Goal: Transaction & Acquisition: Purchase product/service

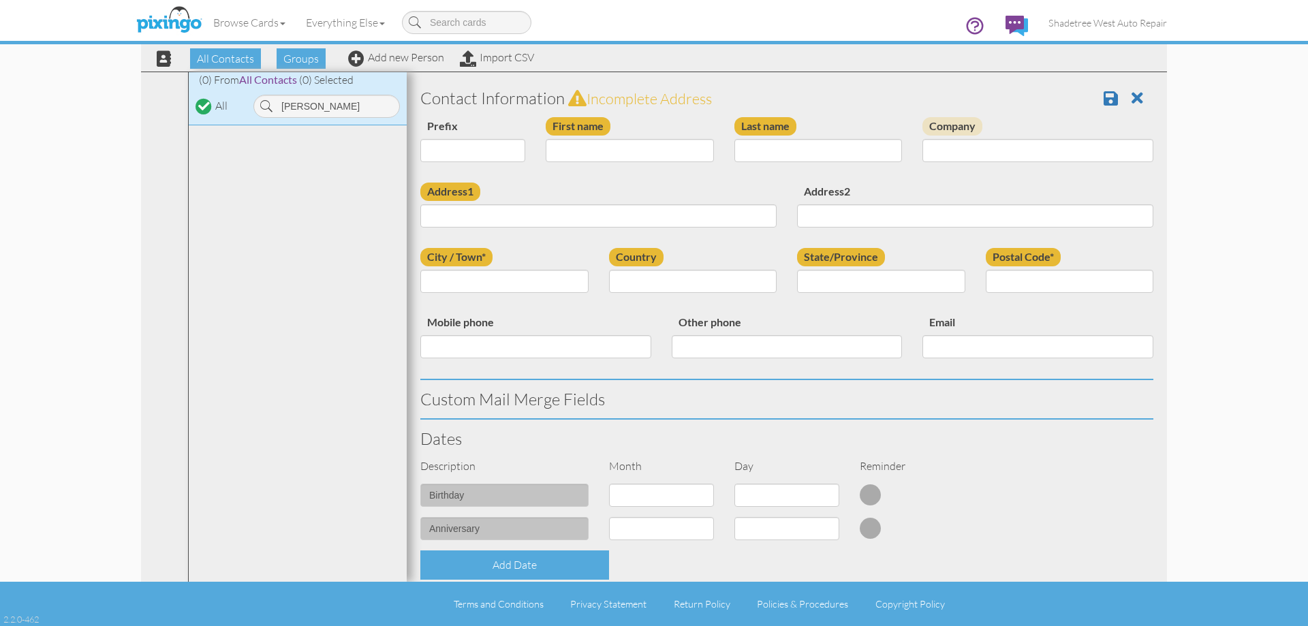
click at [348, 50] on link "Add new Person" at bounding box center [396, 57] width 96 height 14
click at [583, 152] on input "First name" at bounding box center [630, 150] width 168 height 23
type input "[PERSON_NAME]"
click at [751, 163] on div "Last name" at bounding box center [818, 144] width 189 height 55
click at [756, 147] on input "Last name" at bounding box center [818, 150] width 168 height 23
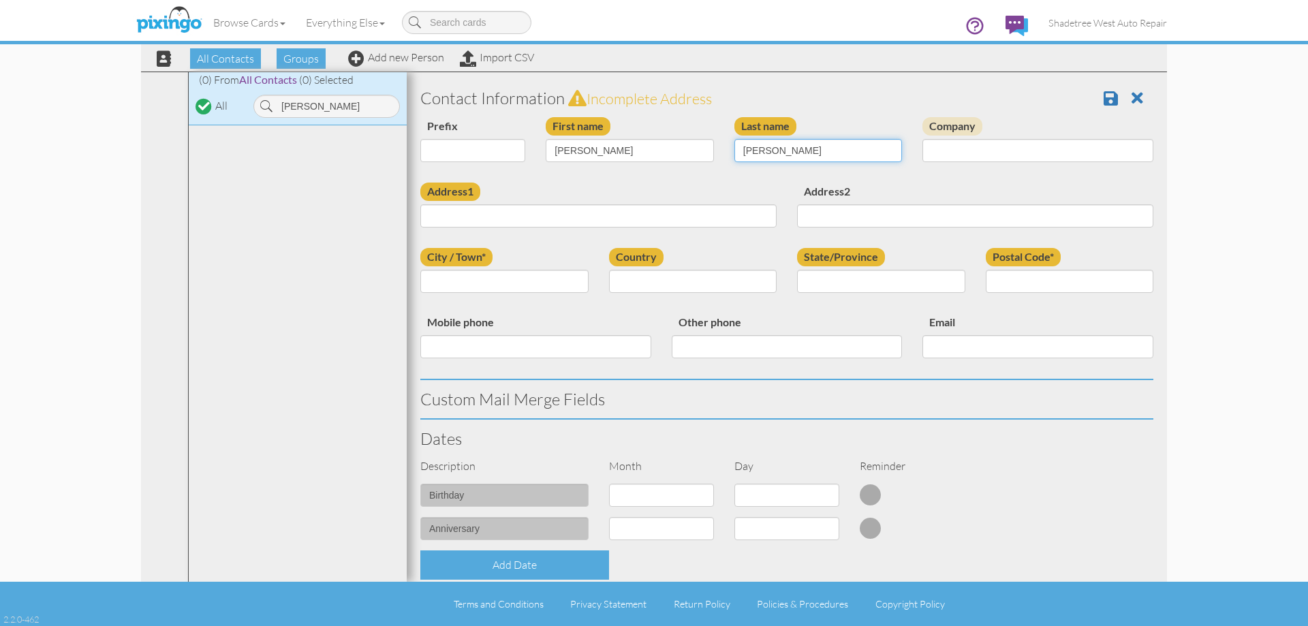
type input "[PERSON_NAME]"
click at [633, 217] on input "Address1" at bounding box center [598, 215] width 356 height 23
type input "722 [DEMOGRAPHIC_DATA] W #3"
click at [580, 284] on input "City / Town*" at bounding box center [504, 281] width 168 height 23
type input "[GEOGRAPHIC_DATA]"
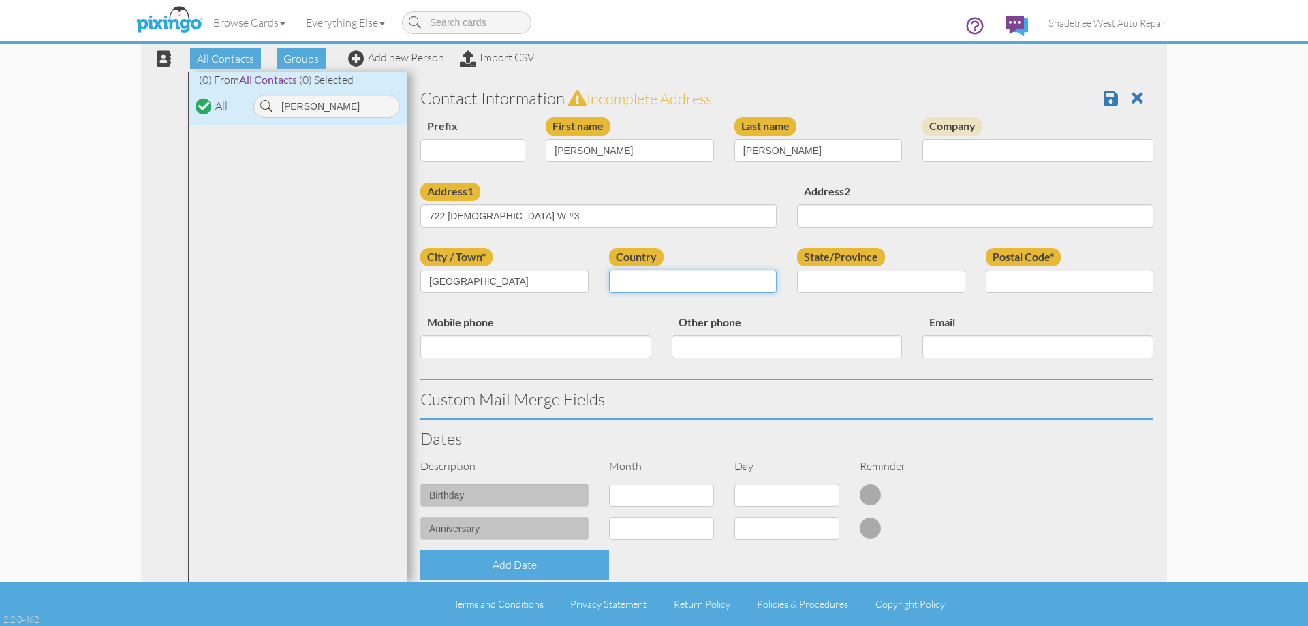
click at [647, 292] on select "[GEOGRAPHIC_DATA] -------------- [GEOGRAPHIC_DATA] [GEOGRAPHIC_DATA] [GEOGRAPHI…" at bounding box center [693, 281] width 168 height 23
select select "object:1194"
click at [609, 270] on select "[GEOGRAPHIC_DATA] -------------- [GEOGRAPHIC_DATA] [GEOGRAPHIC_DATA] [GEOGRAPHI…" at bounding box center [693, 281] width 168 height 23
click at [848, 277] on select "AA (Military) AE (Military) [US_STATE] [US_STATE] [US_STATE] AP (Military) [US_…" at bounding box center [881, 281] width 168 height 23
select select "object:1493"
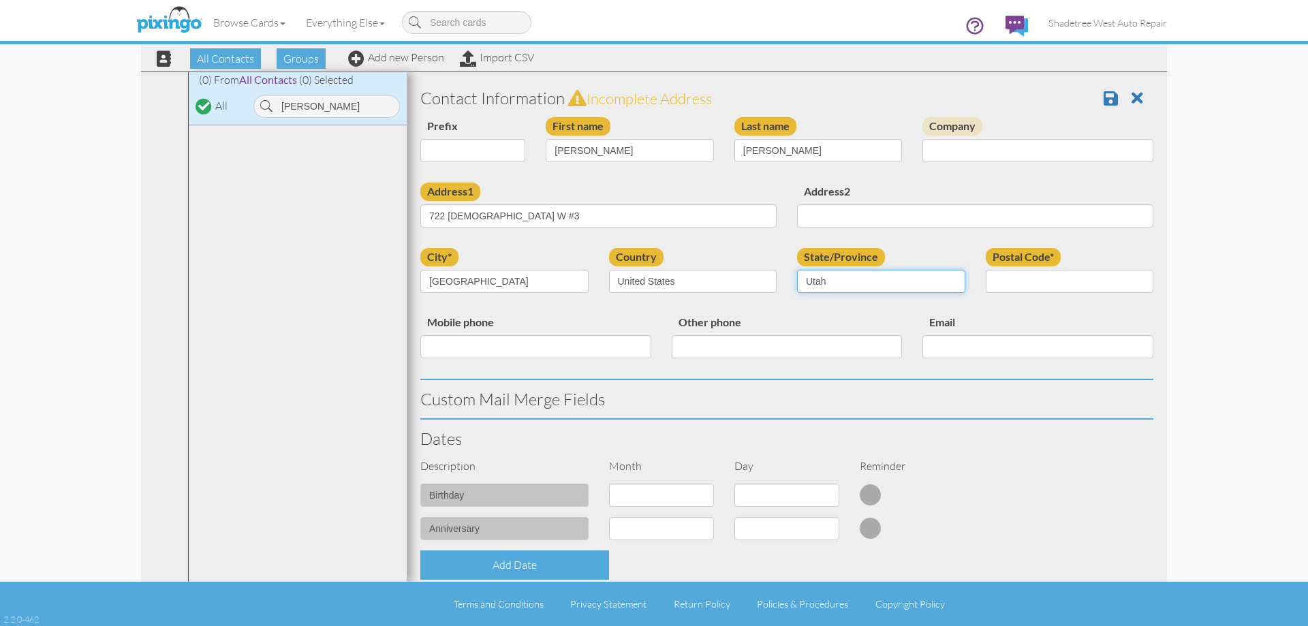
click at [797, 270] on select "AA (Military) AE (Military) [US_STATE] [US_STATE] [US_STATE] AP (Military) [US_…" at bounding box center [881, 281] width 168 height 23
click at [1031, 287] on input "Postal Code*" at bounding box center [1070, 281] width 168 height 23
type input "84037"
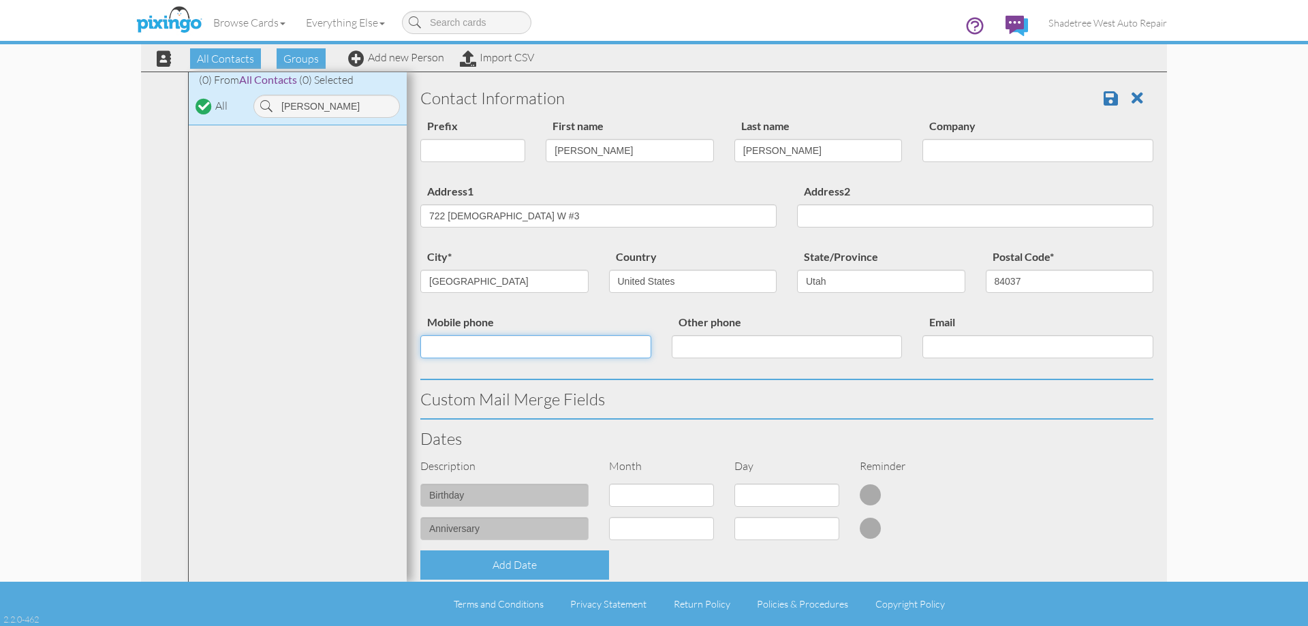
click at [597, 347] on input "Mobile phone" at bounding box center [535, 346] width 231 height 23
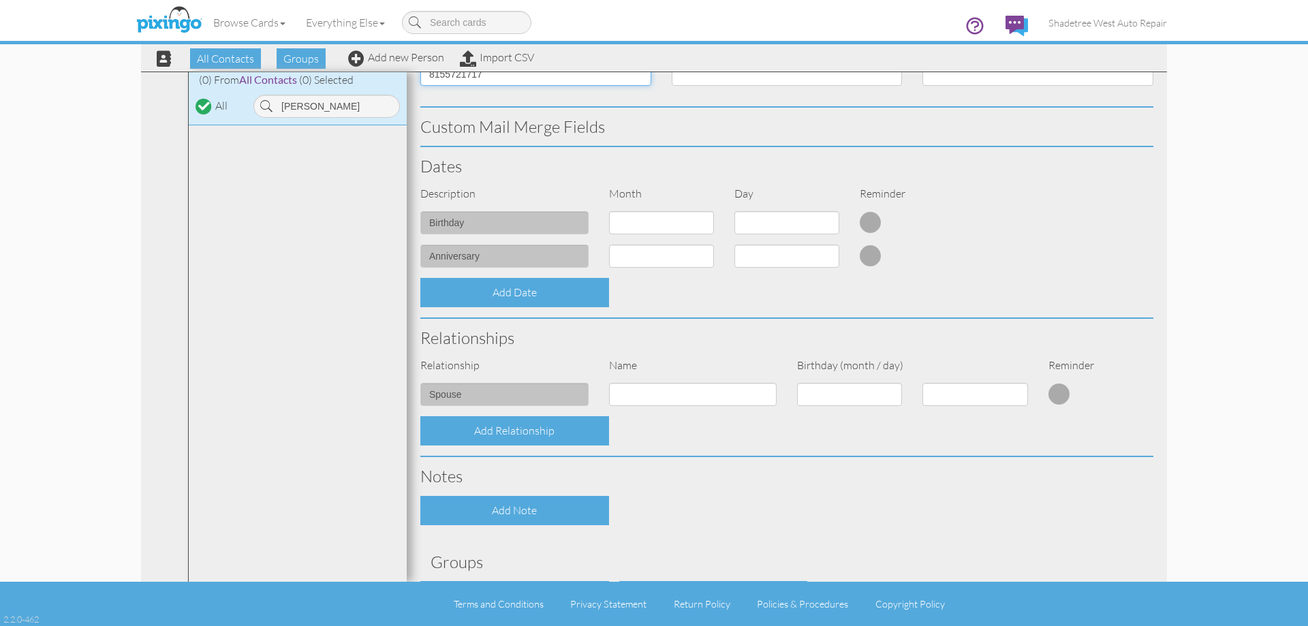
scroll to position [371, 0]
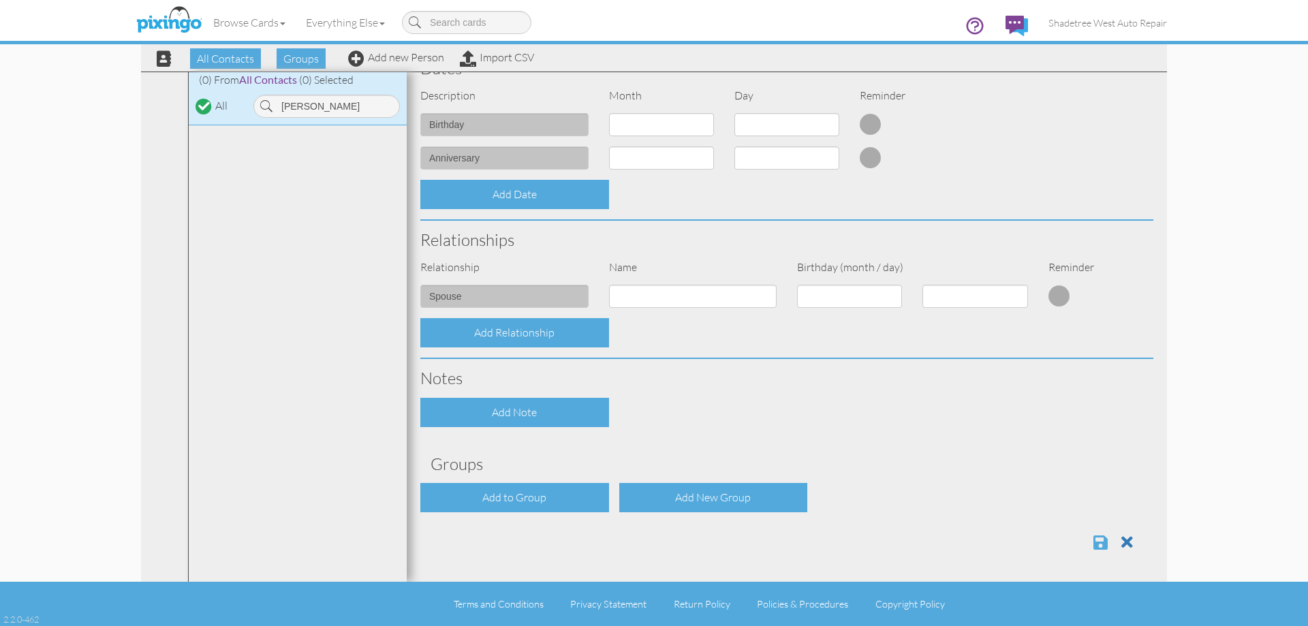
type input "8155721717"
click at [1093, 537] on span at bounding box center [1100, 542] width 14 height 16
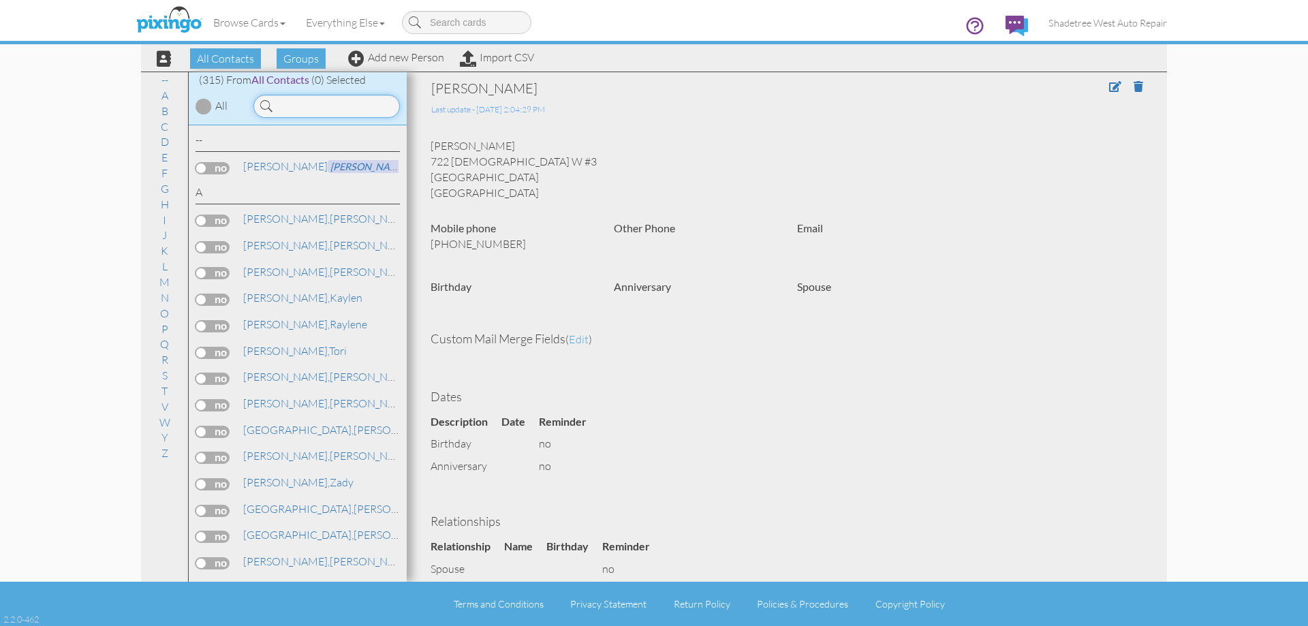
click at [282, 100] on input at bounding box center [326, 106] width 146 height 23
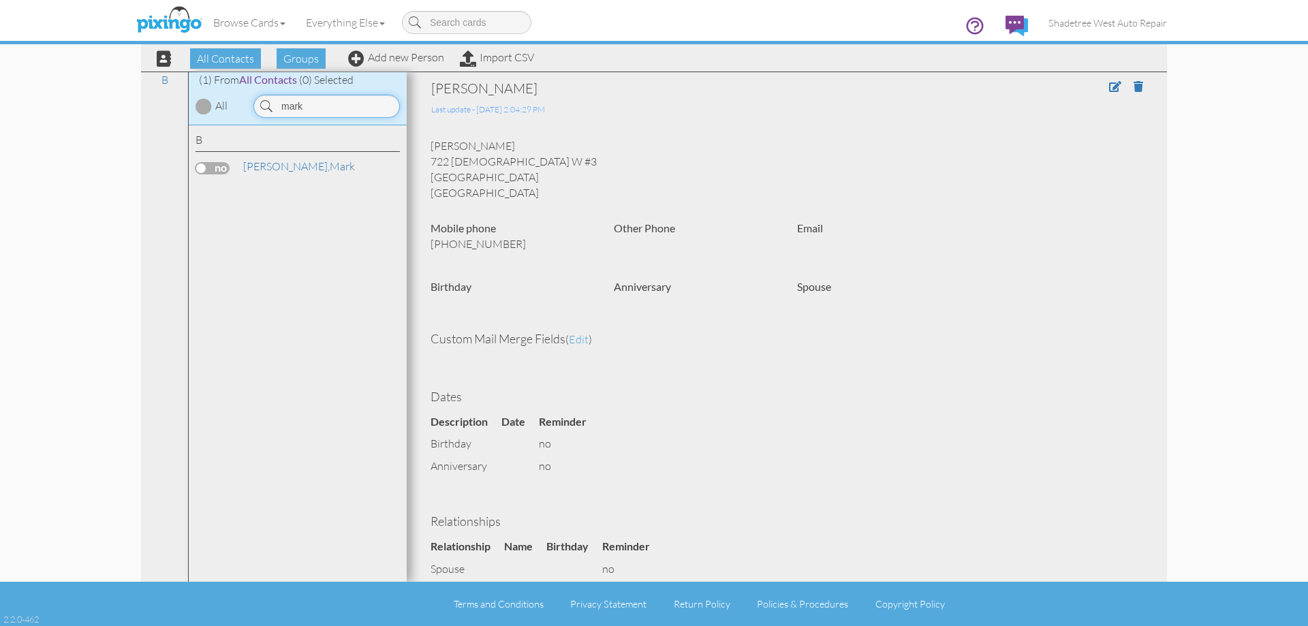
drag, startPoint x: 344, startPoint y: 109, endPoint x: 255, endPoint y: 114, distance: 89.3
click at [255, 114] on div "mark" at bounding box center [326, 106] width 146 height 23
type input "[PERSON_NAME]"
click at [398, 55] on link "Add new Person" at bounding box center [396, 57] width 96 height 14
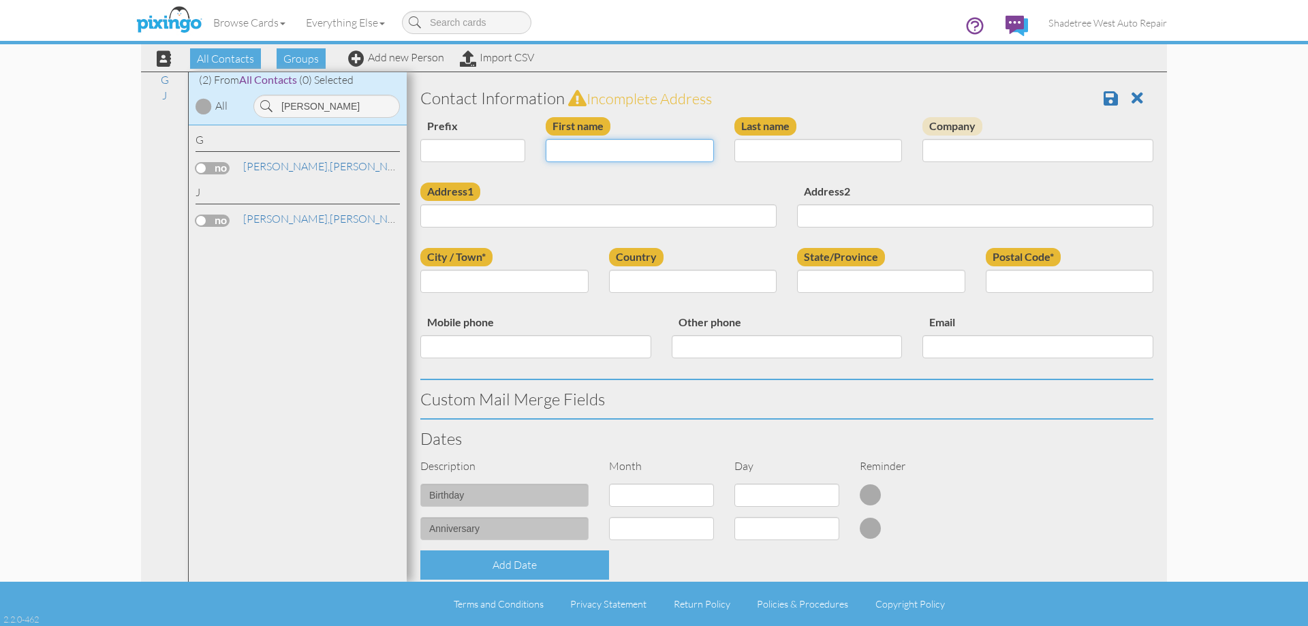
click at [667, 157] on input "First name" at bounding box center [630, 150] width 168 height 23
type input "[PERSON_NAME]"
click at [746, 149] on input "Last name" at bounding box center [818, 150] width 168 height 23
type input "Pettit"
click at [746, 215] on input "Address1" at bounding box center [598, 215] width 356 height 23
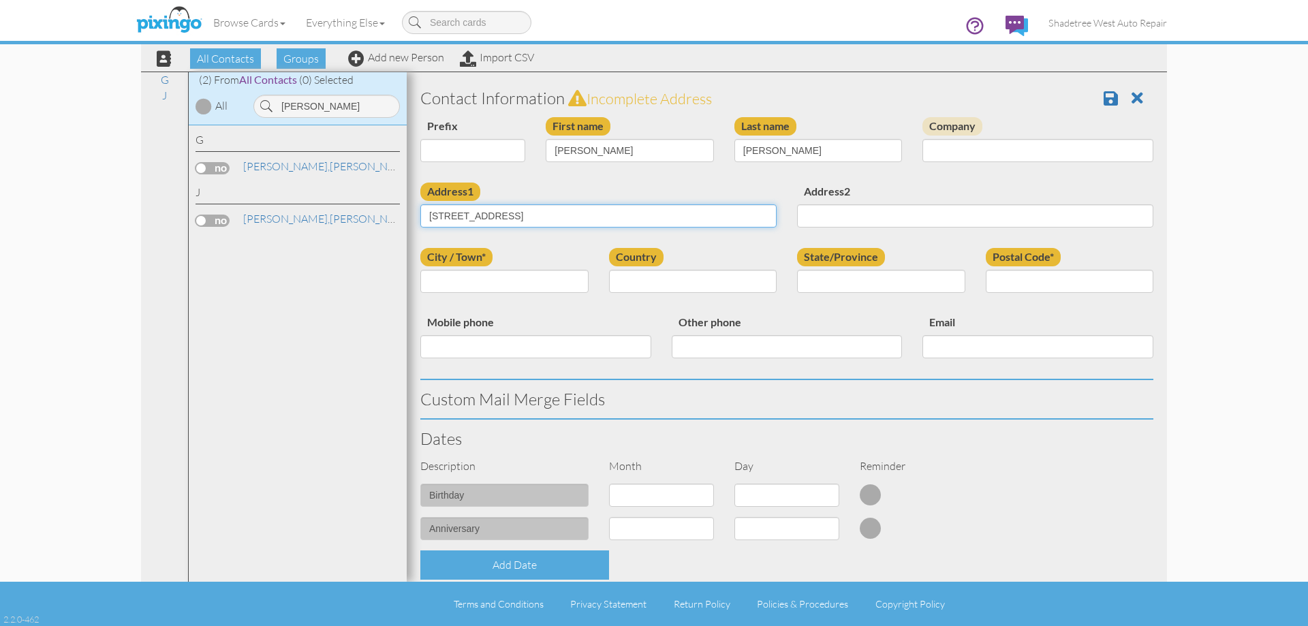
type input "2075 N Main Street"
click at [576, 282] on input "City / Town*" at bounding box center [504, 281] width 168 height 23
type input "[PERSON_NAME]"
click at [676, 283] on select "[GEOGRAPHIC_DATA] -------------- [GEOGRAPHIC_DATA] [GEOGRAPHIC_DATA] [GEOGRAPHI…" at bounding box center [693, 281] width 168 height 23
select select "object:1786"
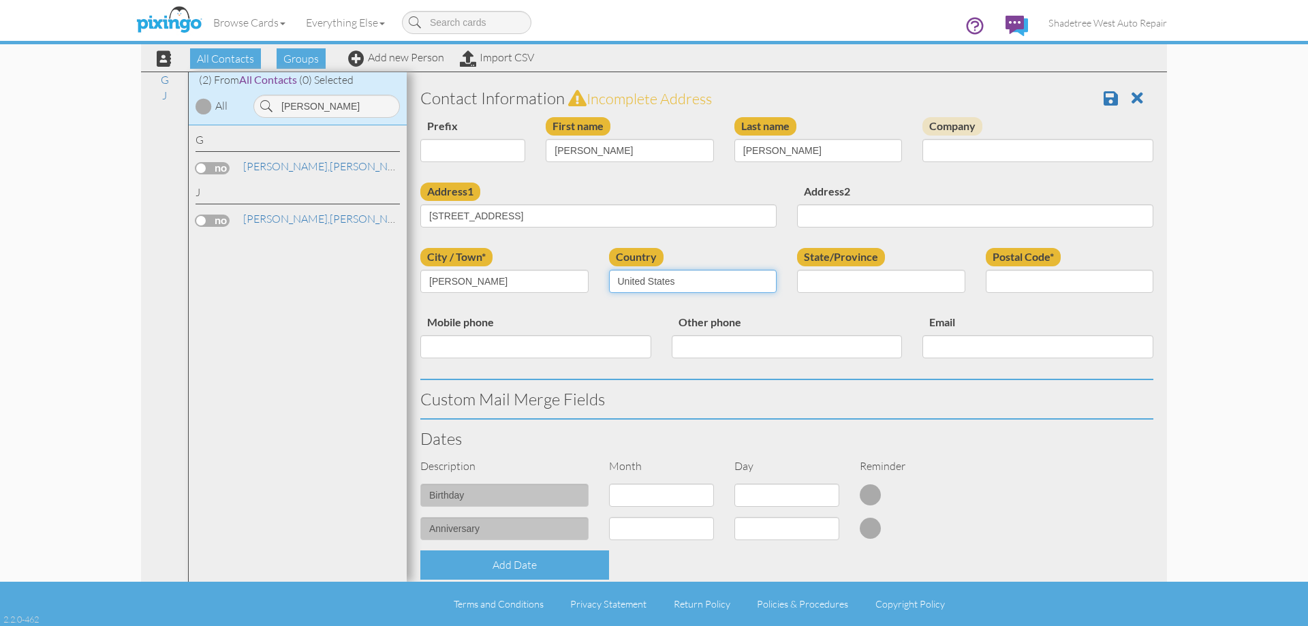
click at [609, 270] on select "[GEOGRAPHIC_DATA] -------------- [GEOGRAPHIC_DATA] [GEOGRAPHIC_DATA] [GEOGRAPHI…" at bounding box center [693, 281] width 168 height 23
click at [828, 281] on select "AA (Military) AE (Military) [US_STATE] [US_STATE] [US_STATE] AP (Military) [US_…" at bounding box center [881, 281] width 168 height 23
select select "object:2085"
click at [797, 270] on select "AA (Military) AE (Military) [US_STATE] [US_STATE] [US_STATE] AP (Military) [US_…" at bounding box center [881, 281] width 168 height 23
click at [1071, 281] on input "Postal Code*" at bounding box center [1070, 281] width 168 height 23
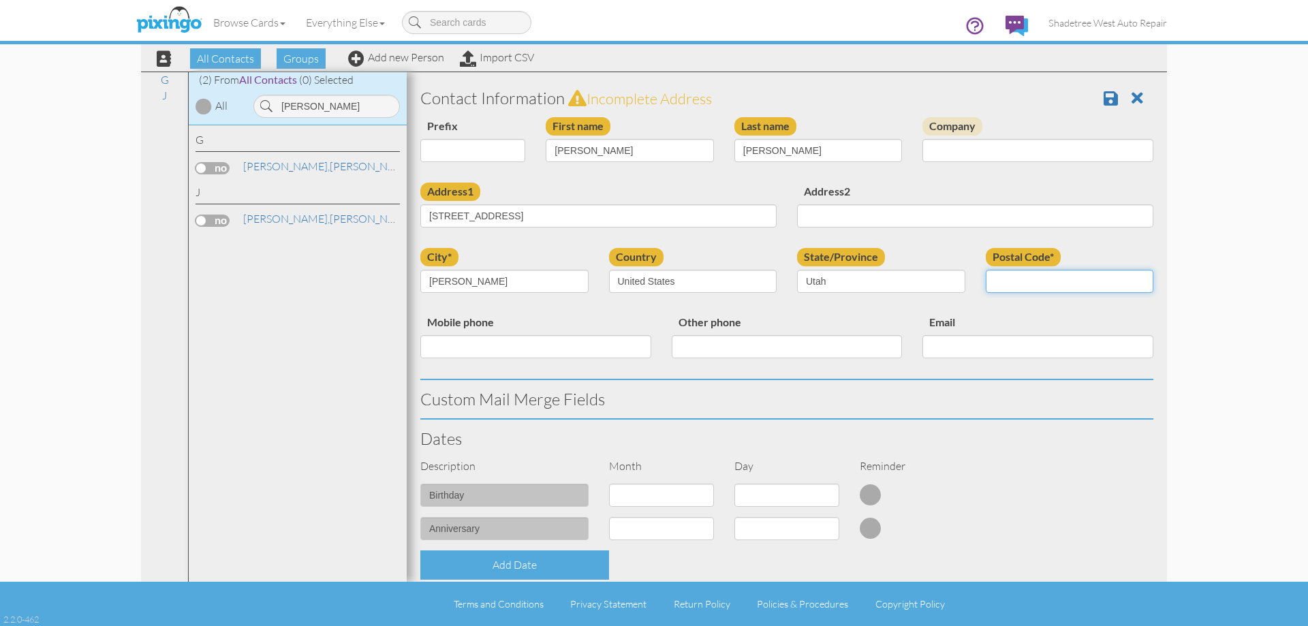
type input "84041"
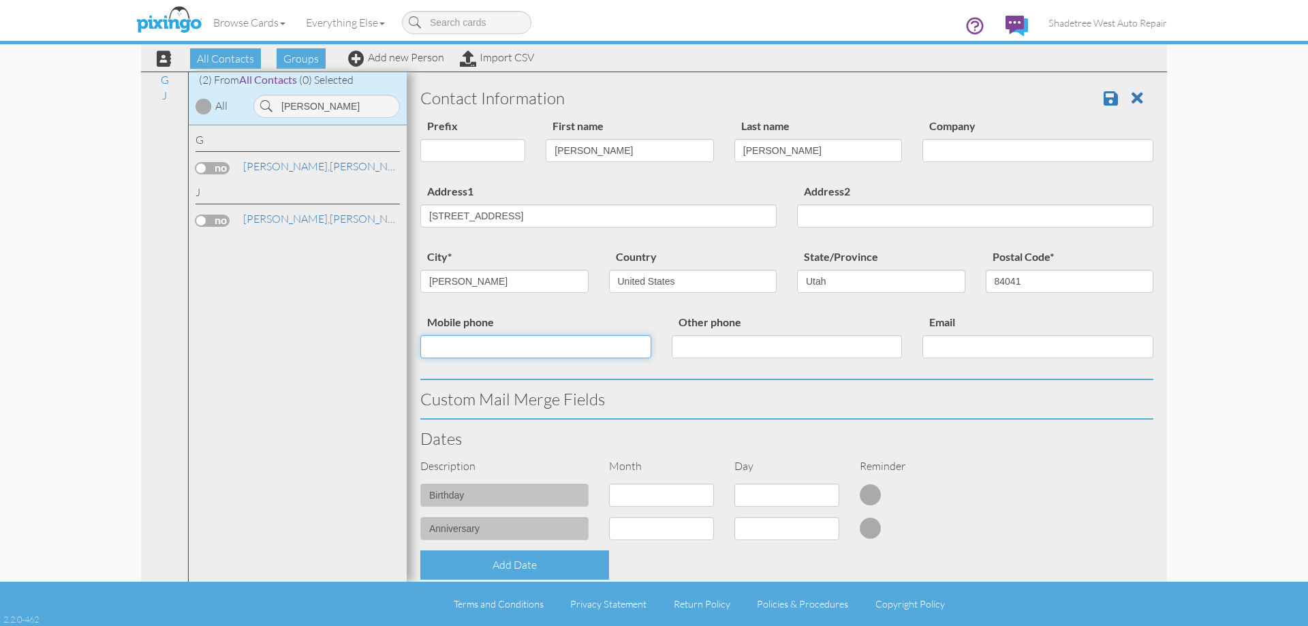
click at [619, 348] on input "Mobile phone" at bounding box center [535, 346] width 231 height 23
type input "8017265174"
click at [670, 222] on input "2075 N Main Street" at bounding box center [598, 215] width 356 height 23
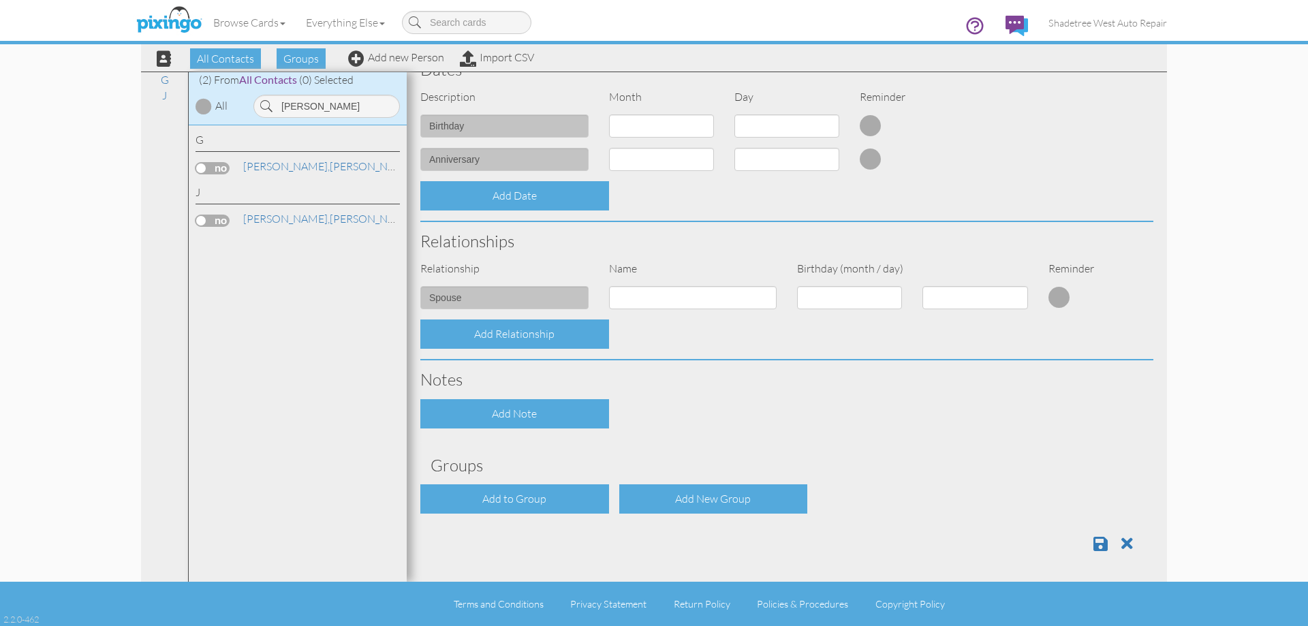
scroll to position [371, 0]
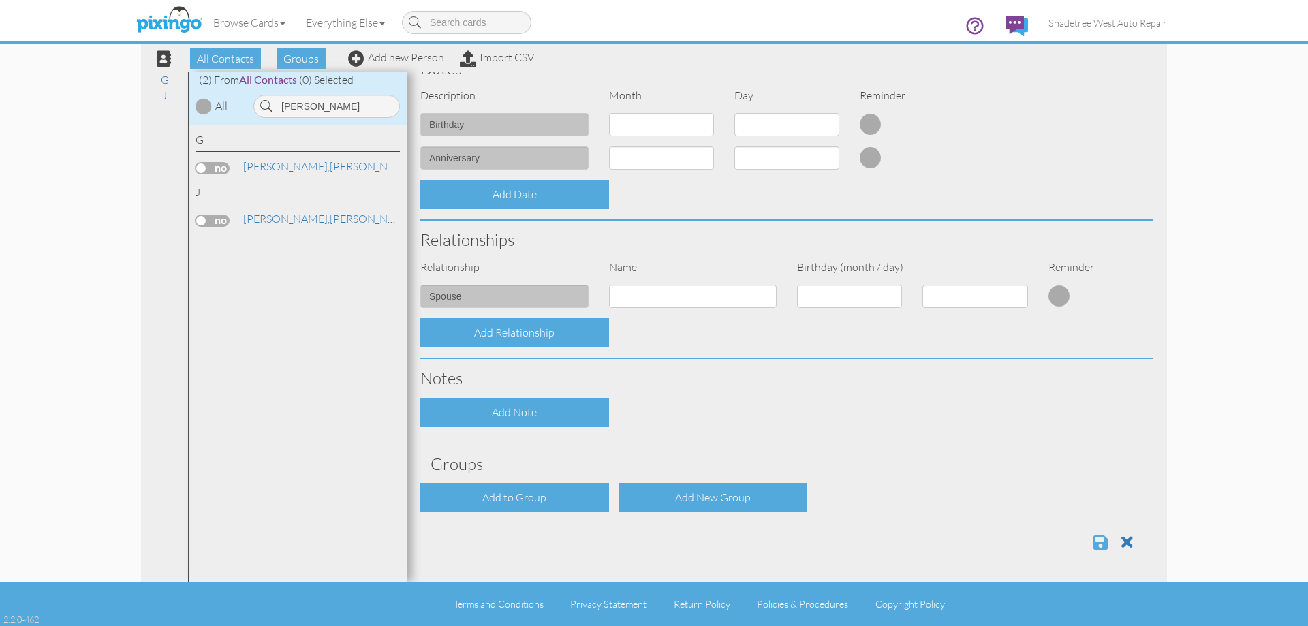
type input "2075 N Main Street B106"
click at [1093, 543] on span at bounding box center [1100, 542] width 14 height 16
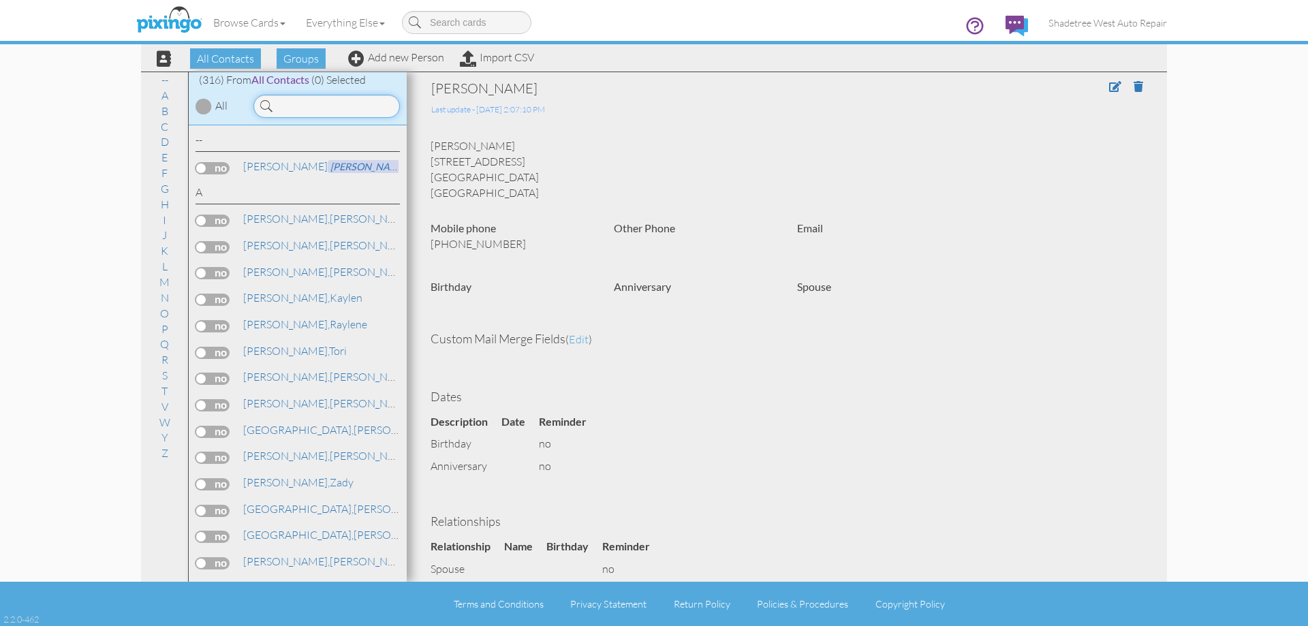
click at [347, 115] on input at bounding box center [326, 106] width 146 height 23
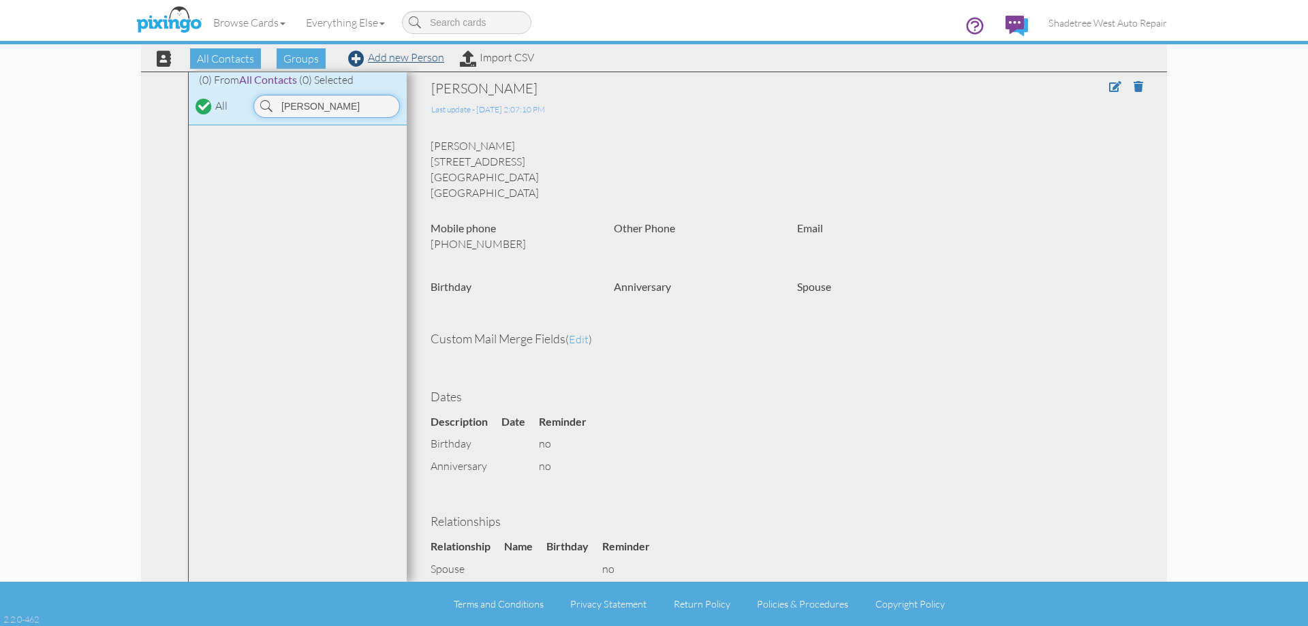
type input "[PERSON_NAME]"
click at [385, 56] on link "Add new Person" at bounding box center [396, 57] width 96 height 14
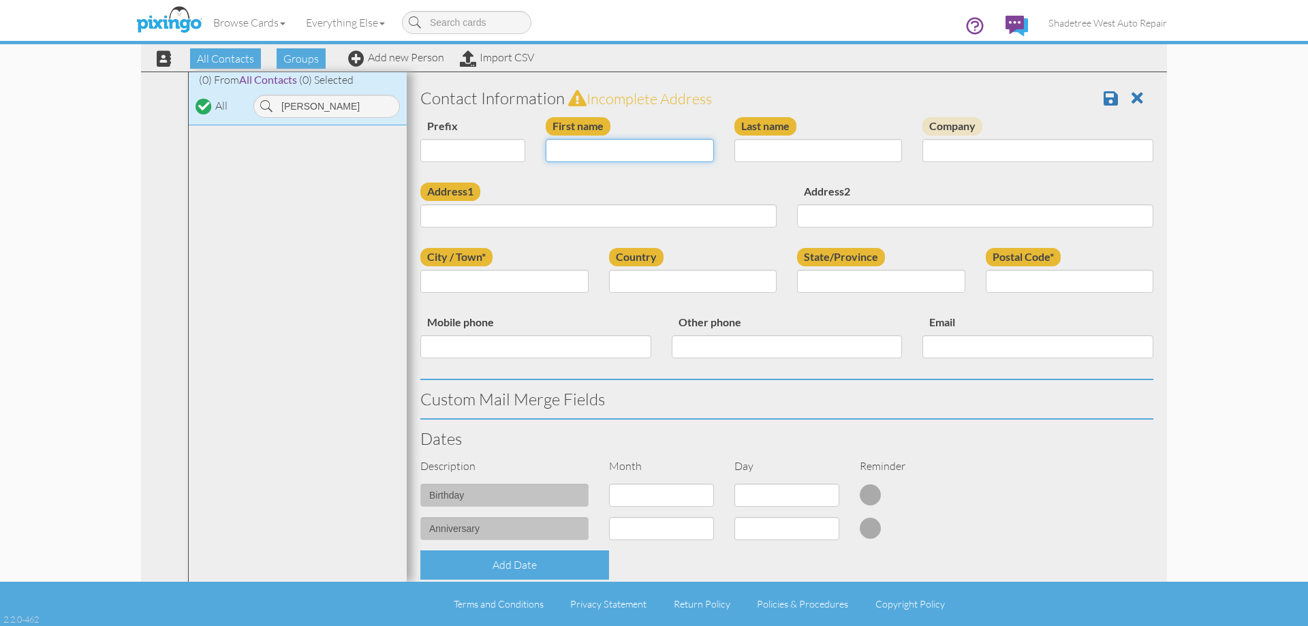
click at [589, 155] on input "First name" at bounding box center [630, 150] width 168 height 23
type input "[PERSON_NAME]"
click at [769, 149] on input "Last name" at bounding box center [818, 150] width 168 height 23
type input "Sherwin"
click at [721, 213] on input "Address1" at bounding box center [598, 215] width 356 height 23
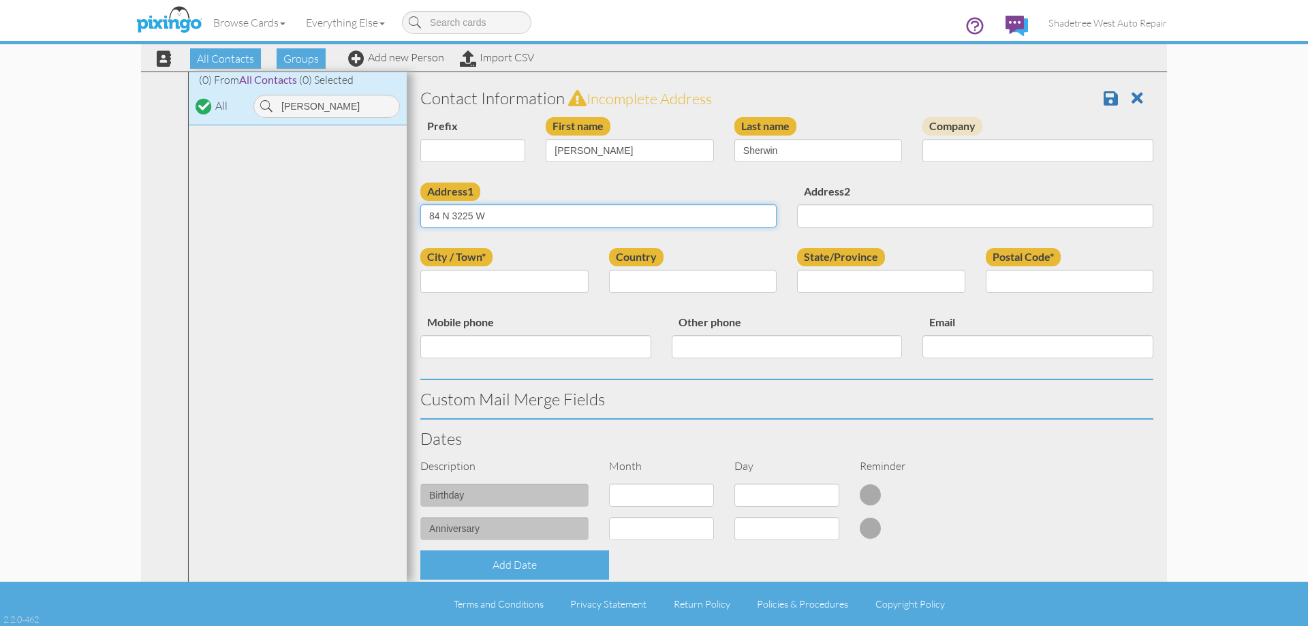
type input "84 N 3225 W"
click at [527, 279] on input "City / Town*" at bounding box center [504, 281] width 168 height 23
type input "[PERSON_NAME]"
click at [642, 287] on select "[GEOGRAPHIC_DATA] -------------- [GEOGRAPHIC_DATA] [GEOGRAPHIC_DATA] [GEOGRAPHI…" at bounding box center [693, 281] width 168 height 23
select select "object:1196"
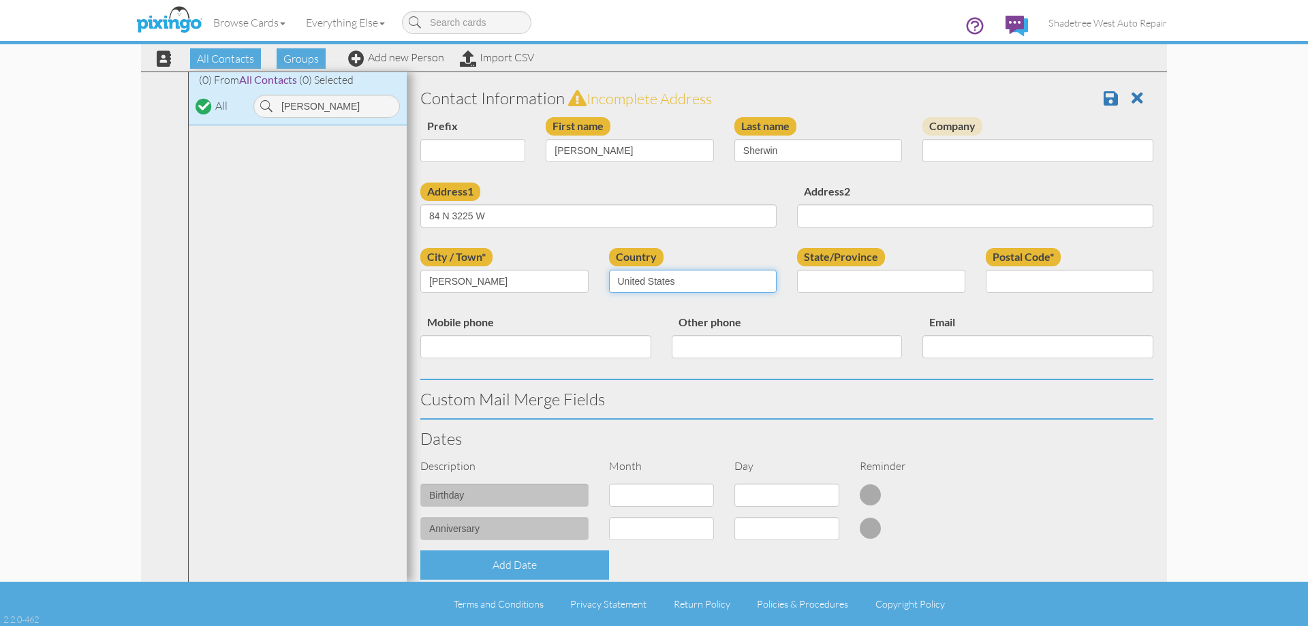
click at [609, 270] on select "[GEOGRAPHIC_DATA] -------------- [GEOGRAPHIC_DATA] [GEOGRAPHIC_DATA] [GEOGRAPHI…" at bounding box center [693, 281] width 168 height 23
click at [872, 286] on select "AA (Military) AE (Military) [US_STATE] [US_STATE] [US_STATE] AP (Military) [US_…" at bounding box center [881, 281] width 168 height 23
select select "object:1495"
click at [797, 270] on select "AA (Military) AE (Military) [US_STATE] [US_STATE] [US_STATE] AP (Military) [US_…" at bounding box center [881, 281] width 168 height 23
click at [1037, 289] on input "Postal Code*" at bounding box center [1070, 281] width 168 height 23
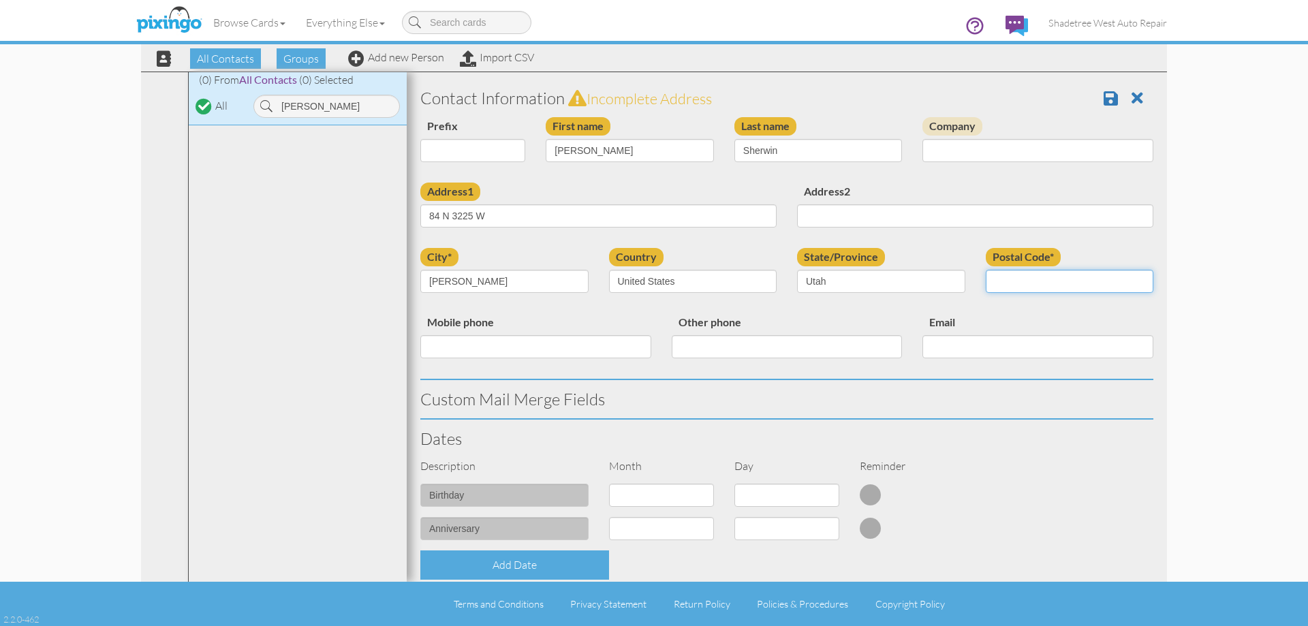
type input "84041"
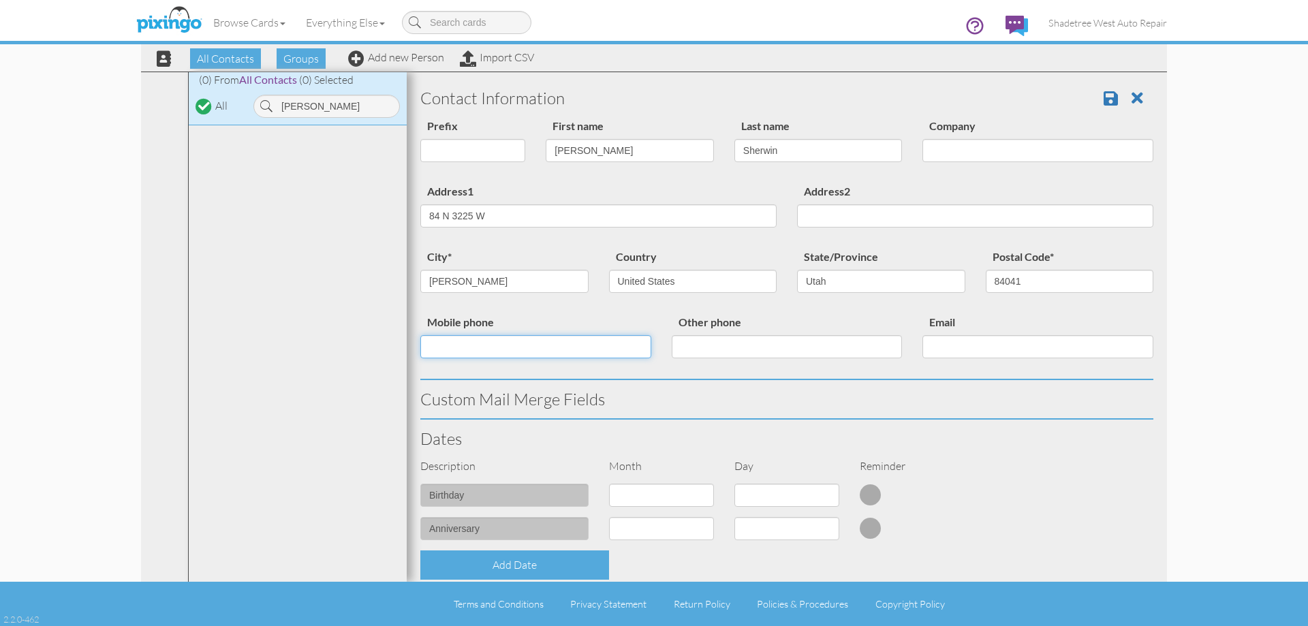
click at [535, 341] on input "Mobile phone" at bounding box center [535, 346] width 231 height 23
type input "3213560879"
click at [733, 382] on div "Custom Mail Merge Fields" at bounding box center [786, 399] width 753 height 38
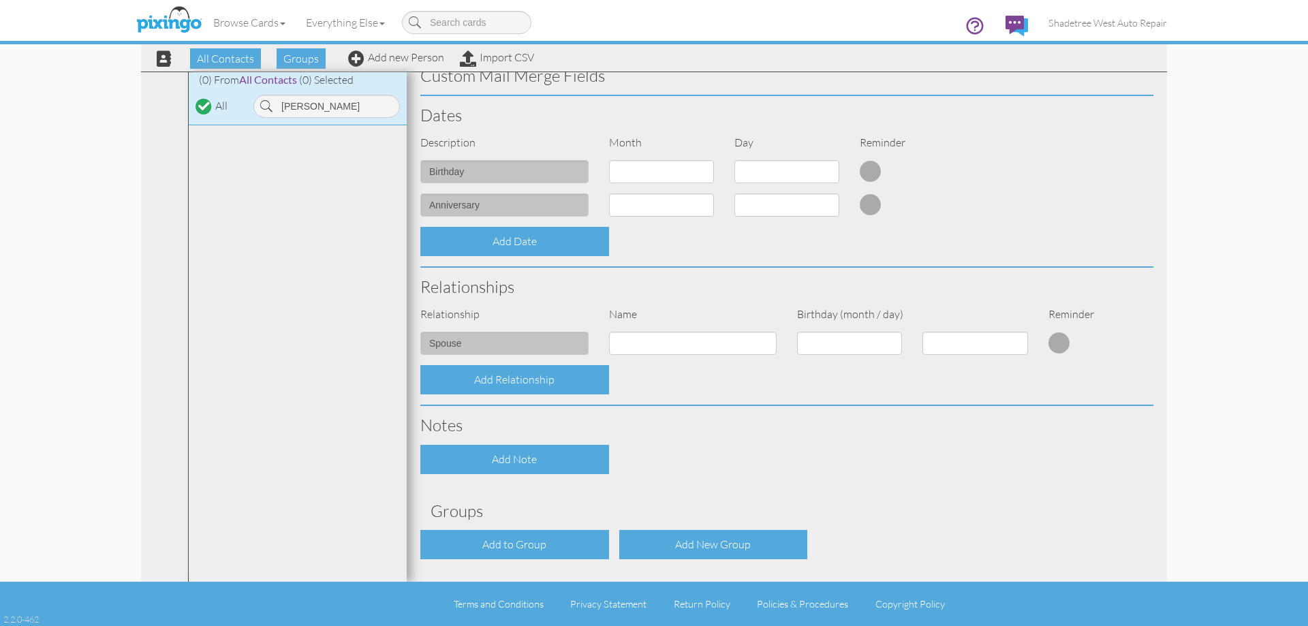
scroll to position [371, 0]
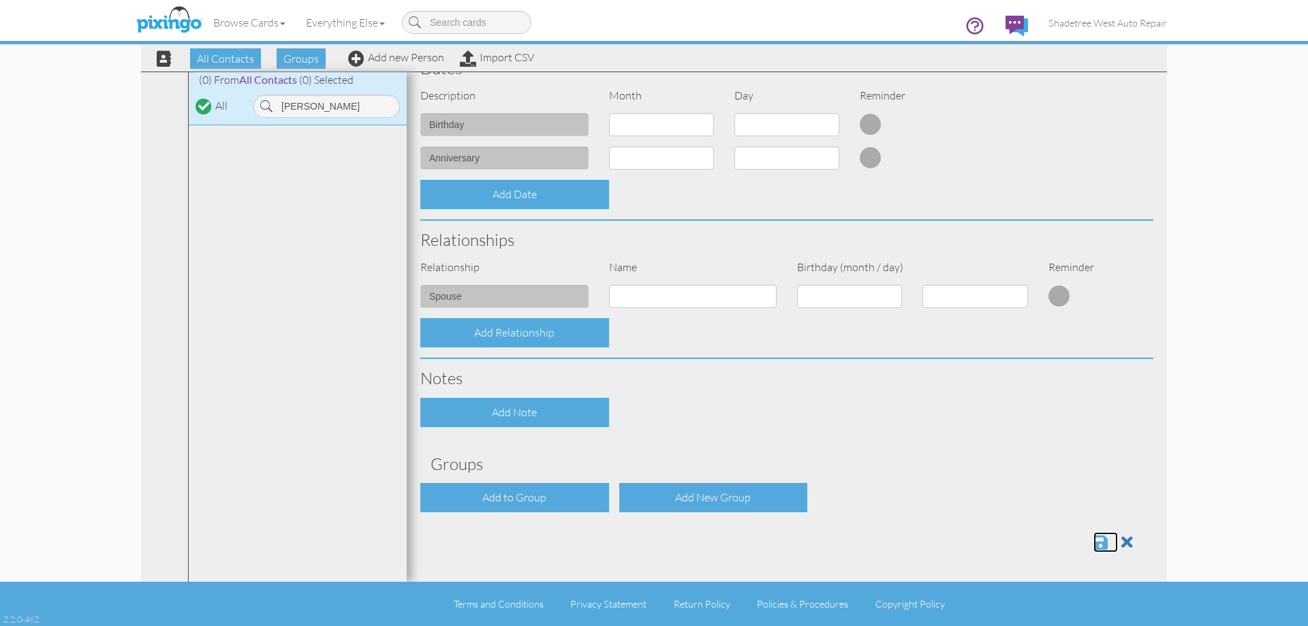
click at [1093, 541] on span at bounding box center [1100, 542] width 14 height 16
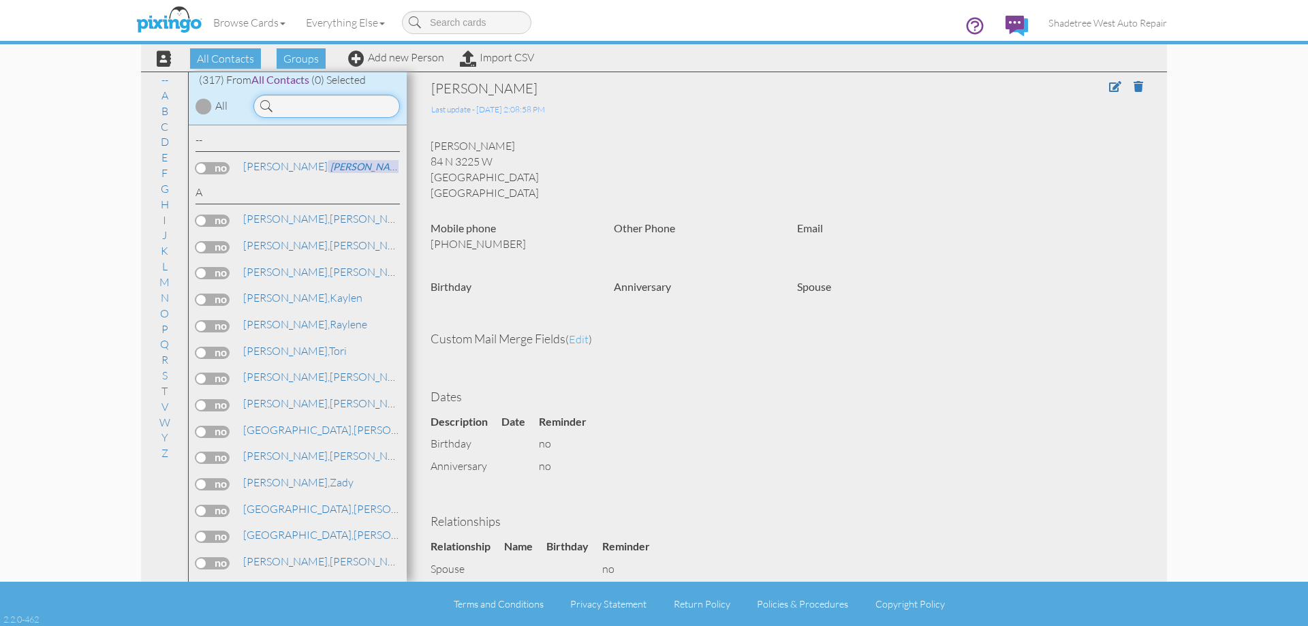
click at [338, 117] on input at bounding box center [326, 106] width 146 height 23
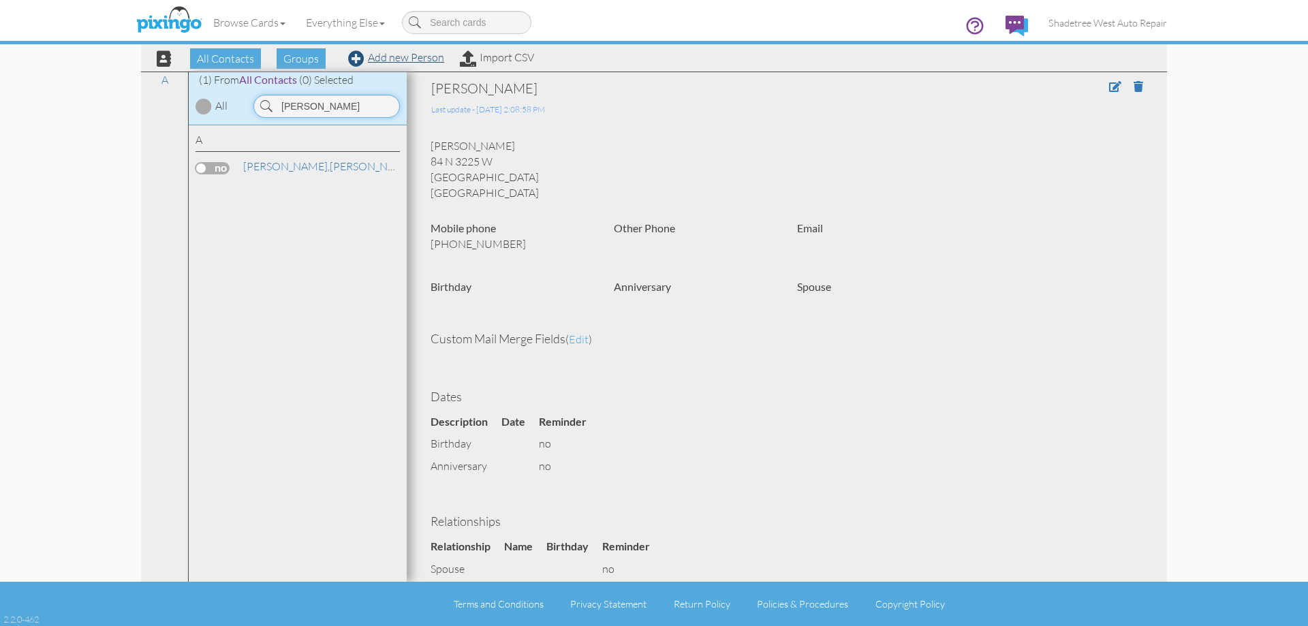
type input "isaac"
click at [414, 54] on link "Add new Person" at bounding box center [396, 57] width 96 height 14
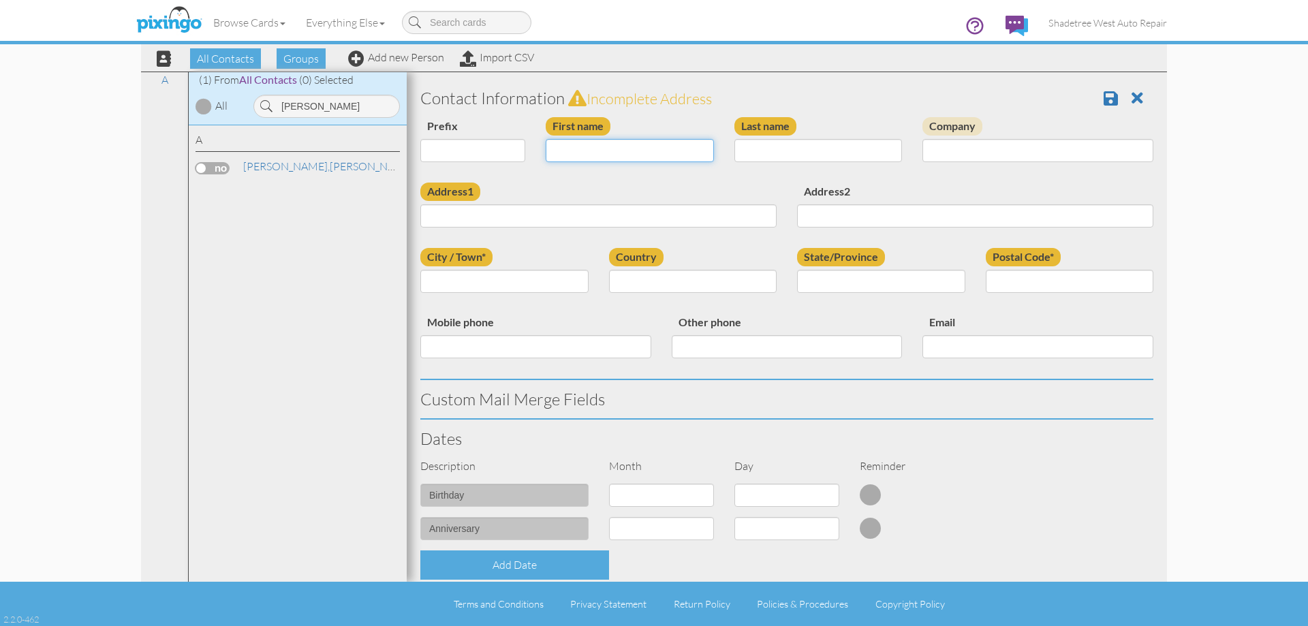
click at [623, 146] on input "First name" at bounding box center [630, 150] width 168 height 23
type input "[PERSON_NAME]"
click at [770, 158] on input "Last name" at bounding box center [818, 150] width 168 height 23
type input "Stephens"
click at [689, 212] on input "Address1" at bounding box center [598, 215] width 356 height 23
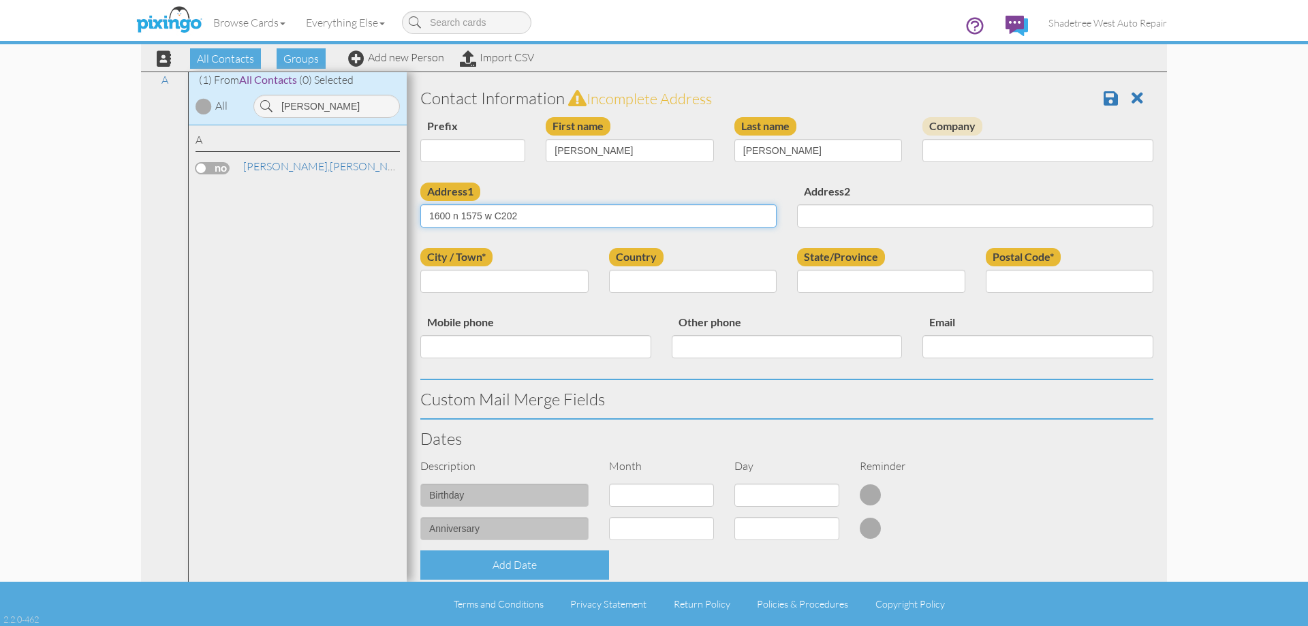
type input "1600 n 1575 w C202"
click at [538, 282] on input "City / Town*" at bounding box center [504, 281] width 168 height 23
type input "[PERSON_NAME]"
click at [667, 274] on select "[GEOGRAPHIC_DATA] -------------- [GEOGRAPHIC_DATA] [GEOGRAPHIC_DATA] [GEOGRAPHI…" at bounding box center [693, 281] width 168 height 23
select select "object:1198"
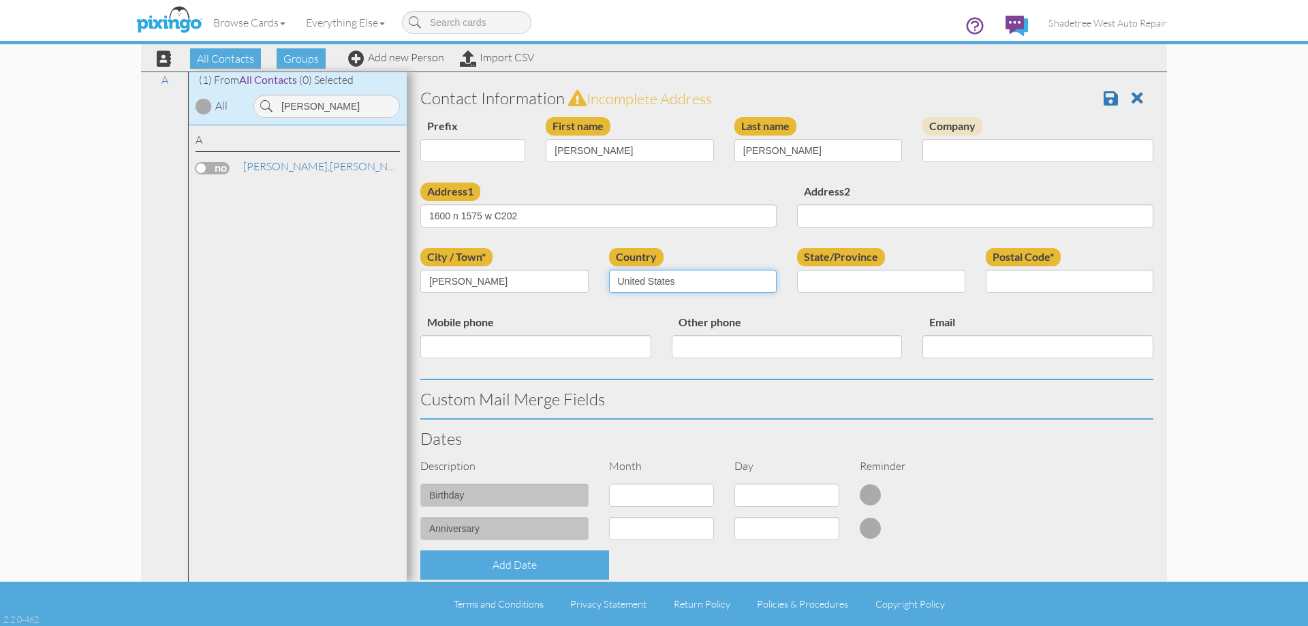
click at [609, 270] on select "[GEOGRAPHIC_DATA] -------------- [GEOGRAPHIC_DATA] [GEOGRAPHIC_DATA] [GEOGRAPHI…" at bounding box center [693, 281] width 168 height 23
click at [849, 278] on select "AA (Military) AE (Military) [US_STATE] [US_STATE] [US_STATE] AP (Military) [US_…" at bounding box center [881, 281] width 168 height 23
select select "object:1497"
click at [797, 270] on select "AA (Military) AE (Military) [US_STATE] [US_STATE] [US_STATE] AP (Military) [US_…" at bounding box center [881, 281] width 168 height 23
click at [1099, 290] on input "Postal Code*" at bounding box center [1070, 281] width 168 height 23
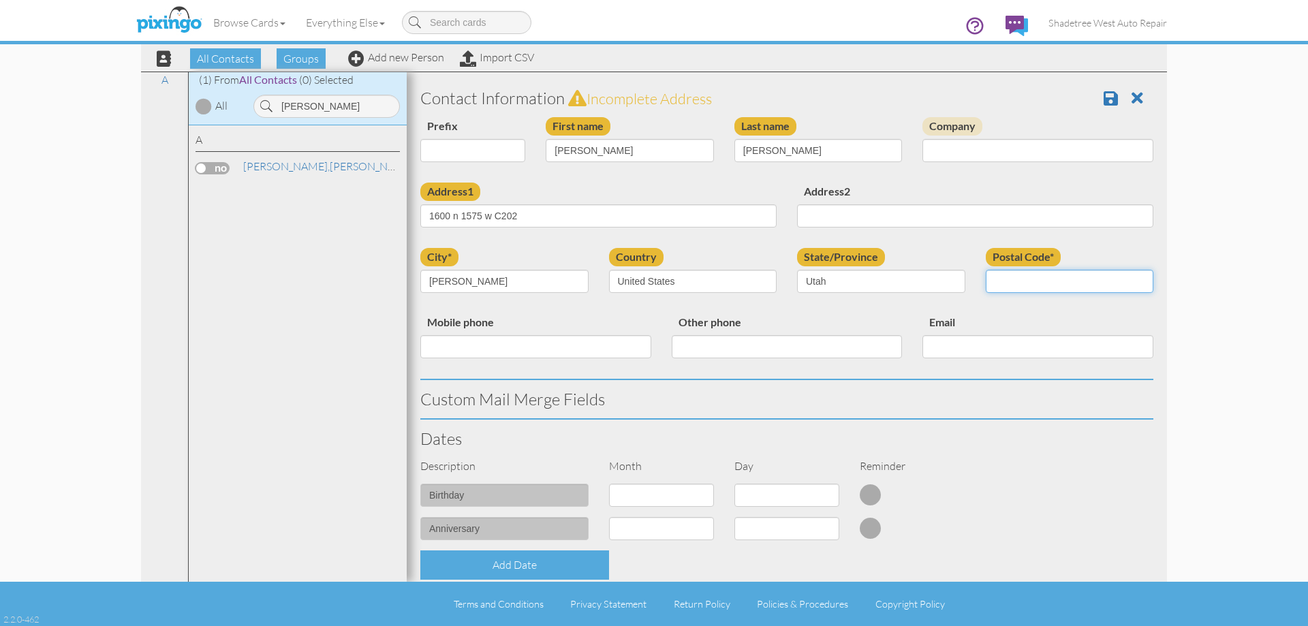
type input "84041"
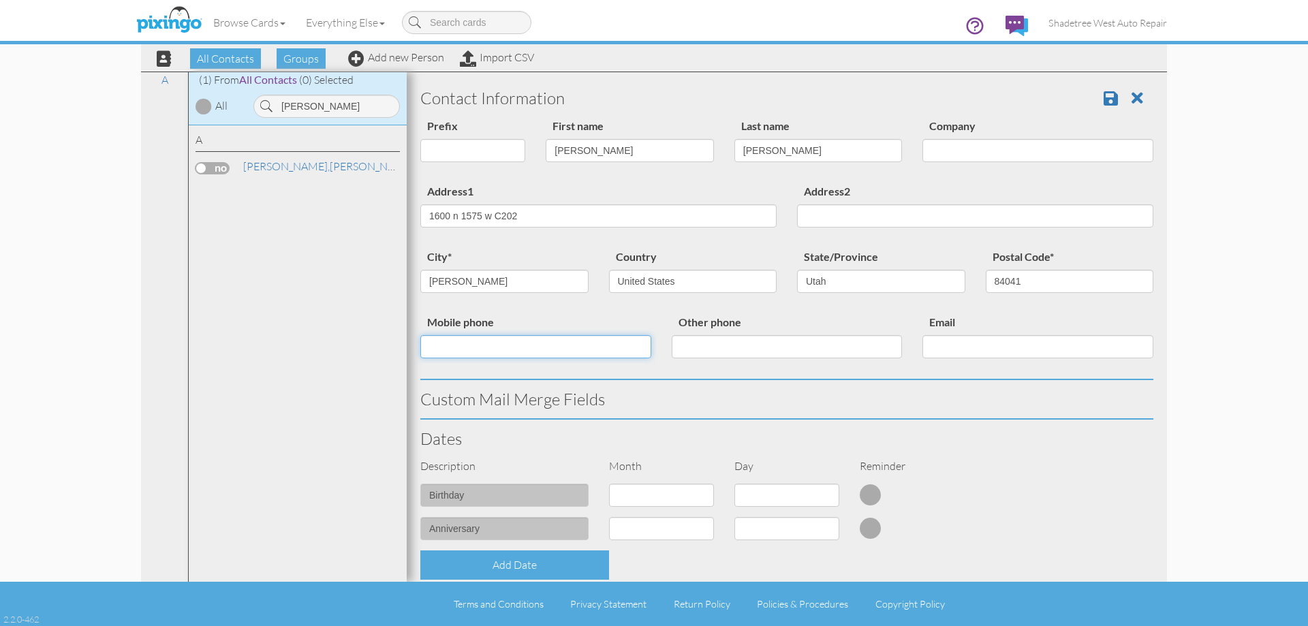
click at [509, 340] on input "Mobile phone" at bounding box center [535, 346] width 231 height 23
type input "3853069200"
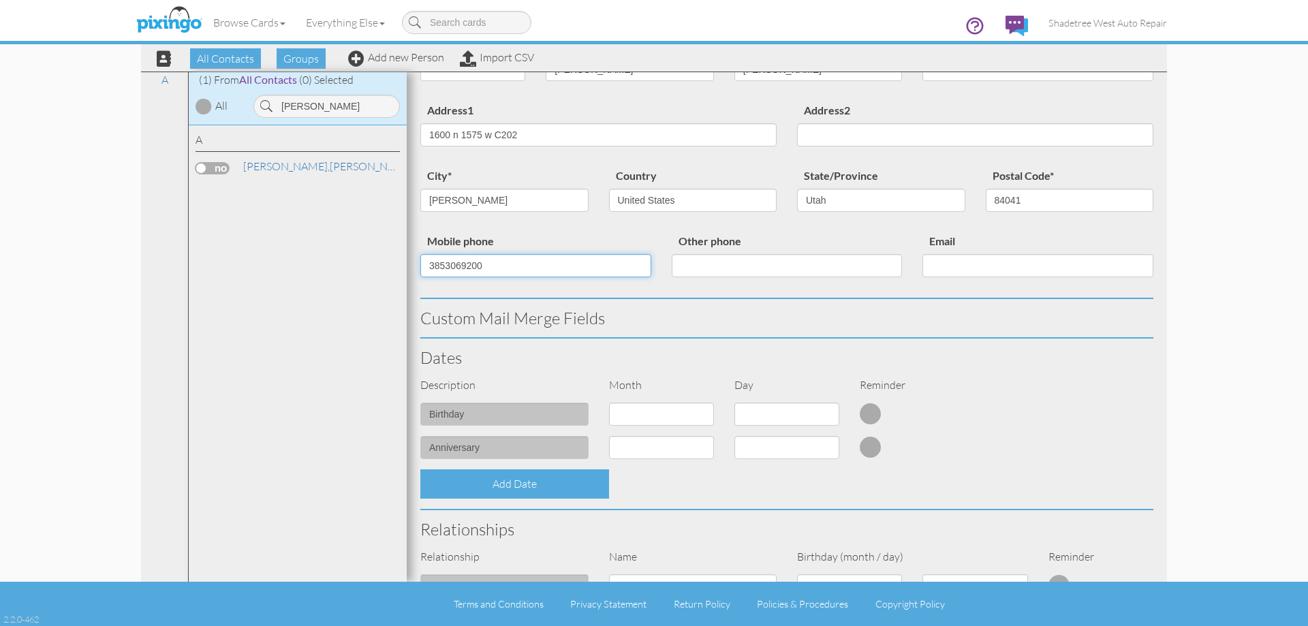
scroll to position [341, 0]
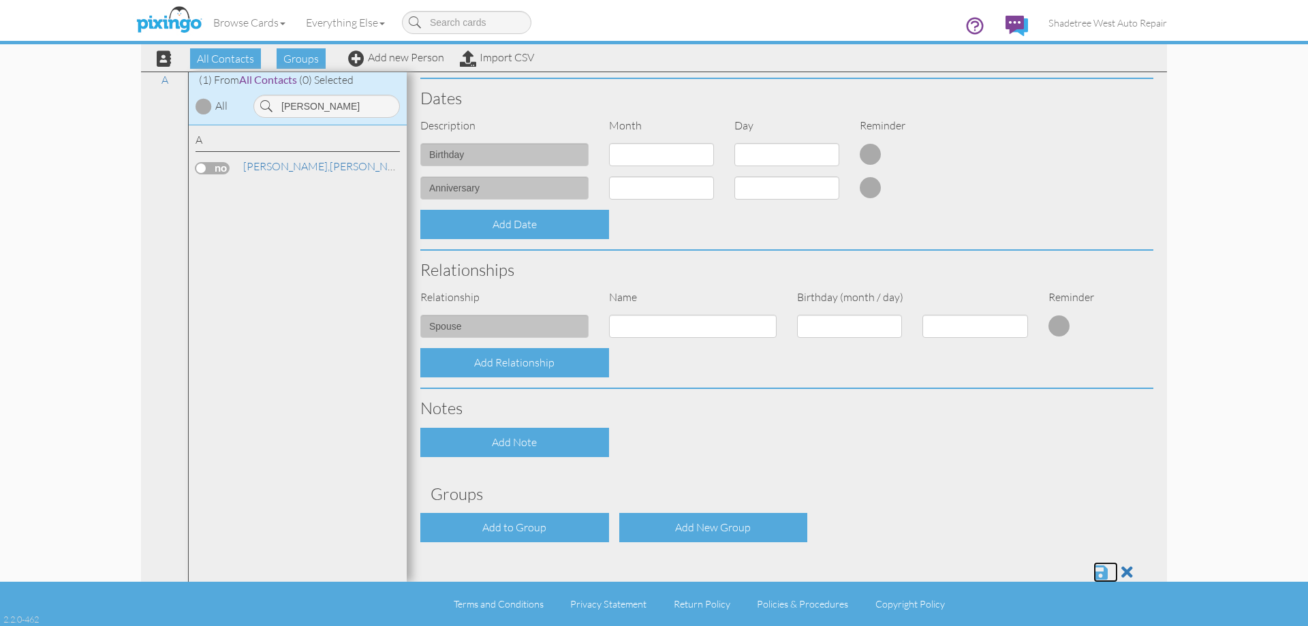
click at [1093, 569] on span at bounding box center [1100, 572] width 14 height 16
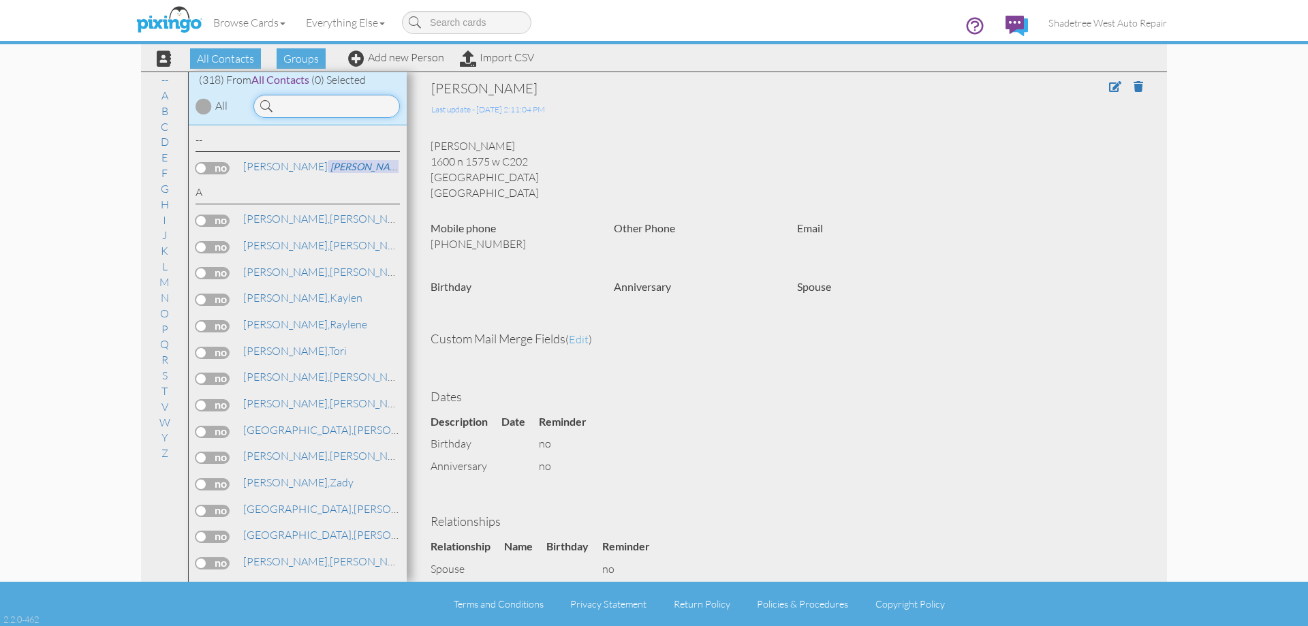
click at [300, 116] on input at bounding box center [326, 106] width 146 height 23
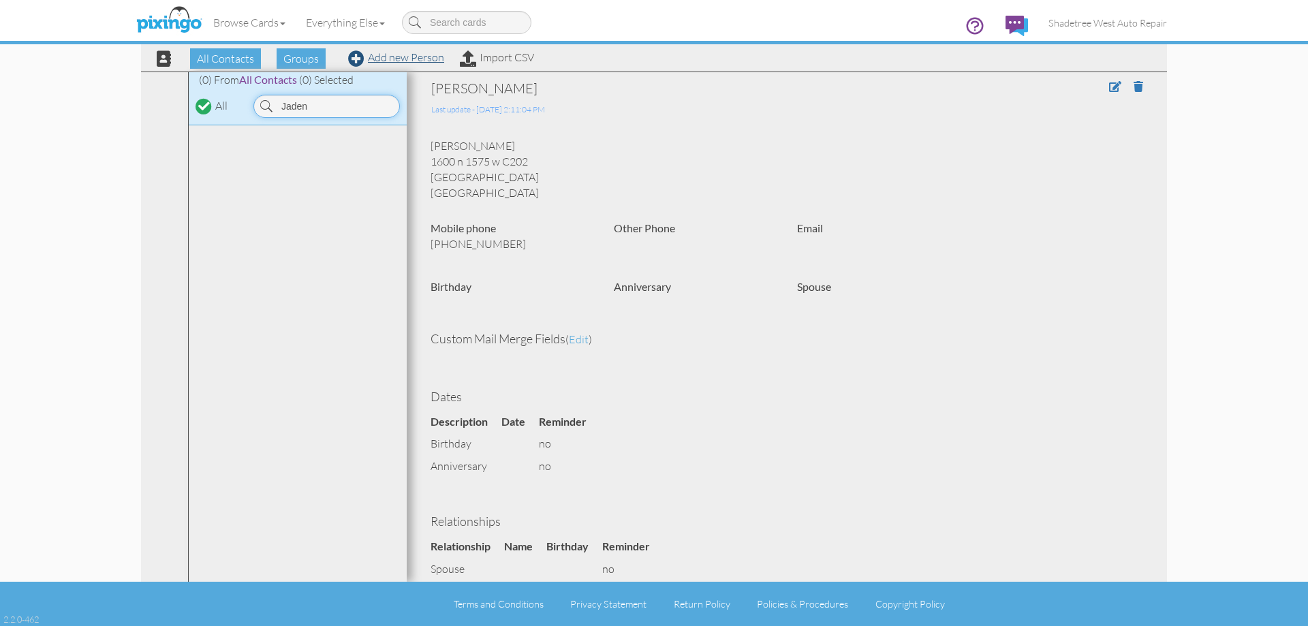
type input "Jaden"
click at [384, 61] on link "Add new Person" at bounding box center [396, 57] width 96 height 14
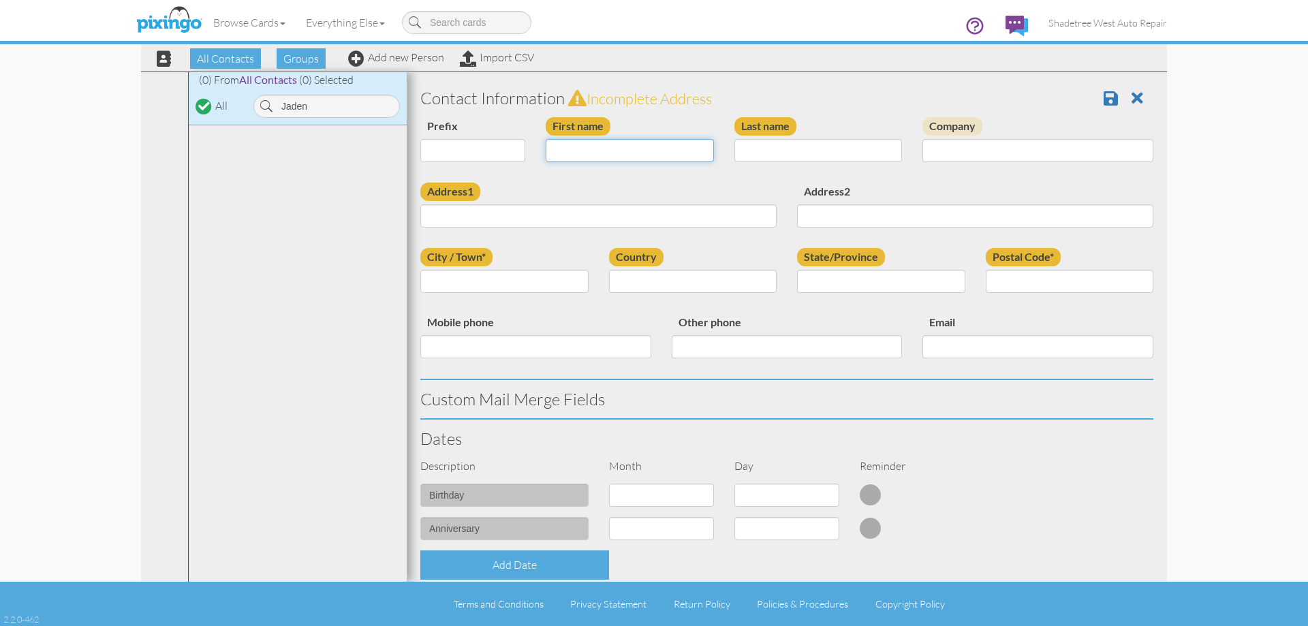
click at [563, 159] on input "First name" at bounding box center [630, 150] width 168 height 23
type input "Jaden"
click at [742, 148] on input "Last name" at bounding box center [818, 150] width 168 height 23
type input "[PERSON_NAME]"
click at [707, 223] on input "Address1" at bounding box center [598, 215] width 356 height 23
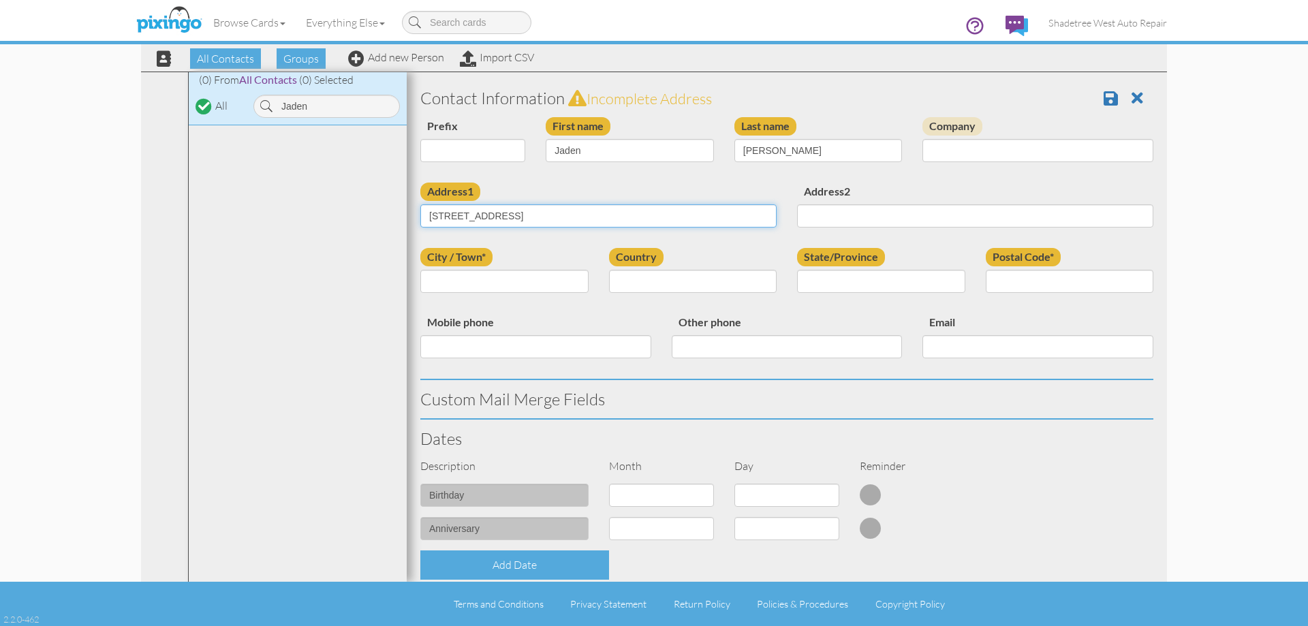
type input "[STREET_ADDRESS]"
click at [441, 272] on input "City / Town*" at bounding box center [504, 281] width 168 height 23
type input "[PERSON_NAME]"
click at [640, 285] on select "[GEOGRAPHIC_DATA] -------------- [GEOGRAPHIC_DATA] [GEOGRAPHIC_DATA] [GEOGRAPHI…" at bounding box center [693, 281] width 168 height 23
select select "object:1244"
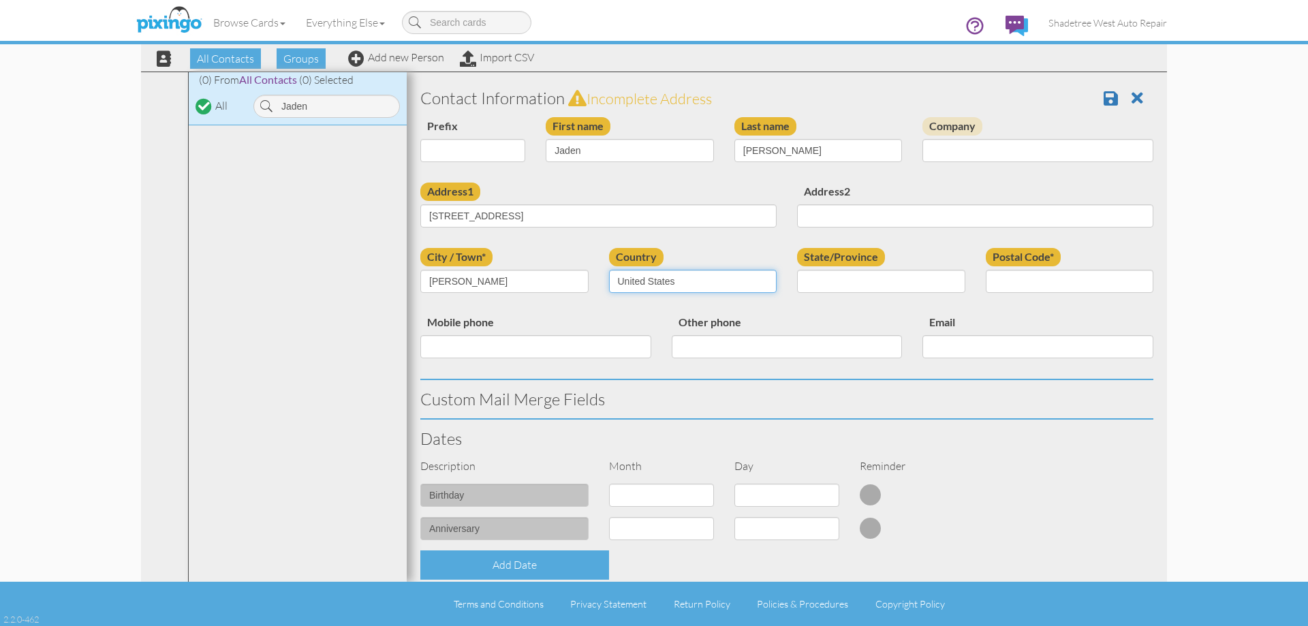
click at [609, 270] on select "[GEOGRAPHIC_DATA] -------------- [GEOGRAPHIC_DATA] [GEOGRAPHIC_DATA] [GEOGRAPHI…" at bounding box center [693, 281] width 168 height 23
click at [862, 280] on select "AA (Military) AE (Military) [US_STATE] [US_STATE] [US_STATE] AP (Military) [US_…" at bounding box center [881, 281] width 168 height 23
select select "object:1543"
click at [797, 270] on select "AA (Military) AE (Military) [US_STATE] [US_STATE] [US_STATE] AP (Military) [US_…" at bounding box center [881, 281] width 168 height 23
click at [1050, 284] on input "Postal Code*" at bounding box center [1070, 281] width 168 height 23
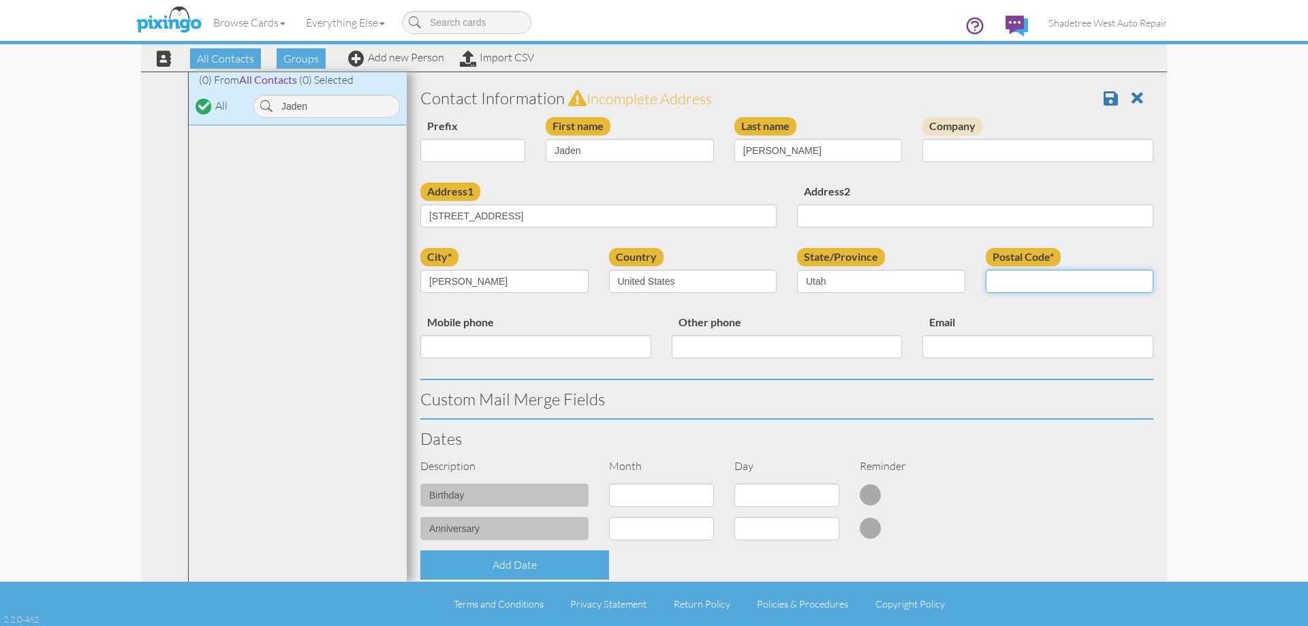
type input "84041"
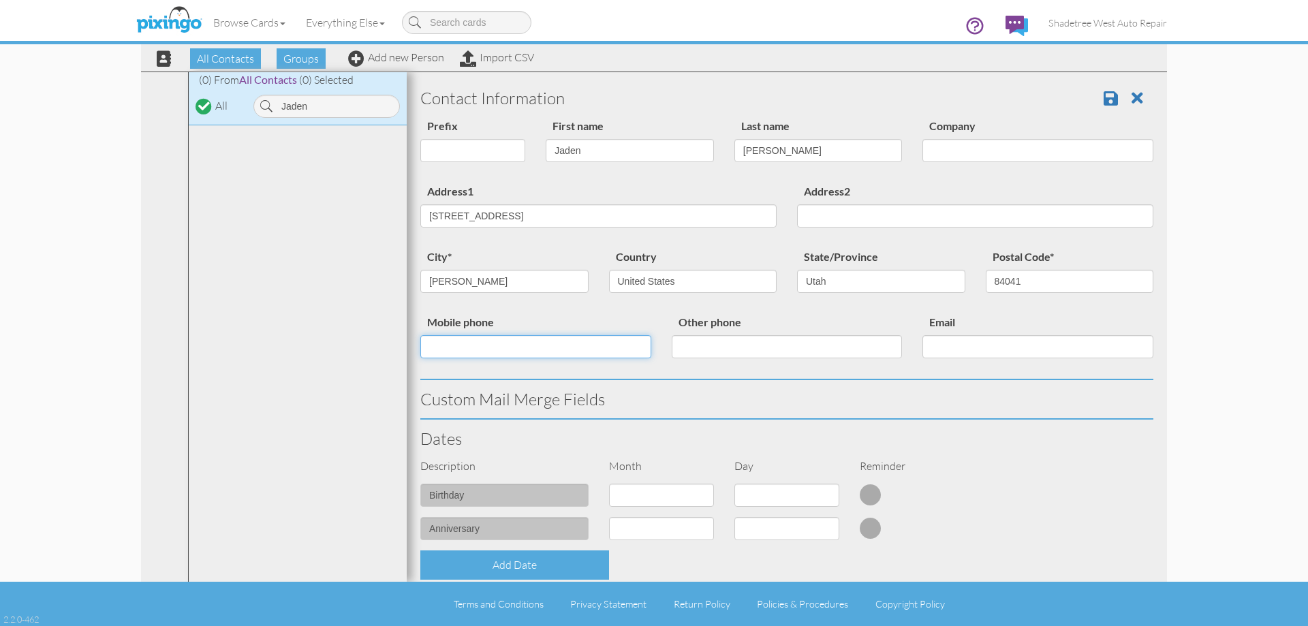
click at [599, 346] on input "Mobile phone" at bounding box center [535, 346] width 231 height 23
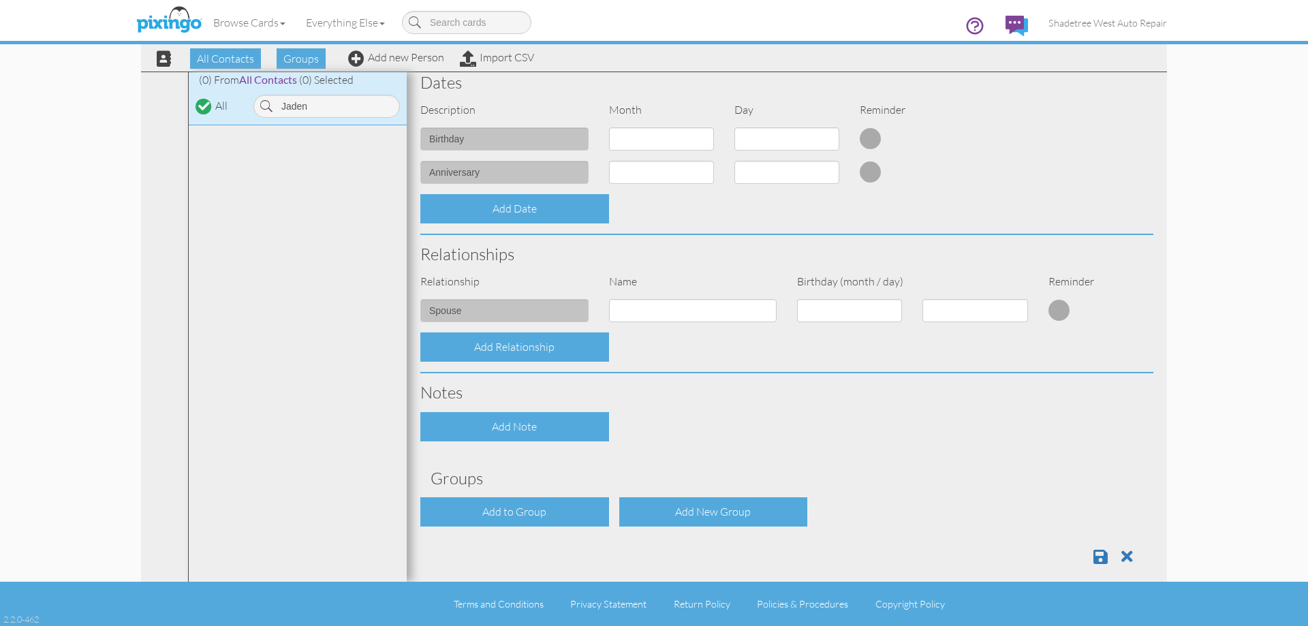
scroll to position [371, 0]
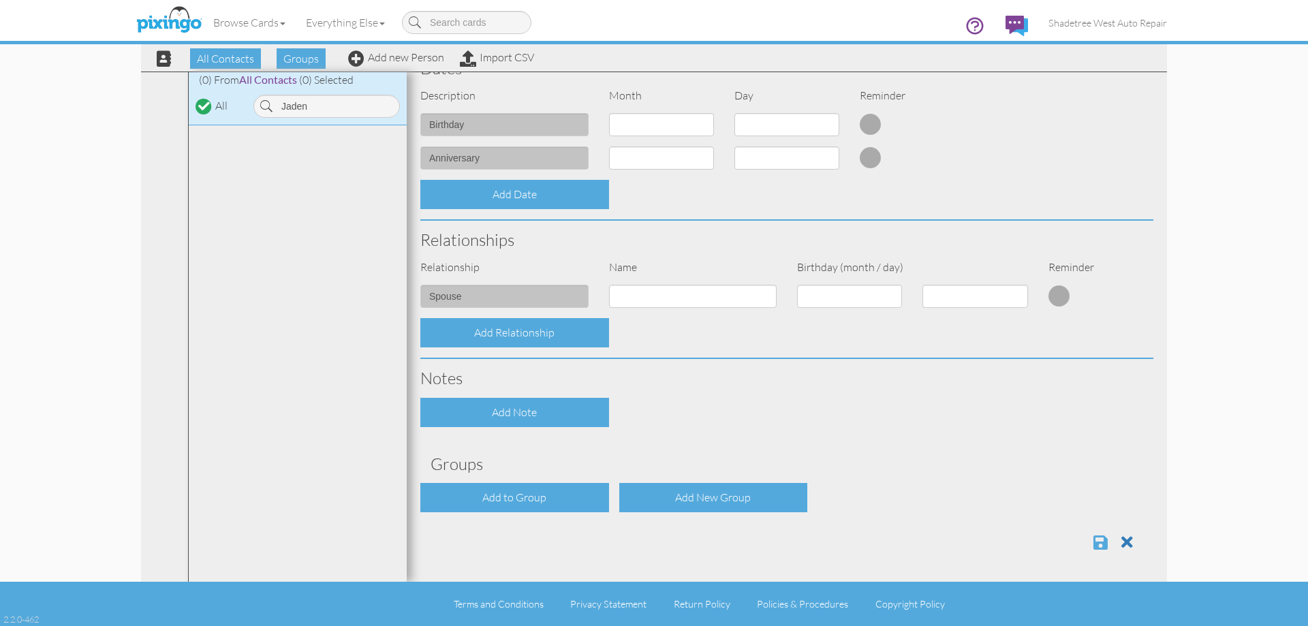
type input "8016829702"
click at [1093, 550] on span at bounding box center [1100, 542] width 14 height 16
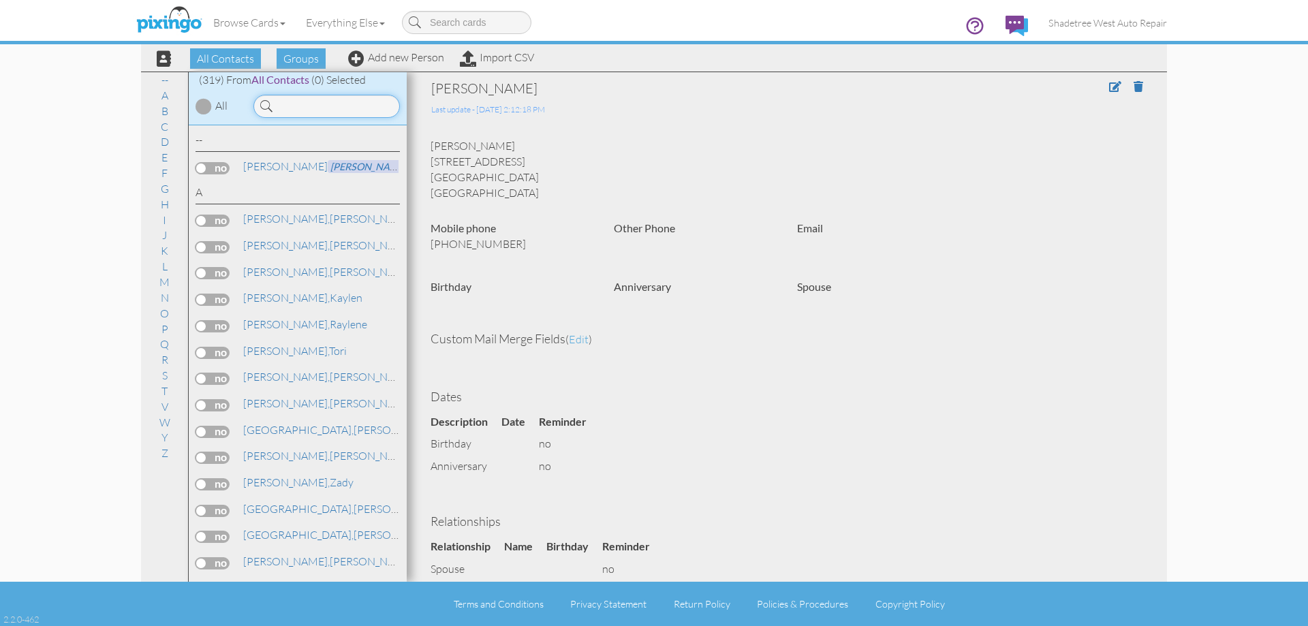
click at [359, 105] on input at bounding box center [326, 106] width 146 height 23
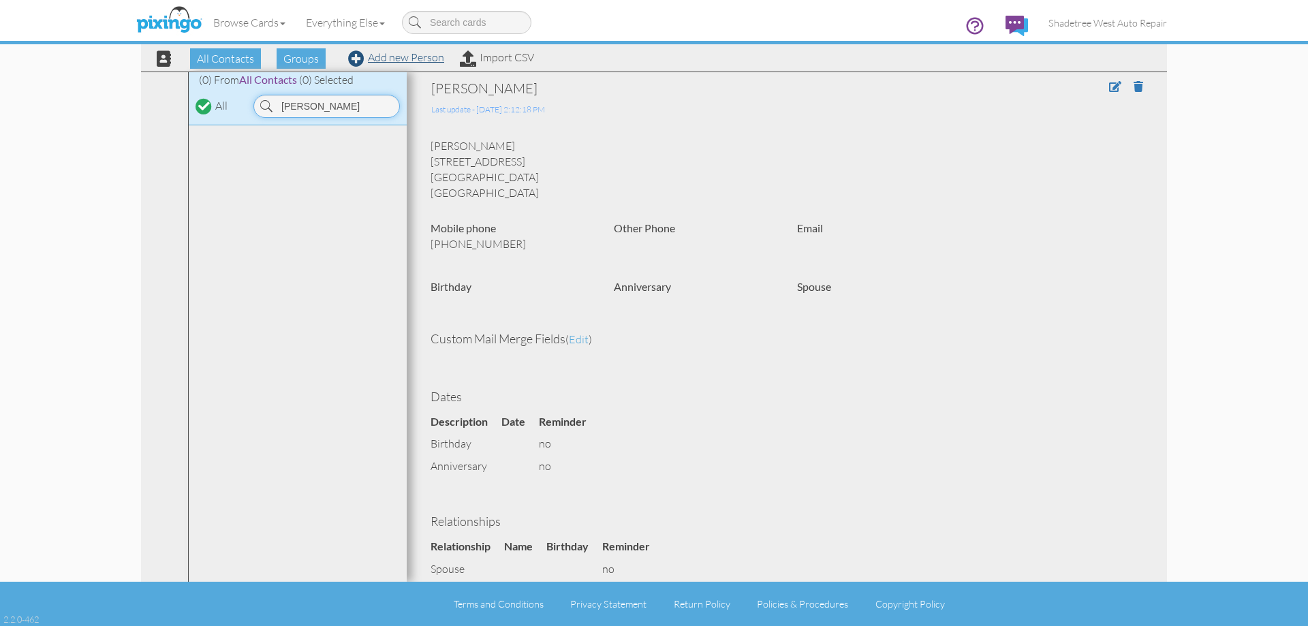
type input "[PERSON_NAME]"
click at [403, 59] on link "Add new Person" at bounding box center [396, 57] width 96 height 14
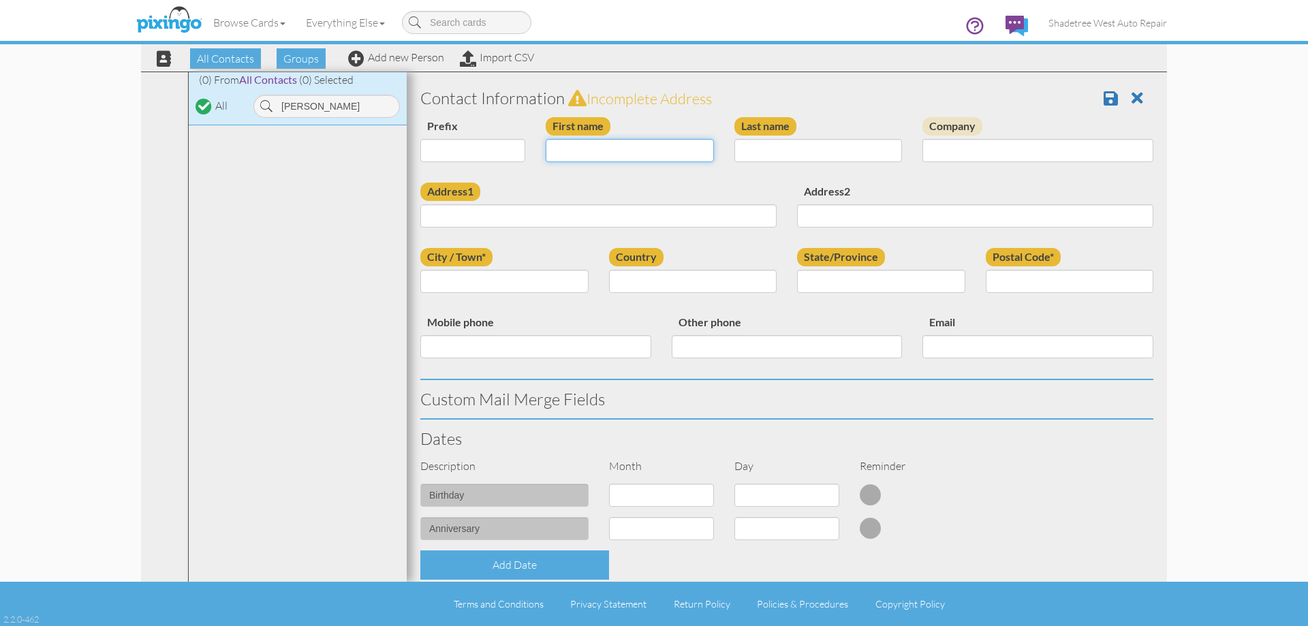
click at [625, 151] on input "First name" at bounding box center [630, 150] width 168 height 23
type input "[PERSON_NAME]"
click at [766, 138] on div "Last name" at bounding box center [818, 144] width 189 height 55
click at [766, 144] on input "Last name" at bounding box center [818, 150] width 168 height 23
type input "[PERSON_NAME]"
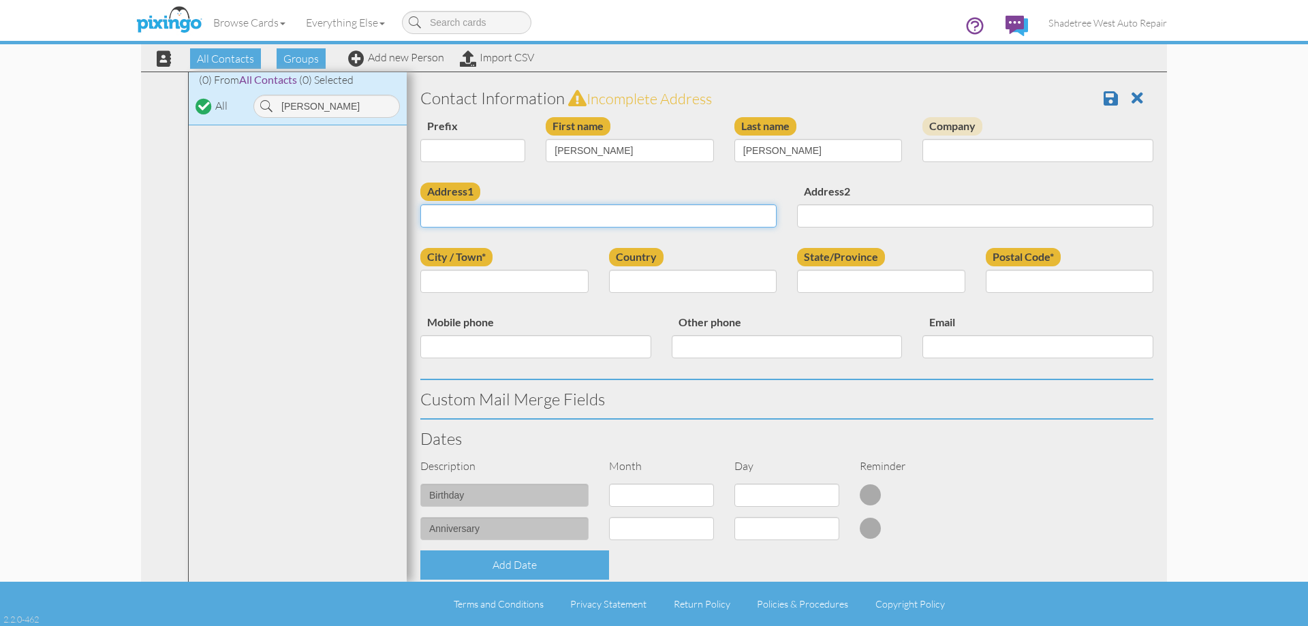
click at [701, 220] on input "Address1" at bounding box center [598, 215] width 356 height 23
type input "35 W 1675 N"
click at [550, 277] on input "City / Town*" at bounding box center [504, 281] width 168 height 23
type input "[PERSON_NAME]"
click at [636, 277] on select "[GEOGRAPHIC_DATA] -------------- [GEOGRAPHIC_DATA] [GEOGRAPHIC_DATA] [GEOGRAPHI…" at bounding box center [693, 281] width 168 height 23
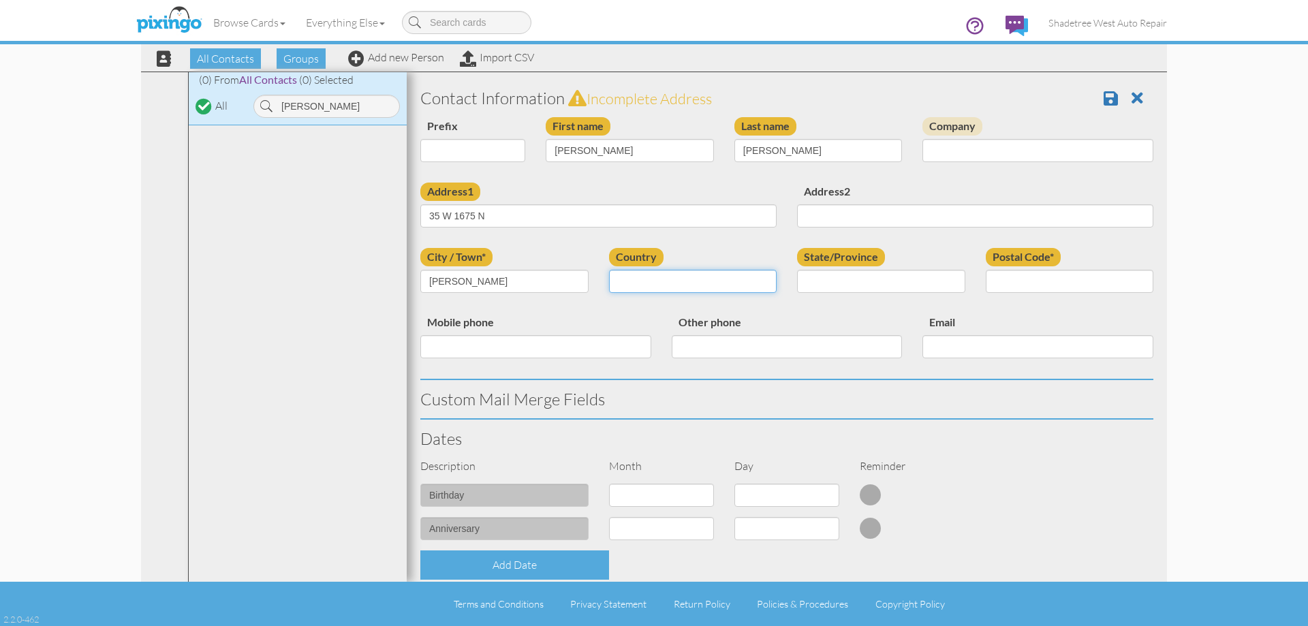
select select "object:1209"
click at [609, 270] on select "[GEOGRAPHIC_DATA] -------------- [GEOGRAPHIC_DATA] [GEOGRAPHIC_DATA] [GEOGRAPHI…" at bounding box center [693, 281] width 168 height 23
click at [829, 289] on select "AA (Military) AE (Military) [US_STATE] [US_STATE] [US_STATE] AP (Military) [US_…" at bounding box center [881, 281] width 168 height 23
select select "object:1508"
click at [797, 270] on select "AA (Military) AE (Military) [US_STATE] [US_STATE] [US_STATE] AP (Military) [US_…" at bounding box center [881, 281] width 168 height 23
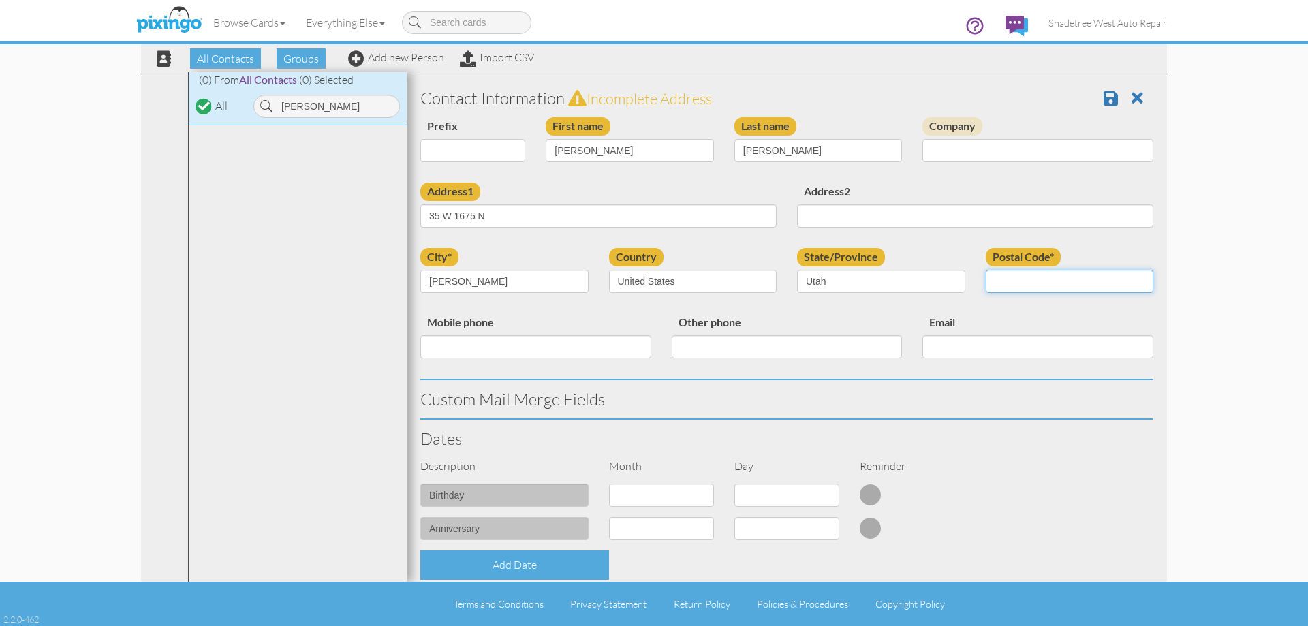
click at [1068, 282] on input "Postal Code*" at bounding box center [1070, 281] width 168 height 23
type input "84041"
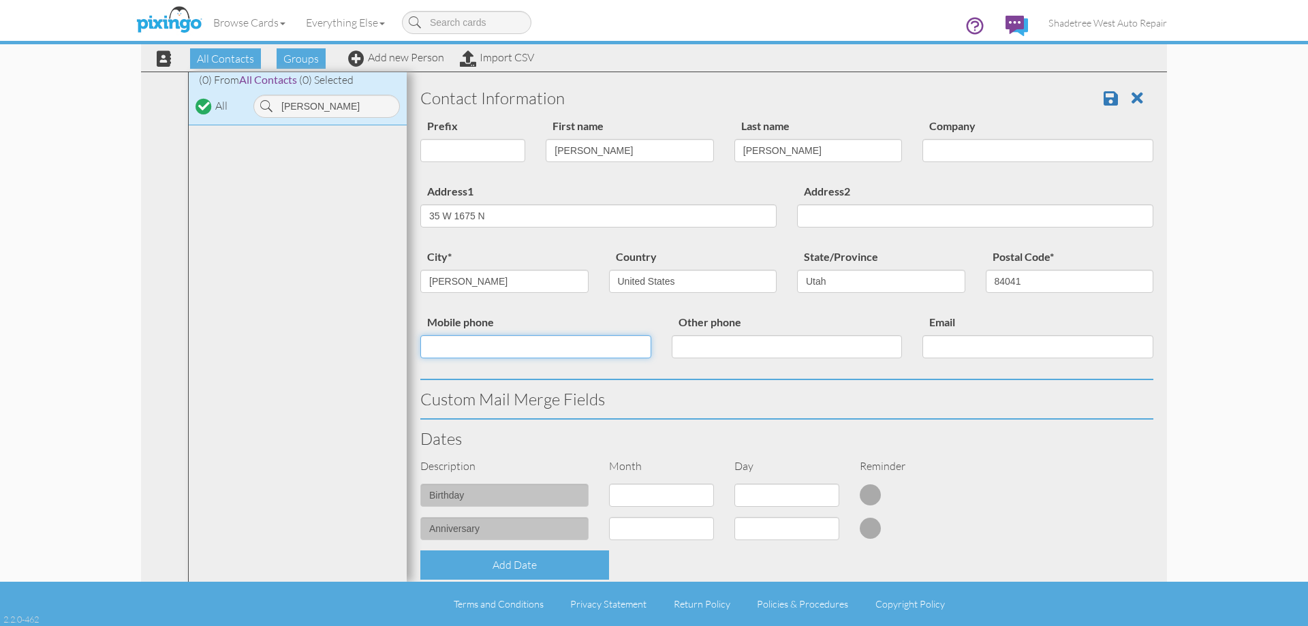
click at [565, 345] on input "Mobile phone" at bounding box center [535, 346] width 231 height 23
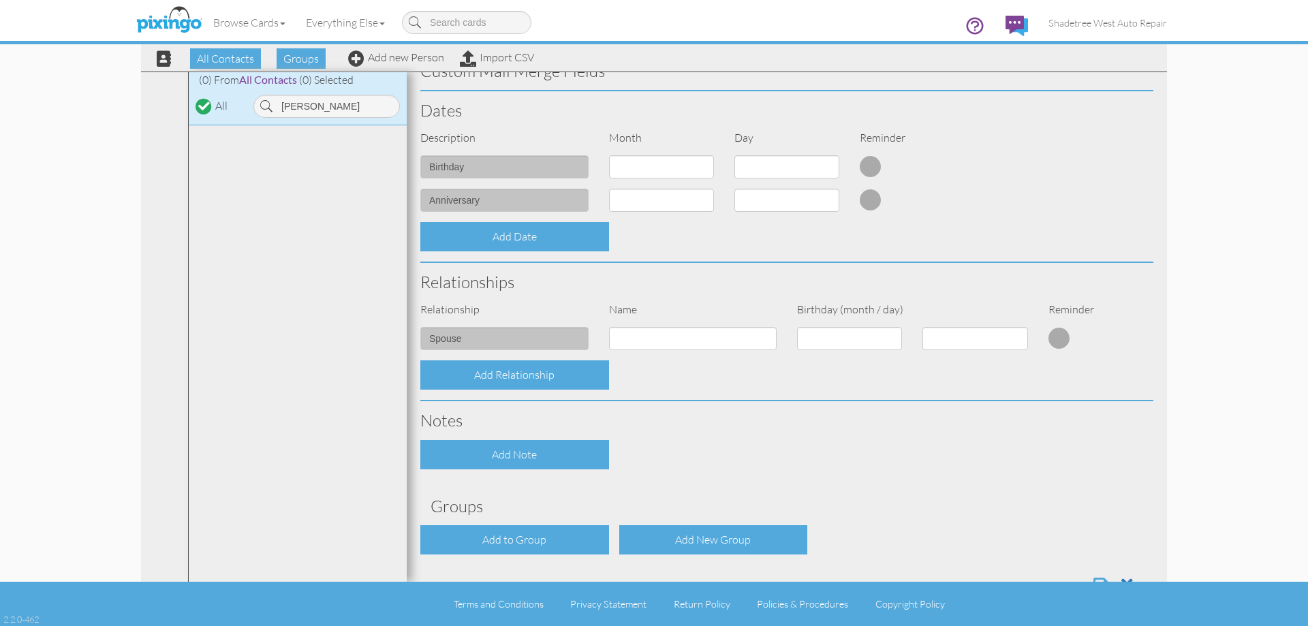
scroll to position [371, 0]
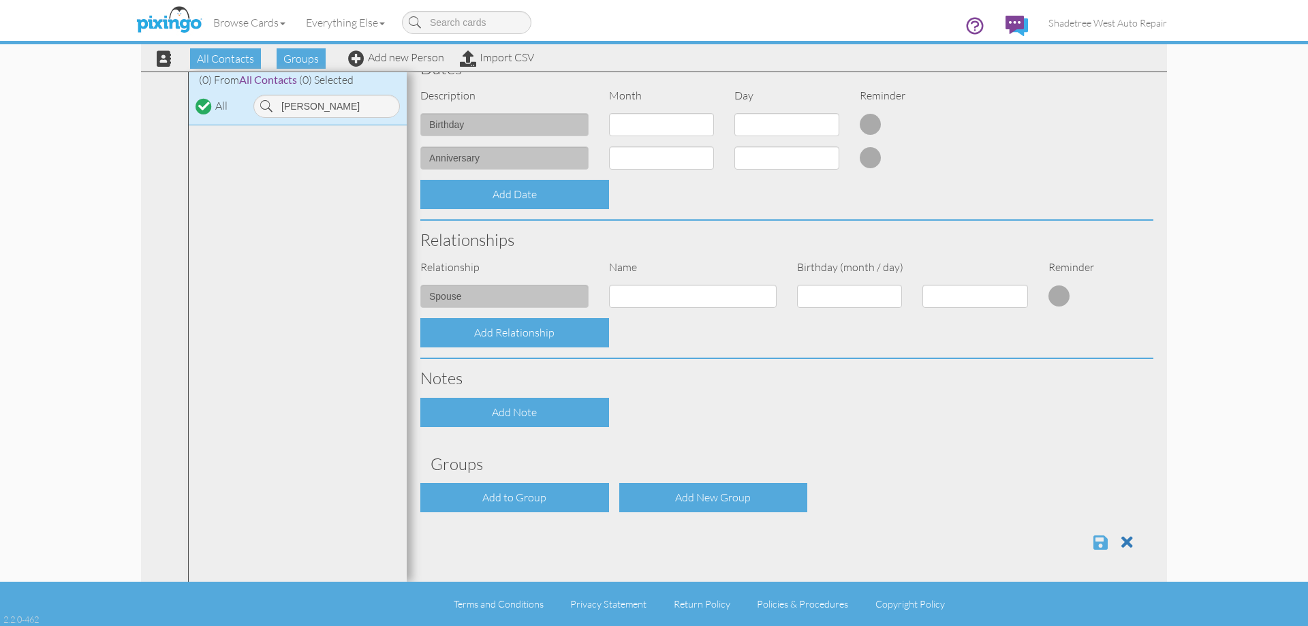
type input "8015498151"
click at [1096, 548] on span at bounding box center [1100, 542] width 14 height 16
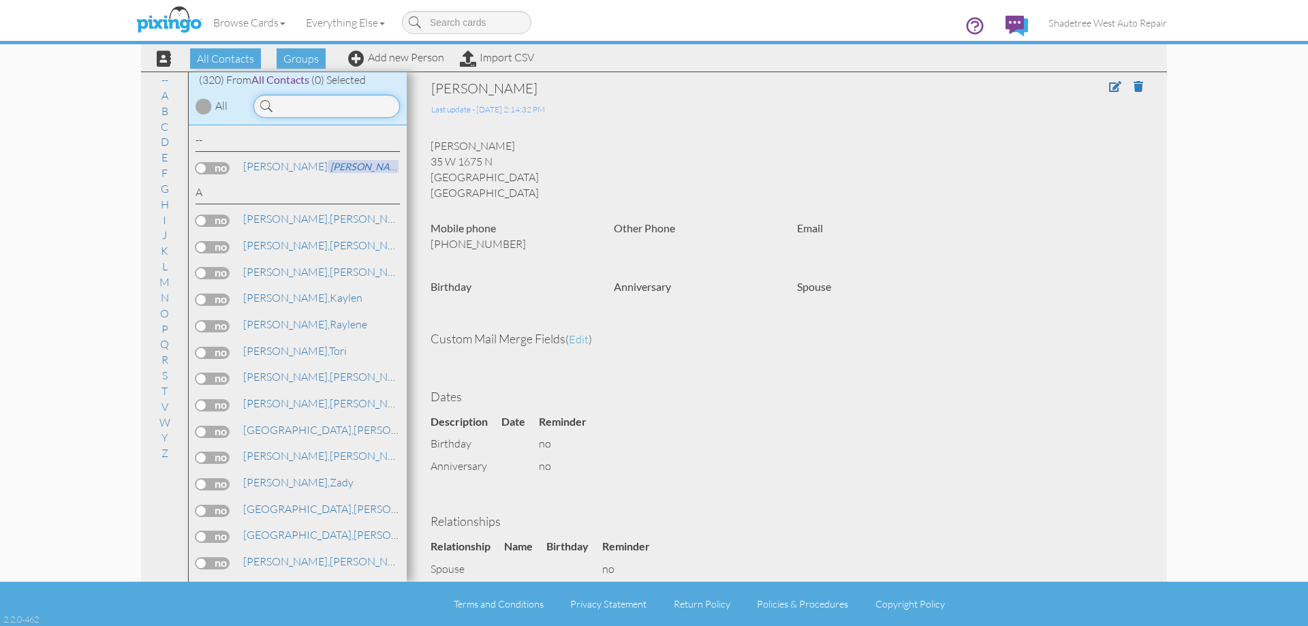
click at [336, 108] on input at bounding box center [326, 106] width 146 height 23
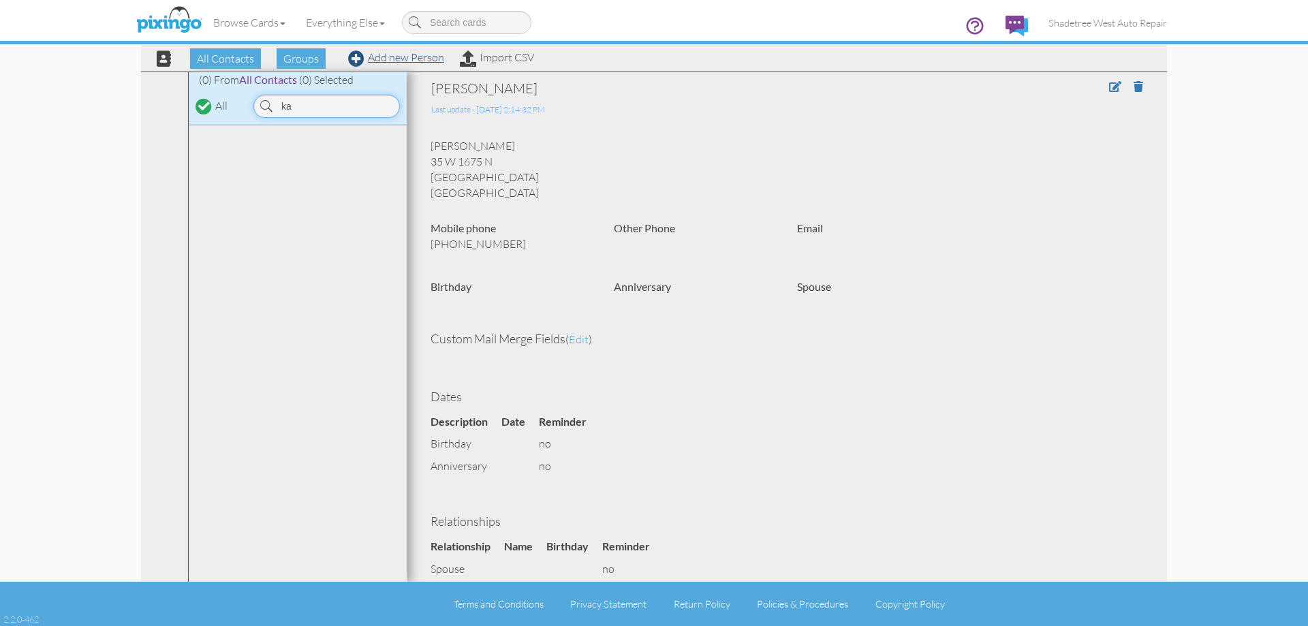
type input "k"
type input "andrews"
click at [377, 56] on link "Add new Person" at bounding box center [396, 57] width 96 height 14
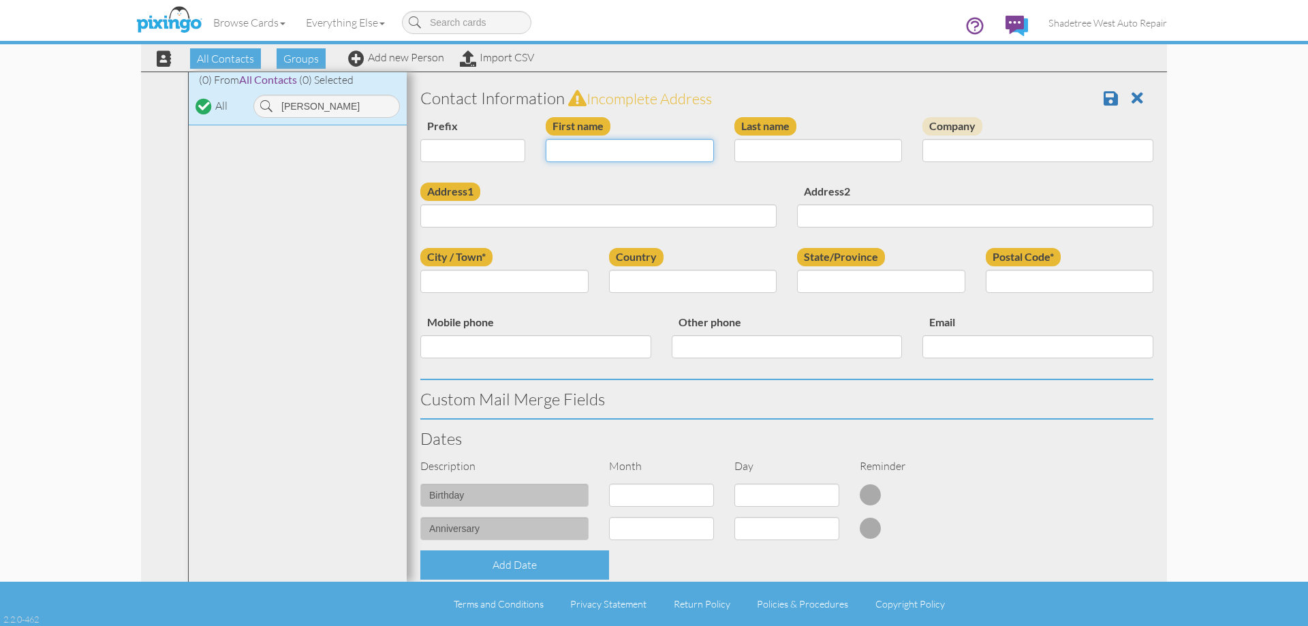
click at [674, 155] on input "First name" at bounding box center [630, 150] width 168 height 23
type input "[PERSON_NAME] And [PERSON_NAME]"
click at [778, 151] on input "Last name" at bounding box center [818, 150] width 168 height 23
type input "Andrews"
click at [742, 215] on input "Address1" at bounding box center [598, 215] width 356 height 23
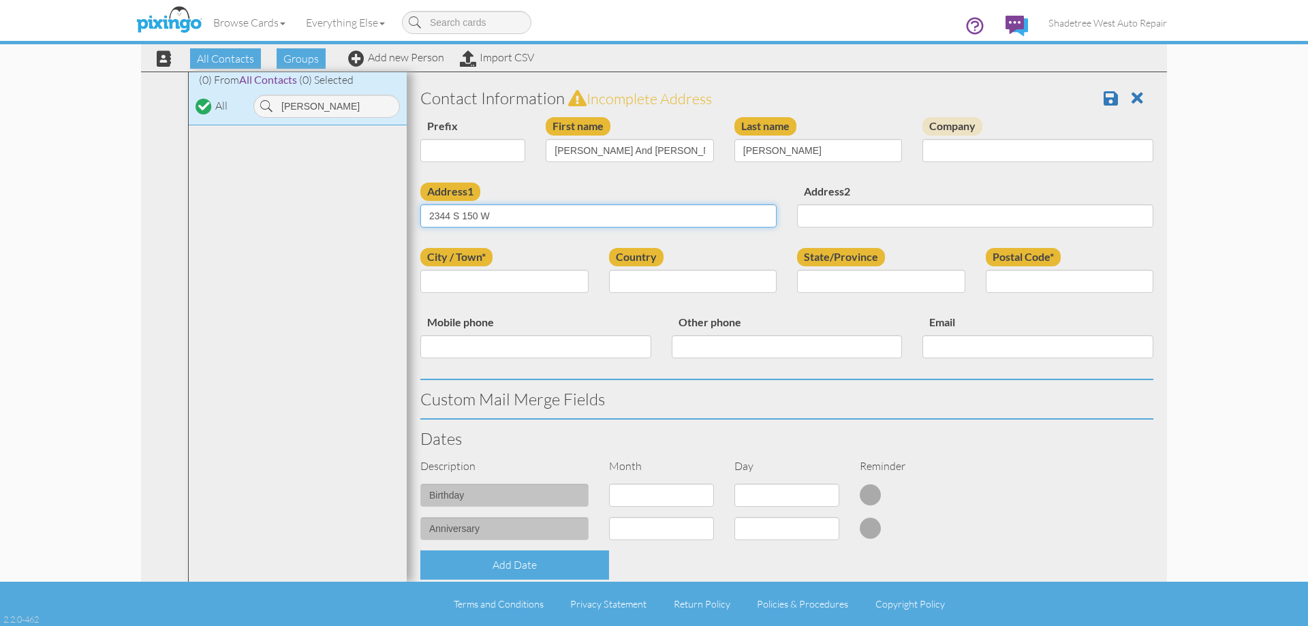
type input "2344 S 150 W"
click at [537, 290] on input "City / Town*" at bounding box center [504, 281] width 168 height 23
type input "clearfield"
click at [652, 269] on div "Country United States -------------- Afghanistan Albania Algeria American Samoa…" at bounding box center [693, 275] width 189 height 55
click at [655, 278] on select "[GEOGRAPHIC_DATA] -------------- [GEOGRAPHIC_DATA] [GEOGRAPHIC_DATA] [GEOGRAPHI…" at bounding box center [693, 281] width 168 height 23
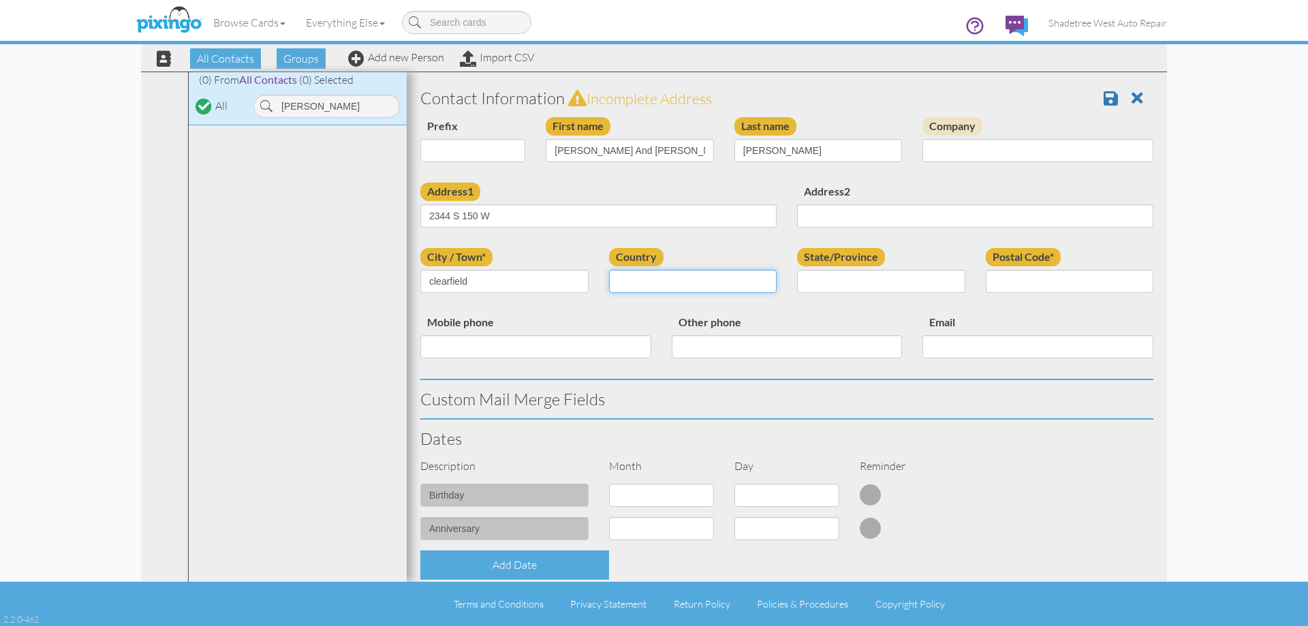
select select "object:1955"
click at [609, 270] on select "[GEOGRAPHIC_DATA] -------------- [GEOGRAPHIC_DATA] [GEOGRAPHIC_DATA] [GEOGRAPHI…" at bounding box center [693, 281] width 168 height 23
click at [870, 283] on select "AA (Military) AE (Military) [US_STATE] [US_STATE] [US_STATE] AP (Military) [US_…" at bounding box center [881, 281] width 168 height 23
select select "object:2254"
click at [797, 270] on select "AA (Military) AE (Military) [US_STATE] [US_STATE] [US_STATE] AP (Military) [US_…" at bounding box center [881, 281] width 168 height 23
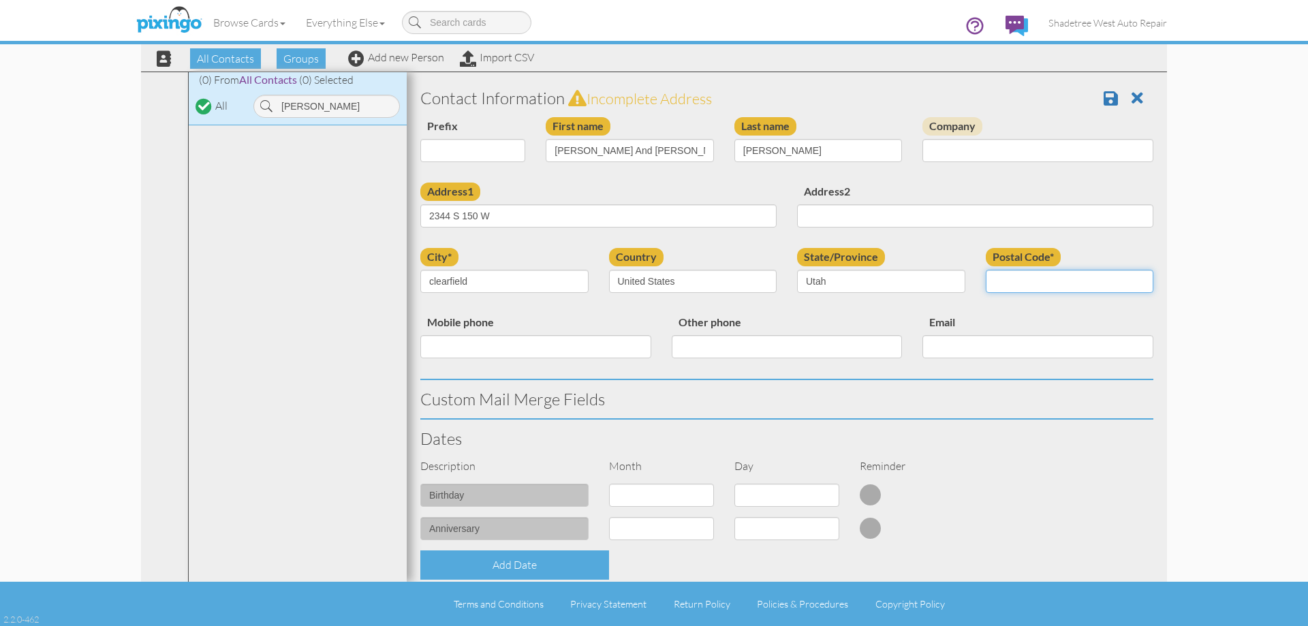
click at [1045, 277] on input "Postal Code*" at bounding box center [1070, 281] width 168 height 23
type input "84015"
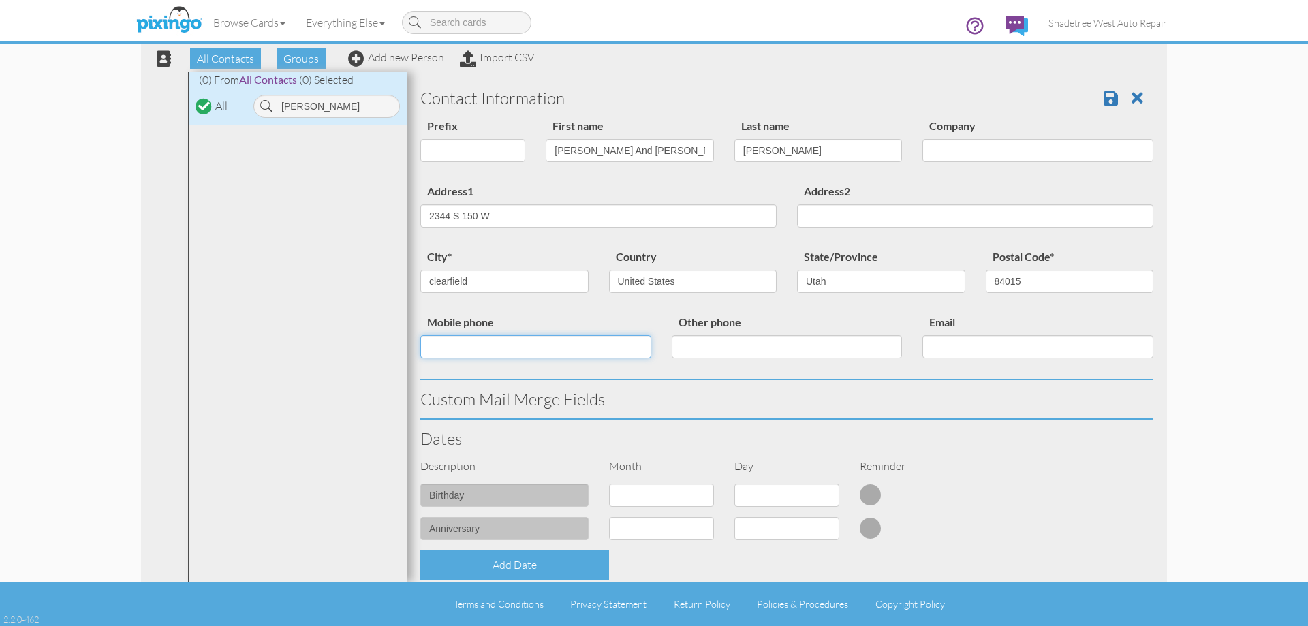
click at [503, 341] on input "Mobile phone" at bounding box center [535, 346] width 231 height 23
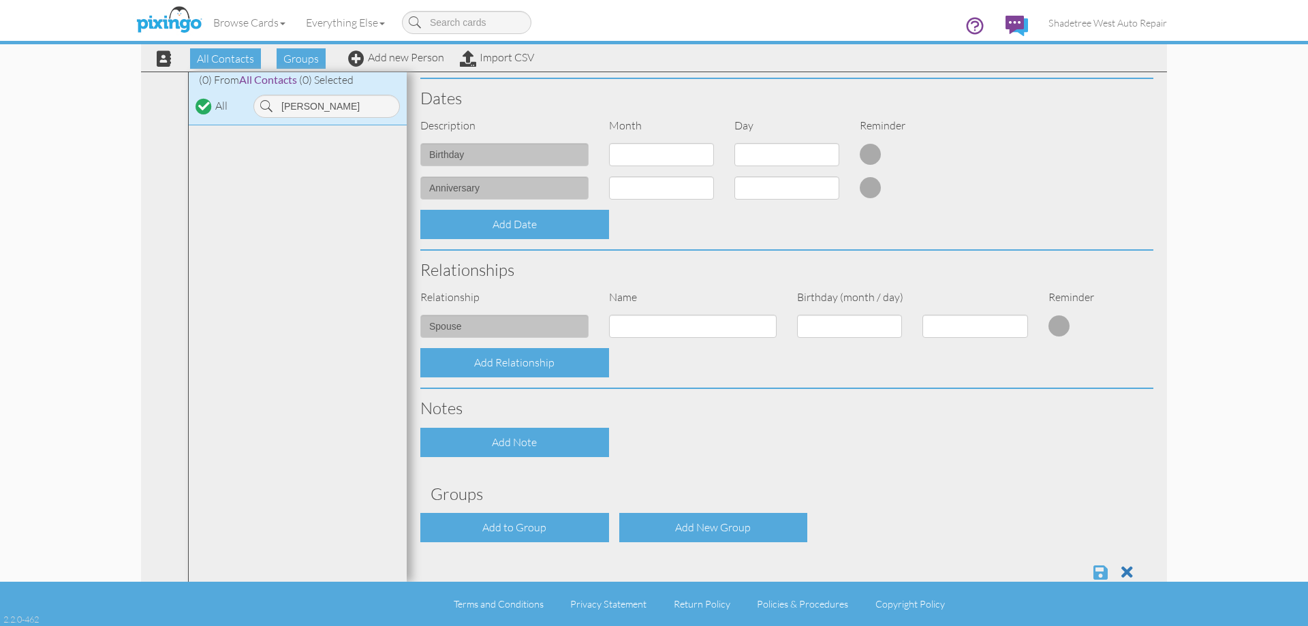
type input "8016432914"
click at [1093, 570] on span at bounding box center [1100, 572] width 14 height 16
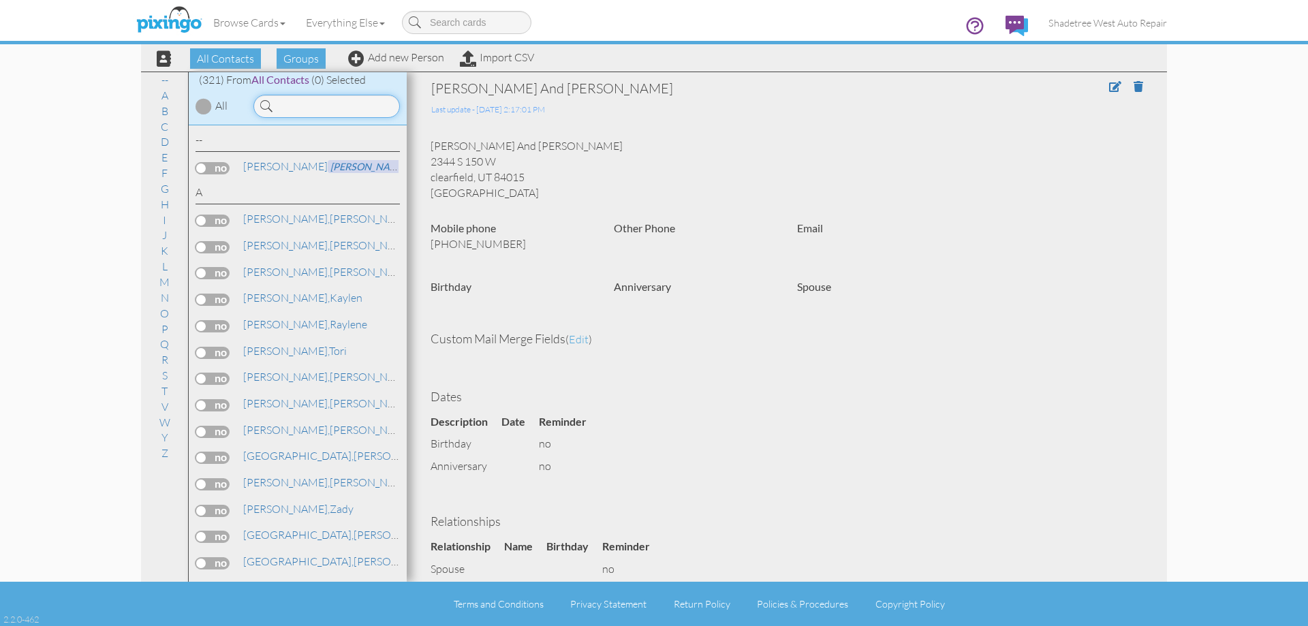
click at [356, 105] on input at bounding box center [326, 106] width 146 height 23
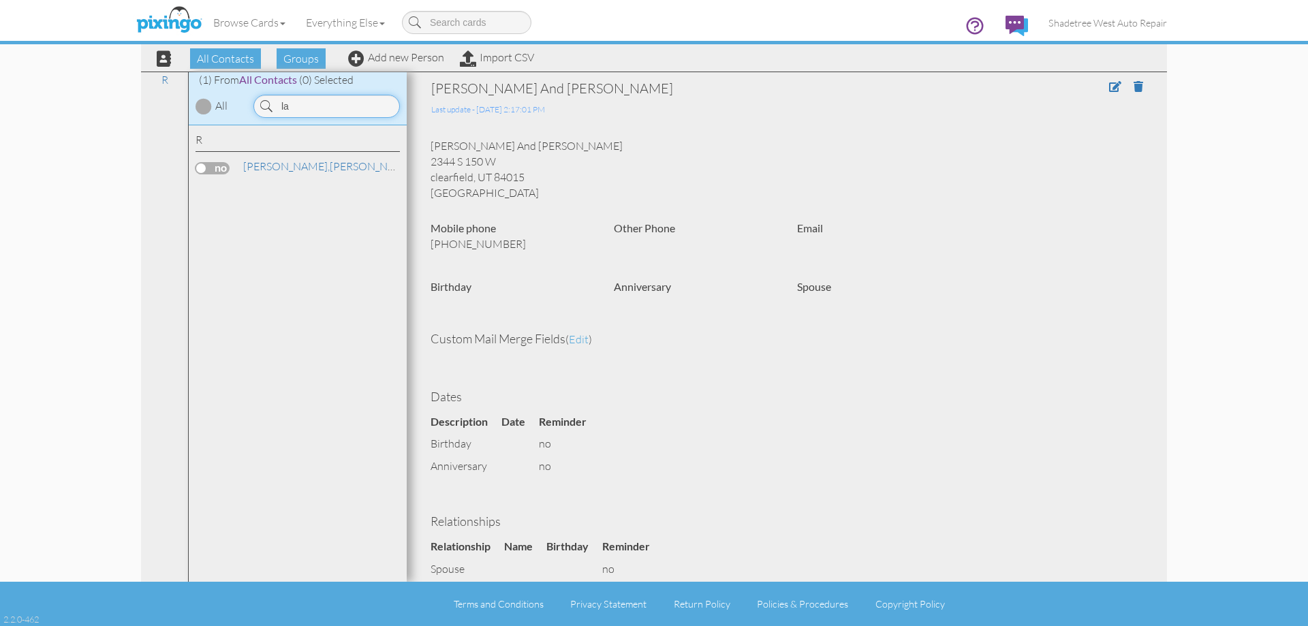
type input "l"
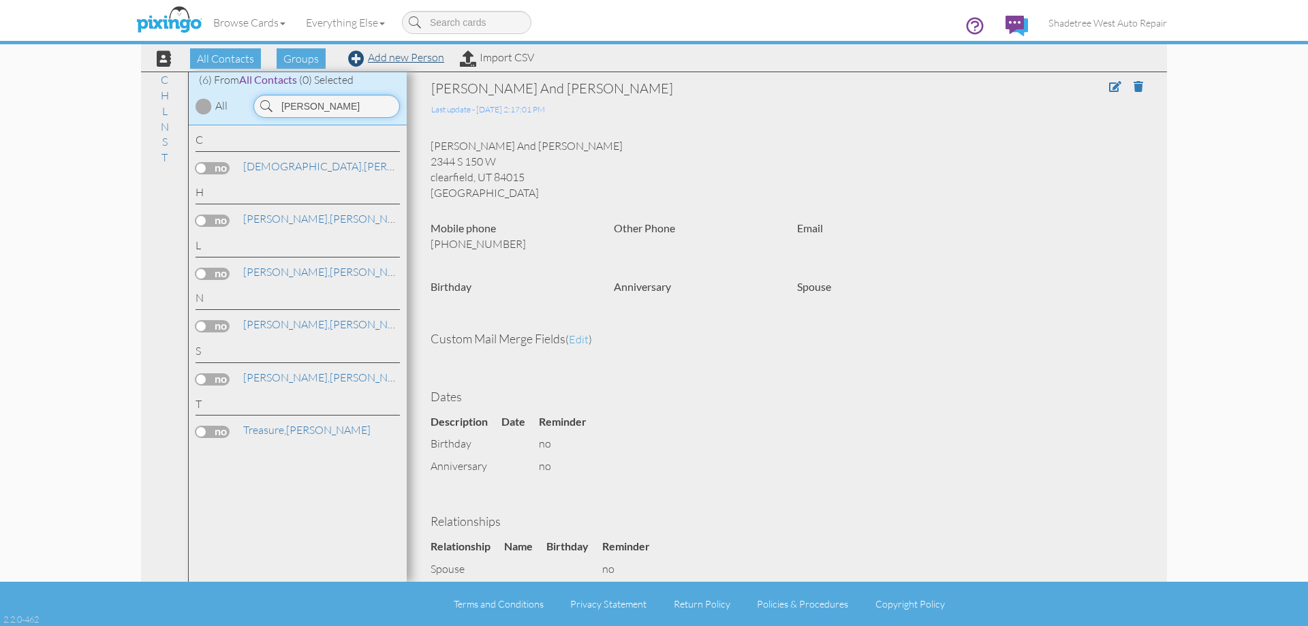
type input "[PERSON_NAME]"
click at [383, 61] on link "Add new Person" at bounding box center [396, 57] width 96 height 14
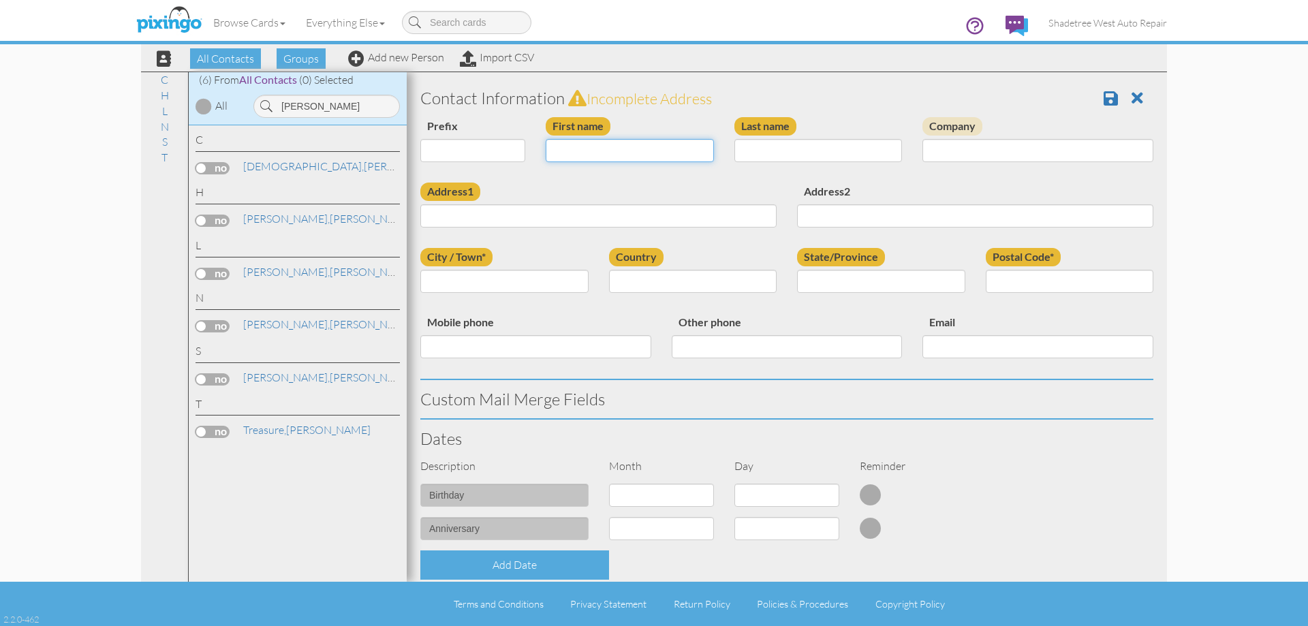
click at [595, 159] on input "First name" at bounding box center [630, 150] width 168 height 23
type input "[PERSON_NAME]"
click at [834, 151] on input "Last name" at bounding box center [818, 150] width 168 height 23
type input "[PERSON_NAME]"
click at [737, 206] on input "Address1" at bounding box center [598, 215] width 356 height 23
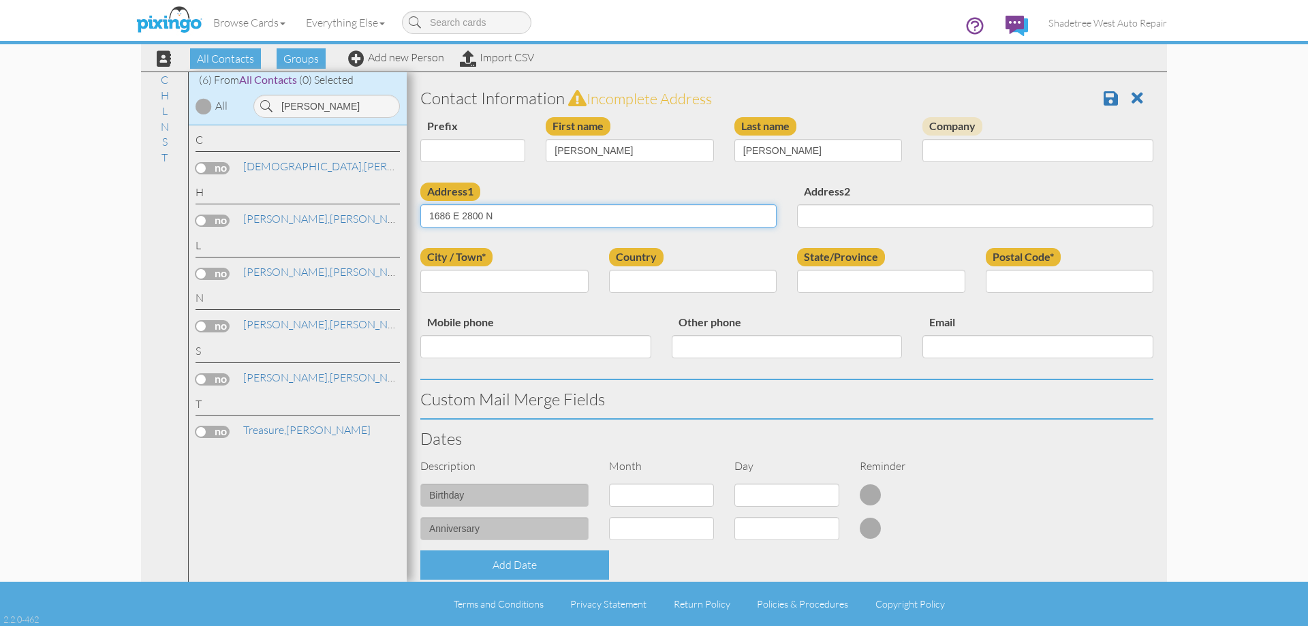
type input "1686 E 2800 N"
click at [520, 283] on input "City / Town*" at bounding box center [504, 281] width 168 height 23
type input "[PERSON_NAME]"
click at [701, 281] on select "[GEOGRAPHIC_DATA] -------------- [GEOGRAPHIC_DATA] [GEOGRAPHIC_DATA] [GEOGRAPHI…" at bounding box center [693, 281] width 168 height 23
select select "object:1958"
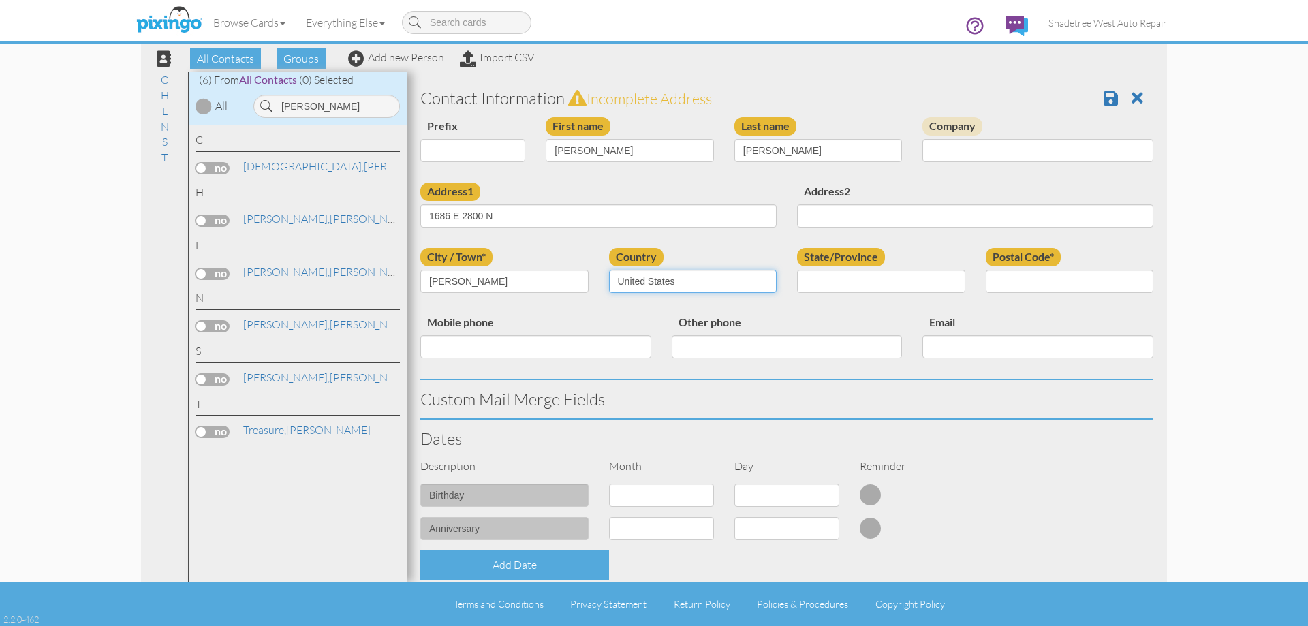
click at [609, 270] on select "[GEOGRAPHIC_DATA] -------------- [GEOGRAPHIC_DATA] [GEOGRAPHIC_DATA] [GEOGRAPHI…" at bounding box center [693, 281] width 168 height 23
click at [821, 277] on select "AA (Military) AE (Military) [US_STATE] [US_STATE] [US_STATE] AP (Military) [US_…" at bounding box center [881, 281] width 168 height 23
click at [797, 270] on select "AA (Military) AE (Military) [US_STATE] [US_STATE] [US_STATE] AP (Military) [US_…" at bounding box center [881, 281] width 168 height 23
click at [873, 285] on select "AA (Military) AE (Military) [US_STATE] [US_STATE] [US_STATE] AP (Military) [US_…" at bounding box center [881, 281] width 168 height 23
select select "object:2257"
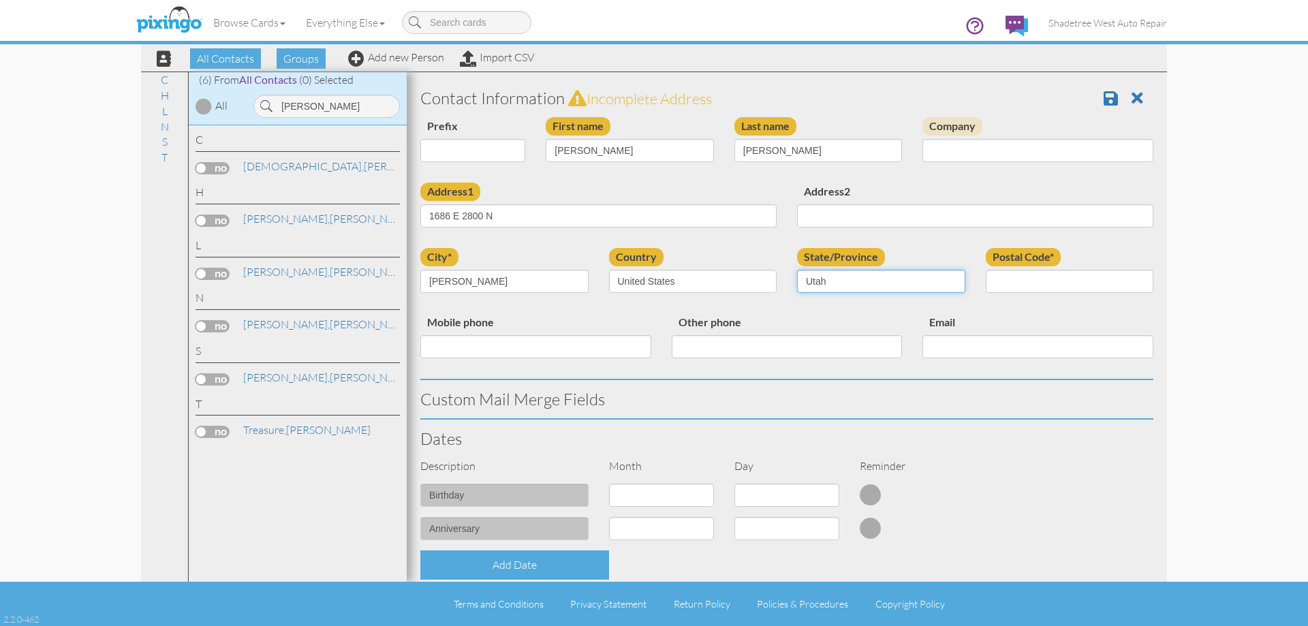
click at [797, 270] on select "AA (Military) AE (Military) [US_STATE] [US_STATE] [US_STATE] AP (Military) [US_…" at bounding box center [881, 281] width 168 height 23
click at [1051, 283] on input "Postal Code*" at bounding box center [1070, 281] width 168 height 23
type input "84040"
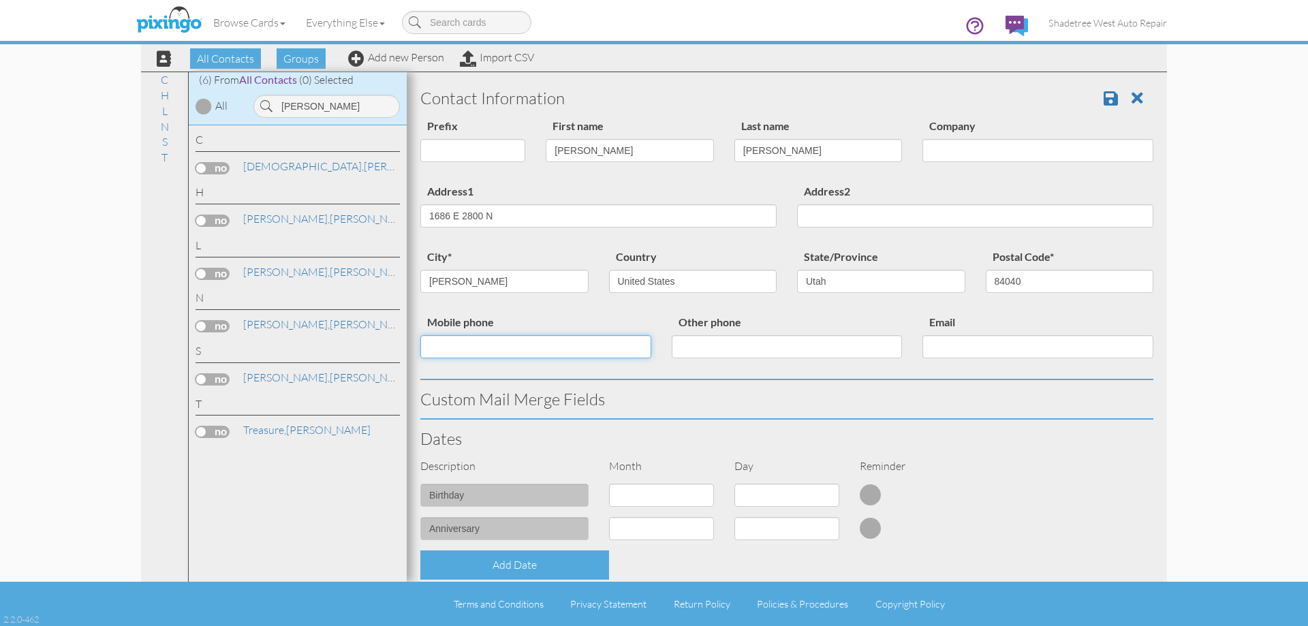
click at [618, 347] on input "Mobile phone" at bounding box center [535, 346] width 231 height 23
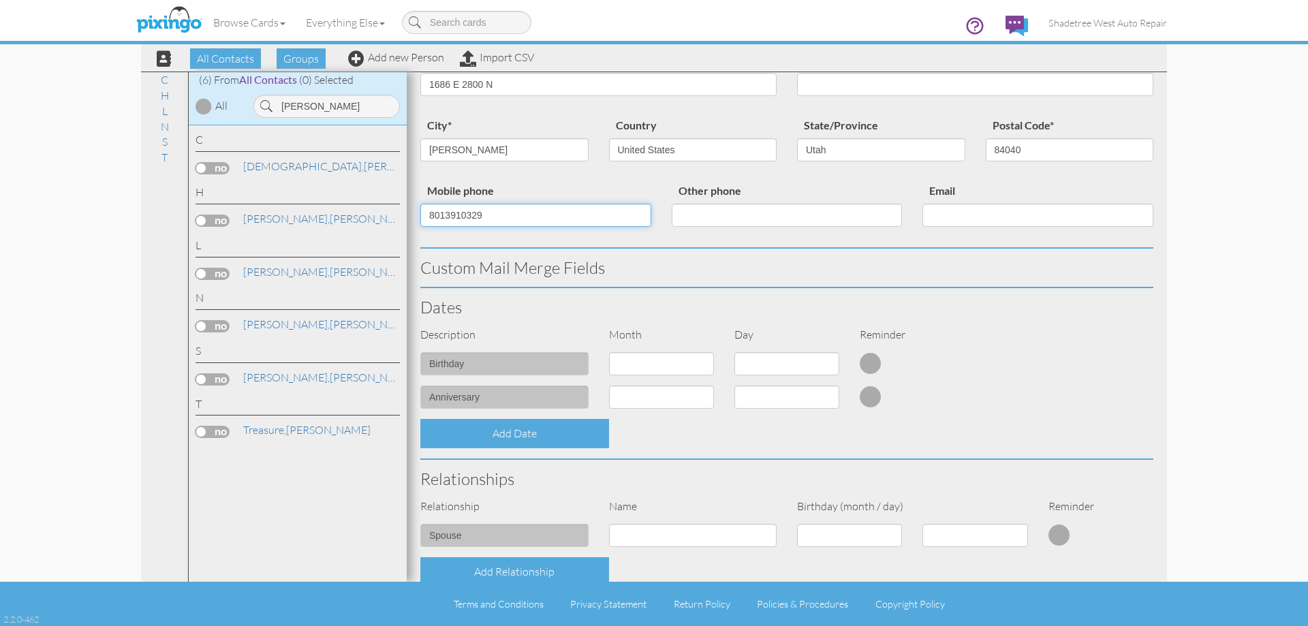
scroll to position [341, 0]
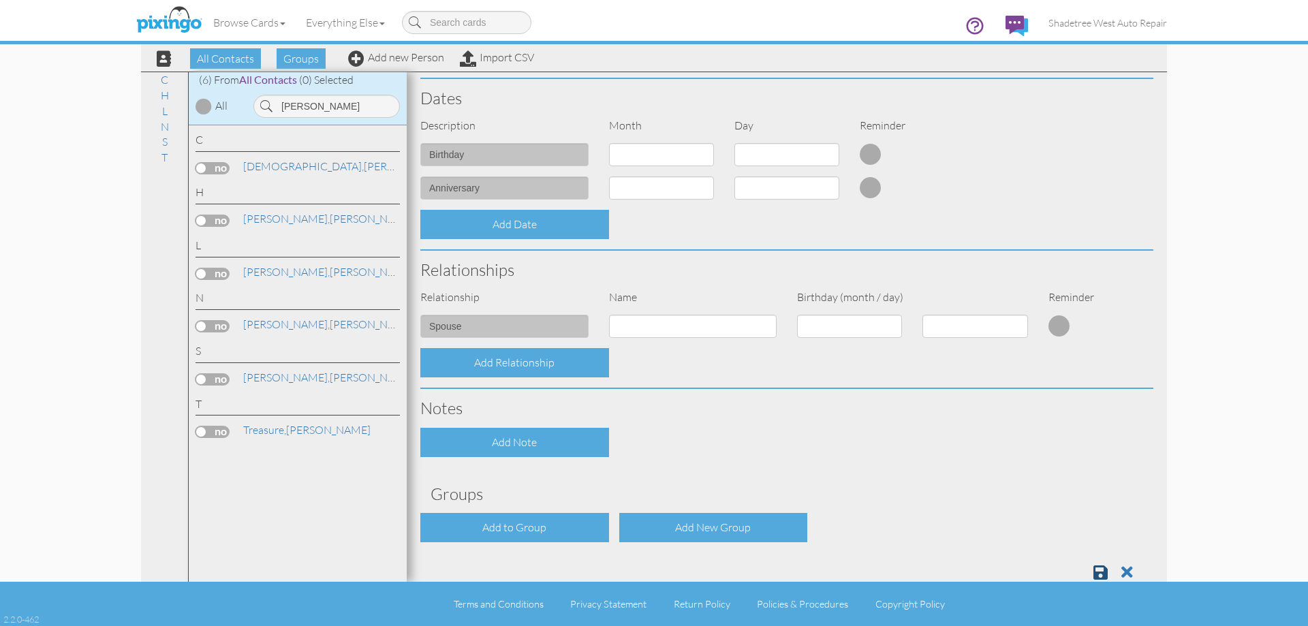
type input "8013910329"
click at [1099, 575] on link at bounding box center [1105, 572] width 25 height 20
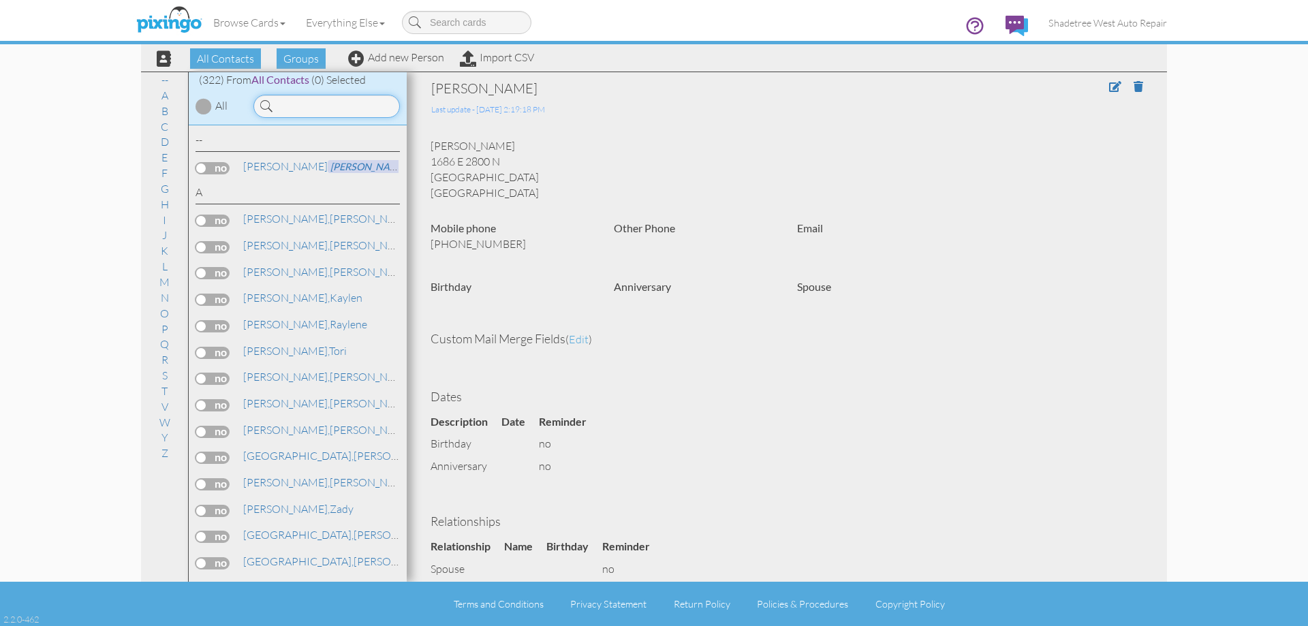
click at [342, 110] on input at bounding box center [326, 106] width 146 height 23
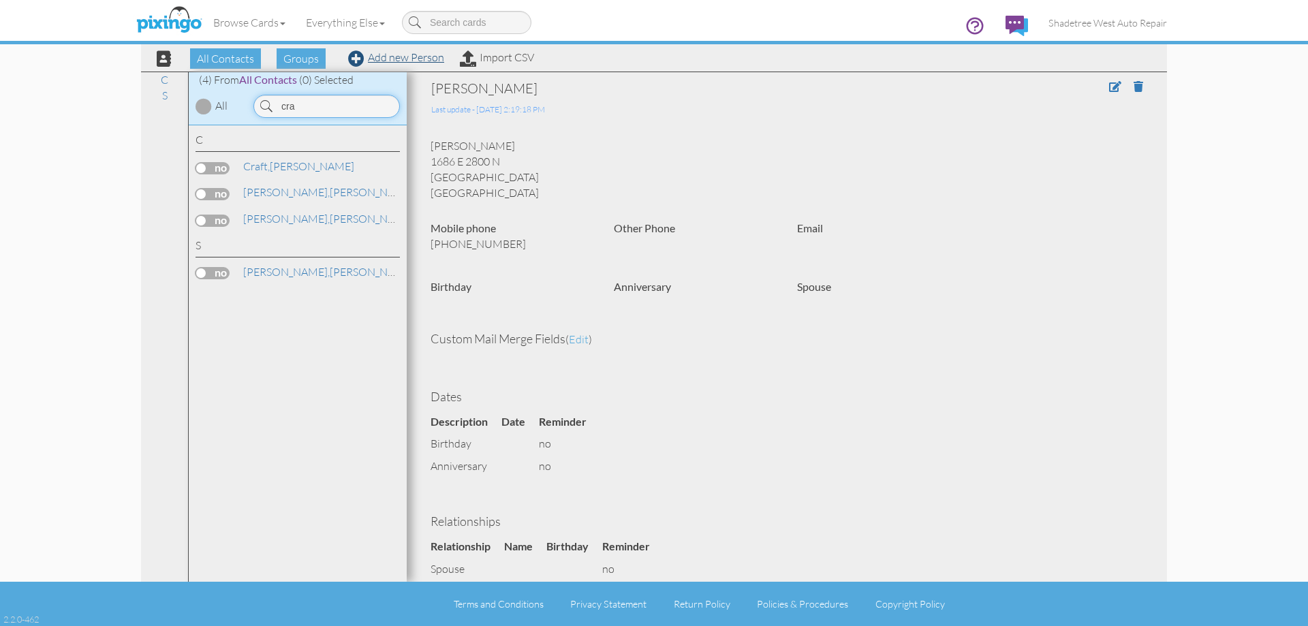
type input "cra"
click at [392, 59] on link "Add new Person" at bounding box center [396, 57] width 96 height 14
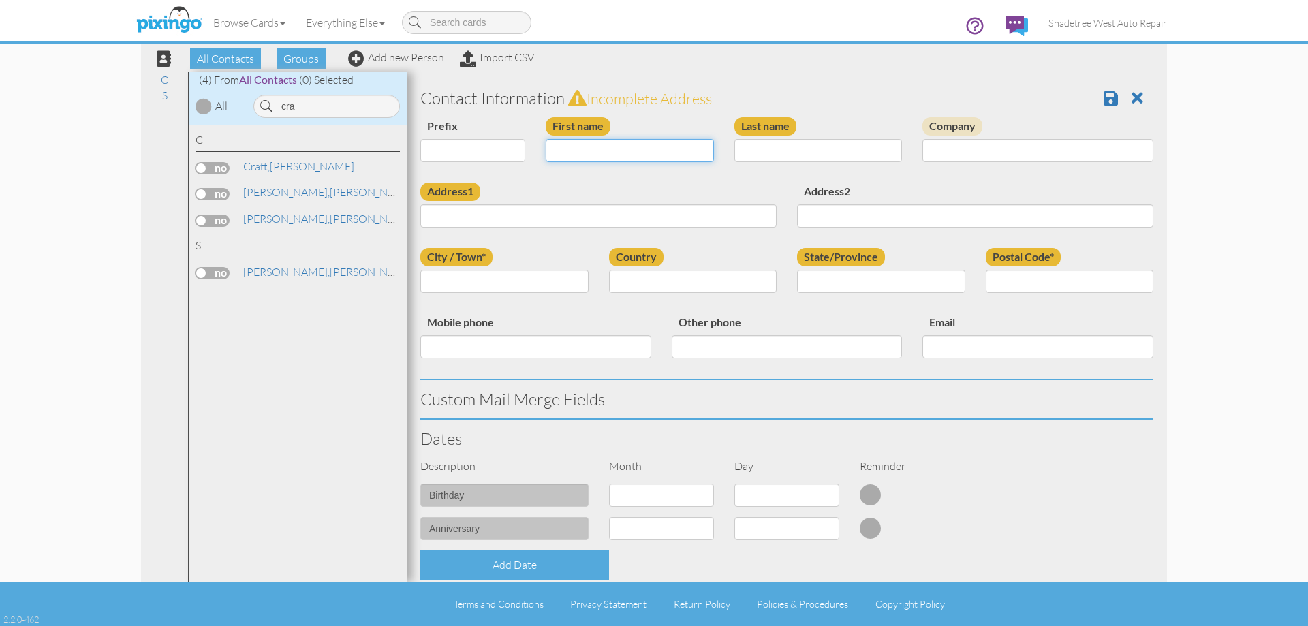
click at [638, 151] on input "First name" at bounding box center [630, 150] width 168 height 23
type input "[PERSON_NAME]"
click at [755, 151] on input "Last name" at bounding box center [818, 150] width 168 height 23
type input "[PERSON_NAME]"
click at [728, 208] on input "Address1" at bounding box center [598, 215] width 356 height 23
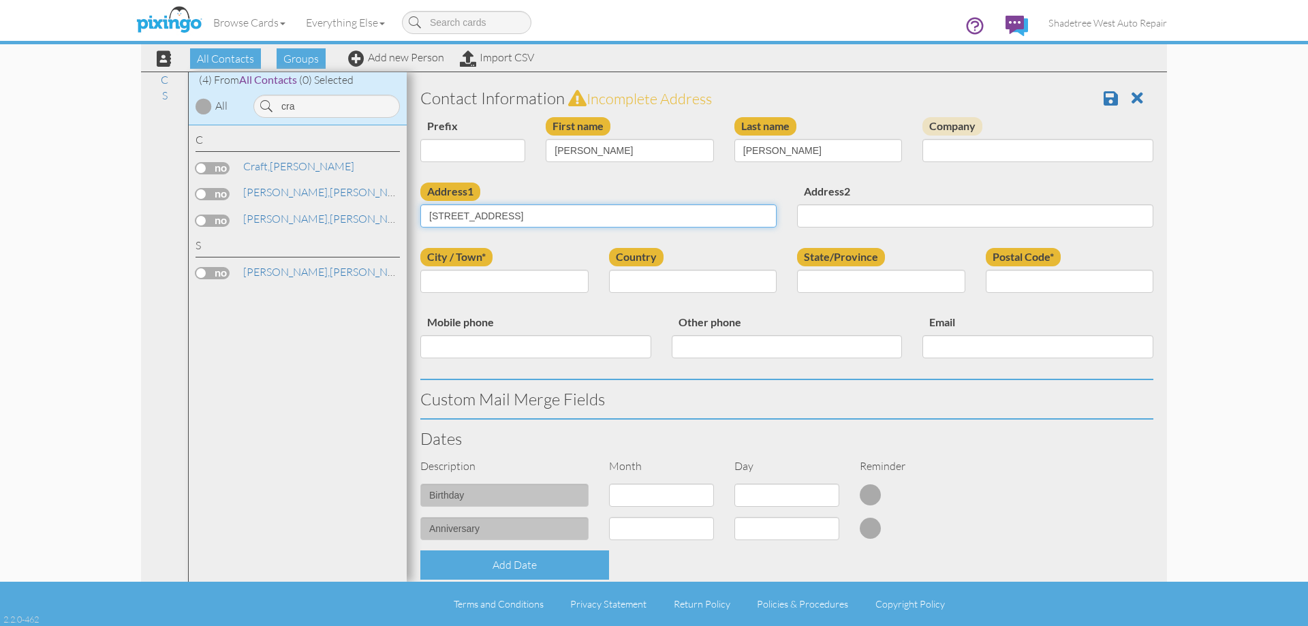
type input "[STREET_ADDRESS]"
click at [570, 283] on input "City / Town*" at bounding box center [504, 281] width 168 height 23
type input "[PERSON_NAME]"
click at [625, 287] on select "[GEOGRAPHIC_DATA] -------------- [GEOGRAPHIC_DATA] [GEOGRAPHIC_DATA] [GEOGRAPHI…" at bounding box center [693, 281] width 168 height 23
select select "object:1237"
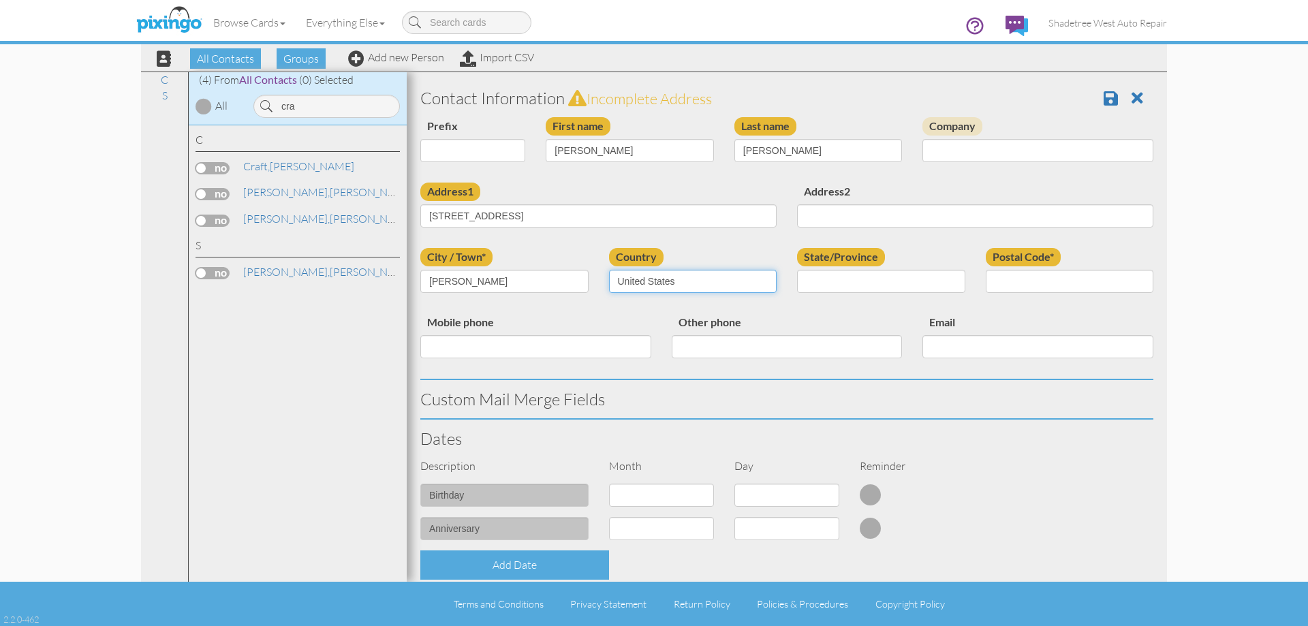
click at [609, 270] on select "[GEOGRAPHIC_DATA] -------------- [GEOGRAPHIC_DATA] [GEOGRAPHIC_DATA] [GEOGRAPHI…" at bounding box center [693, 281] width 168 height 23
click at [832, 296] on div "State/Province AA (Military) AE (Military) [US_STATE] [US_STATE] [US_STATE] AP …" at bounding box center [881, 275] width 189 height 55
click at [840, 287] on select "AA (Military) AE (Military) [US_STATE] [US_STATE] [US_STATE] AP (Military) [US_…" at bounding box center [881, 281] width 168 height 23
select select "object:1536"
click at [797, 270] on select "AA (Military) AE (Military) [US_STATE] [US_STATE] [US_STATE] AP (Military) [US_…" at bounding box center [881, 281] width 168 height 23
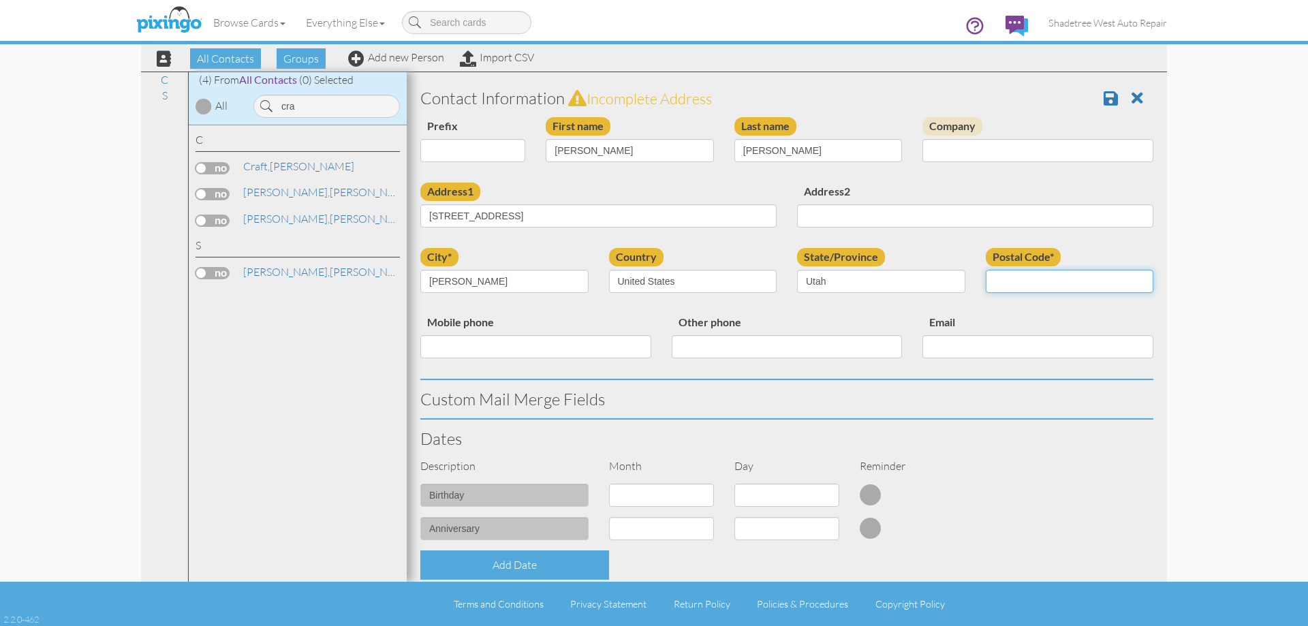
click at [1034, 292] on input "Postal Code*" at bounding box center [1070, 281] width 168 height 23
type input "84041"
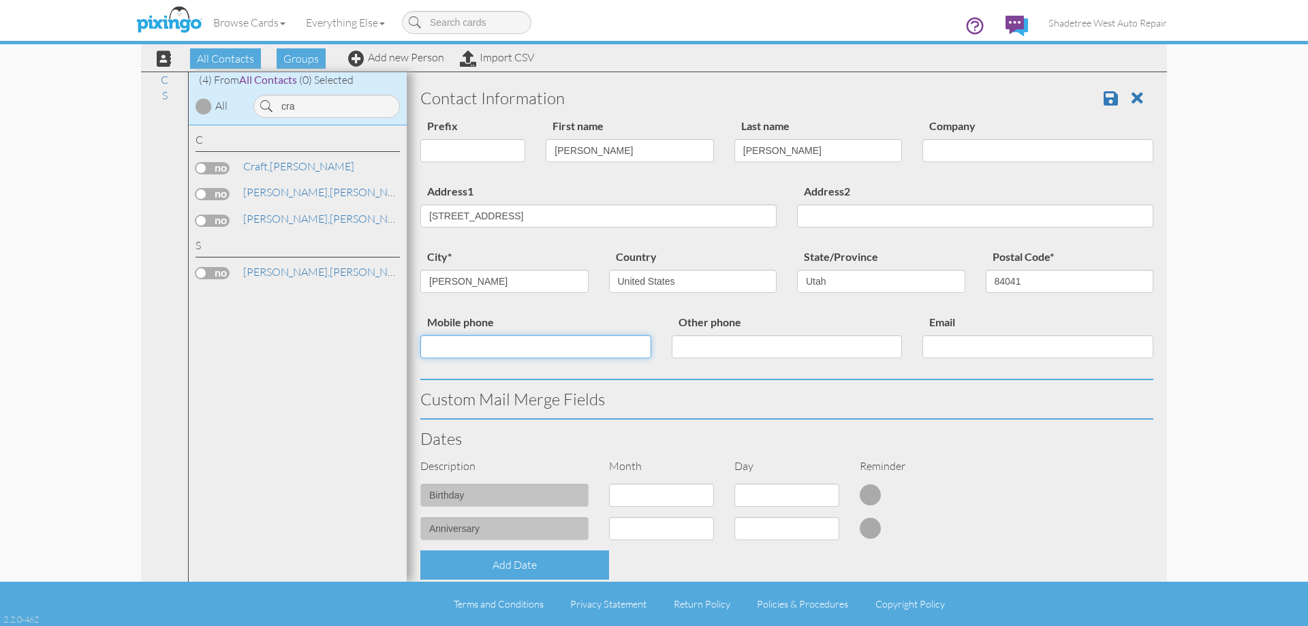
click at [573, 349] on input "Mobile phone" at bounding box center [535, 346] width 231 height 23
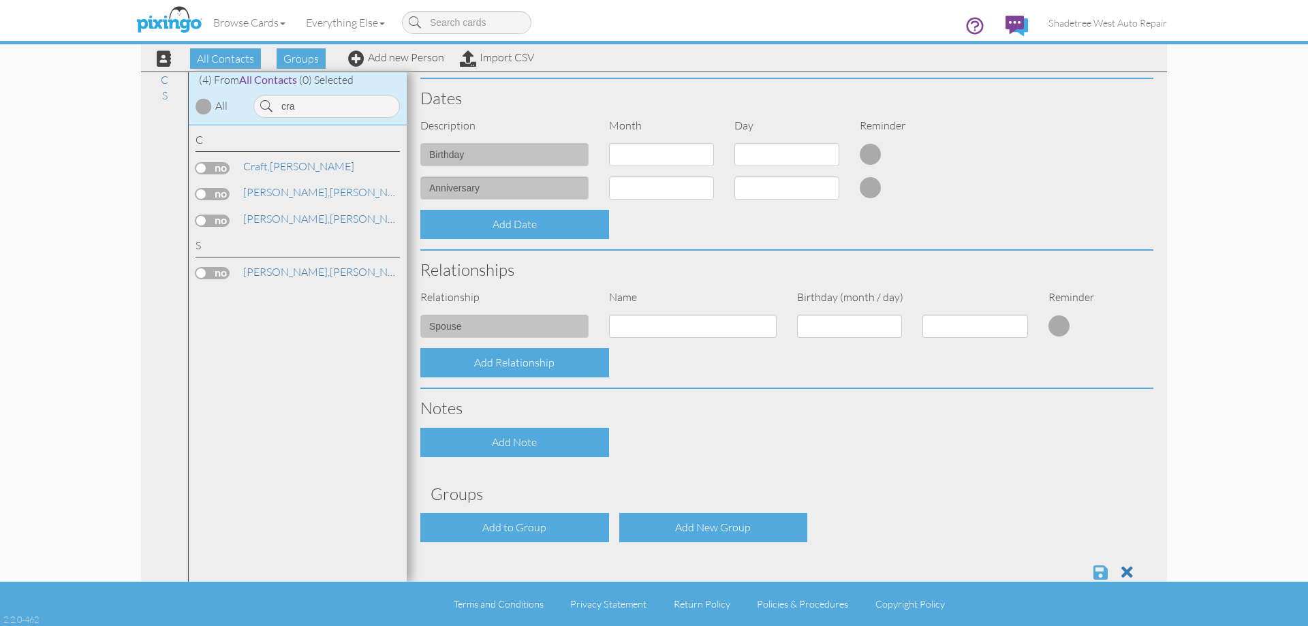
type input "8016288443"
click at [1093, 570] on span at bounding box center [1100, 572] width 14 height 16
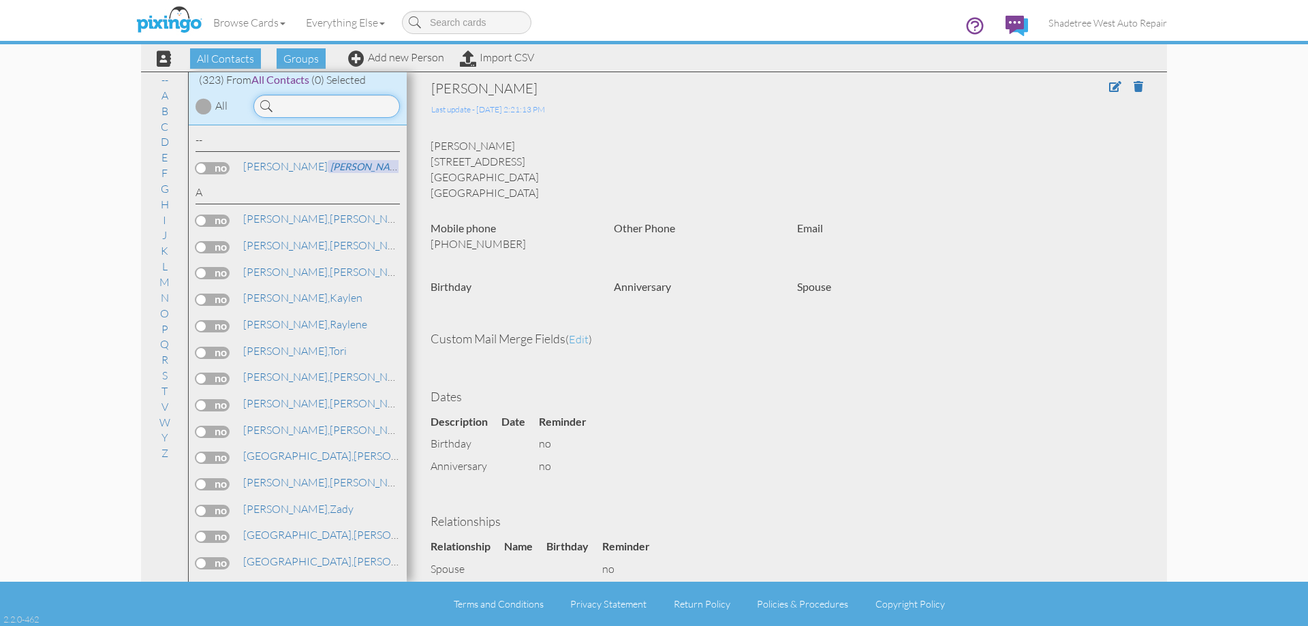
click at [351, 108] on input at bounding box center [326, 106] width 146 height 23
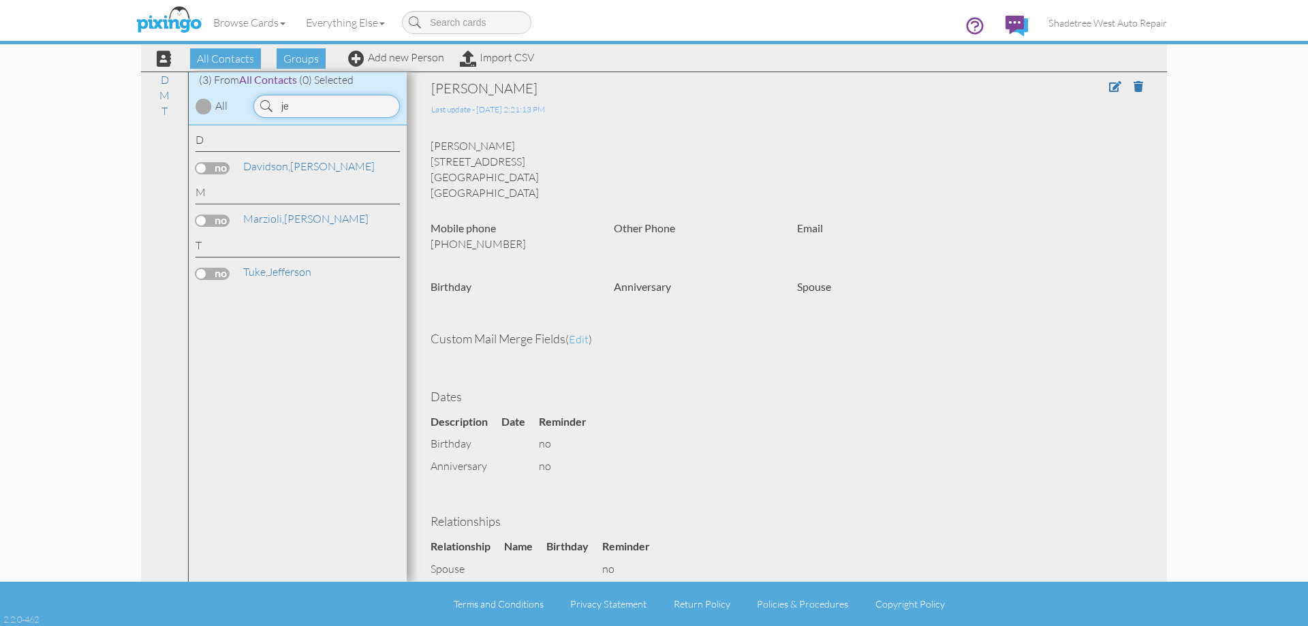
type input "j"
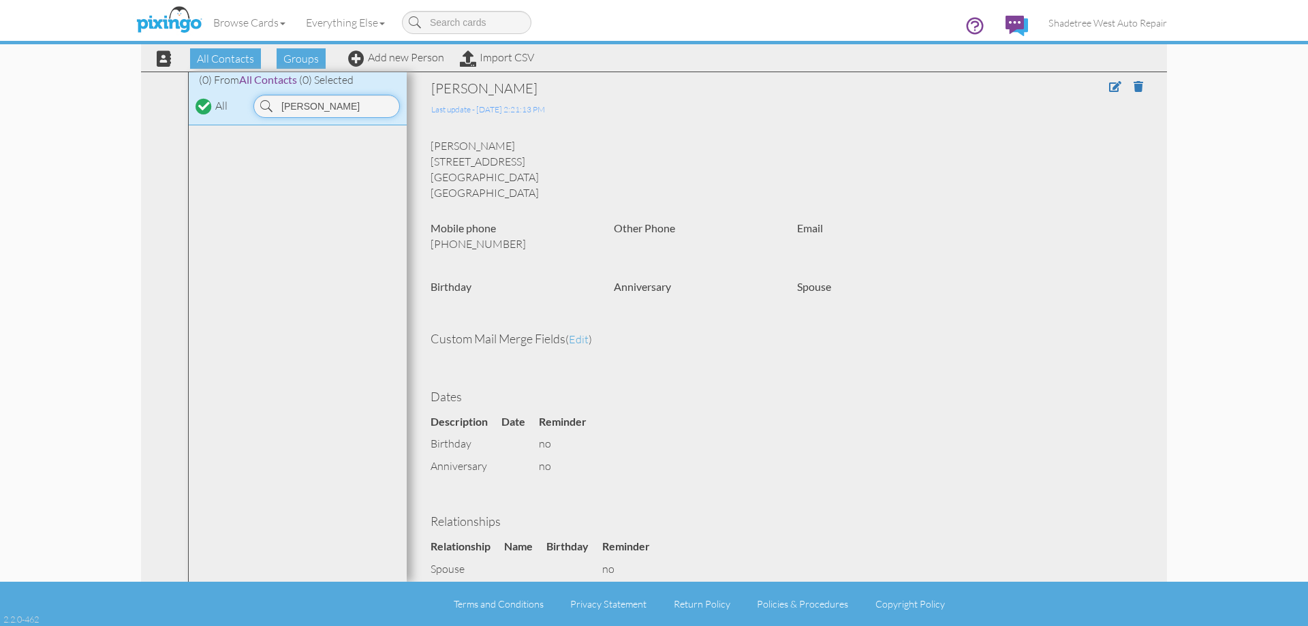
type input "jeremi"
click at [375, 52] on div "Browse Cards Business Accounting Automotive Chiropractor Customer Dental Financ…" at bounding box center [654, 27] width 1026 height 54
click at [377, 56] on link "Add new Person" at bounding box center [396, 57] width 96 height 14
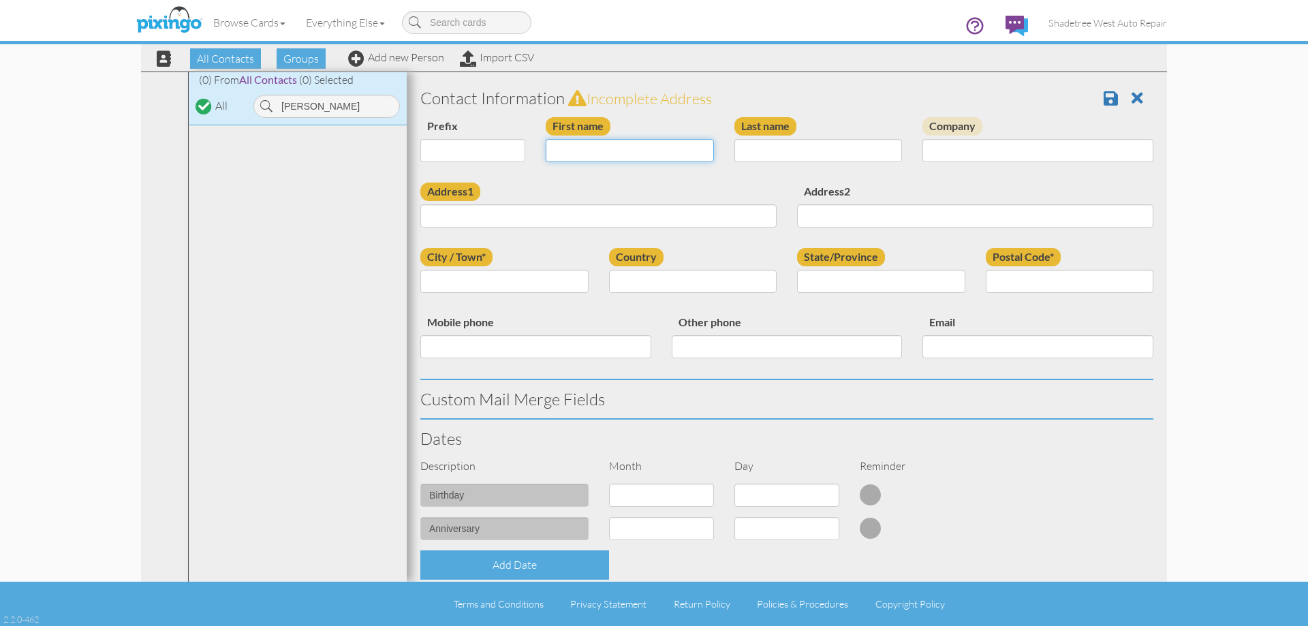
click at [563, 151] on input "First name" at bounding box center [630, 150] width 168 height 23
type input "Jeremiah"
click at [753, 143] on input "Last name" at bounding box center [818, 150] width 168 height 23
type input "Tull"
drag, startPoint x: 332, startPoint y: 112, endPoint x: 242, endPoint y: 113, distance: 90.6
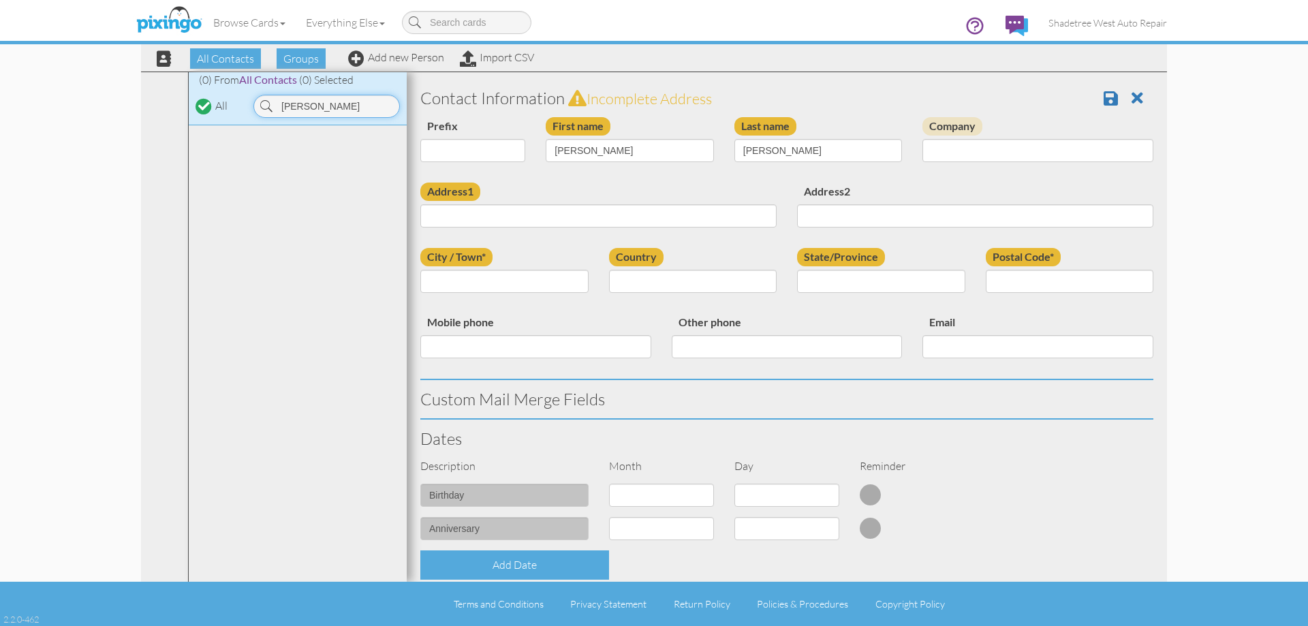
click at [241, 111] on div "(0) From All Contacts (0) Selected All jeremi" at bounding box center [298, 98] width 218 height 53
drag, startPoint x: 343, startPoint y: 106, endPoint x: 245, endPoint y: 103, distance: 98.8
click at [245, 103] on div "norman" at bounding box center [324, 103] width 163 height 30
type input "[PERSON_NAME]"
drag, startPoint x: 601, startPoint y: 144, endPoint x: 563, endPoint y: 149, distance: 38.5
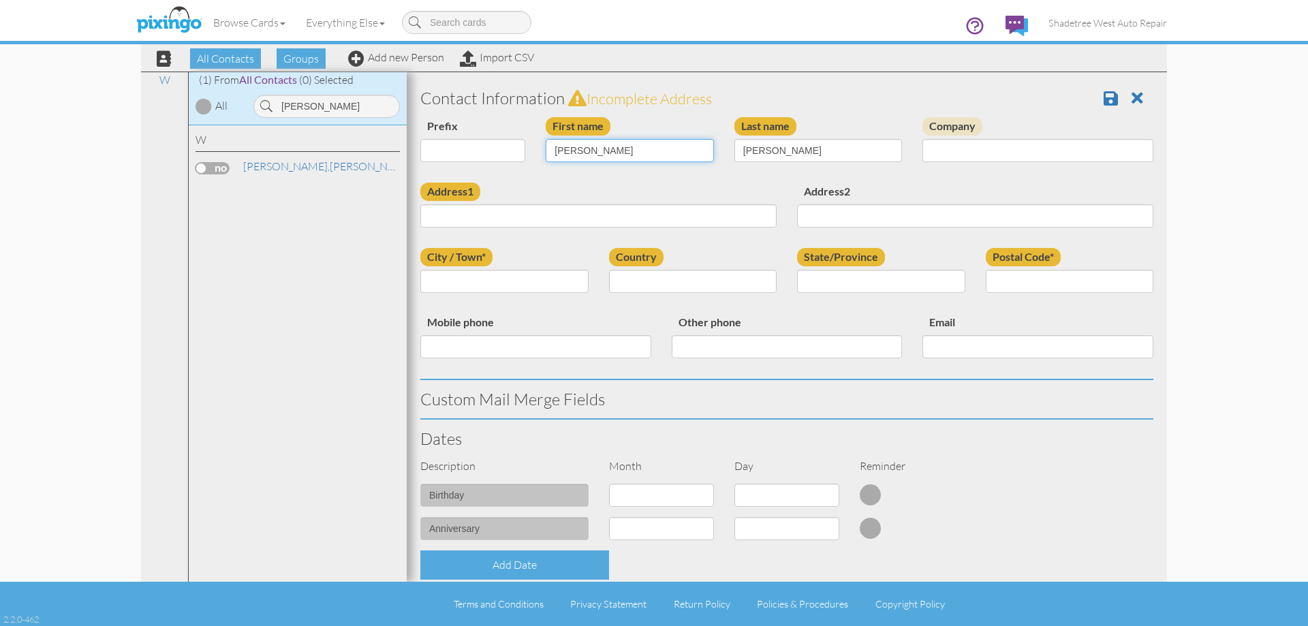
click at [563, 149] on input "Jeremiah" at bounding box center [630, 150] width 168 height 23
type input "[PERSON_NAME]"
drag, startPoint x: 760, startPoint y: 146, endPoint x: 727, endPoint y: 159, distance: 35.2
click at [727, 159] on div "Last name Tull" at bounding box center [818, 144] width 189 height 55
type input "Palmer"
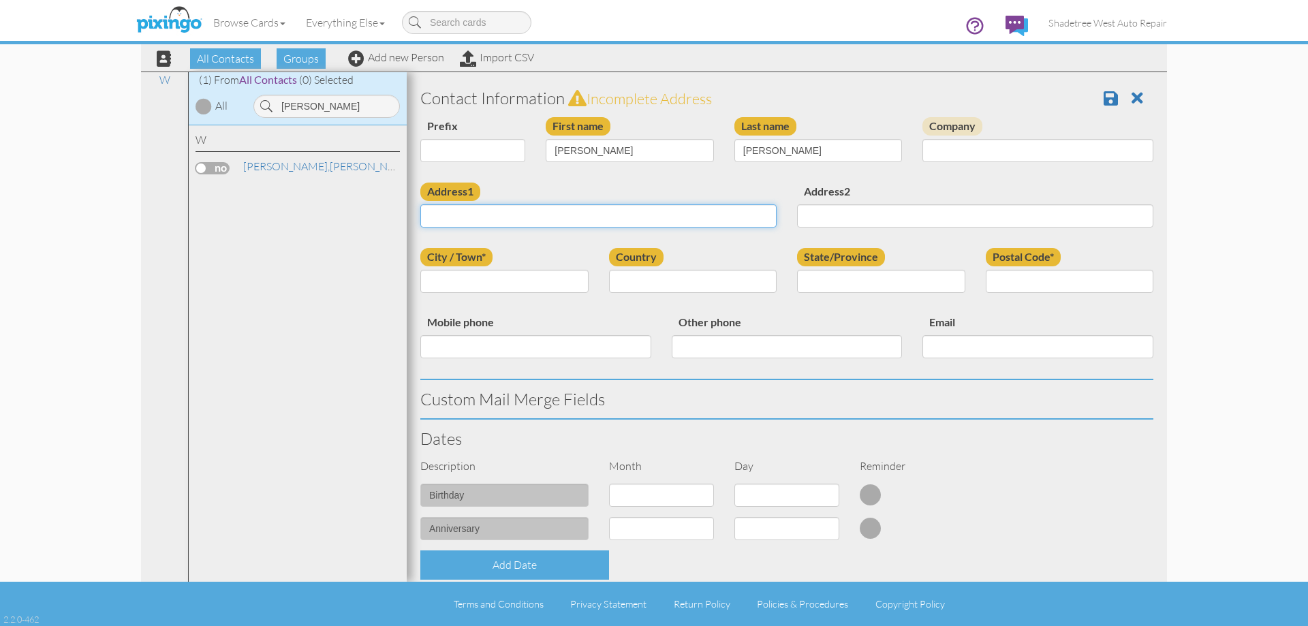
click at [671, 209] on input "Address1" at bounding box center [598, 215] width 356 height 23
type input "50 W 400 S B116"
click at [516, 289] on input "City / Town*" at bounding box center [504, 281] width 168 height 23
type input "Layton"
click at [665, 277] on select "United States -------------- Afghanistan Albania Algeria American Samoa Andorra…" at bounding box center [693, 281] width 168 height 23
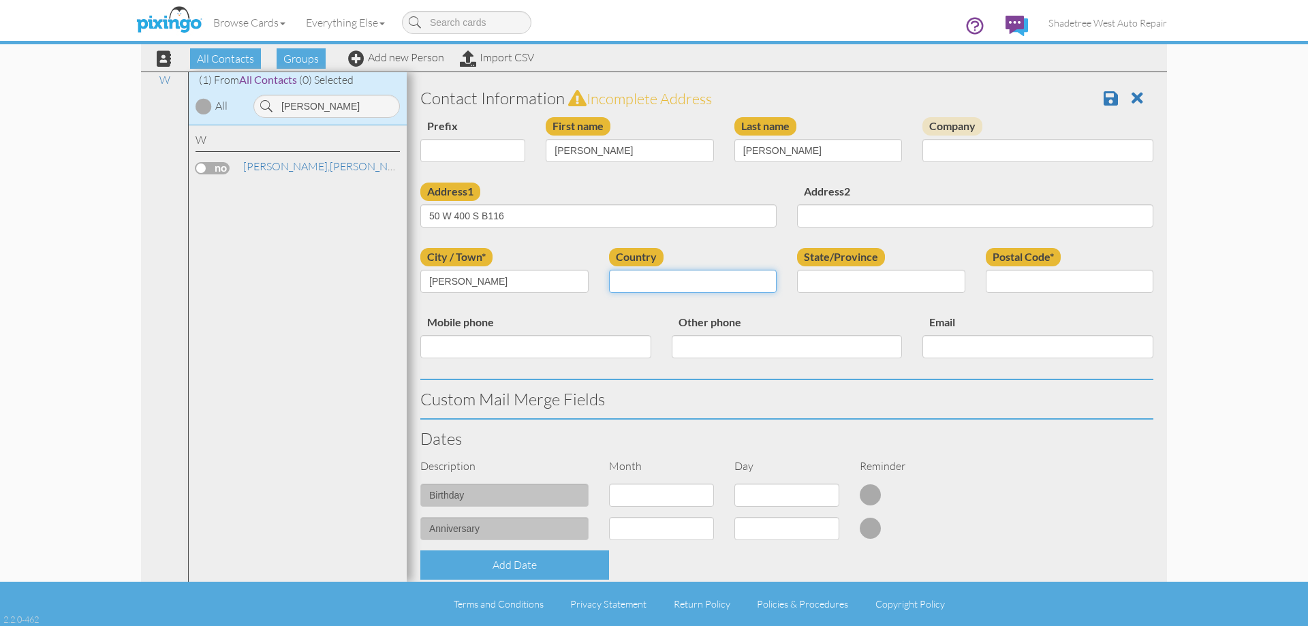
select select "object:1923"
click at [609, 270] on select "United States -------------- Afghanistan Albania Algeria American Samoa Andorra…" at bounding box center [693, 281] width 168 height 23
click at [872, 286] on select "AA (Military) AE (Military) Alabama Alaska American Samoa AP (Military) Arizona…" at bounding box center [881, 281] width 168 height 23
select select "object:2289"
click at [797, 270] on select "AA (Military) AE (Military) Alabama Alaska American Samoa AP (Military) Arizona…" at bounding box center [881, 281] width 168 height 23
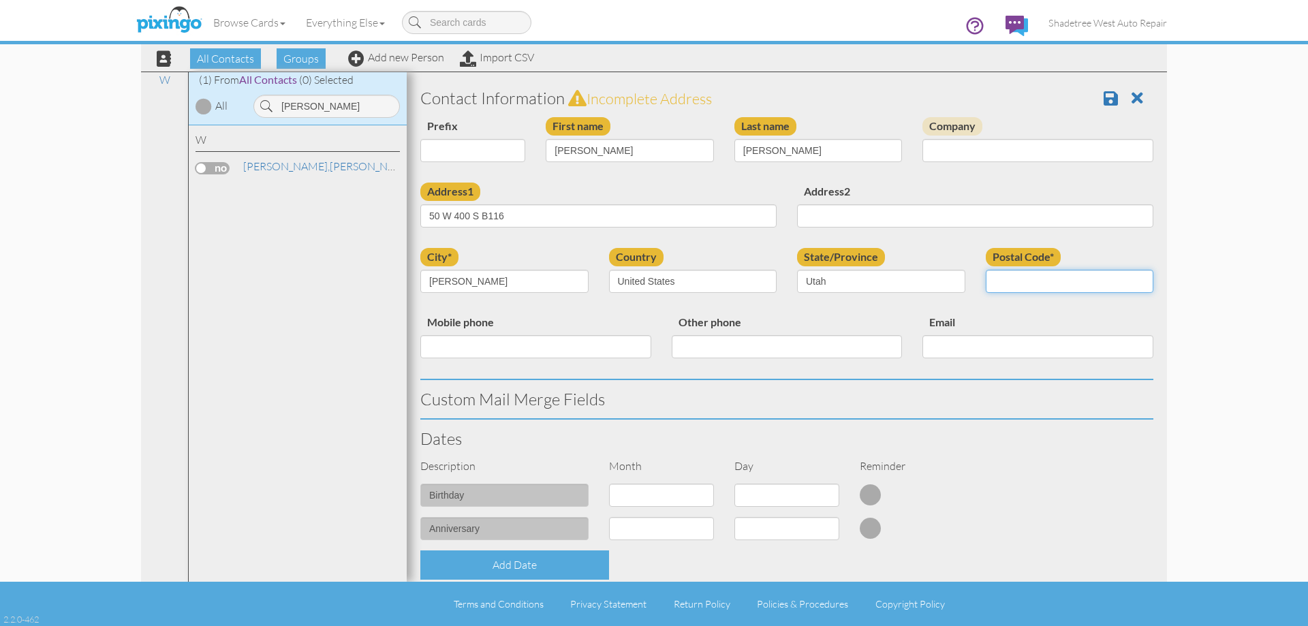
click at [1015, 283] on input "Postal Code*" at bounding box center [1070, 281] width 168 height 23
type input "84041"
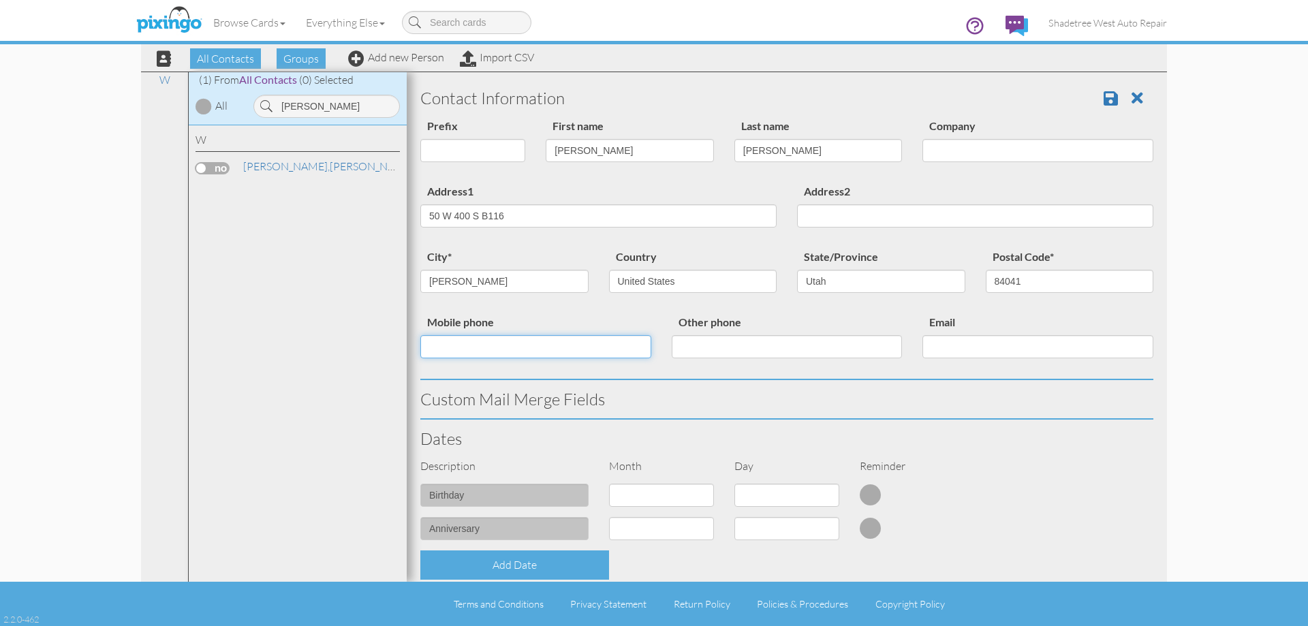
click at [605, 343] on input "Mobile phone" at bounding box center [535, 346] width 231 height 23
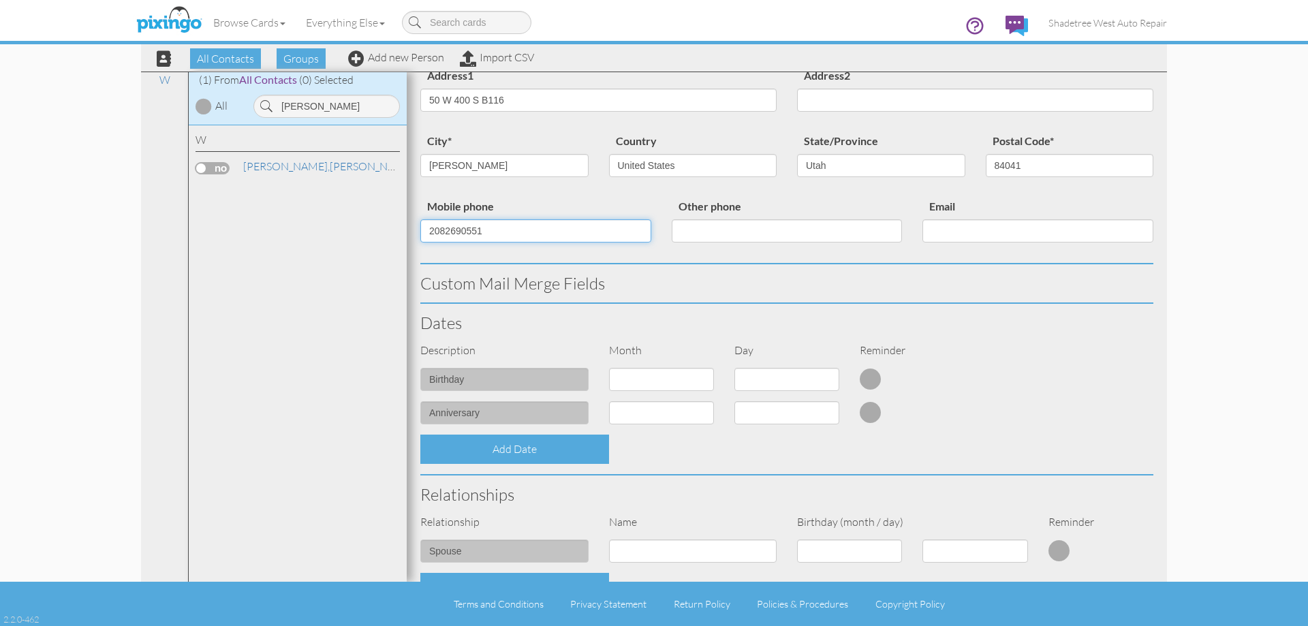
scroll to position [371, 0]
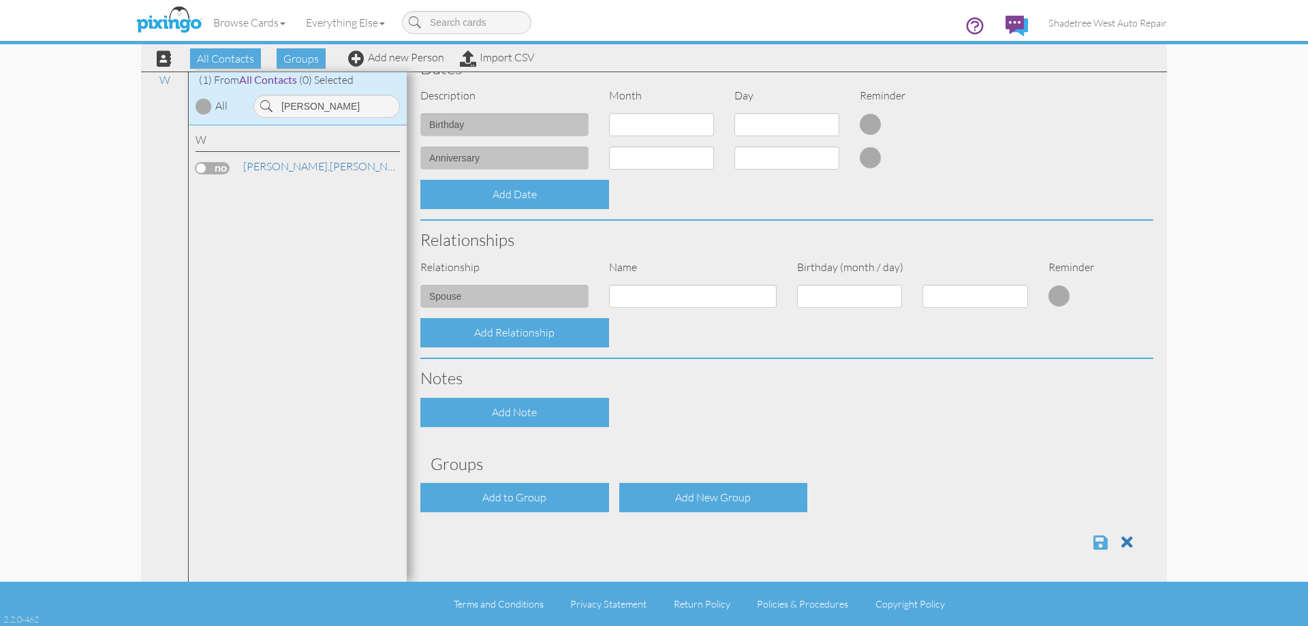
type input "2082690551"
click at [1093, 544] on span at bounding box center [1100, 542] width 14 height 16
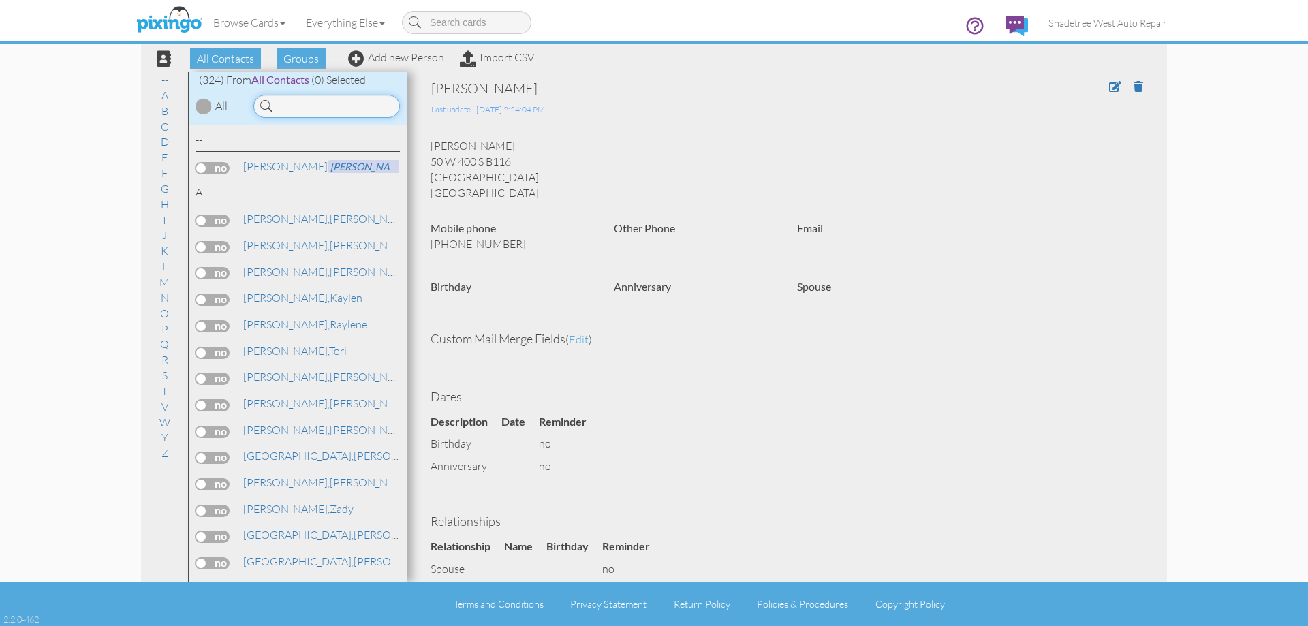
click at [334, 116] on input at bounding box center [326, 106] width 146 height 23
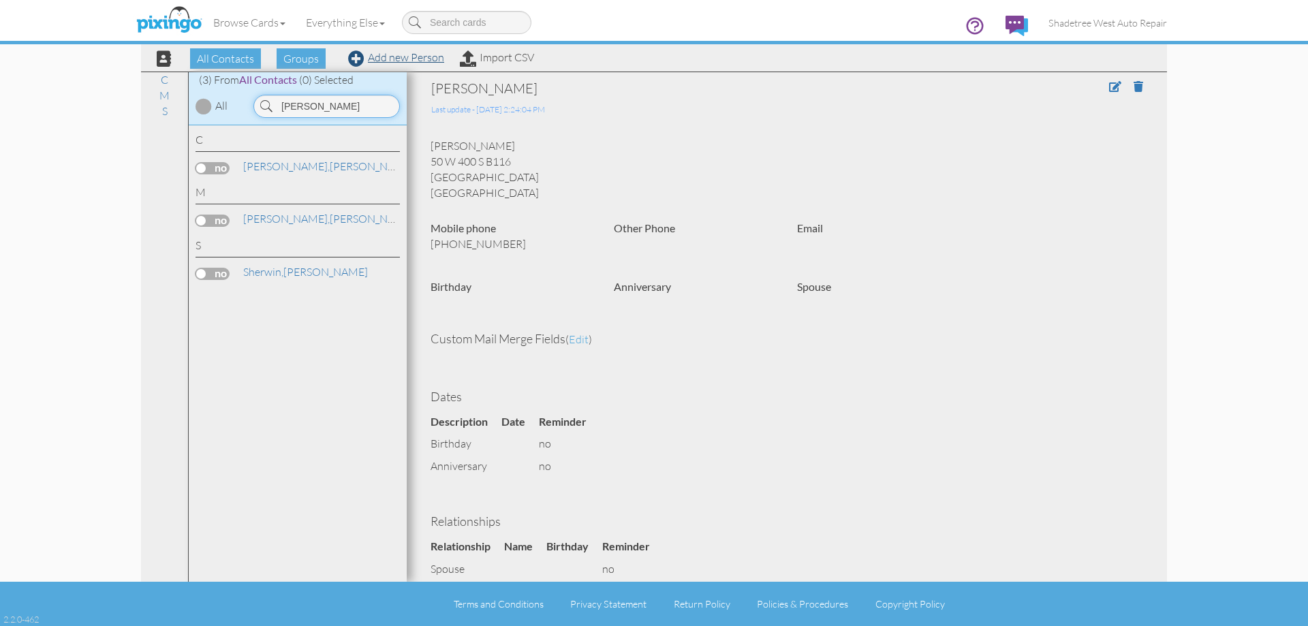
type input "[PERSON_NAME]"
click at [373, 60] on link "Add new Person" at bounding box center [396, 57] width 96 height 14
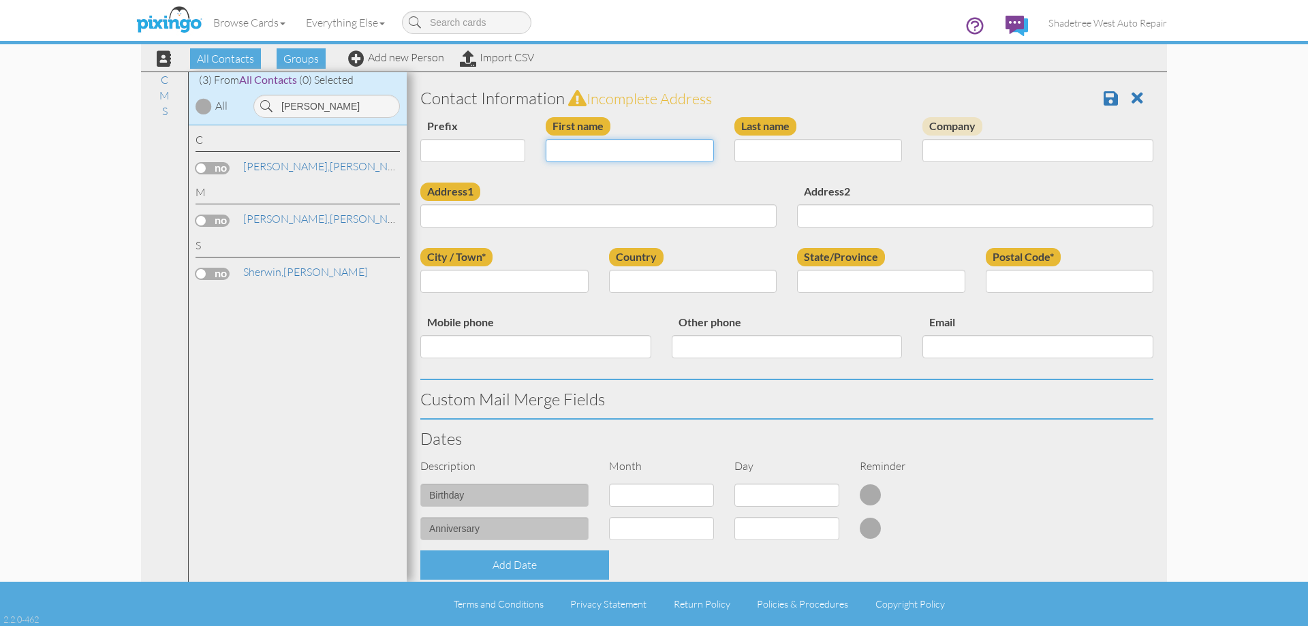
click at [572, 148] on input "First name" at bounding box center [630, 150] width 168 height 23
type input "[PERSON_NAME]"
click at [787, 155] on input "Last name" at bounding box center [818, 150] width 168 height 23
type input "Price"
click at [695, 221] on input "Address1" at bounding box center [598, 215] width 356 height 23
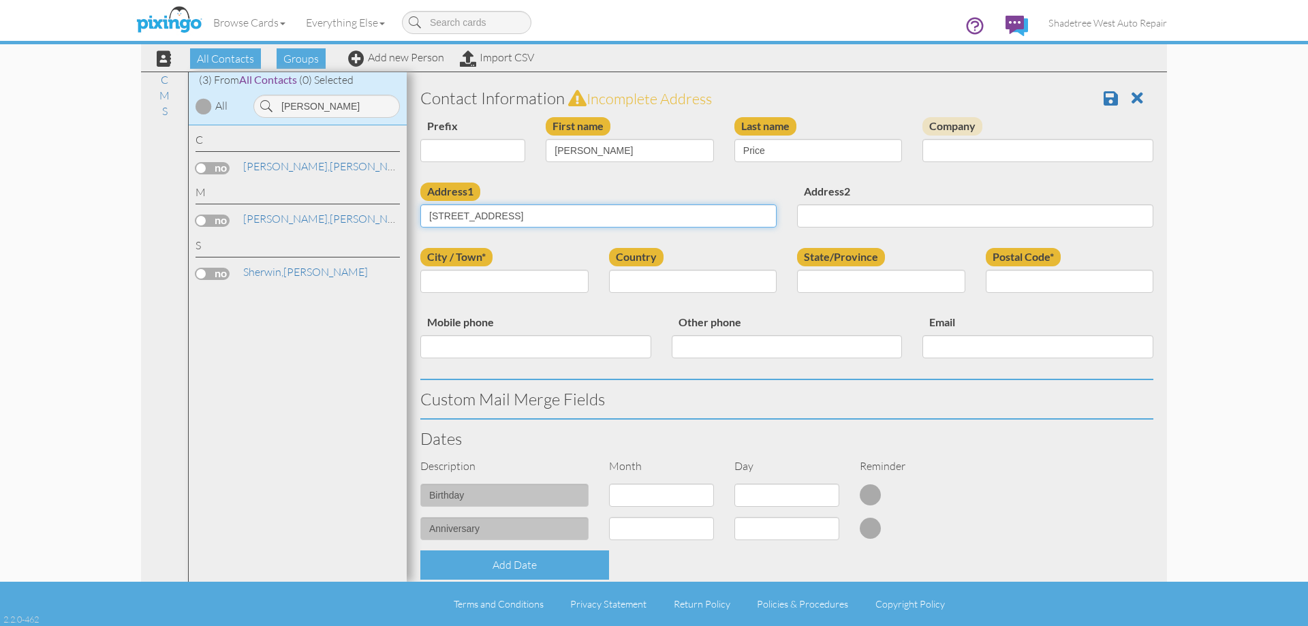
type input "[STREET_ADDRESS]"
click at [554, 285] on input "City / Town*" at bounding box center [504, 281] width 168 height 23
type input "[GEOGRAPHIC_DATA]"
click at [637, 285] on select "[GEOGRAPHIC_DATA] -------------- [GEOGRAPHIC_DATA] [GEOGRAPHIC_DATA] [GEOGRAPHI…" at bounding box center [693, 281] width 168 height 23
select select "object:1245"
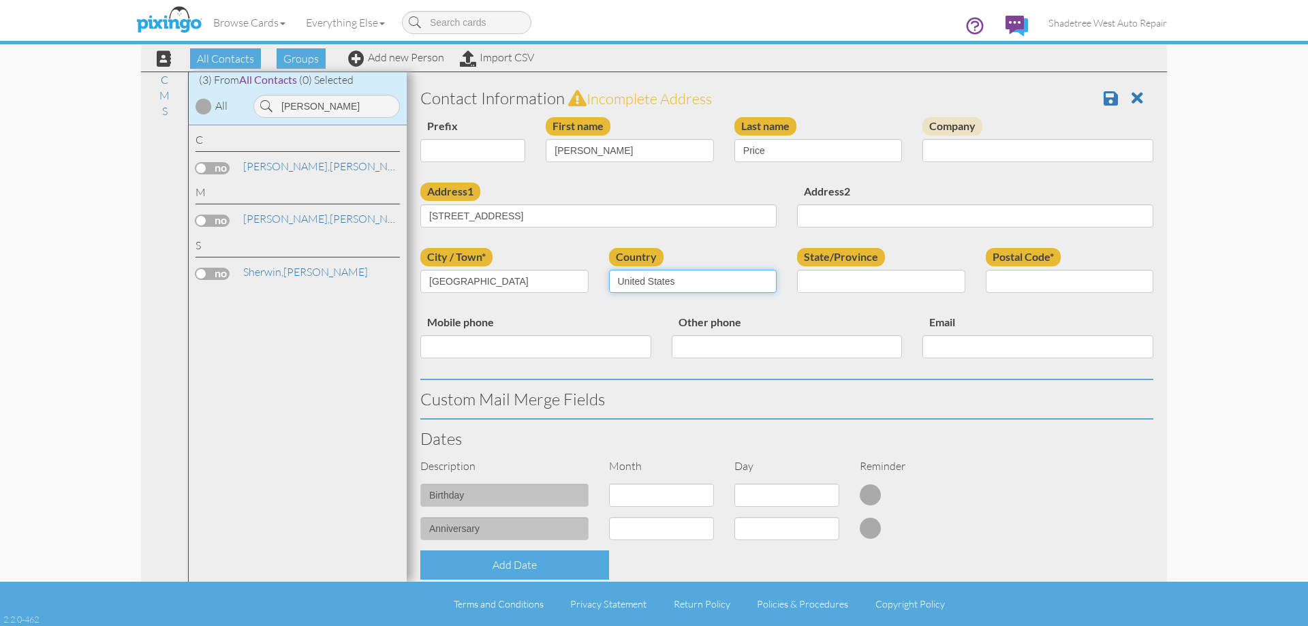
click at [609, 270] on select "[GEOGRAPHIC_DATA] -------------- [GEOGRAPHIC_DATA] [GEOGRAPHIC_DATA] [GEOGRAPHI…" at bounding box center [693, 281] width 168 height 23
click at [830, 275] on select "AA (Military) AE (Military) [US_STATE] [US_STATE] [US_STATE] AP (Military) [US_…" at bounding box center [881, 281] width 168 height 23
select select "object:1544"
click at [797, 270] on select "AA (Military) AE (Military) [US_STATE] [US_STATE] [US_STATE] AP (Military) [US_…" at bounding box center [881, 281] width 168 height 23
click at [1049, 281] on input "Postal Code*" at bounding box center [1070, 281] width 168 height 23
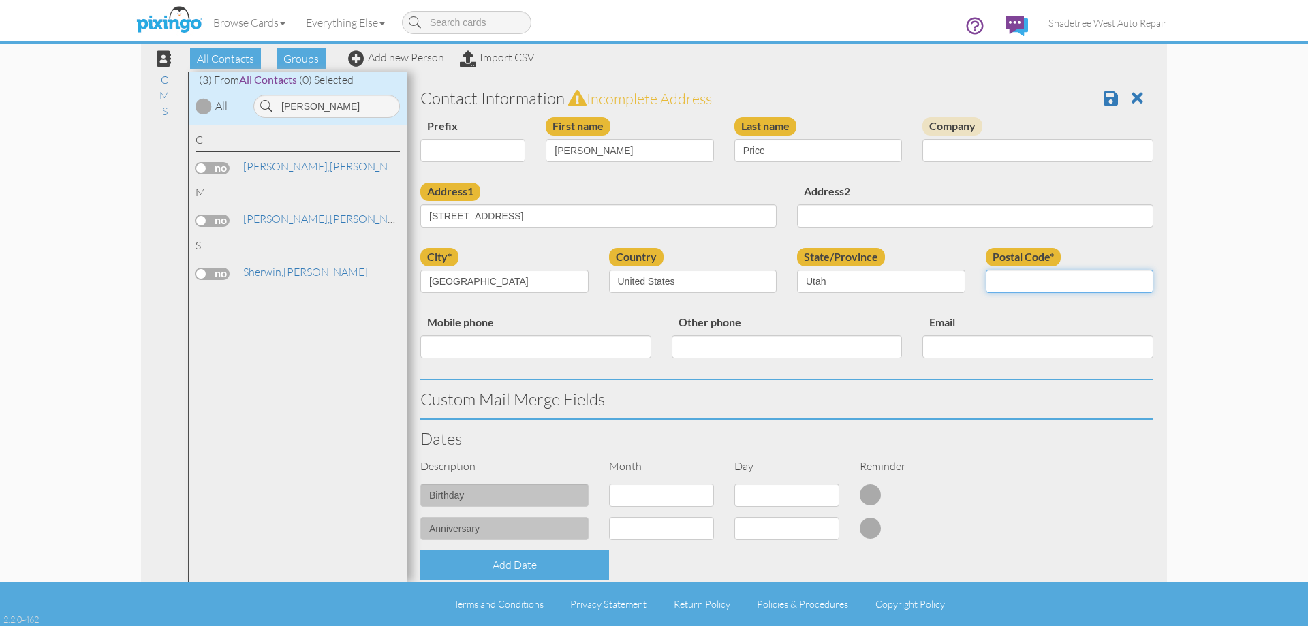
type input "84037"
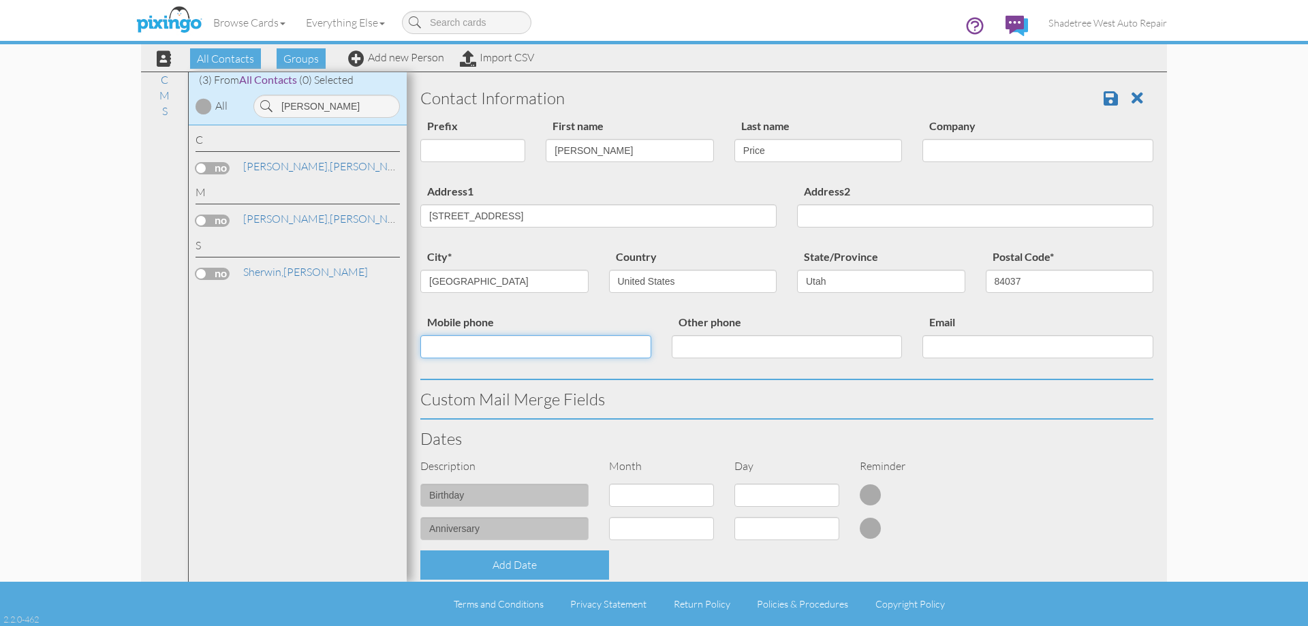
click at [590, 347] on input "Mobile phone" at bounding box center [535, 346] width 231 height 23
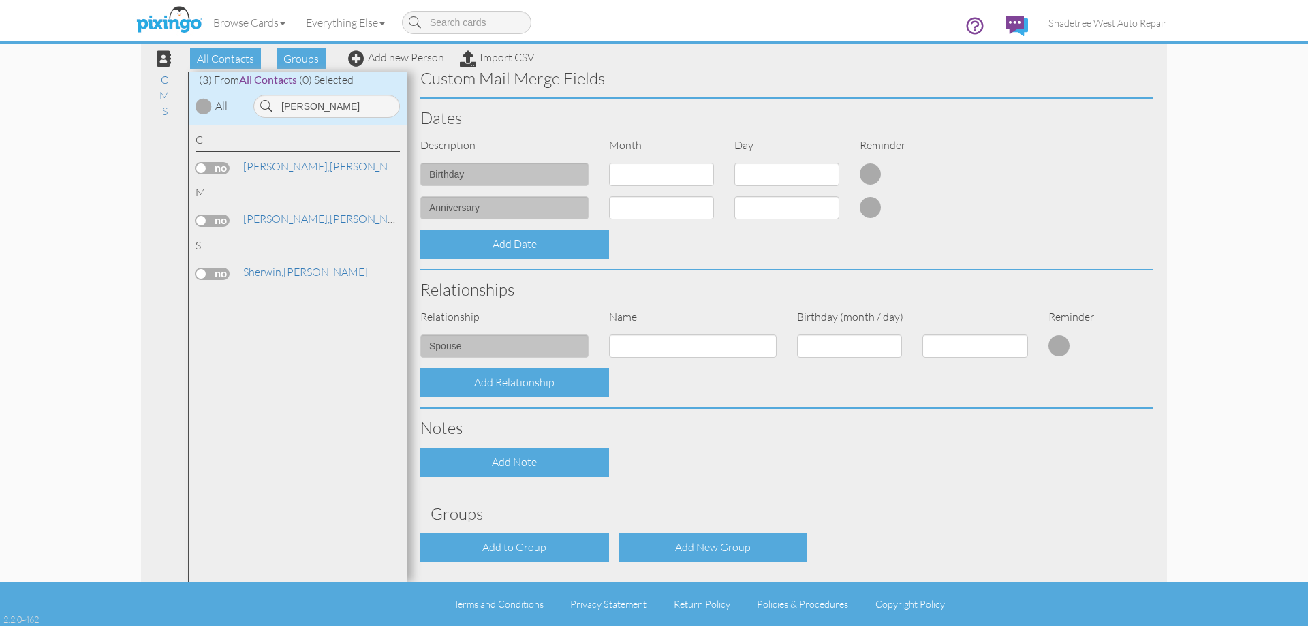
scroll to position [371, 0]
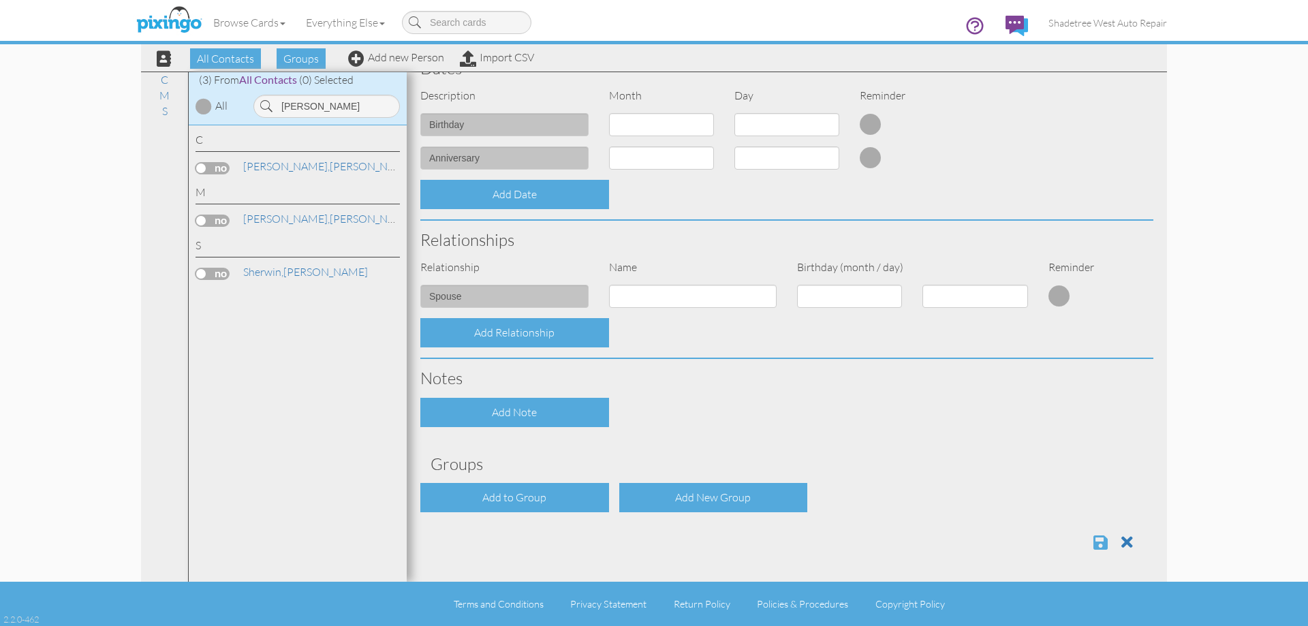
type input "3854249355"
click at [1093, 541] on span at bounding box center [1100, 542] width 14 height 16
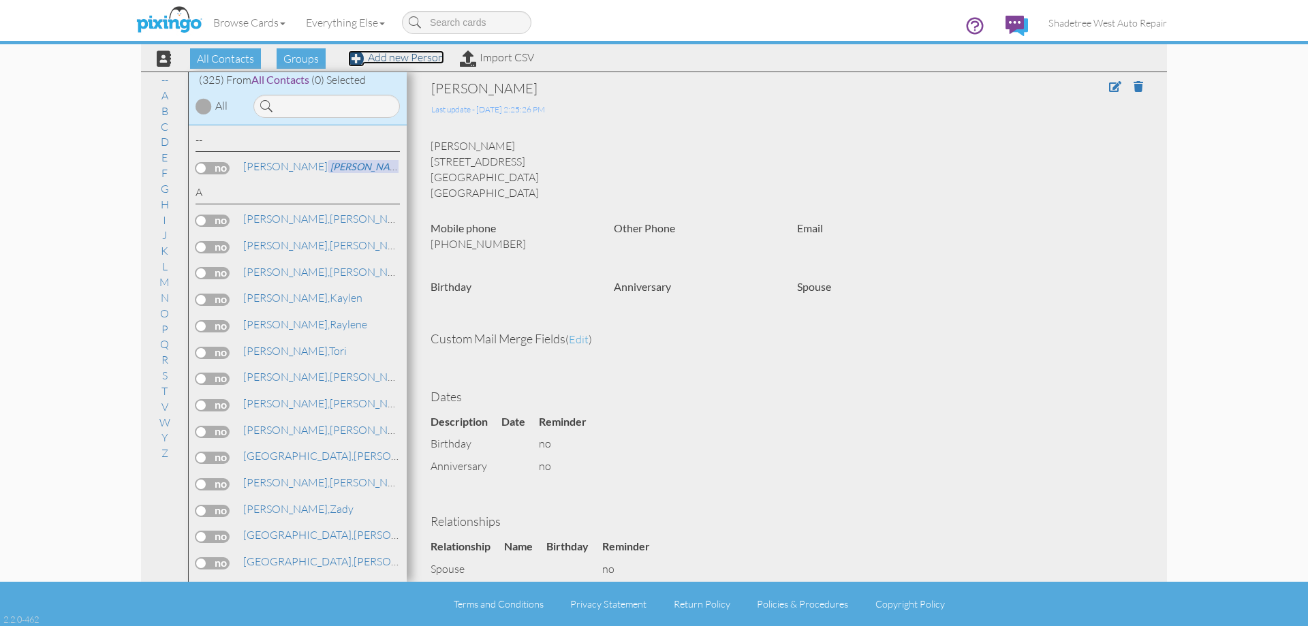
click at [369, 56] on link "Add new Person" at bounding box center [396, 57] width 96 height 14
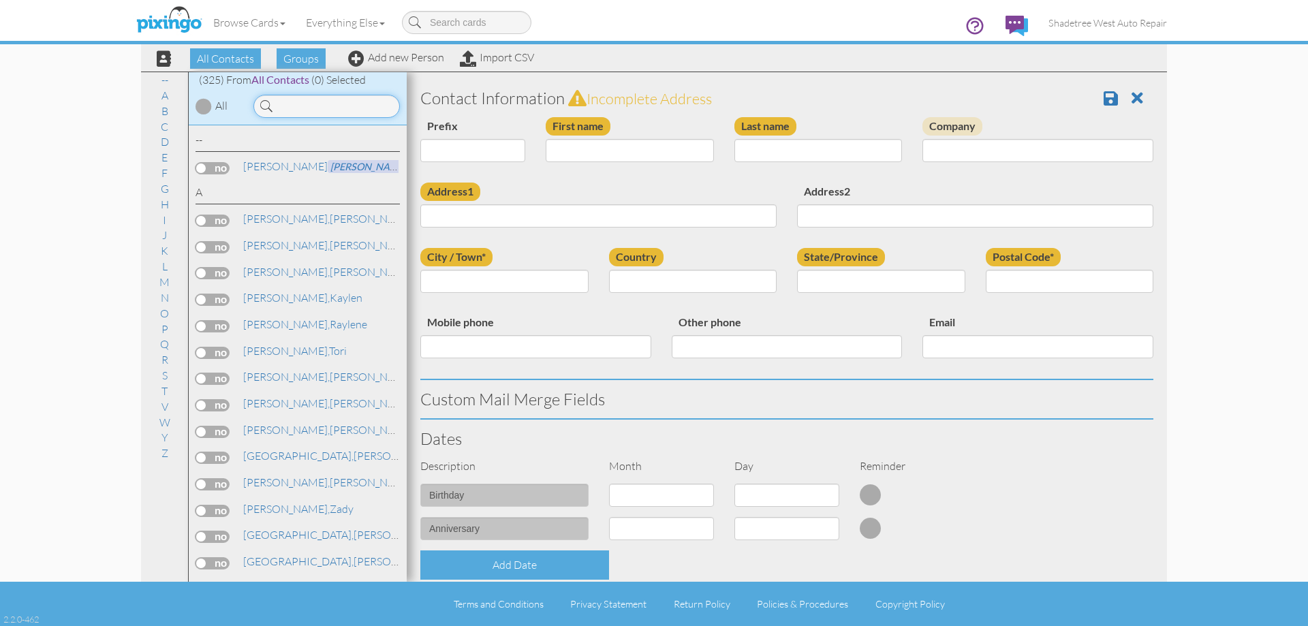
click at [341, 110] on input at bounding box center [326, 106] width 146 height 23
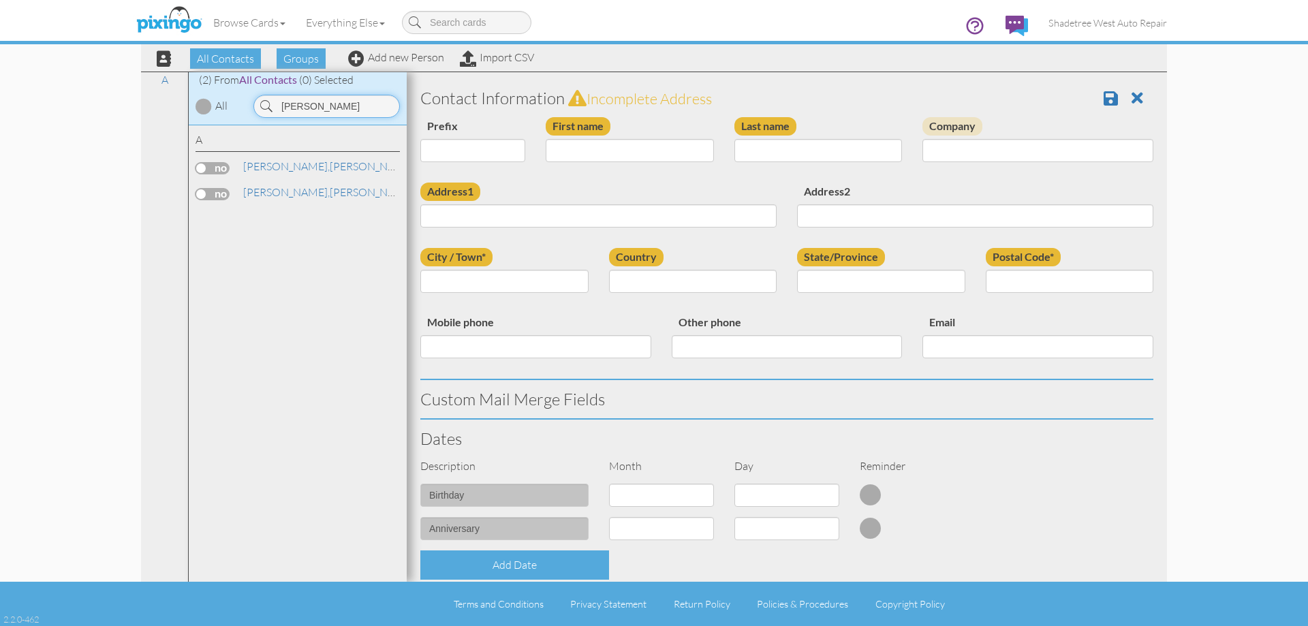
type input "andrew"
click at [582, 157] on input "First name" at bounding box center [630, 150] width 168 height 23
type input "[PERSON_NAME]"
click at [734, 153] on input "Last name" at bounding box center [818, 150] width 168 height 23
type input "Watt"
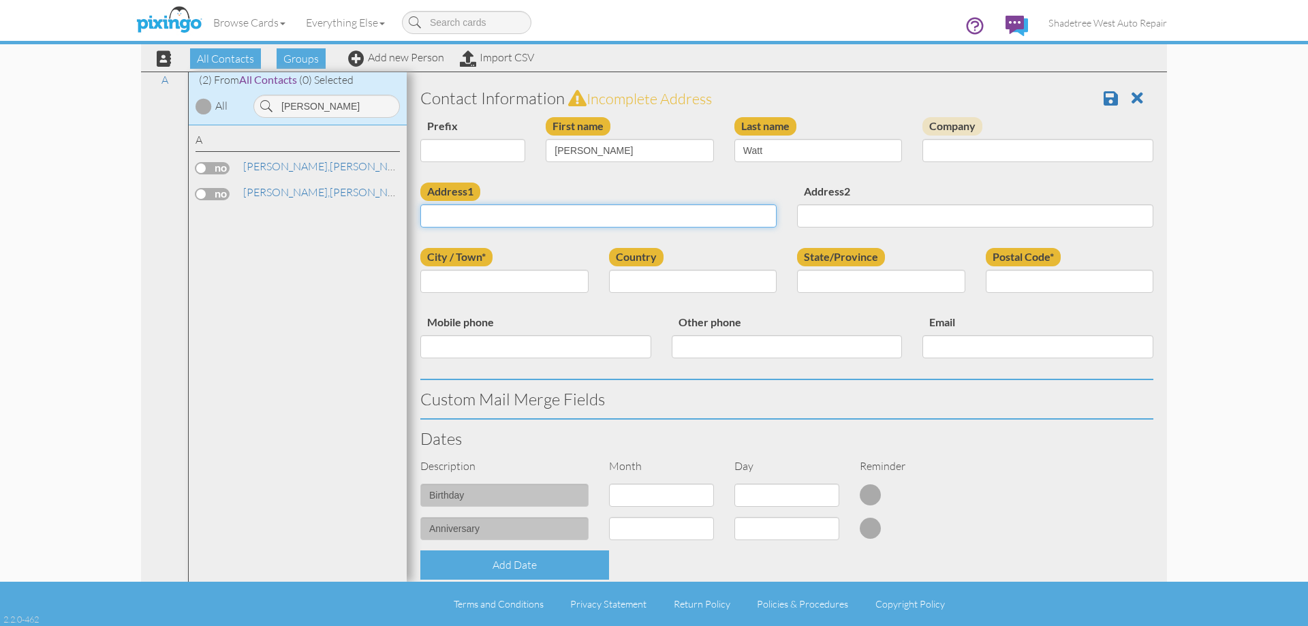
click at [661, 206] on input "Address1" at bounding box center [598, 215] width 356 height 23
type input "2238 S 150 W"
click at [519, 270] on input "City / Town*" at bounding box center [504, 281] width 168 height 23
type input "clearfield"
click at [682, 278] on select "United States -------------- Afghanistan Albania Algeria American Samoa Andorra…" at bounding box center [693, 281] width 168 height 23
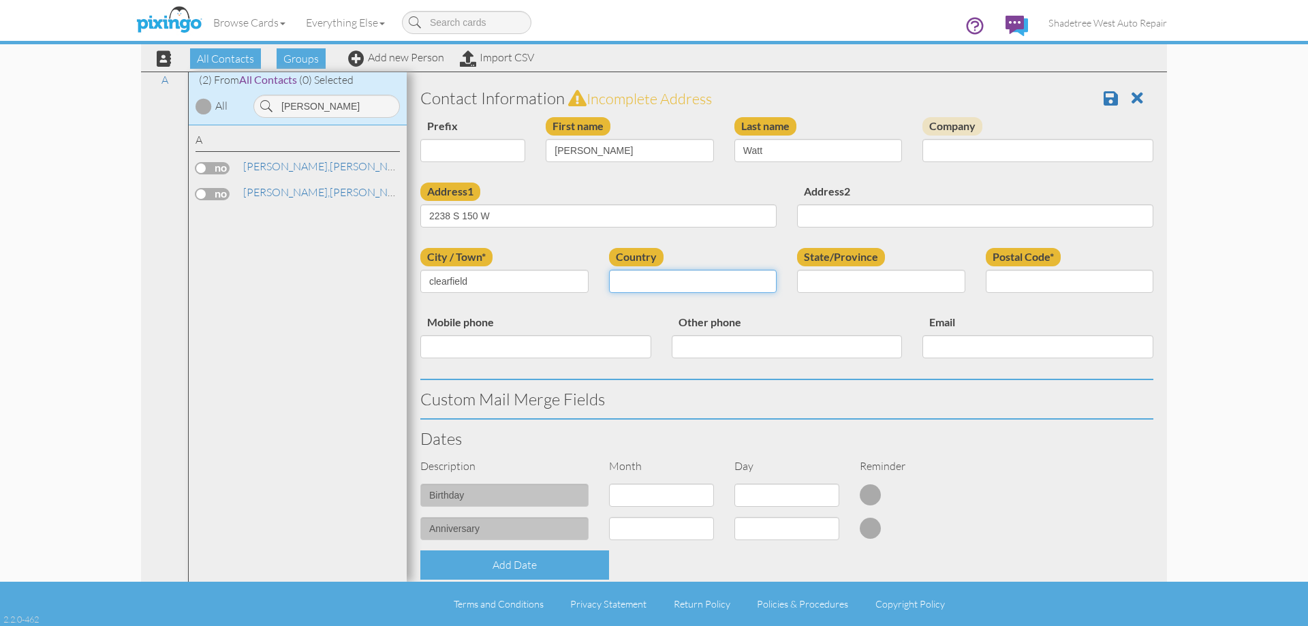
select select "object:1218"
click at [609, 270] on select "United States -------------- Afghanistan Albania Algeria American Samoa Andorra…" at bounding box center [693, 281] width 168 height 23
click at [806, 285] on select "AA (Military) AE (Military) Alabama Alaska American Samoa AP (Military) Arizona…" at bounding box center [881, 281] width 168 height 23
select select "object:1547"
click at [797, 270] on select "AA (Military) AE (Military) Alabama Alaska American Samoa AP (Military) Arizona…" at bounding box center [881, 281] width 168 height 23
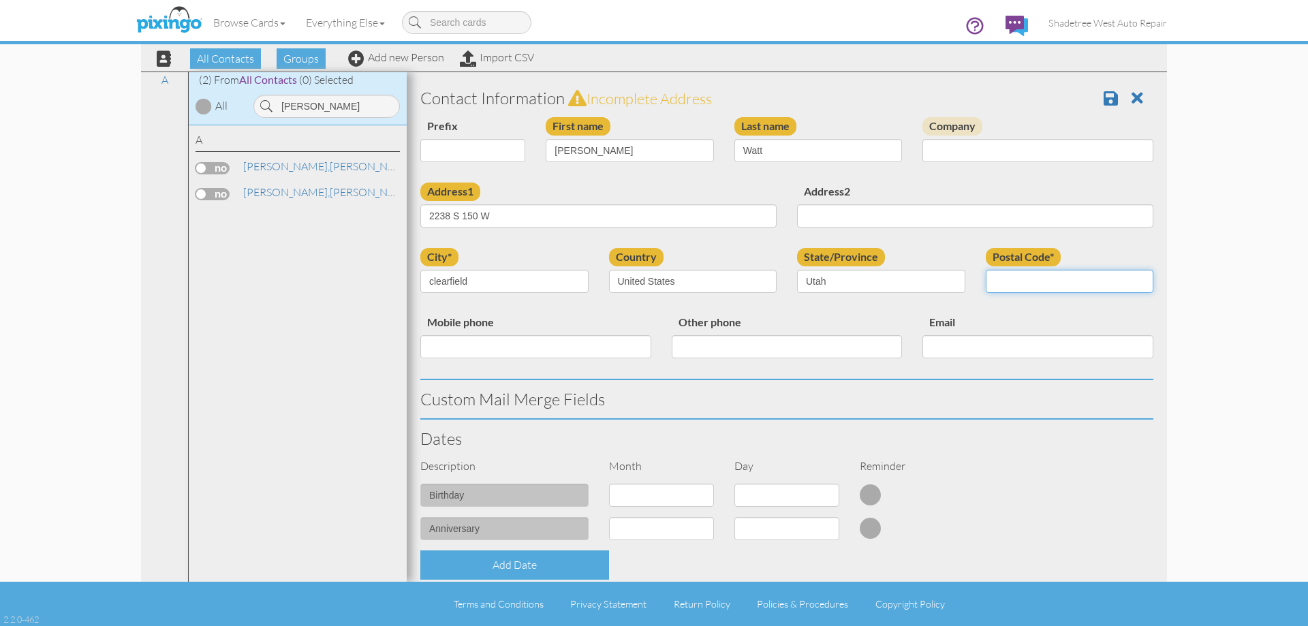
click at [1082, 283] on input "Postal Code*" at bounding box center [1070, 281] width 168 height 23
type input "84015"
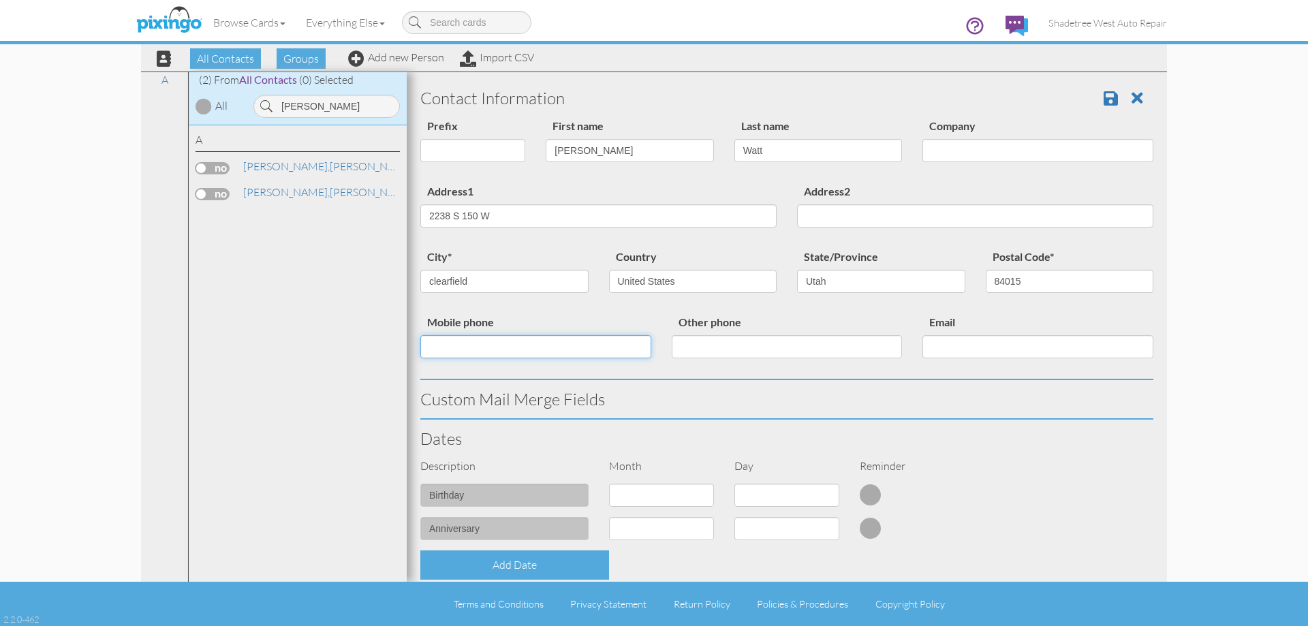
click at [479, 340] on input "Mobile phone" at bounding box center [535, 346] width 231 height 23
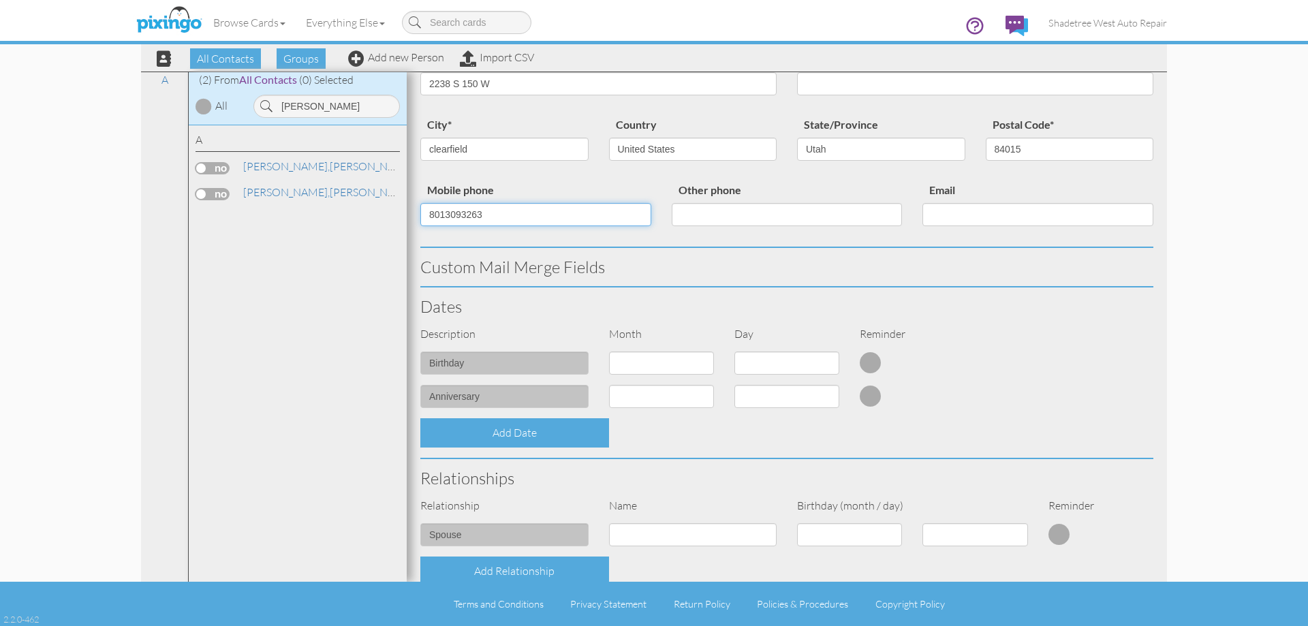
scroll to position [341, 0]
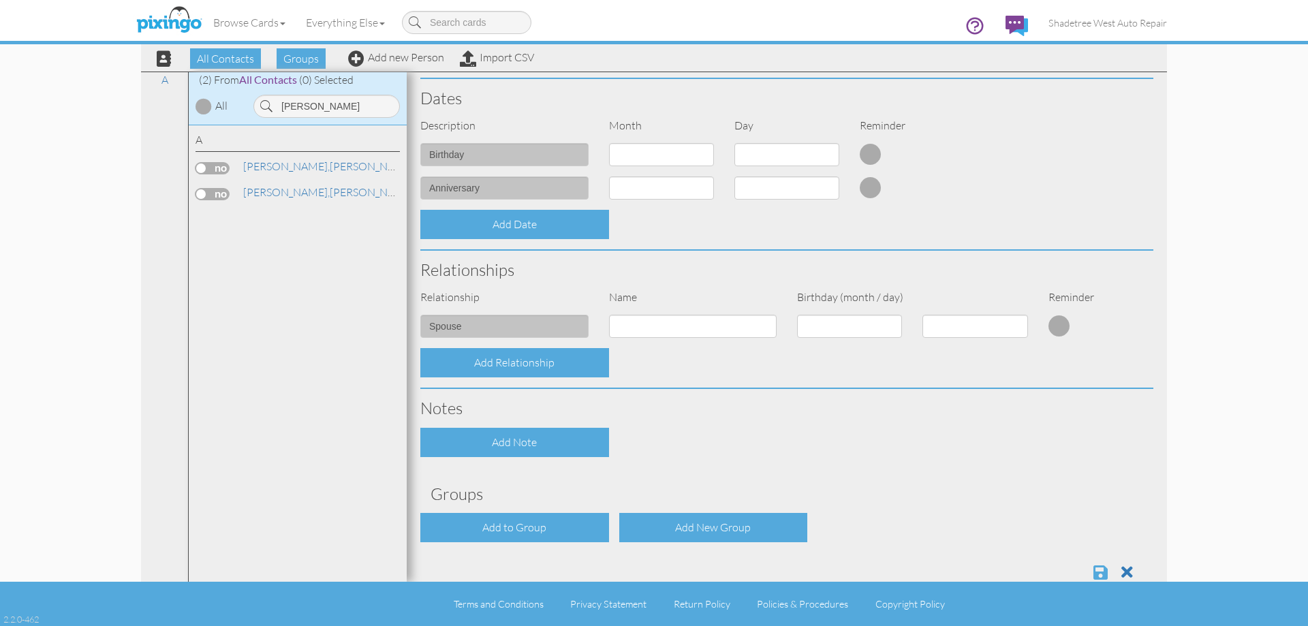
type input "8013093263"
click at [1093, 573] on span at bounding box center [1100, 572] width 14 height 16
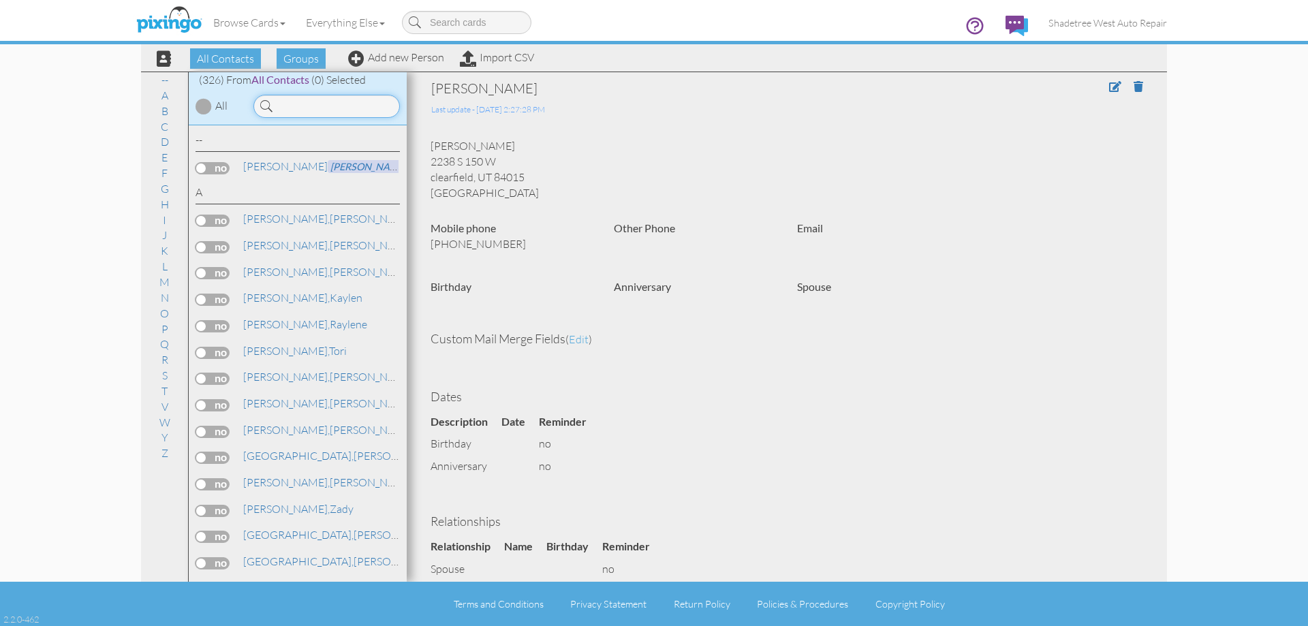
click at [388, 107] on input at bounding box center [326, 106] width 146 height 23
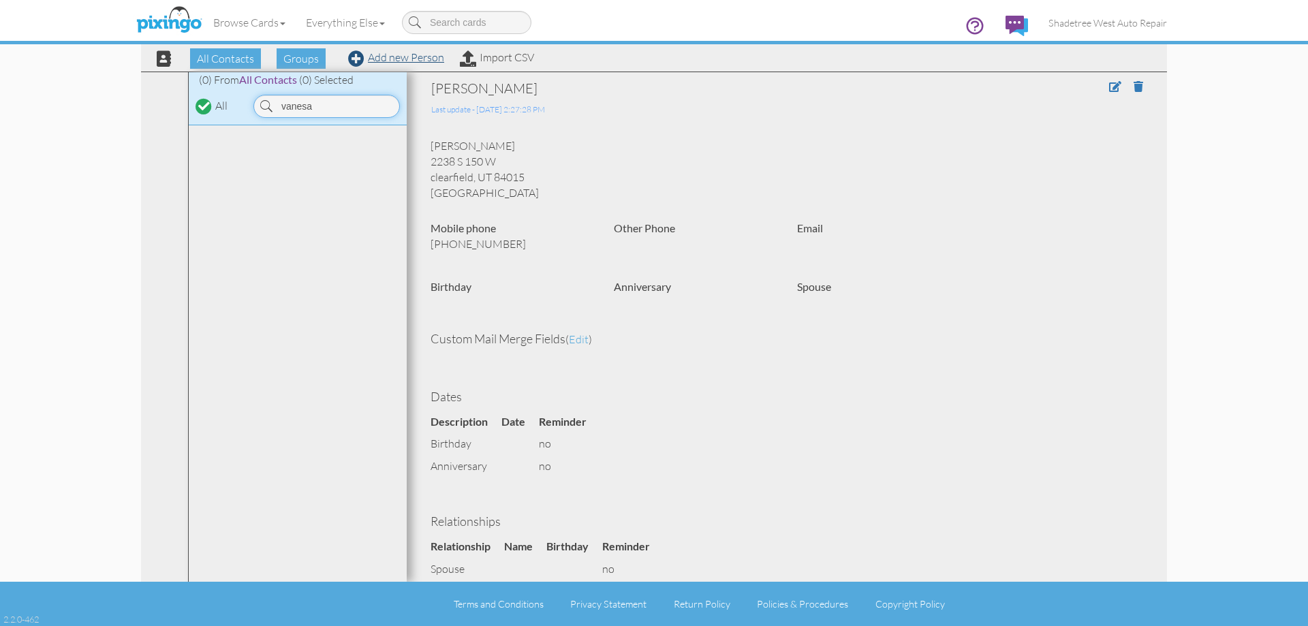
type input "vanesa"
click at [368, 61] on link "Add new Person" at bounding box center [396, 57] width 96 height 14
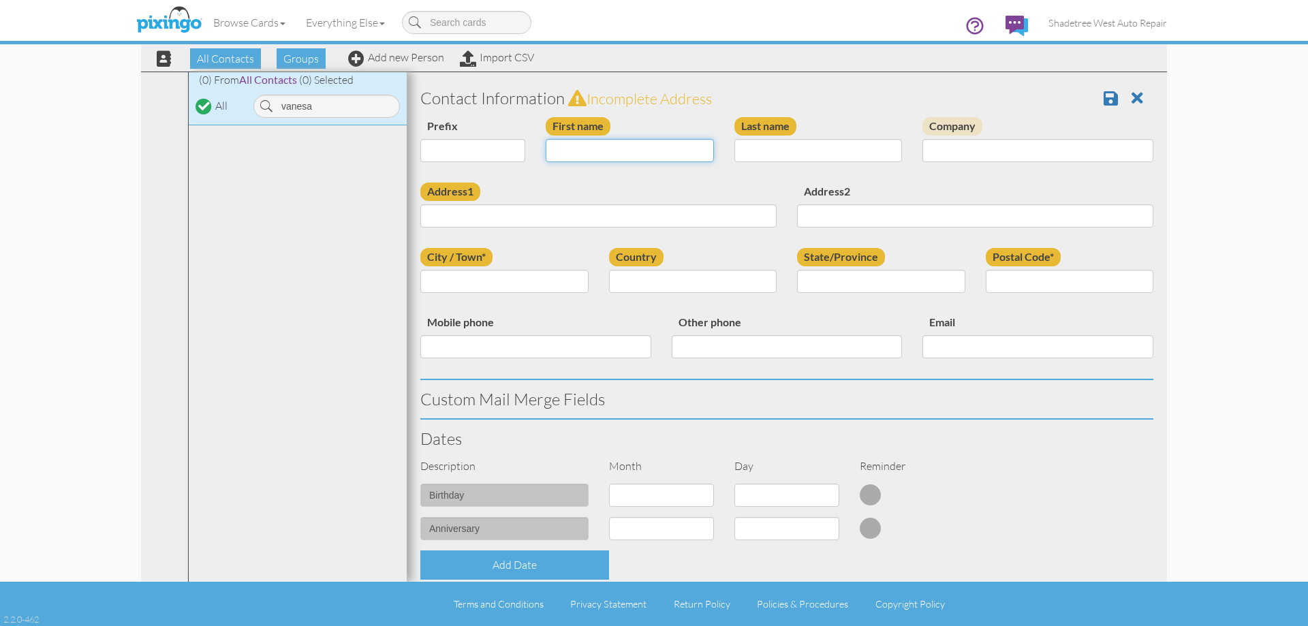
click at [619, 153] on input "First name" at bounding box center [630, 150] width 168 height 23
type input "Vanesa"
click at [745, 152] on input "Last name" at bounding box center [818, 150] width 168 height 23
type input "Ruelan"
click at [708, 208] on input "Address1" at bounding box center [598, 215] width 356 height 23
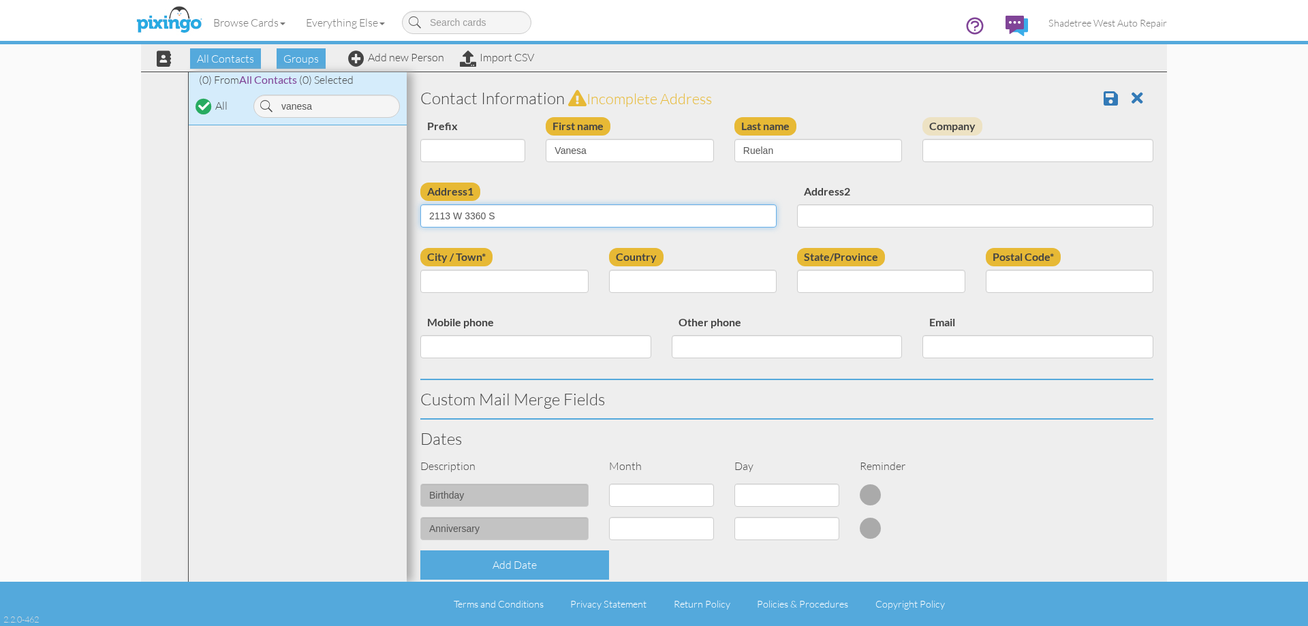
type input "2113 W 3360 S"
click at [566, 290] on input "City / Town*" at bounding box center [504, 281] width 168 height 23
type input "syracuse"
click at [643, 282] on select "[GEOGRAPHIC_DATA] -------------- [GEOGRAPHIC_DATA] [GEOGRAPHIC_DATA] [GEOGRAPHI…" at bounding box center [693, 281] width 168 height 23
select select "object:1224"
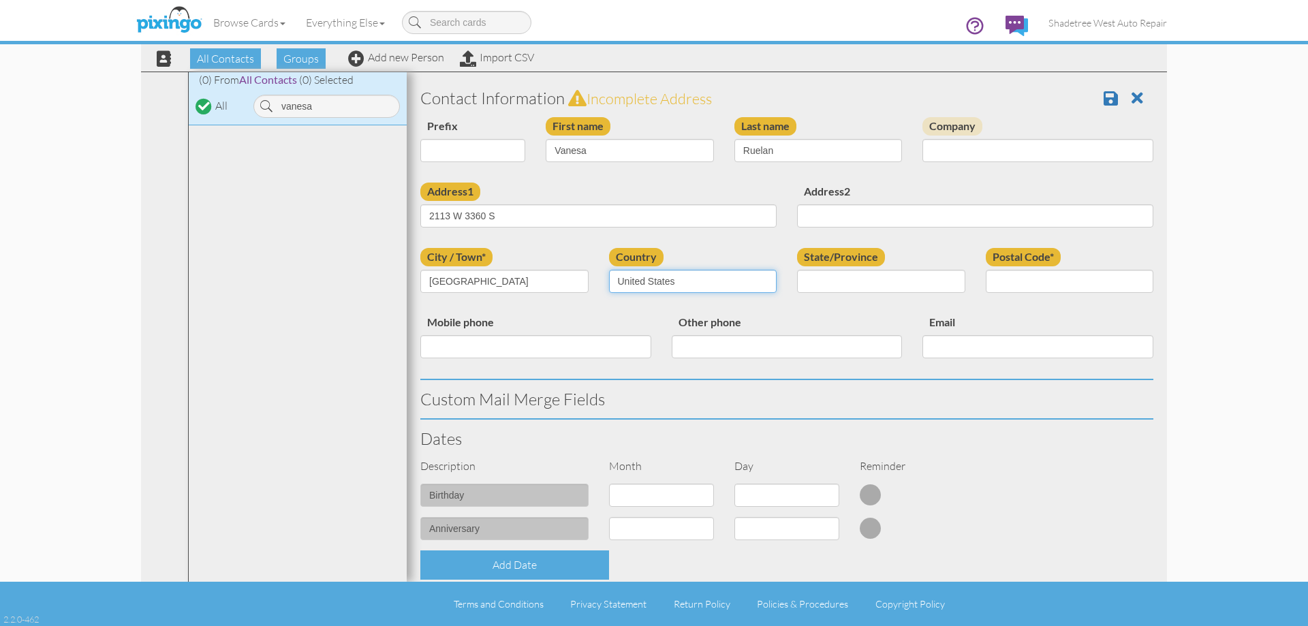
click at [609, 270] on select "[GEOGRAPHIC_DATA] -------------- [GEOGRAPHIC_DATA] [GEOGRAPHIC_DATA] [GEOGRAPHI…" at bounding box center [693, 281] width 168 height 23
click at [837, 281] on select "AA (Military) AE (Military) [US_STATE] [US_STATE] [US_STATE] AP (Military) [US_…" at bounding box center [881, 281] width 168 height 23
select select "object:1523"
click at [797, 270] on select "AA (Military) AE (Military) [US_STATE] [US_STATE] [US_STATE] AP (Military) [US_…" at bounding box center [881, 281] width 168 height 23
click at [1038, 280] on input "Postal Code*" at bounding box center [1070, 281] width 168 height 23
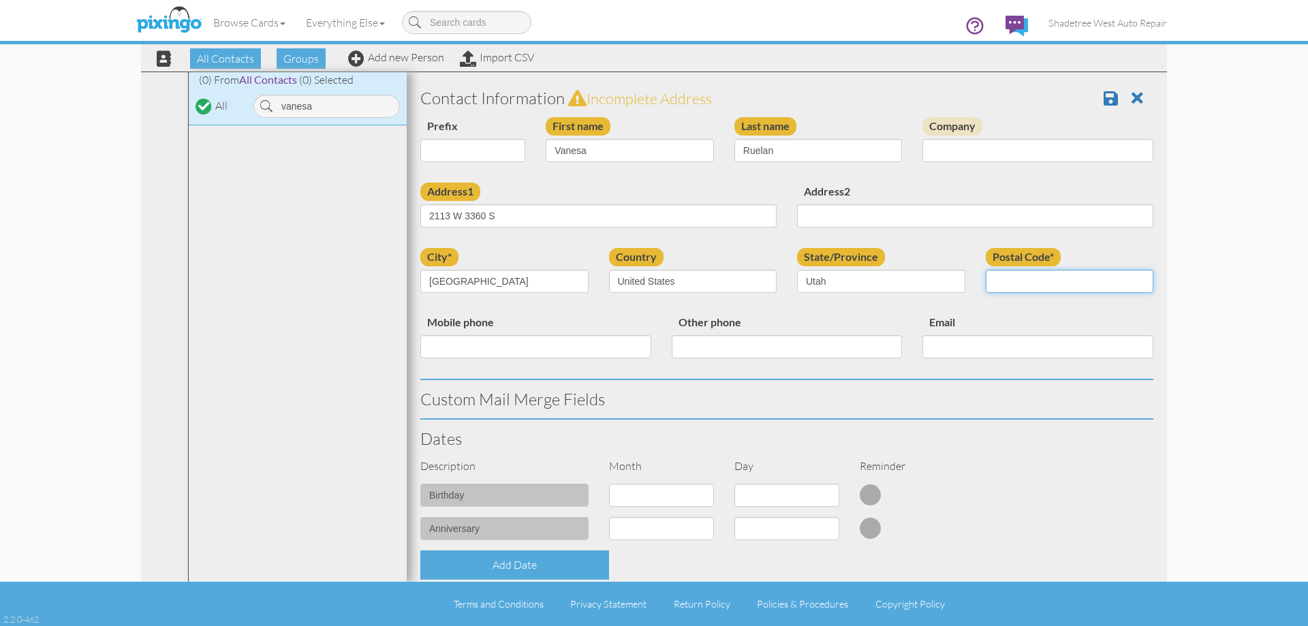
type input "84075"
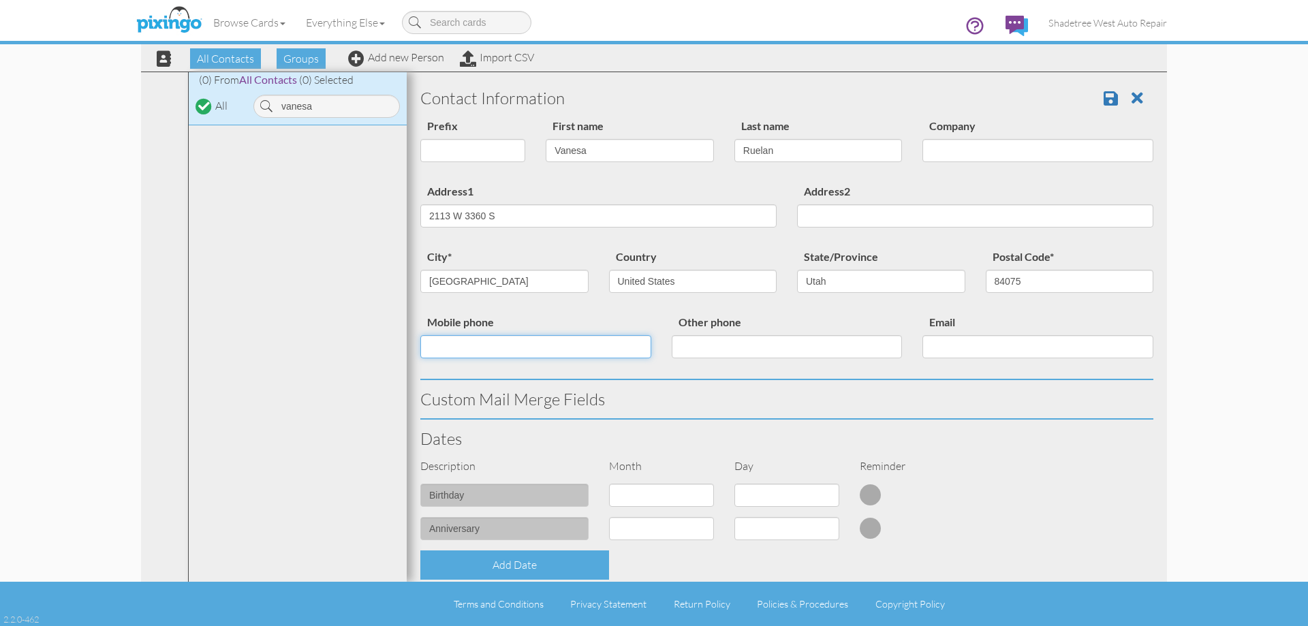
click at [597, 346] on input "Mobile phone" at bounding box center [535, 346] width 231 height 23
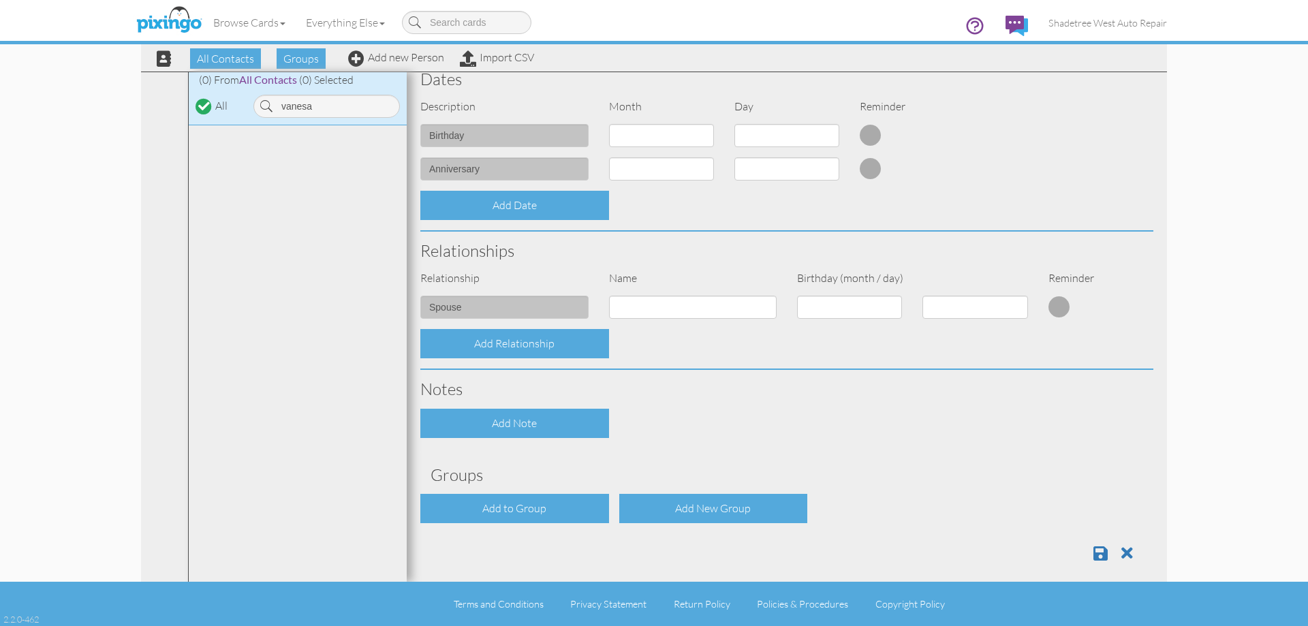
scroll to position [371, 0]
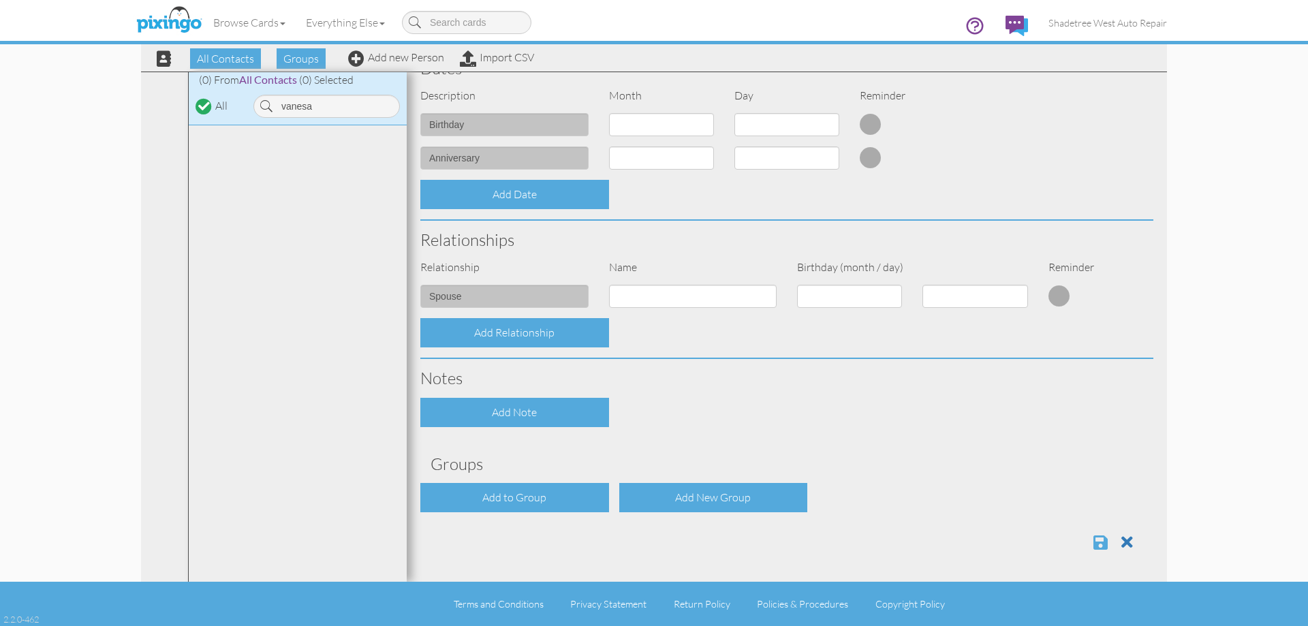
type input "2092763735"
click at [1093, 545] on span at bounding box center [1100, 542] width 14 height 16
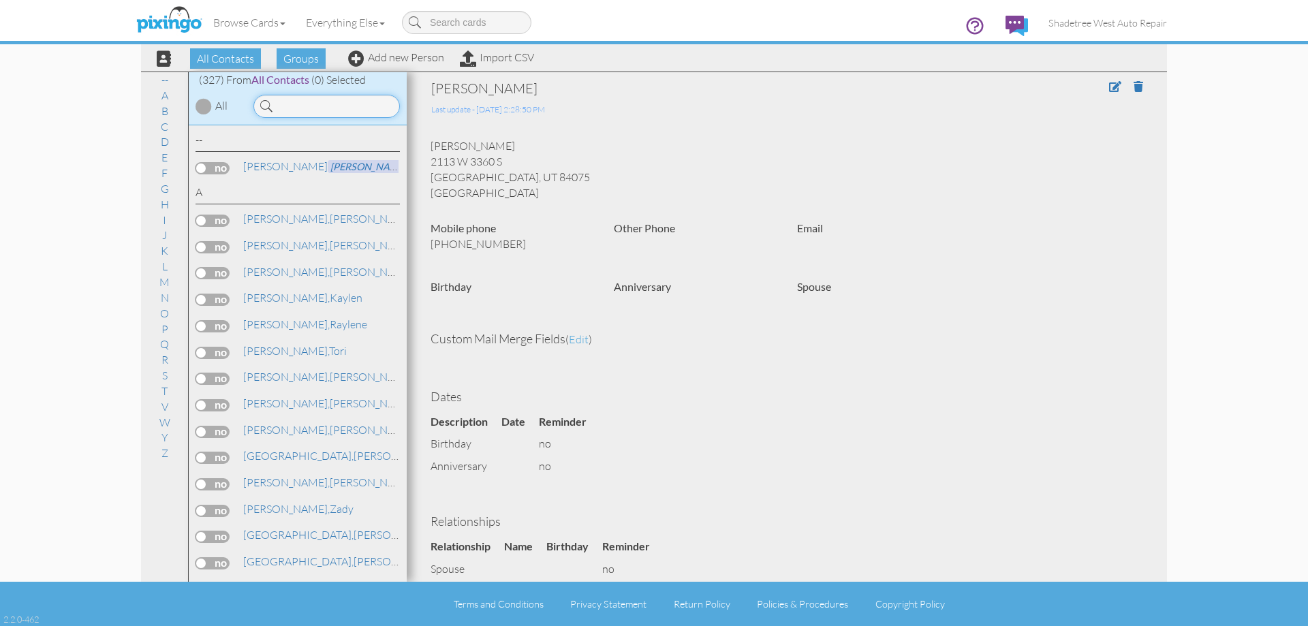
click at [341, 108] on input at bounding box center [326, 106] width 146 height 23
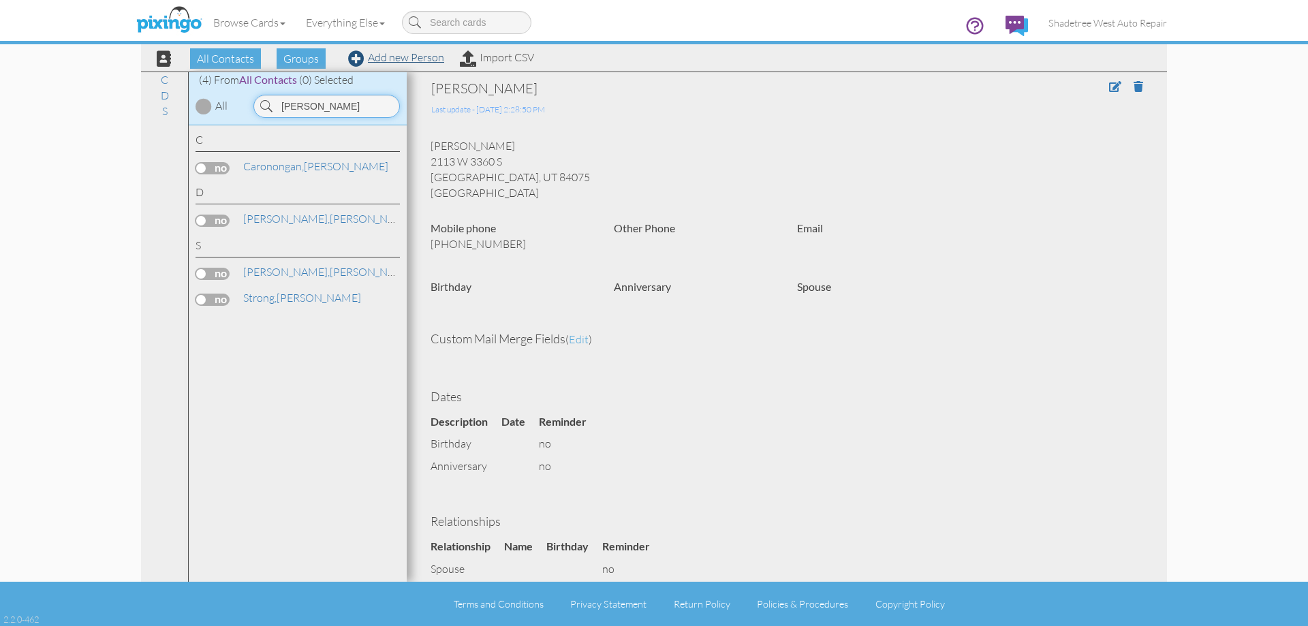
type input "[PERSON_NAME]"
click at [398, 63] on link "Add new Person" at bounding box center [396, 57] width 96 height 14
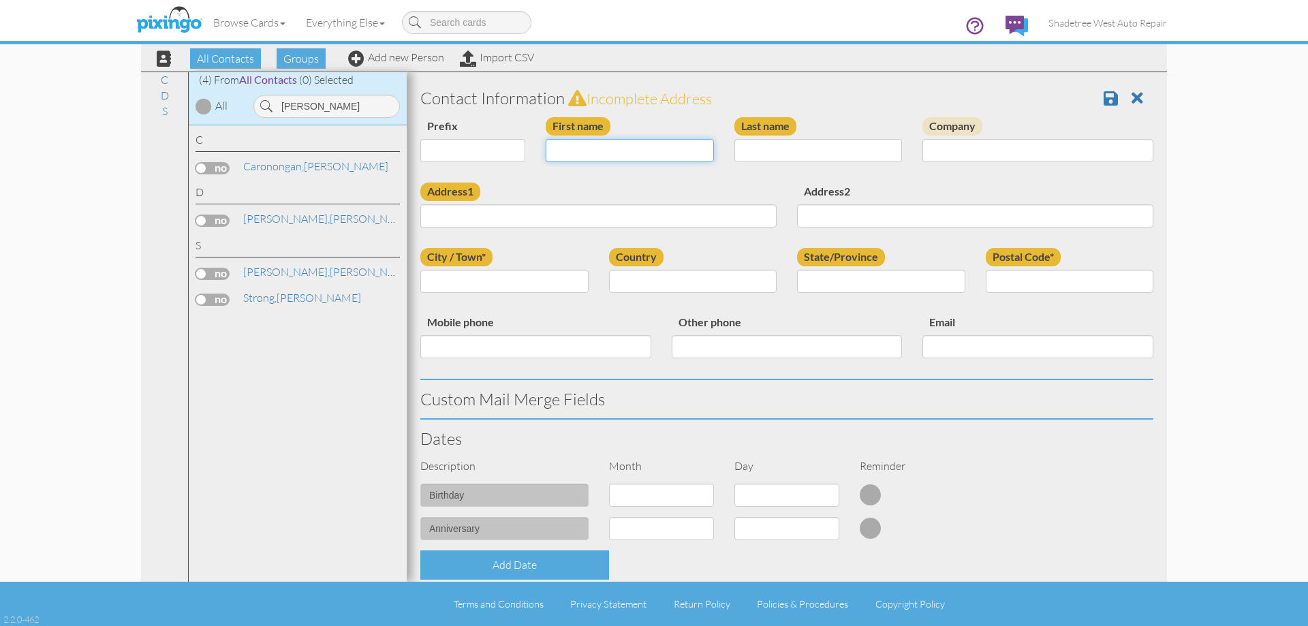
click at [570, 148] on input "First name" at bounding box center [630, 150] width 168 height 23
type input "[PERSON_NAME]"
click at [764, 149] on input "Last name" at bounding box center [818, 150] width 168 height 23
type input "[PERSON_NAME]"
click at [585, 215] on input "Address1" at bounding box center [598, 215] width 356 height 23
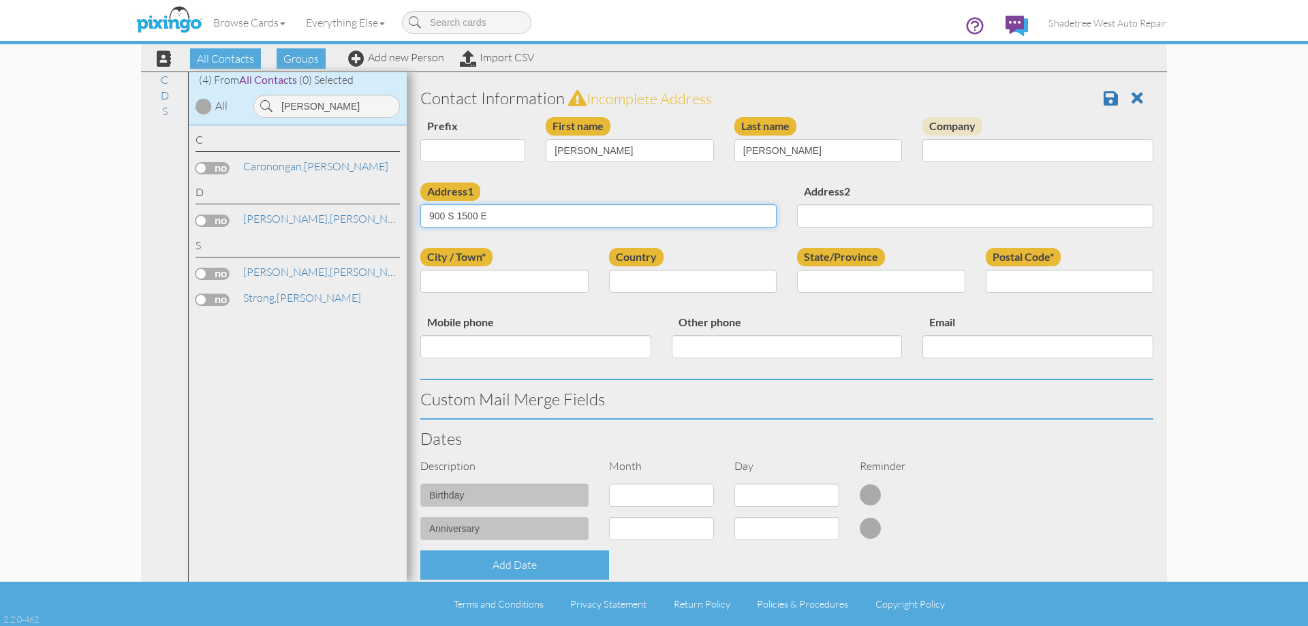
type input "900 S 1500 E"
click at [489, 289] on input "City / Town*" at bounding box center [504, 281] width 168 height 23
type input "clearfield"
click at [670, 294] on div "Country United States -------------- Afghanistan Albania Algeria American Samoa…" at bounding box center [693, 275] width 189 height 55
click at [677, 283] on select "United States -------------- Afghanistan Albania Algeria American Samoa Andorra…" at bounding box center [693, 281] width 168 height 23
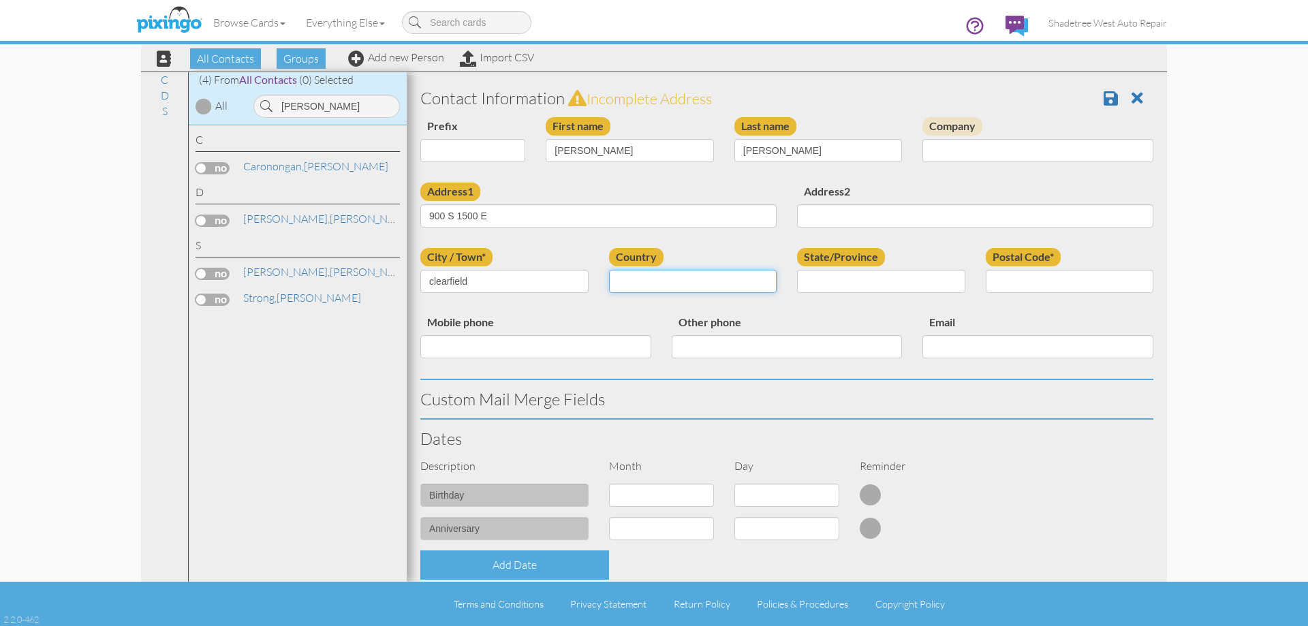
select select "object:1244"
click at [609, 270] on select "United States -------------- Afghanistan Albania Algeria American Samoa Andorra…" at bounding box center [693, 281] width 168 height 23
click at [851, 283] on select "AA (Military) AE (Military) Alabama Alaska American Samoa AP (Military) Arizona…" at bounding box center [881, 281] width 168 height 23
select select "object:1543"
click at [797, 270] on select "AA (Military) AE (Military) Alabama Alaska American Samoa AP (Military) Arizona…" at bounding box center [881, 281] width 168 height 23
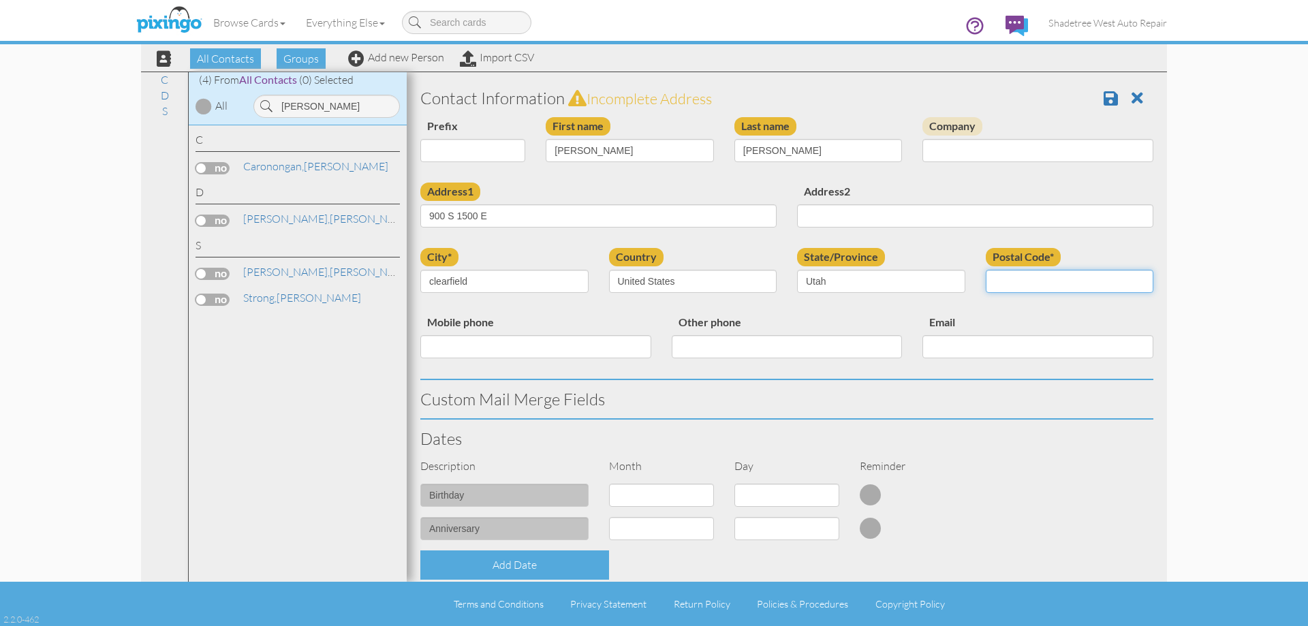
click at [1041, 282] on input "Postal Code*" at bounding box center [1070, 281] width 168 height 23
type input "84015"
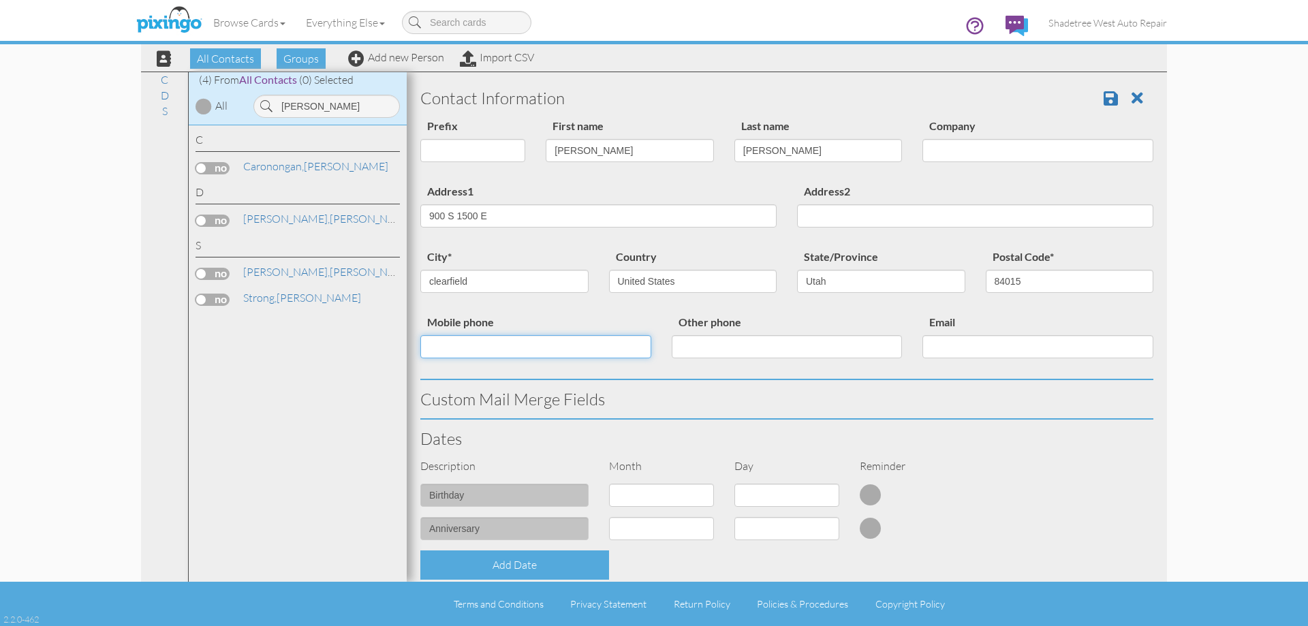
click at [439, 351] on input "Mobile phone" at bounding box center [535, 346] width 231 height 23
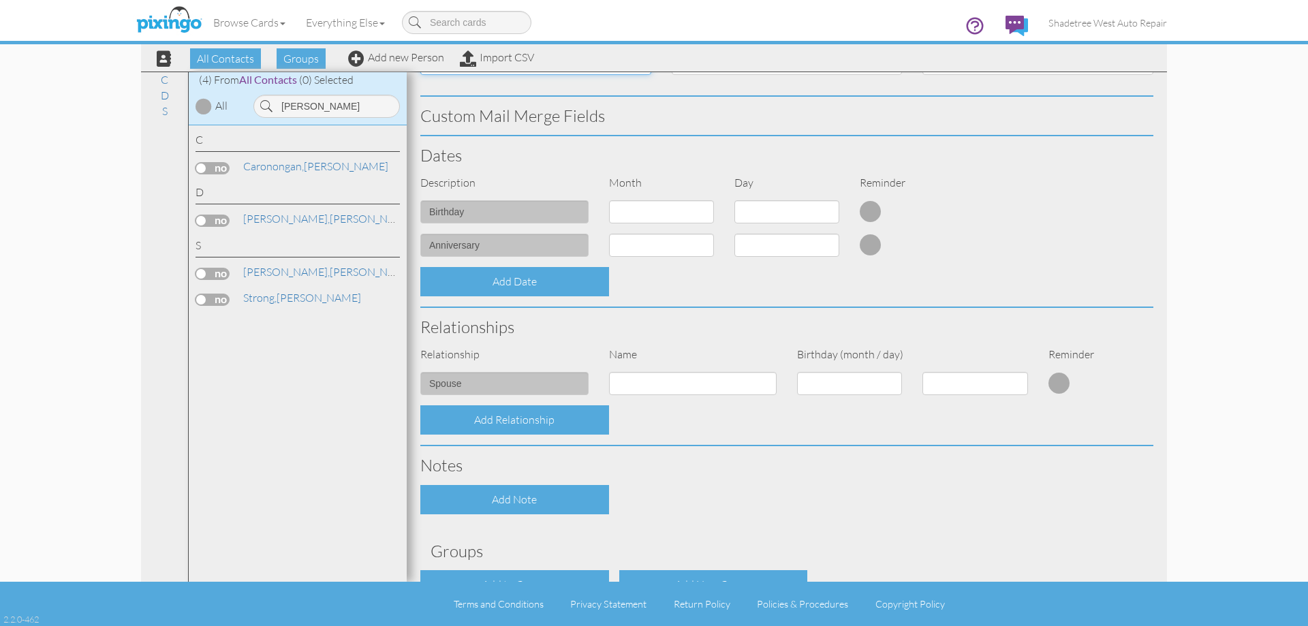
scroll to position [341, 0]
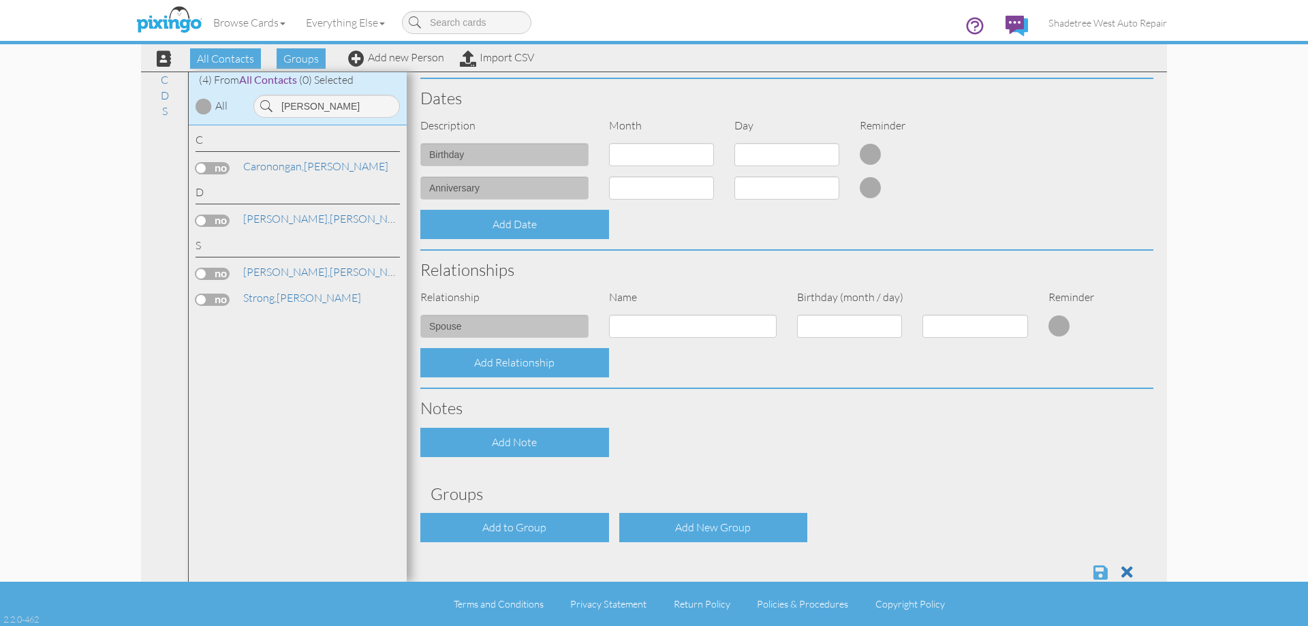
type input "8012006349"
click at [1093, 571] on span at bounding box center [1100, 572] width 14 height 16
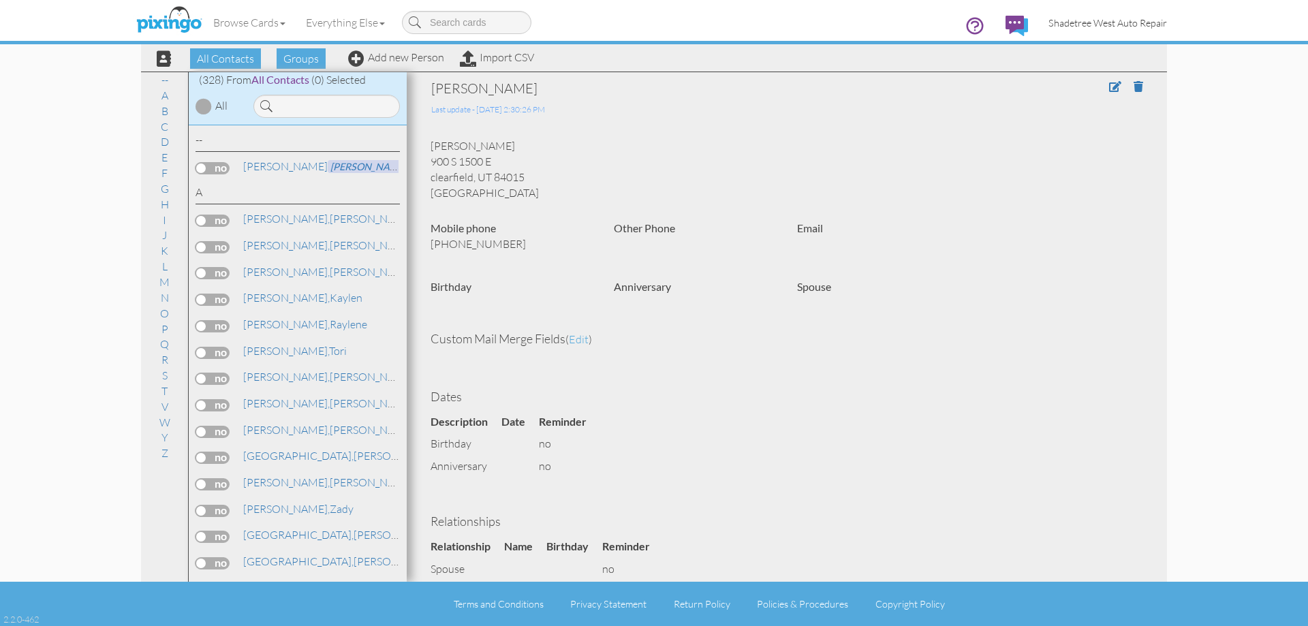
click at [1122, 31] on link "Shadetree West Auto Repair" at bounding box center [1107, 22] width 139 height 35
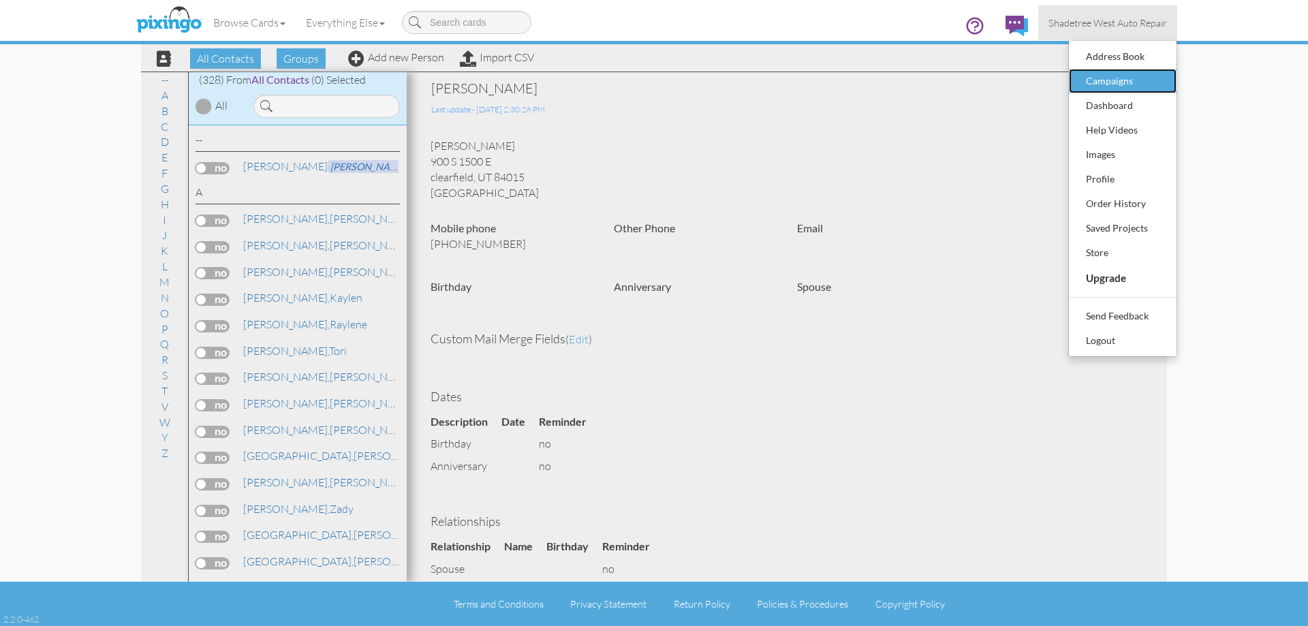
click at [1126, 81] on div "Campaigns" at bounding box center [1122, 81] width 80 height 20
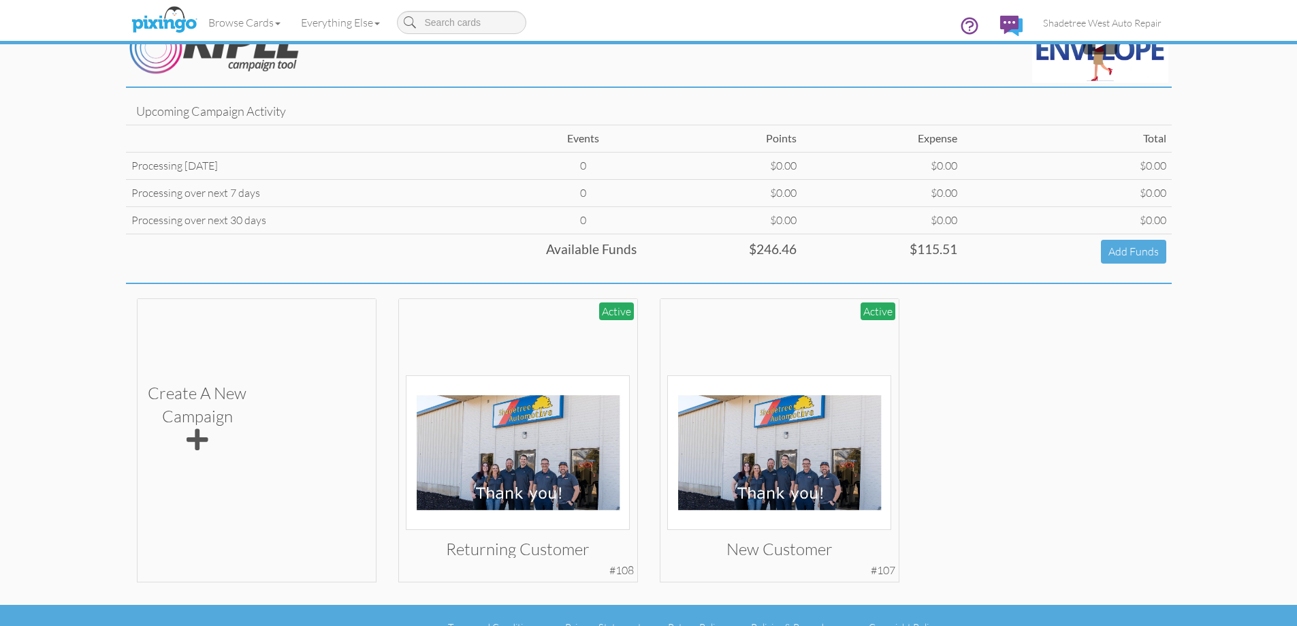
scroll to position [65, 0]
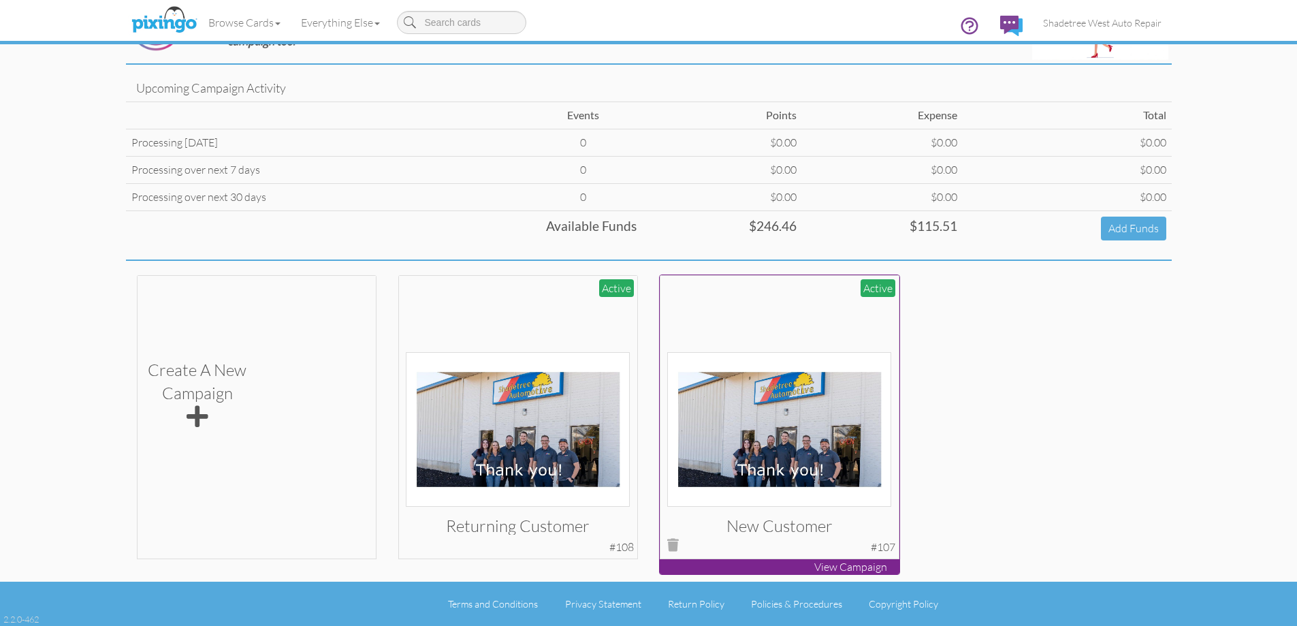
click at [836, 469] on img at bounding box center [779, 429] width 224 height 155
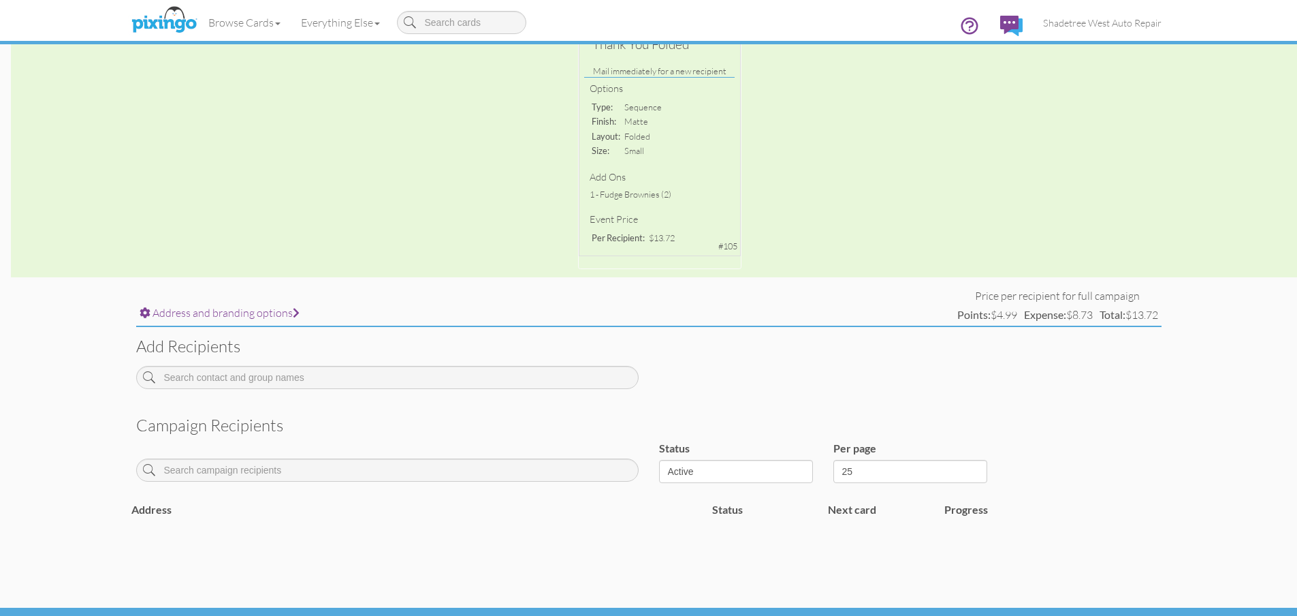
scroll to position [309, 0]
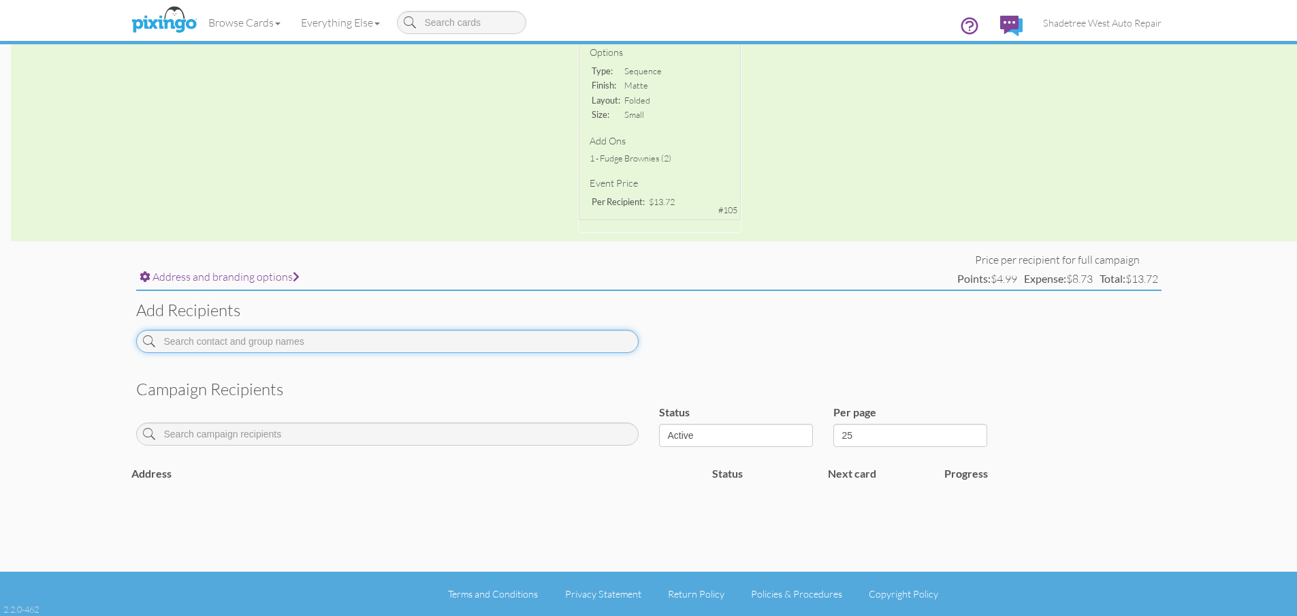
click at [380, 349] on input at bounding box center [387, 341] width 503 height 23
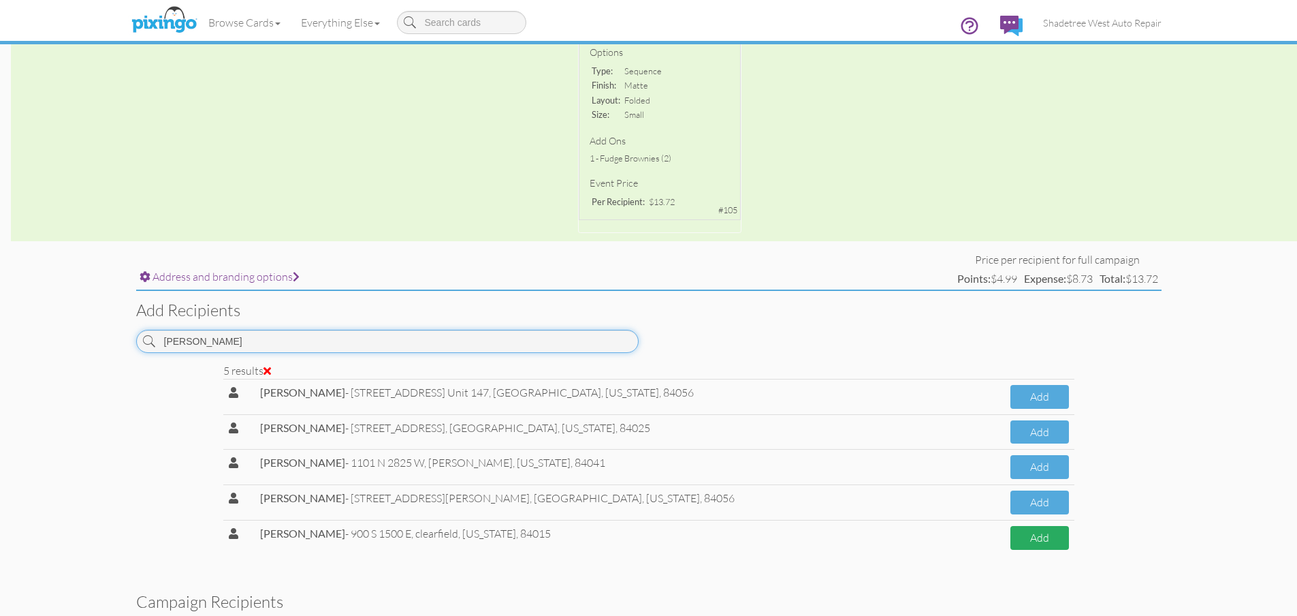
type input "[PERSON_NAME]"
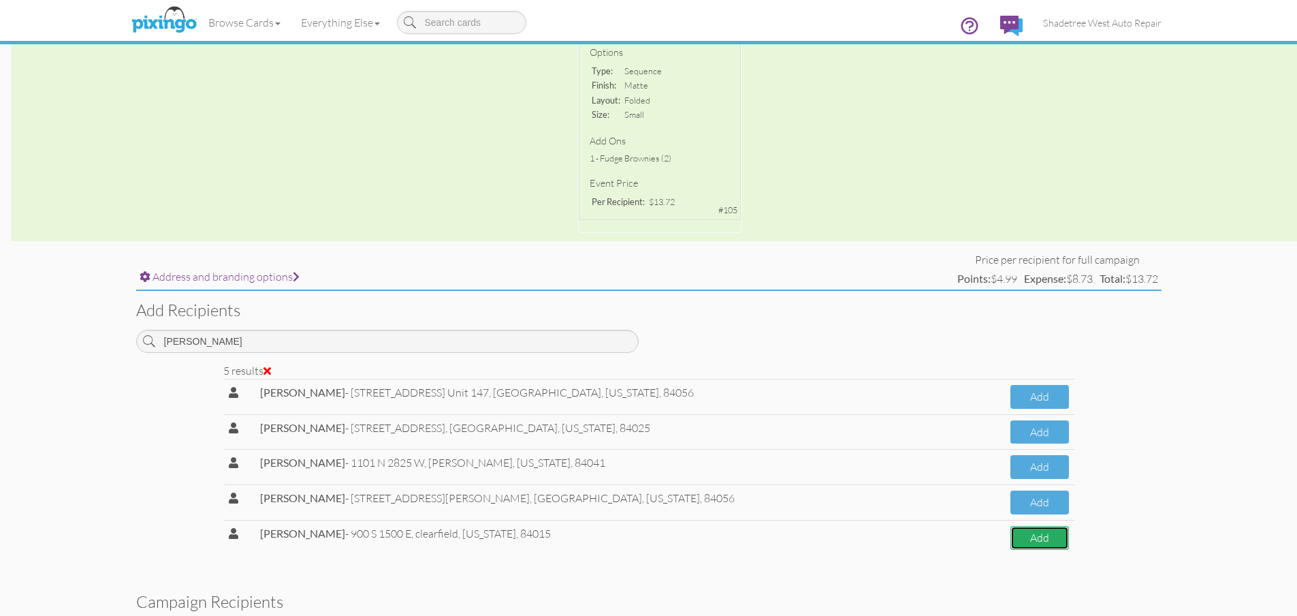
click at [1015, 543] on button "Add" at bounding box center [1040, 538] width 59 height 24
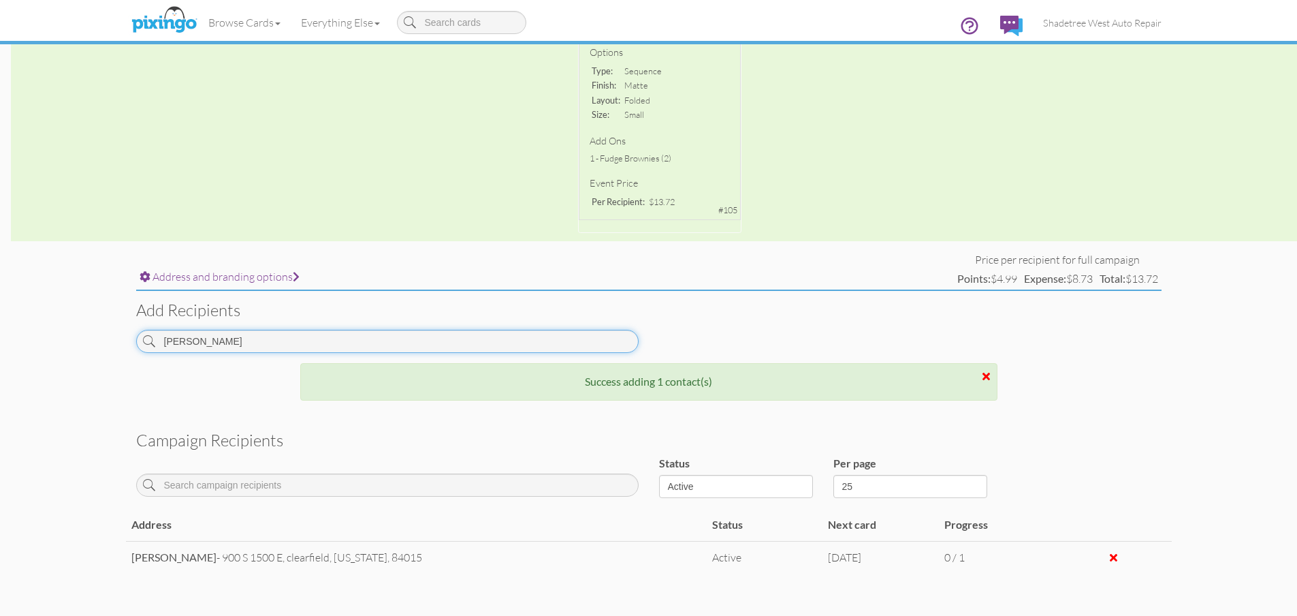
drag, startPoint x: 188, startPoint y: 339, endPoint x: 159, endPoint y: 337, distance: 28.7
click at [159, 337] on input "[PERSON_NAME]" at bounding box center [387, 341] width 503 height 23
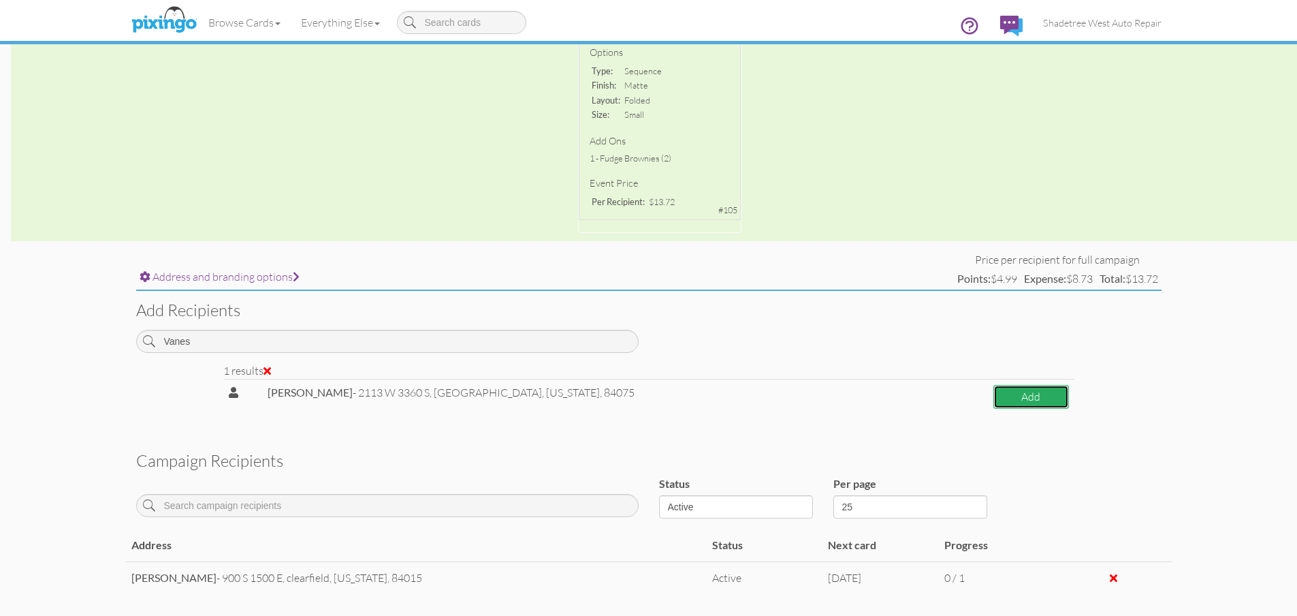
click at [1020, 399] on button "Add" at bounding box center [1032, 397] width 76 height 24
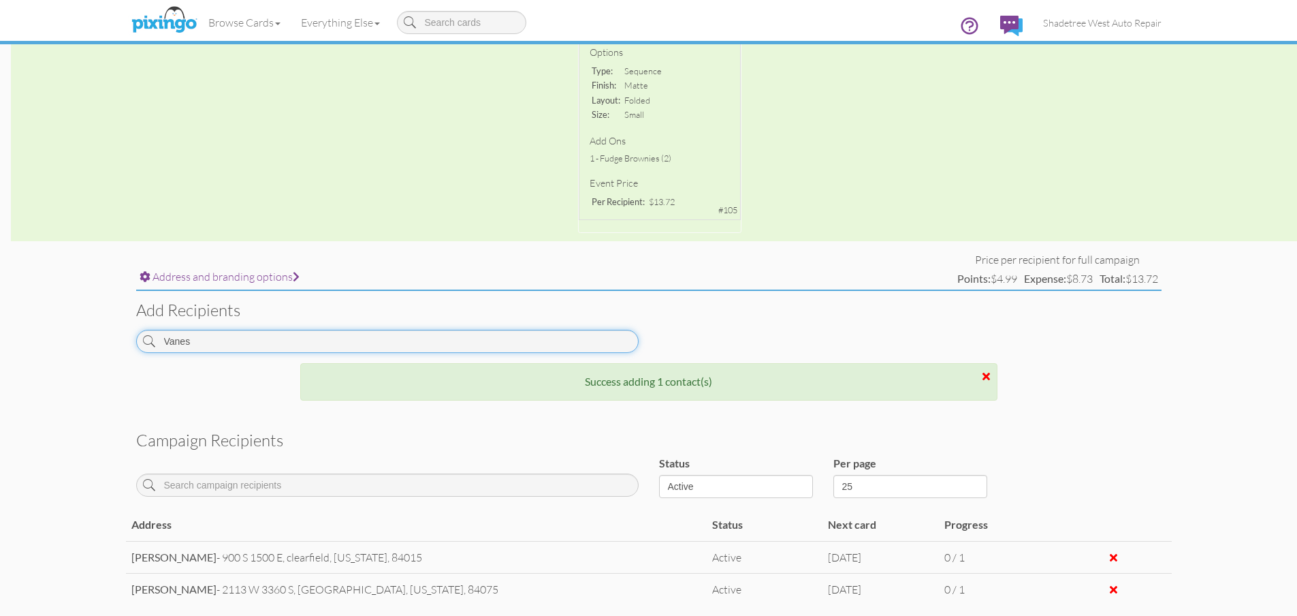
drag, startPoint x: 195, startPoint y: 335, endPoint x: 147, endPoint y: 334, distance: 47.7
click at [147, 334] on div "Vanes" at bounding box center [387, 341] width 503 height 23
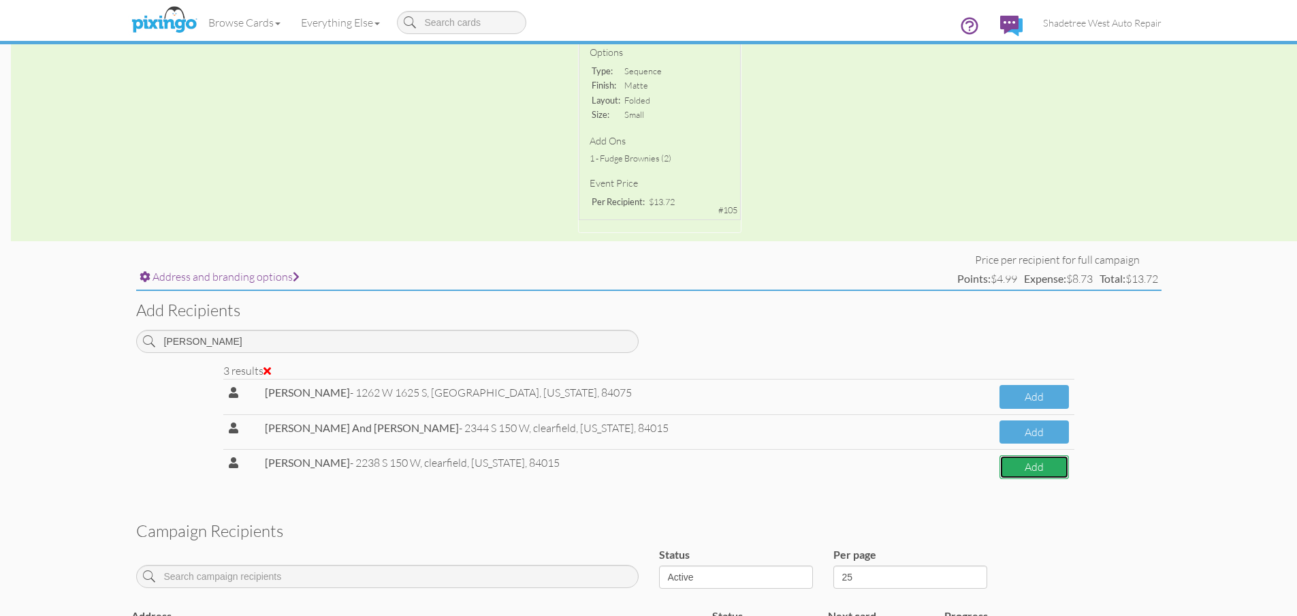
click at [1039, 470] on button "Add" at bounding box center [1034, 467] width 69 height 24
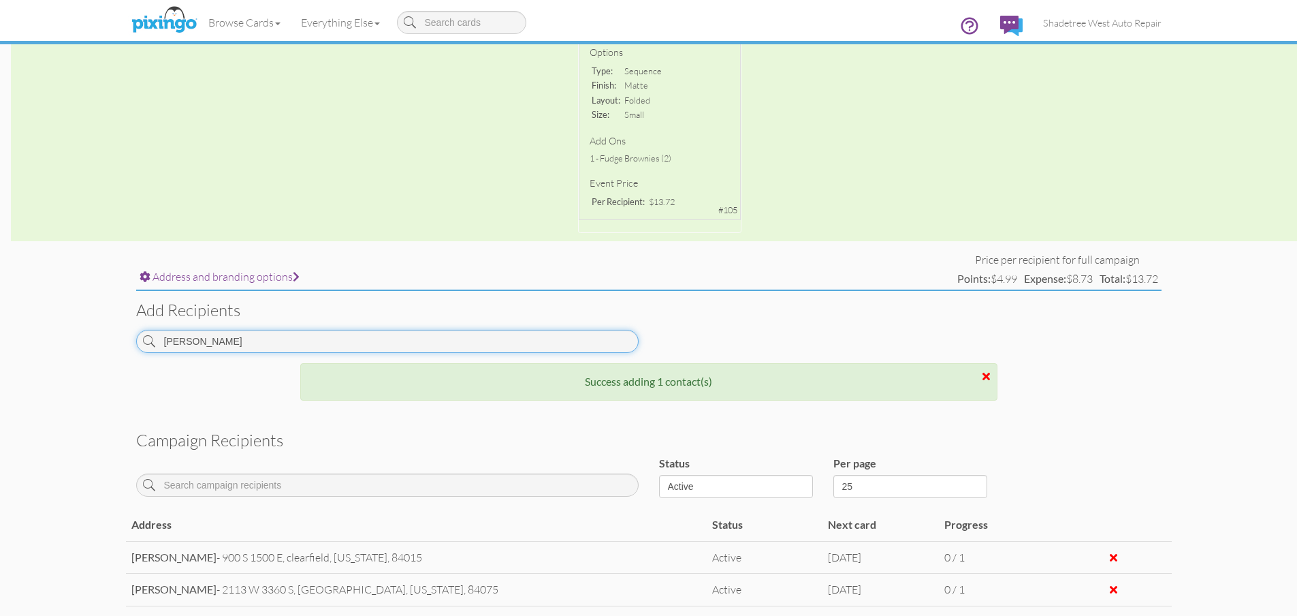
drag, startPoint x: 228, startPoint y: 343, endPoint x: 124, endPoint y: 343, distance: 104.2
click at [124, 343] on campaign-detail "Toggle navigation Visit Pixingo Mobile Browse Cards Business Accounting Automot…" at bounding box center [648, 227] width 1297 height 1072
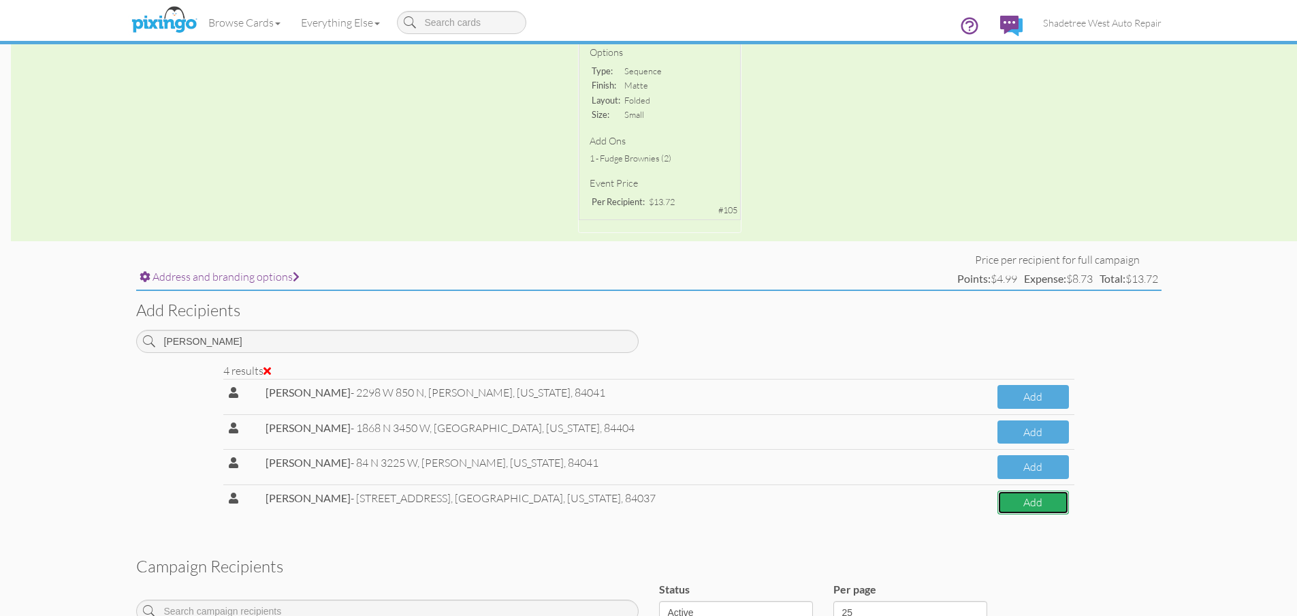
click at [1040, 508] on button "Add" at bounding box center [1033, 502] width 71 height 24
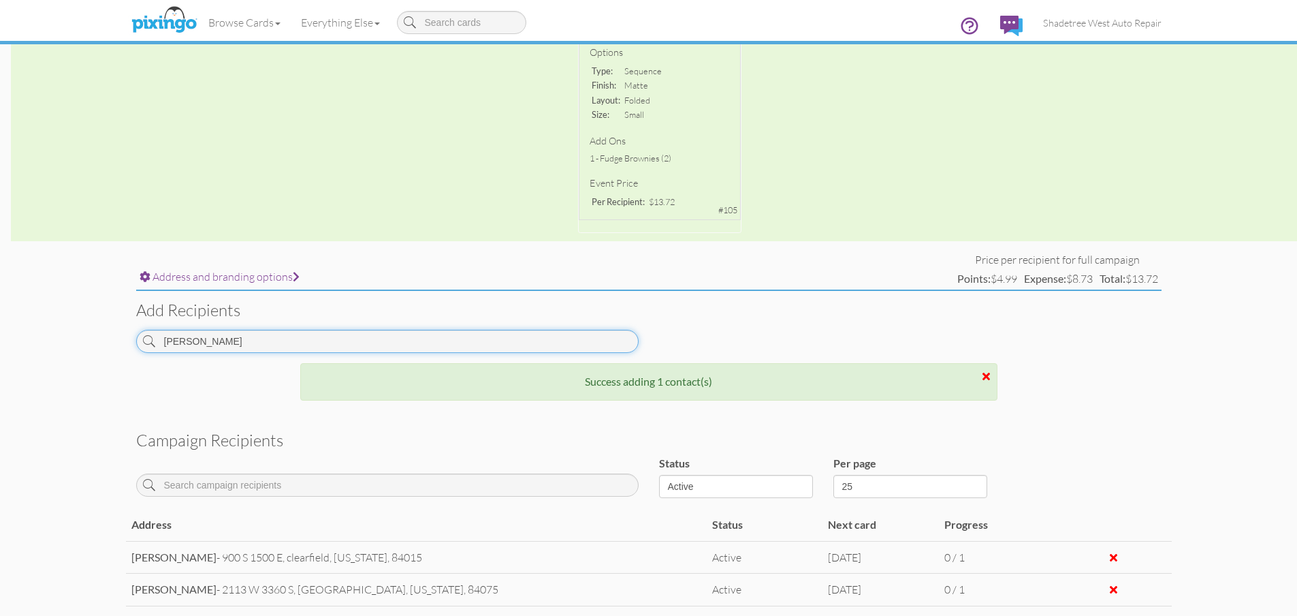
drag, startPoint x: 221, startPoint y: 344, endPoint x: 131, endPoint y: 357, distance: 90.2
click at [131, 357] on div "[PERSON_NAME]" at bounding box center [387, 346] width 523 height 33
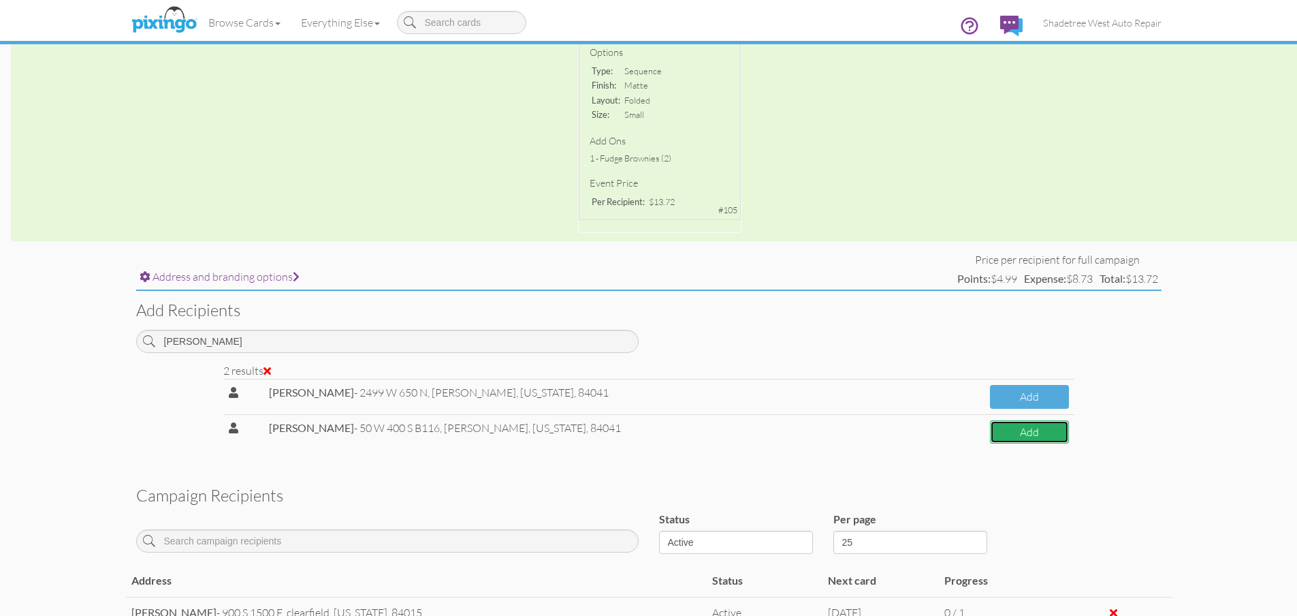
click at [990, 431] on button "Add" at bounding box center [1029, 432] width 78 height 24
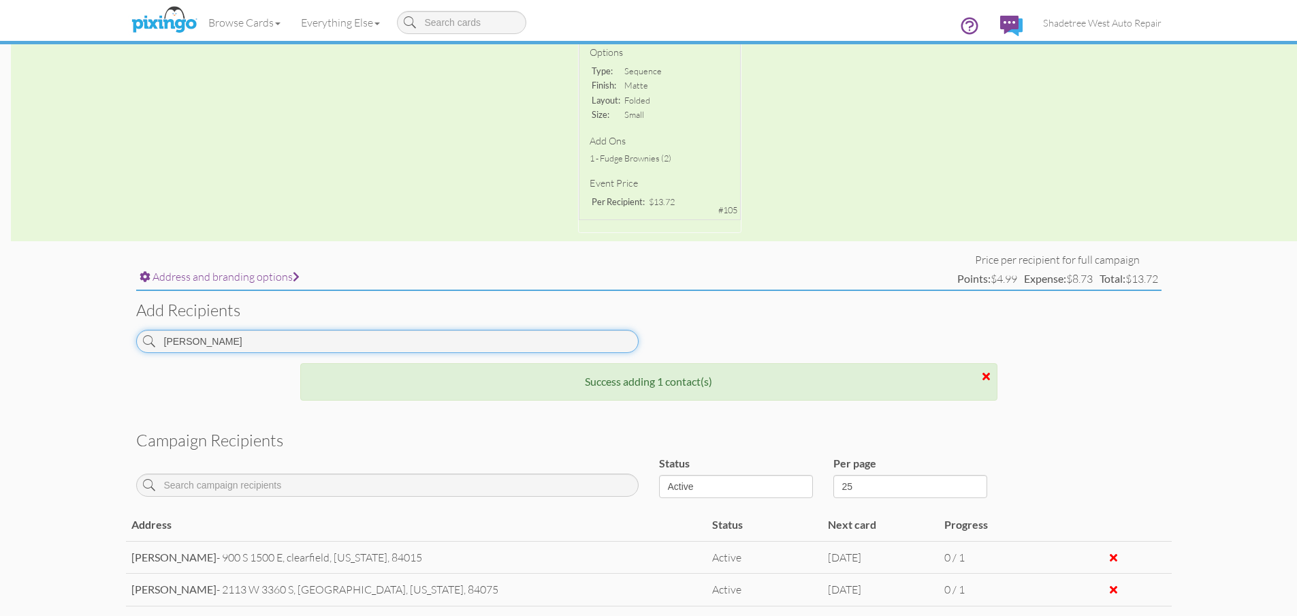
drag, startPoint x: 225, startPoint y: 345, endPoint x: 100, endPoint y: 347, distance: 125.3
click at [100, 347] on campaign-detail "Toggle navigation Visit Pixingo Mobile Browse Cards Business Accounting Automot…" at bounding box center [648, 259] width 1297 height 1137
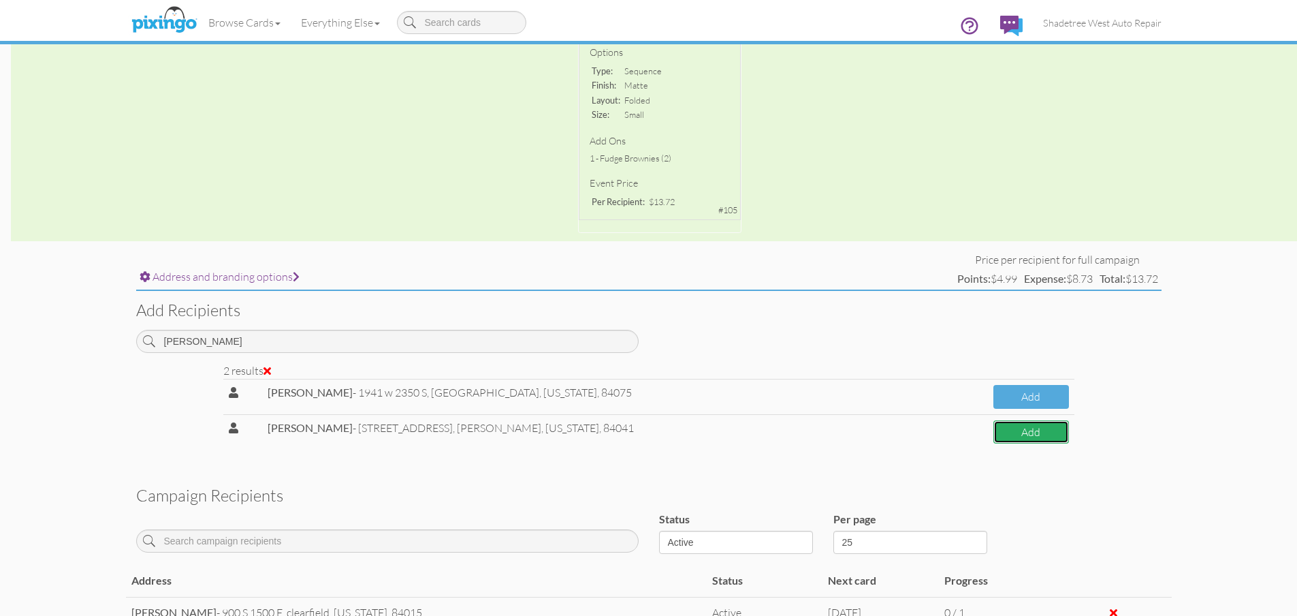
click at [994, 431] on button "Add" at bounding box center [1032, 432] width 76 height 24
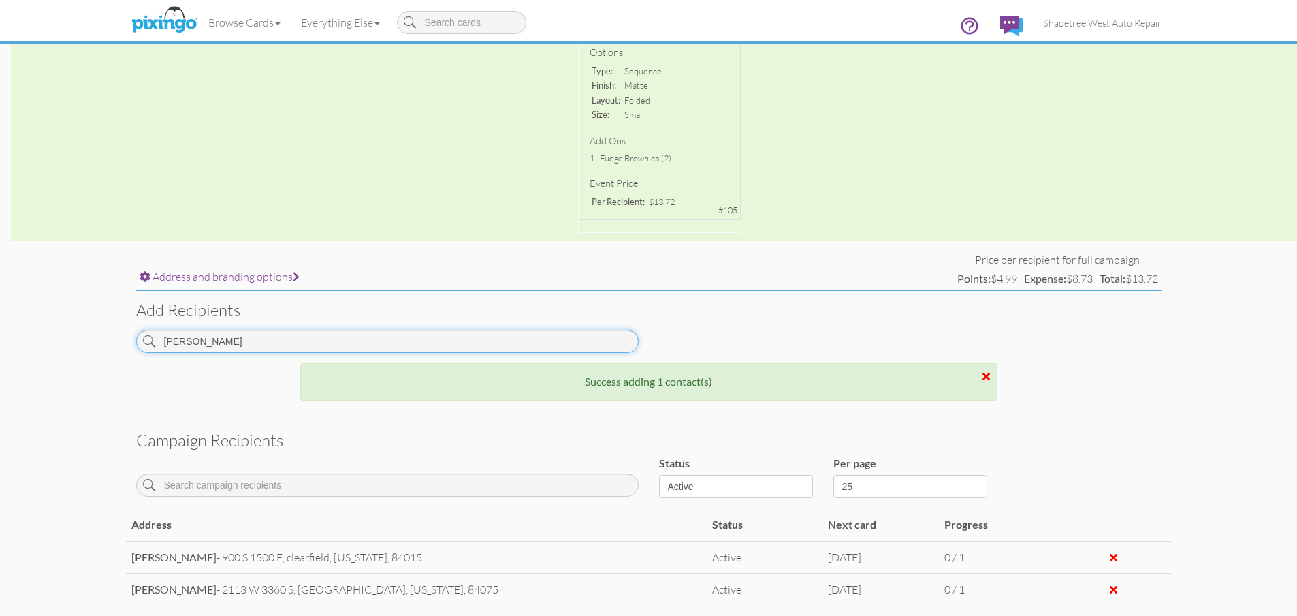
drag, startPoint x: 222, startPoint y: 344, endPoint x: 85, endPoint y: 358, distance: 137.6
click at [85, 358] on campaign-detail "Toggle navigation Visit Pixingo Mobile Browse Cards Business Accounting Automot…" at bounding box center [648, 276] width 1297 height 1170
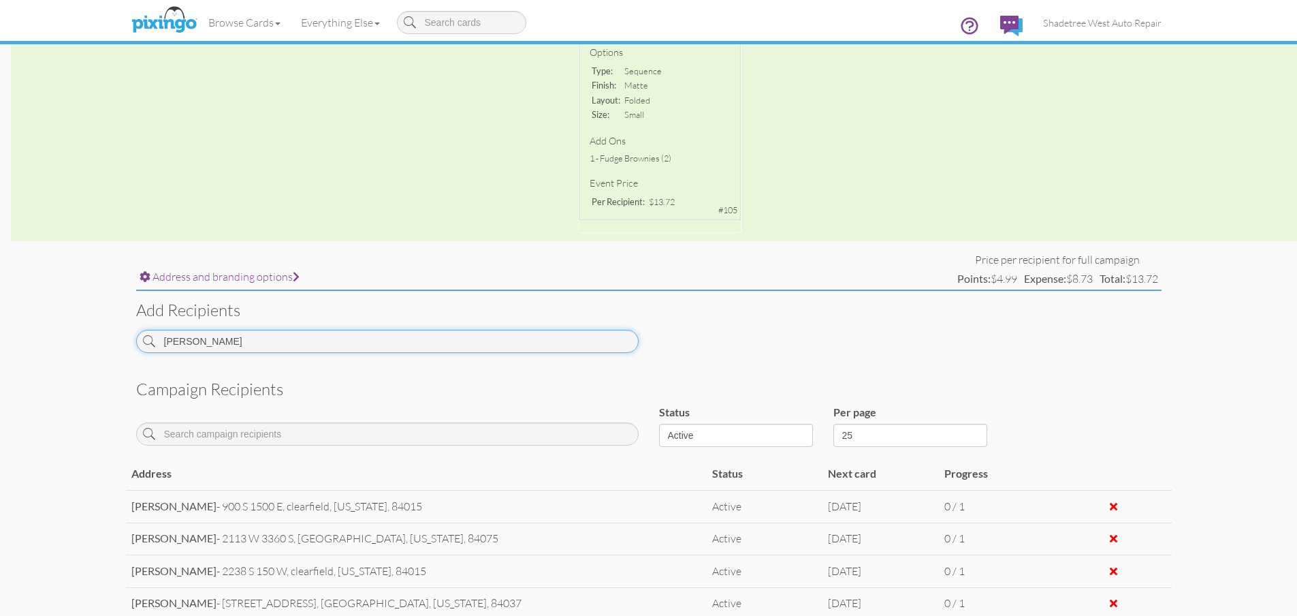
drag, startPoint x: 176, startPoint y: 344, endPoint x: 161, endPoint y: 345, distance: 15.0
click at [161, 345] on input "[PERSON_NAME]" at bounding box center [387, 341] width 503 height 23
drag, startPoint x: 187, startPoint y: 338, endPoint x: 136, endPoint y: 343, distance: 50.6
click at [136, 343] on input "[PERSON_NAME]" at bounding box center [387, 341] width 503 height 23
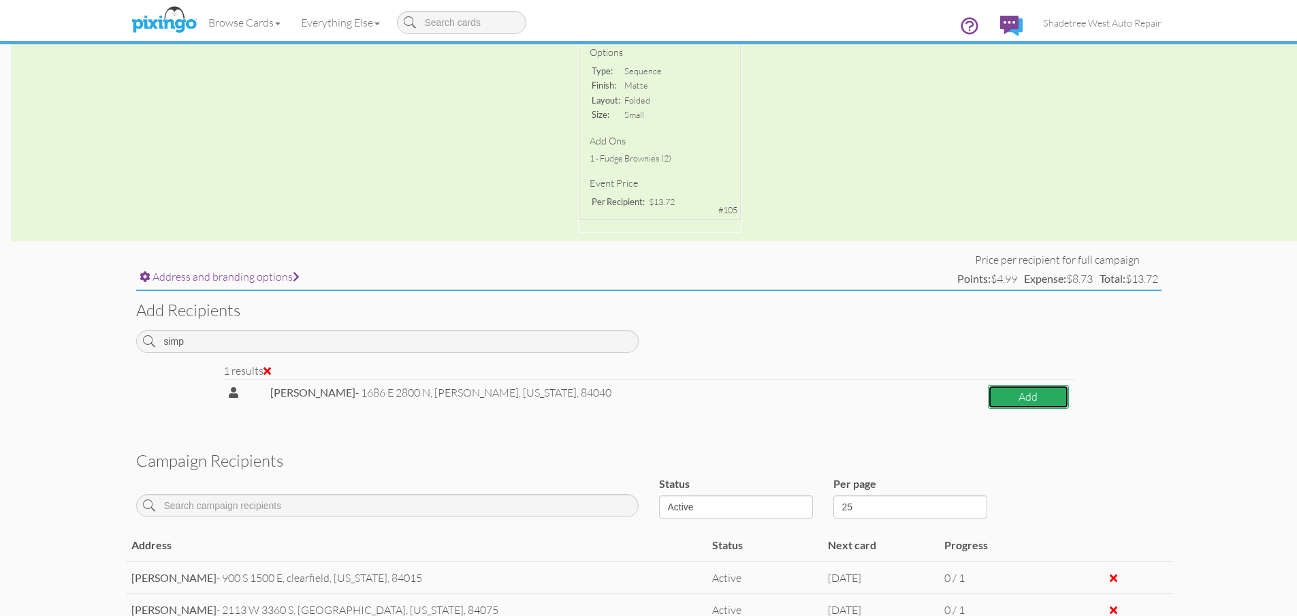
click at [988, 391] on button "Add" at bounding box center [1028, 397] width 81 height 24
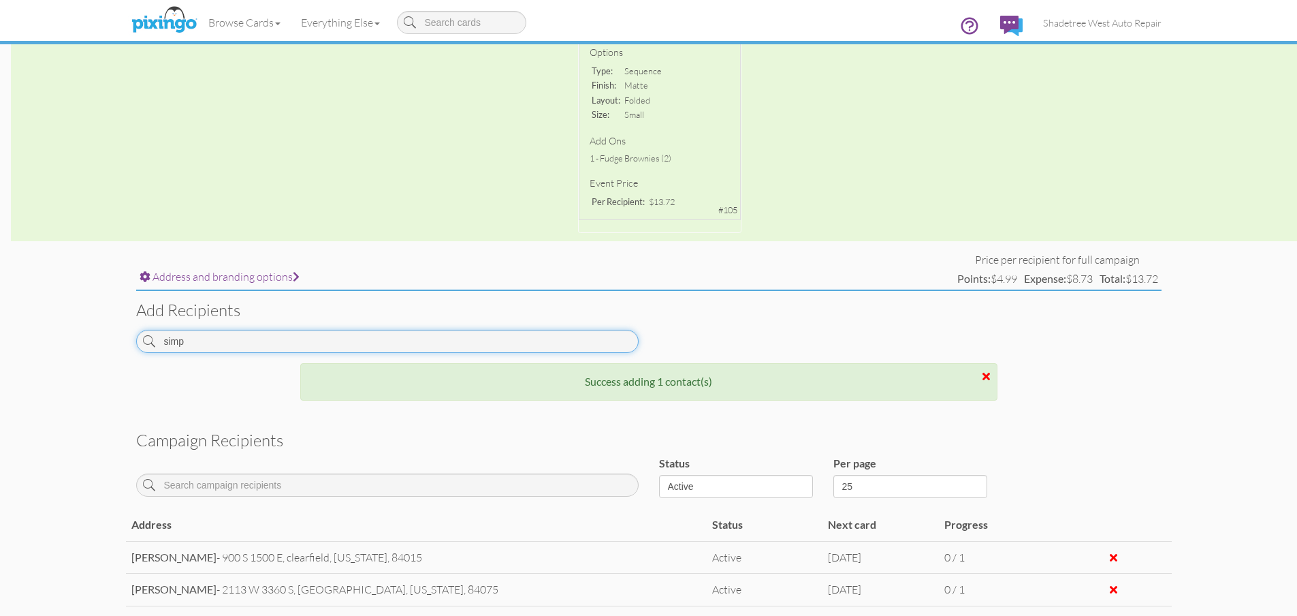
drag, startPoint x: 232, startPoint y: 350, endPoint x: 21, endPoint y: 348, distance: 210.5
click at [21, 348] on campaign-detail "Toggle navigation Visit Pixingo Mobile Browse Cards Business Accounting Automot…" at bounding box center [648, 292] width 1297 height 1202
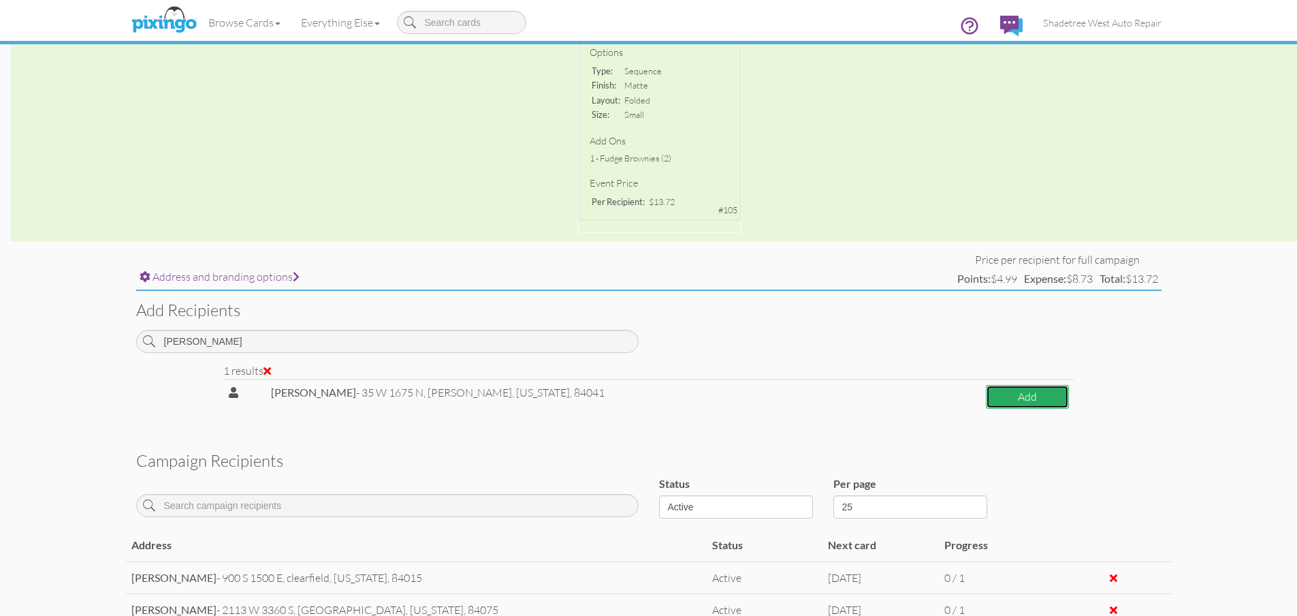
click at [1010, 392] on button "Add" at bounding box center [1027, 397] width 82 height 24
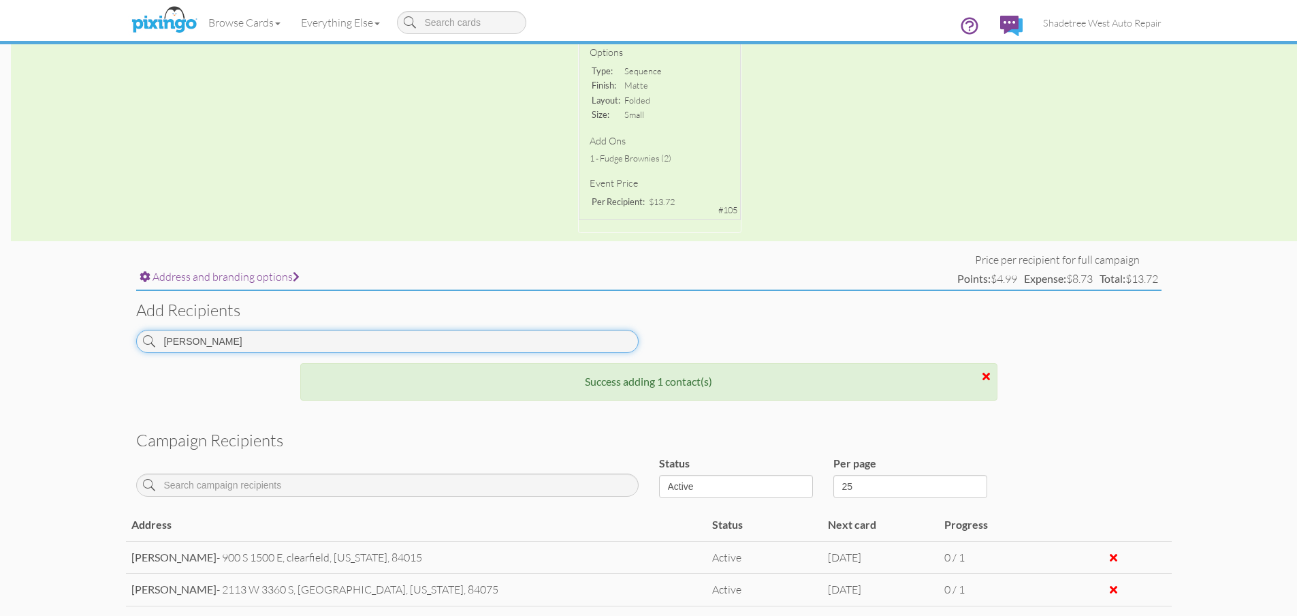
drag, startPoint x: 234, startPoint y: 336, endPoint x: 54, endPoint y: 335, distance: 179.8
click at [54, 335] on campaign-detail "Toggle navigation Visit Pixingo Mobile Browse Cards Business Accounting Automot…" at bounding box center [648, 308] width 1297 height 1235
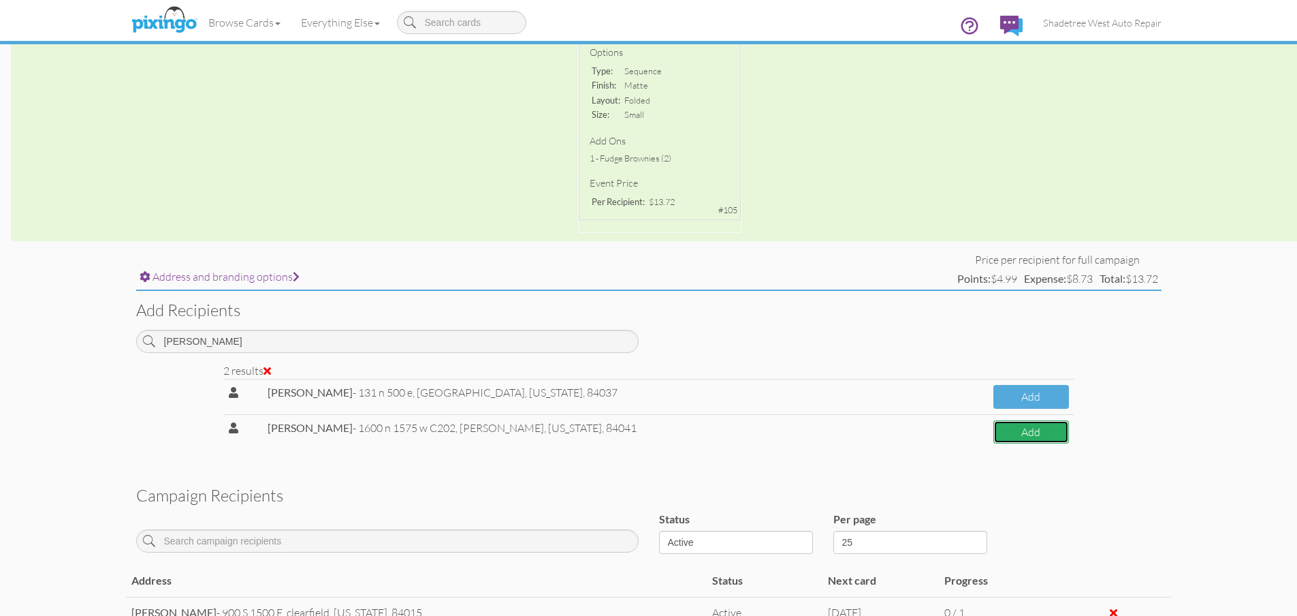
click at [1030, 437] on button "Add" at bounding box center [1031, 432] width 75 height 24
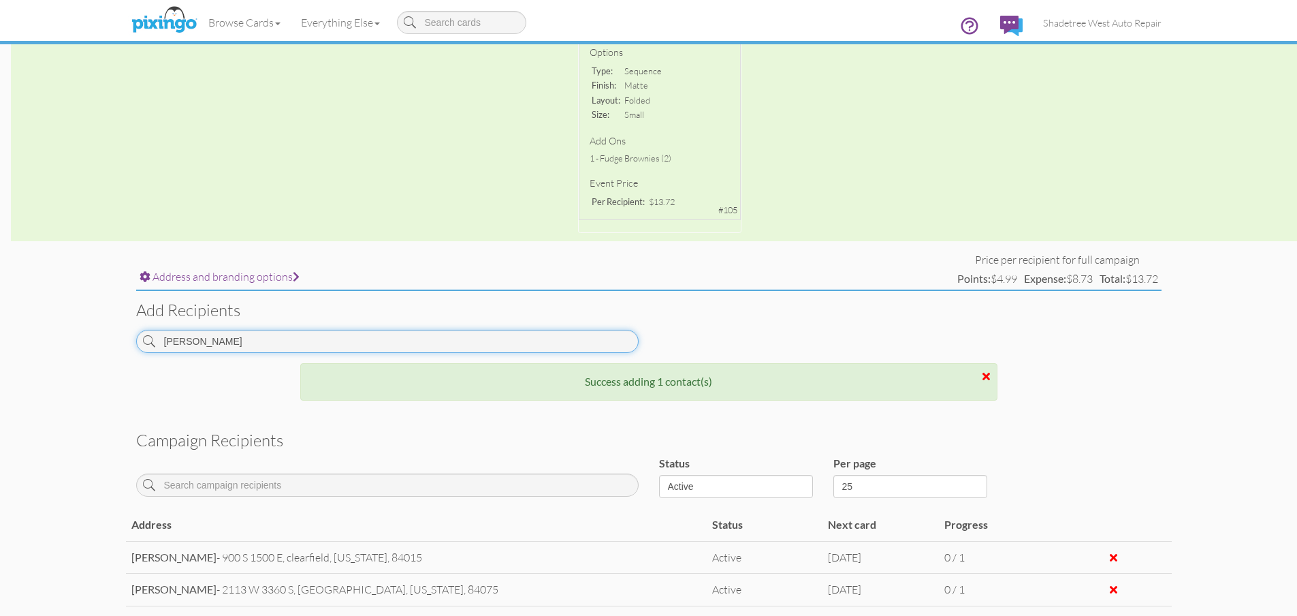
drag, startPoint x: 373, startPoint y: 330, endPoint x: 0, endPoint y: 331, distance: 373.2
click at [0, 331] on campaign-detail "Toggle navigation Visit Pixingo Mobile Browse Cards Business Accounting Automot…" at bounding box center [648, 324] width 1297 height 1267
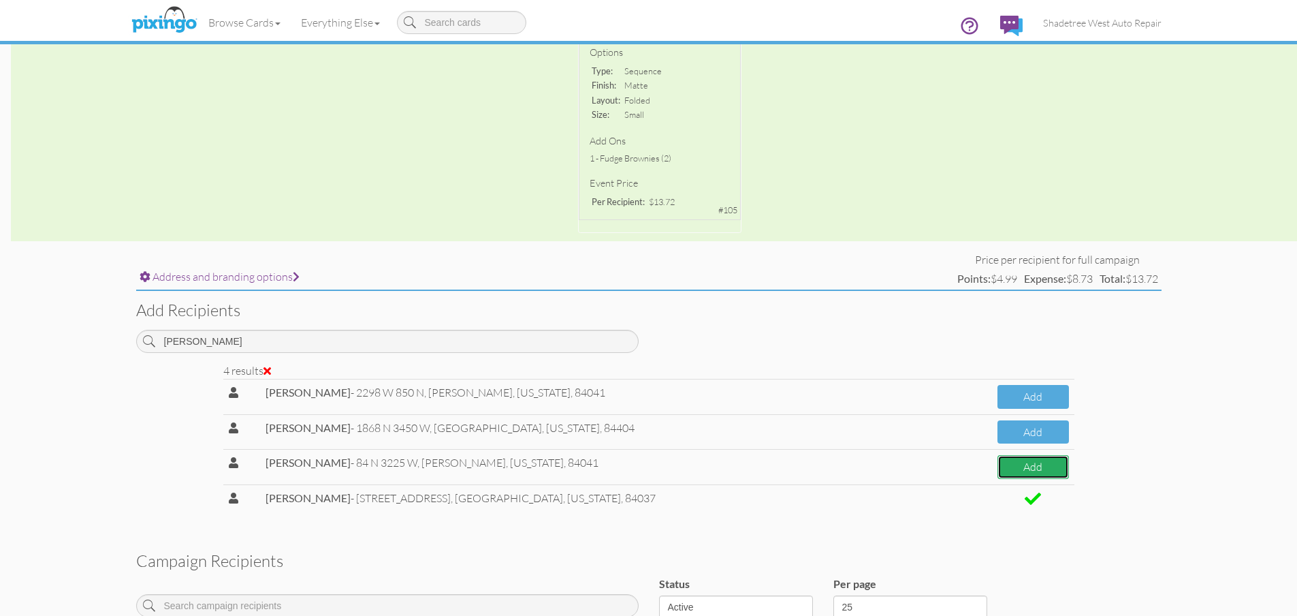
click at [1026, 470] on button "Add" at bounding box center [1033, 467] width 71 height 24
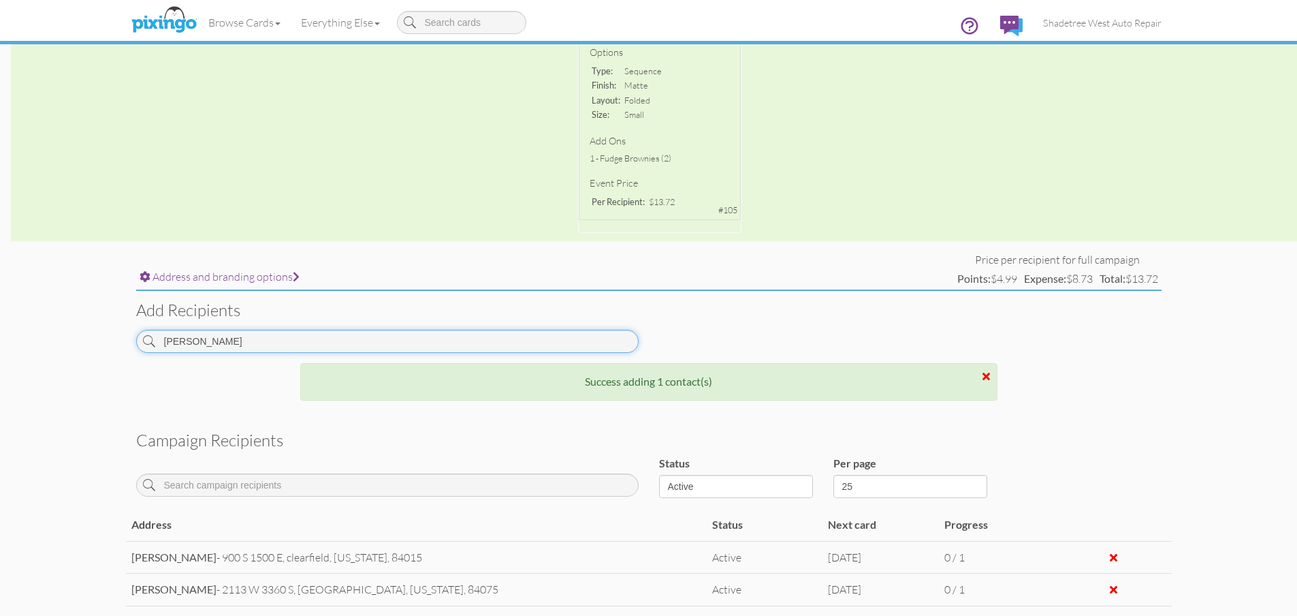
drag, startPoint x: 197, startPoint y: 348, endPoint x: 91, endPoint y: 351, distance: 105.6
click at [91, 351] on campaign-detail "Toggle navigation Visit Pixingo Mobile Browse Cards Business Accounting Automot…" at bounding box center [648, 341] width 1297 height 1300
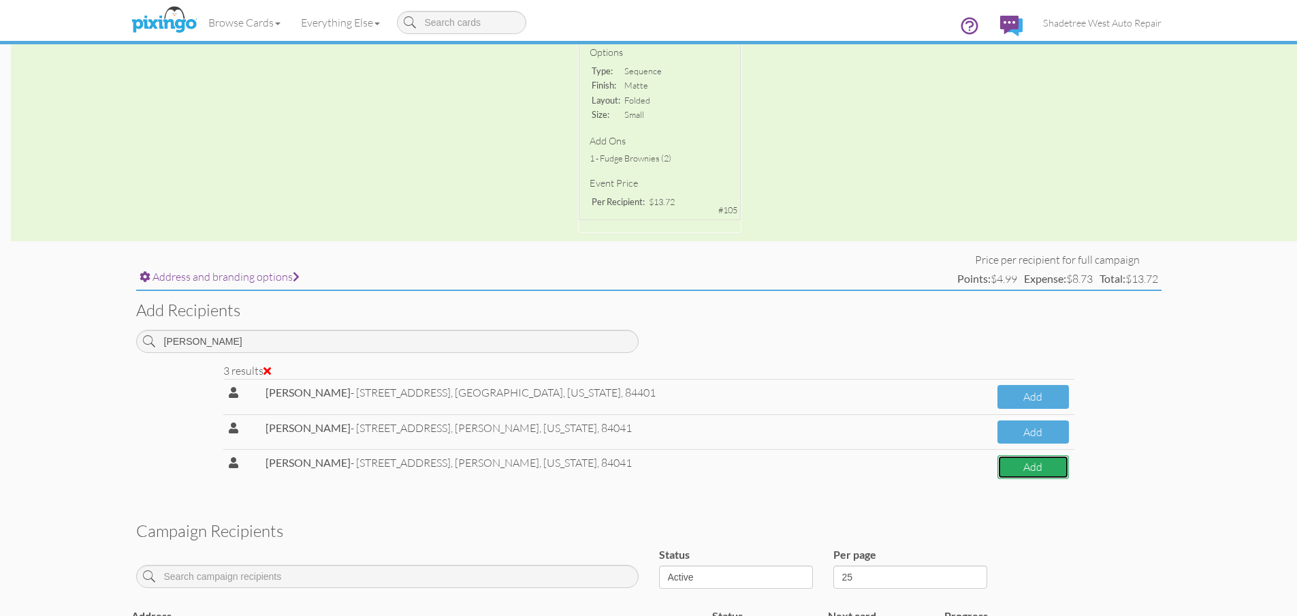
click at [1051, 473] on button "Add" at bounding box center [1033, 467] width 71 height 24
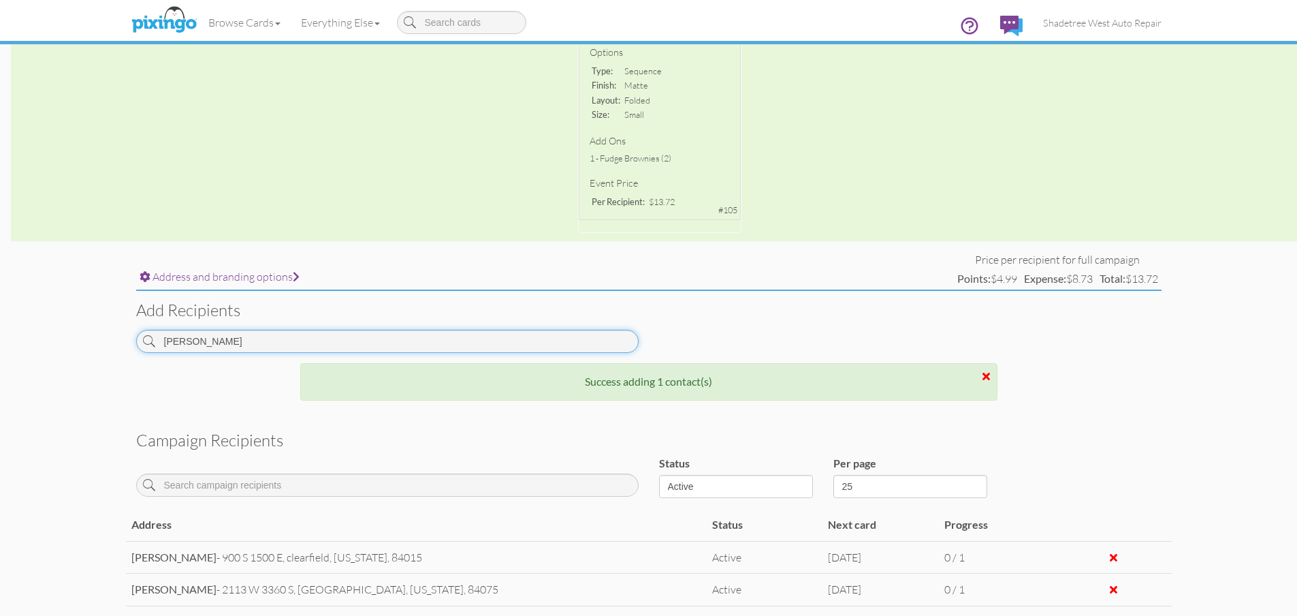
drag, startPoint x: 300, startPoint y: 344, endPoint x: 33, endPoint y: 321, distance: 267.3
click at [33, 321] on campaign-detail "Toggle navigation Visit Pixingo Mobile Browse Cards Business Accounting Automot…" at bounding box center [648, 357] width 1297 height 1332
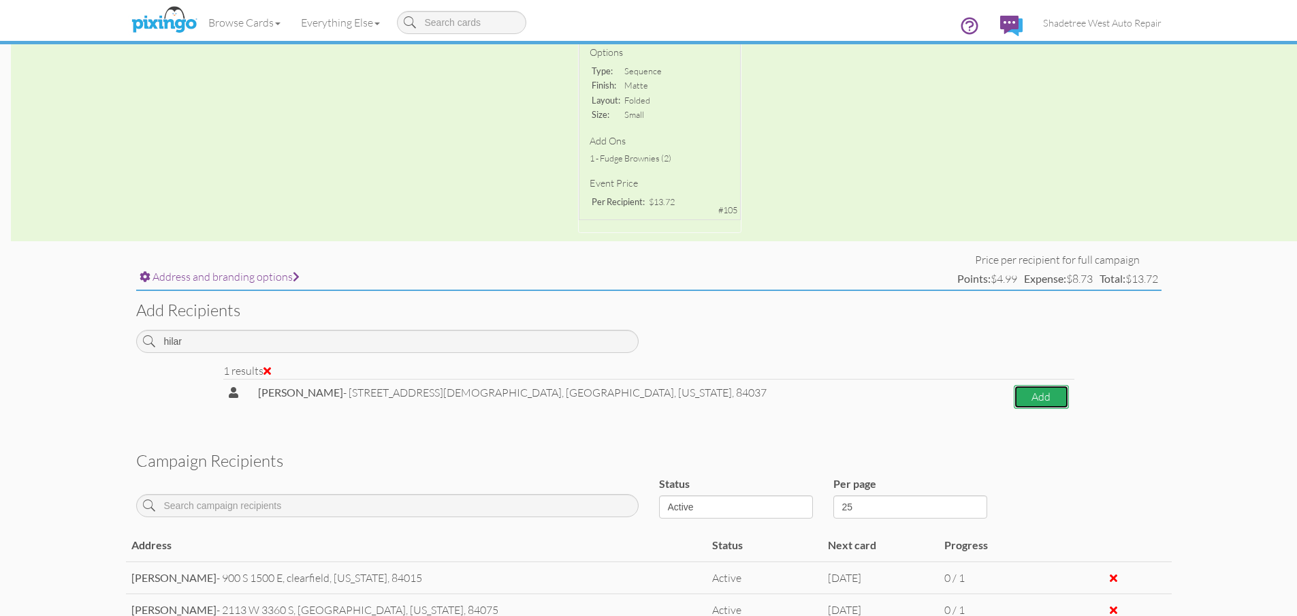
click at [1016, 403] on button "Add" at bounding box center [1041, 397] width 54 height 24
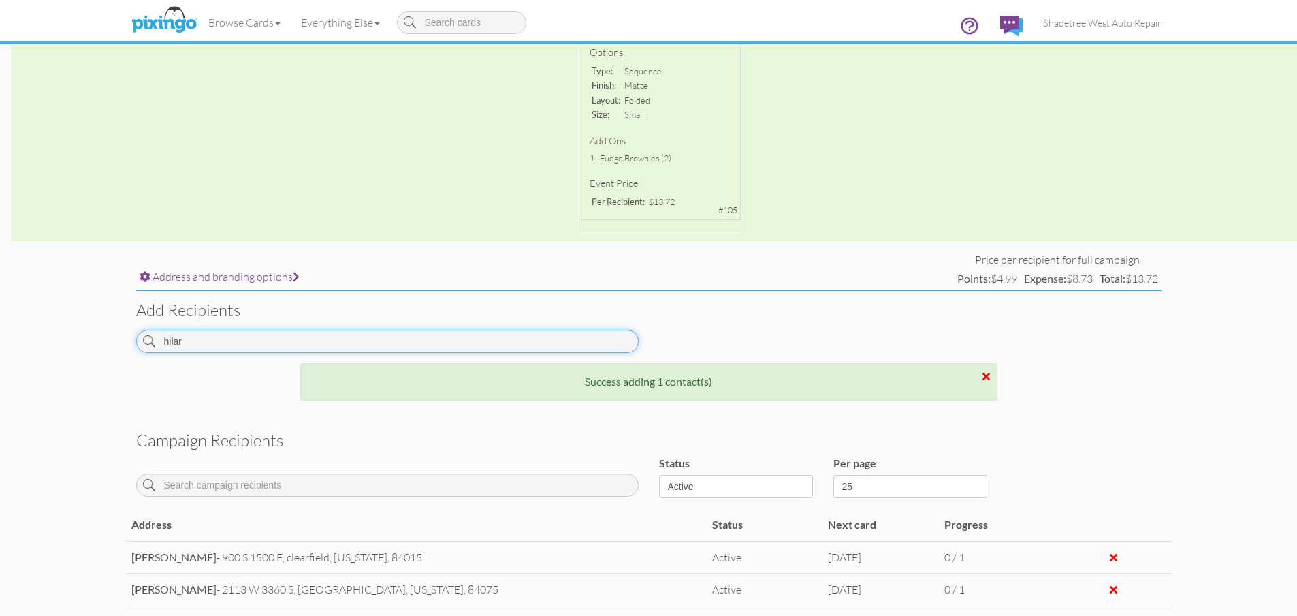
drag, startPoint x: 194, startPoint y: 336, endPoint x: 152, endPoint y: 341, distance: 42.5
click at [152, 341] on div "hilar" at bounding box center [387, 341] width 503 height 23
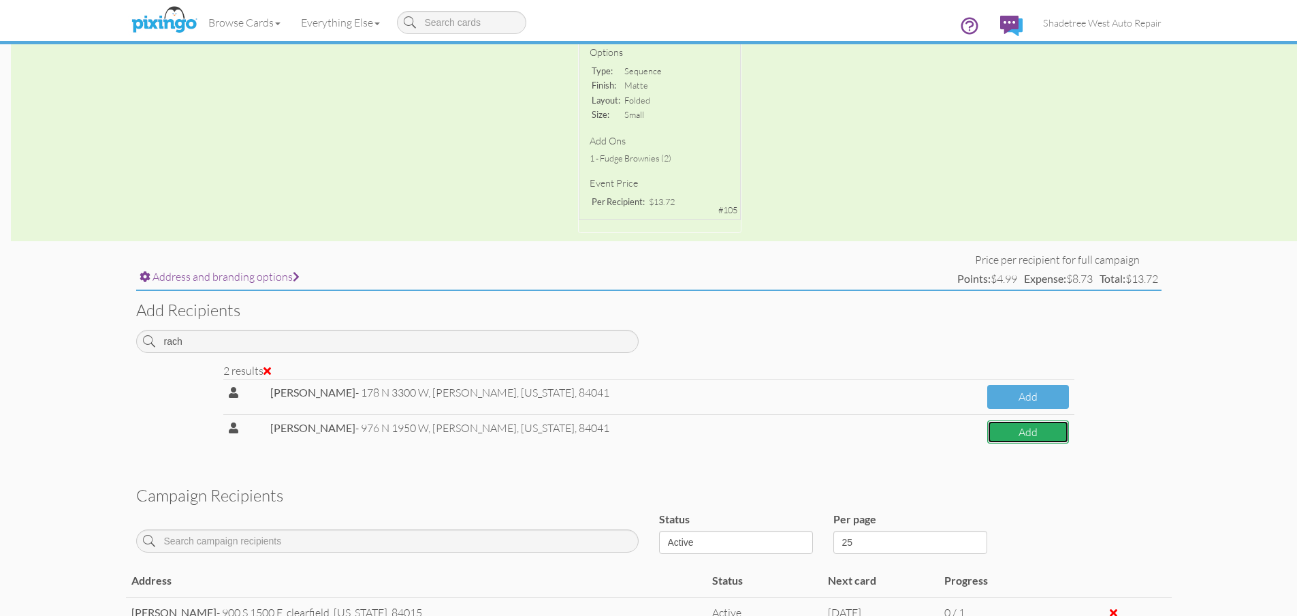
click at [1036, 439] on button "Add" at bounding box center [1028, 432] width 81 height 24
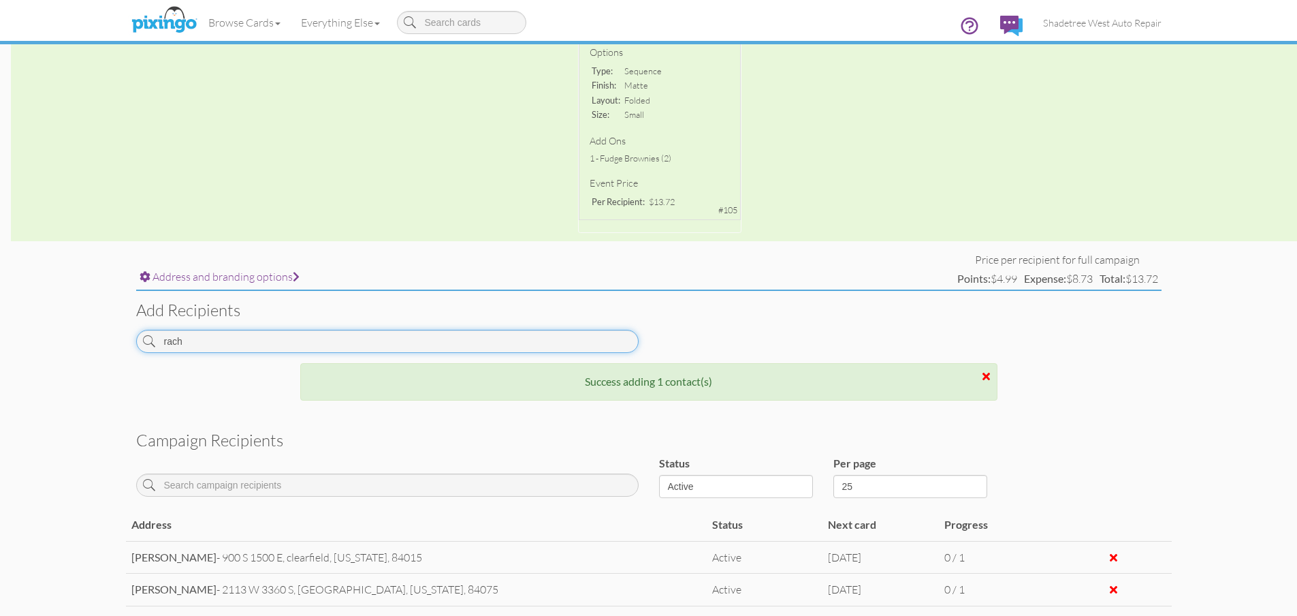
drag, startPoint x: 261, startPoint y: 345, endPoint x: 11, endPoint y: 323, distance: 250.9
click at [12, 325] on campaign-detail "Toggle navigation Visit Pixingo Mobile Browse Cards Business Accounting Automot…" at bounding box center [648, 383] width 1297 height 1385
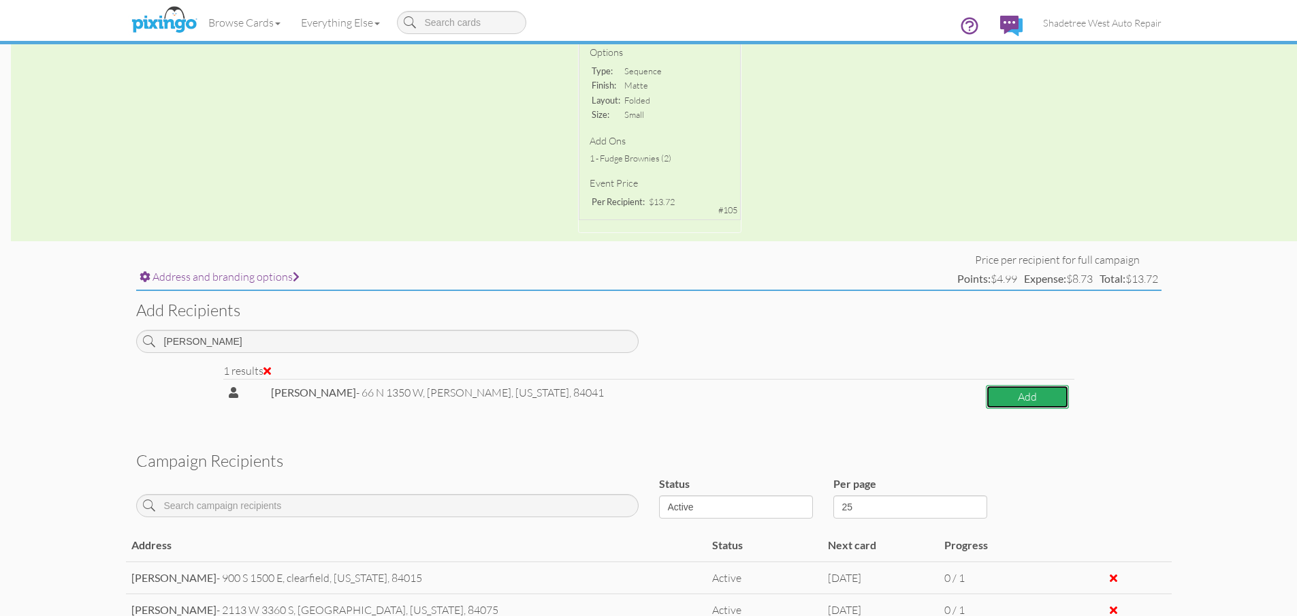
click at [1052, 390] on button "Add" at bounding box center [1027, 397] width 82 height 24
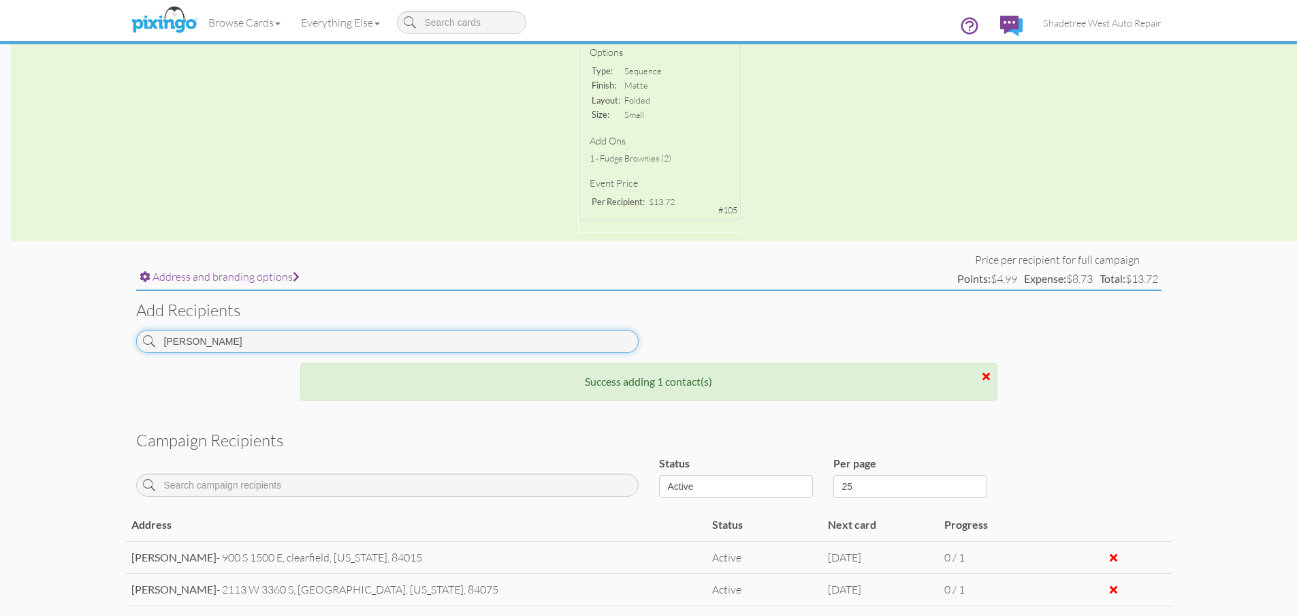
drag, startPoint x: 208, startPoint y: 330, endPoint x: 100, endPoint y: 347, distance: 109.6
click at [100, 347] on campaign-detail "Toggle navigation Visit Pixingo Mobile Browse Cards Business Accounting Automot…" at bounding box center [648, 383] width 1297 height 1385
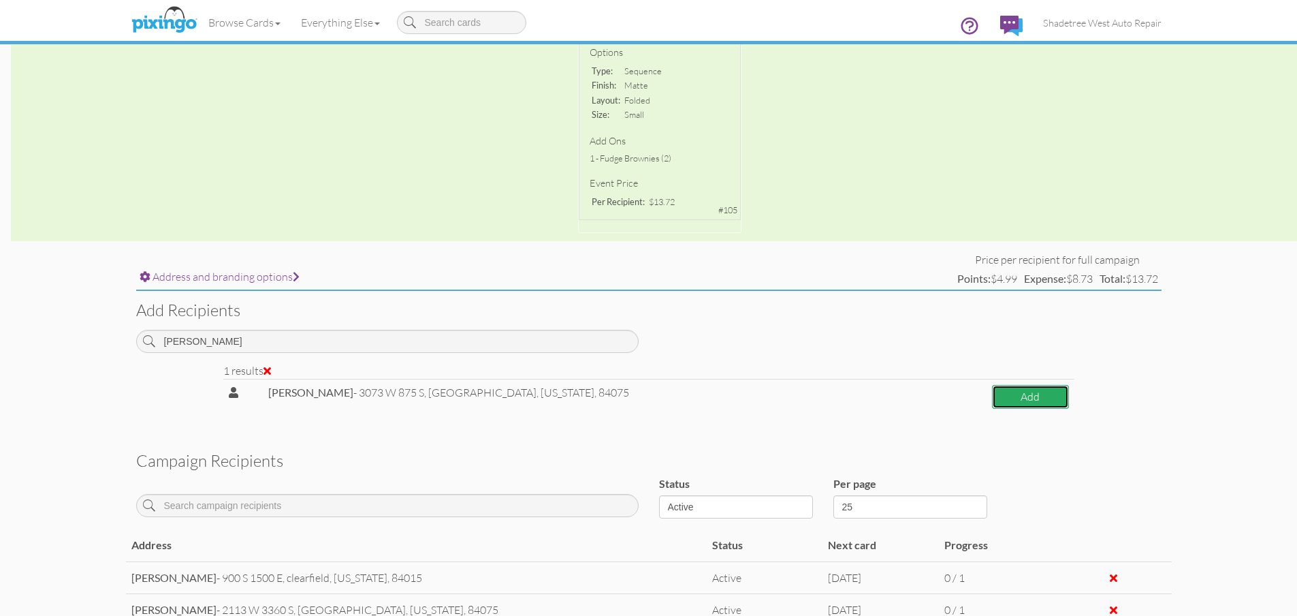
click at [1000, 386] on button "Add" at bounding box center [1030, 397] width 77 height 24
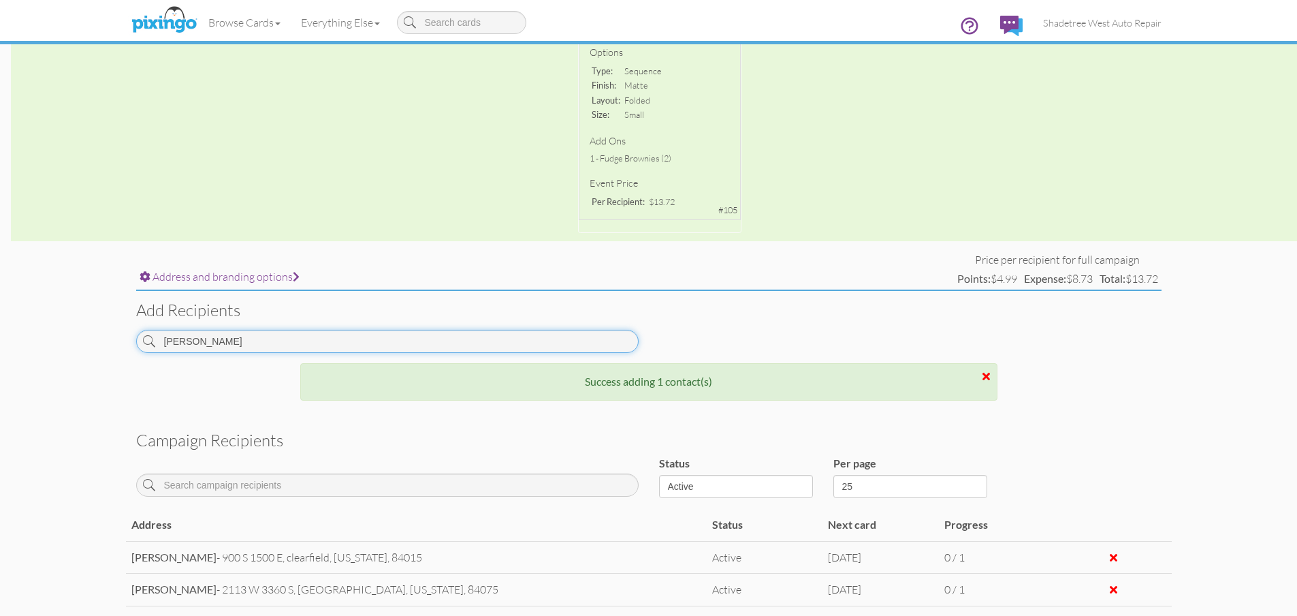
drag, startPoint x: 196, startPoint y: 334, endPoint x: 1, endPoint y: 335, distance: 194.8
click at [1, 335] on campaign-detail "Toggle navigation Visit Pixingo Mobile Browse Cards Business Accounting Automot…" at bounding box center [648, 383] width 1297 height 1385
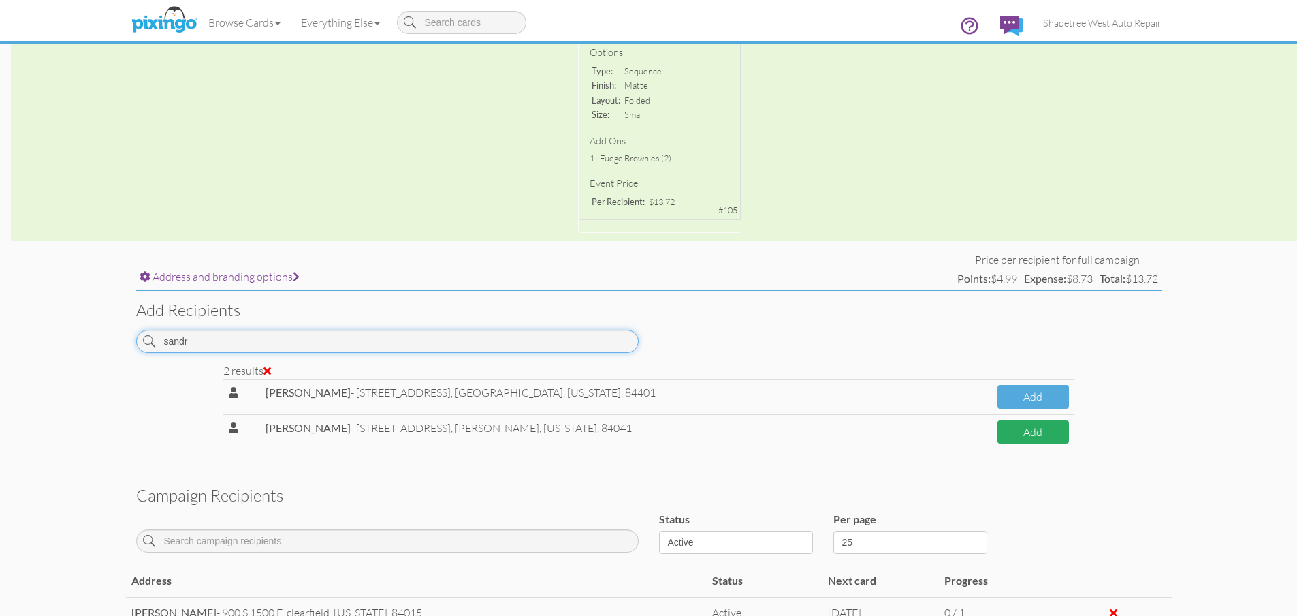
type input "sandr"
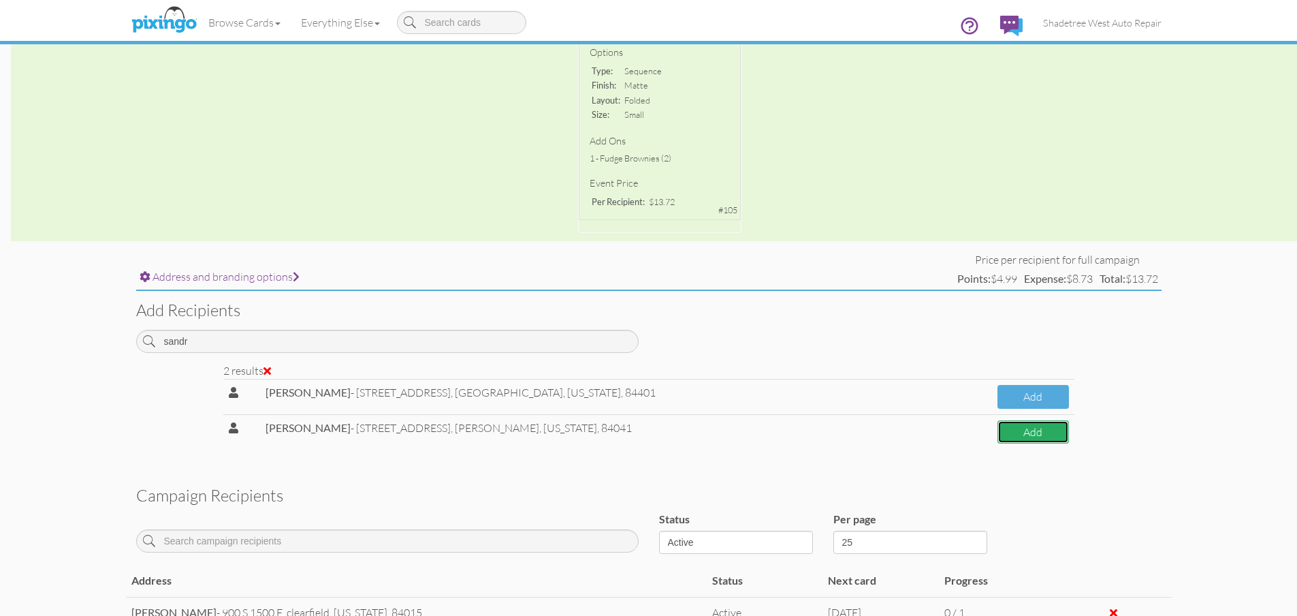
click at [1035, 435] on button "Add" at bounding box center [1033, 432] width 71 height 24
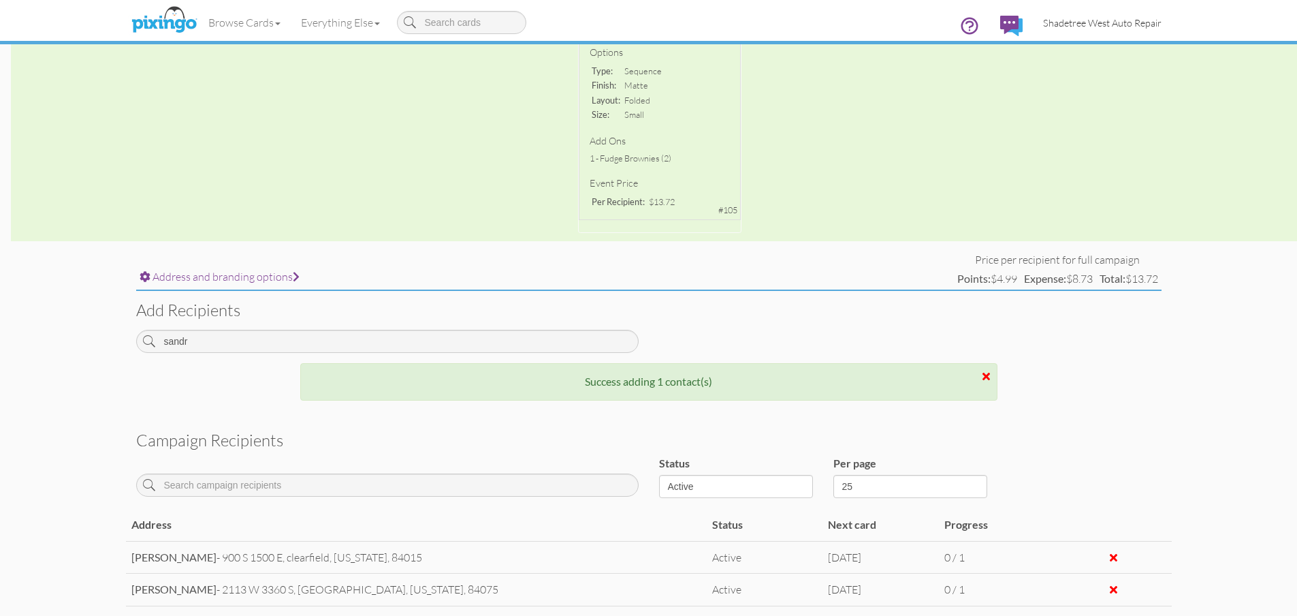
click at [1109, 25] on span "Shadetree West Auto Repair" at bounding box center [1102, 23] width 119 height 12
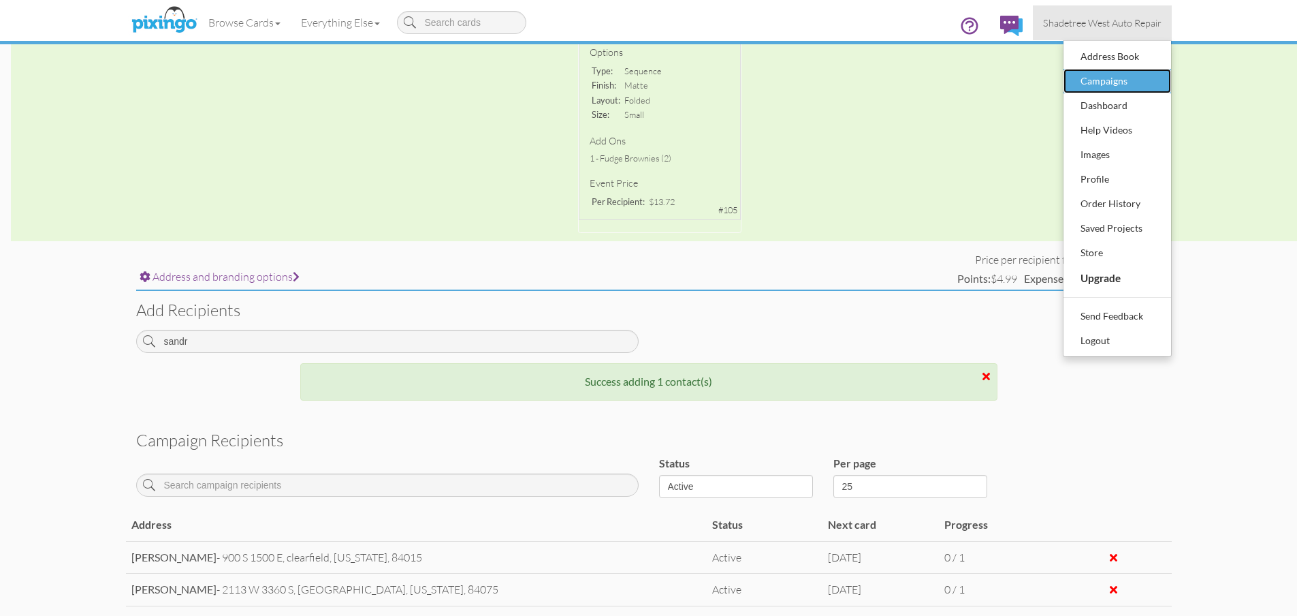
click at [1122, 81] on div "Campaigns" at bounding box center [1117, 81] width 80 height 20
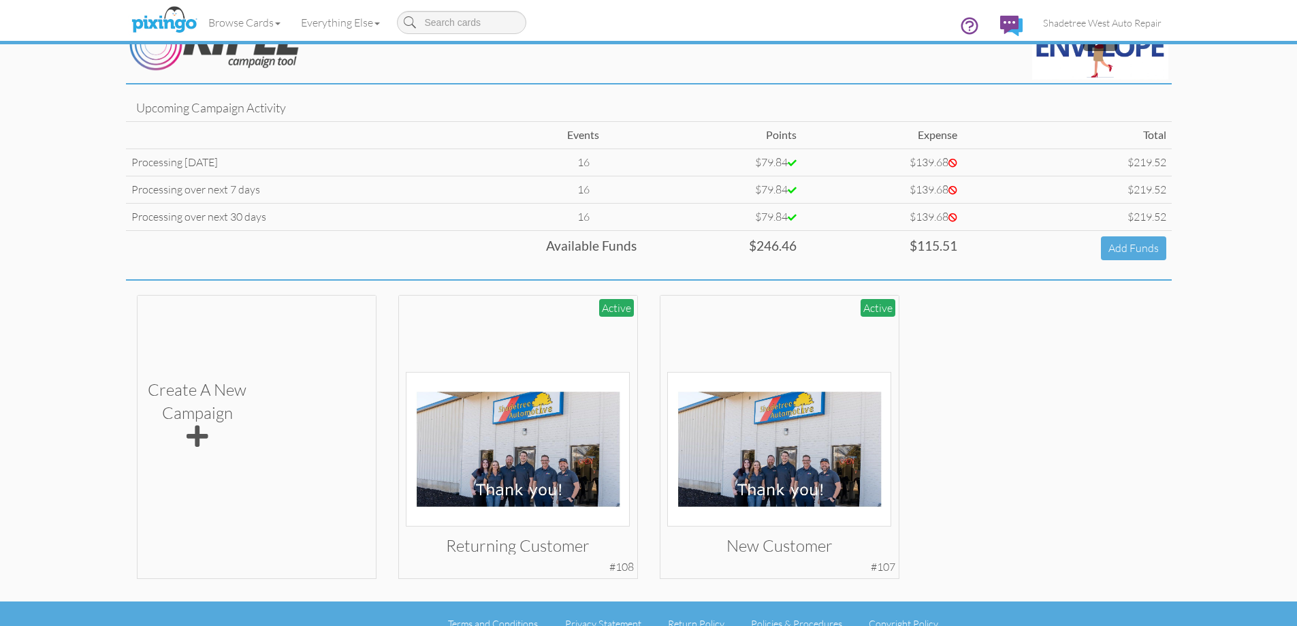
scroll to position [65, 0]
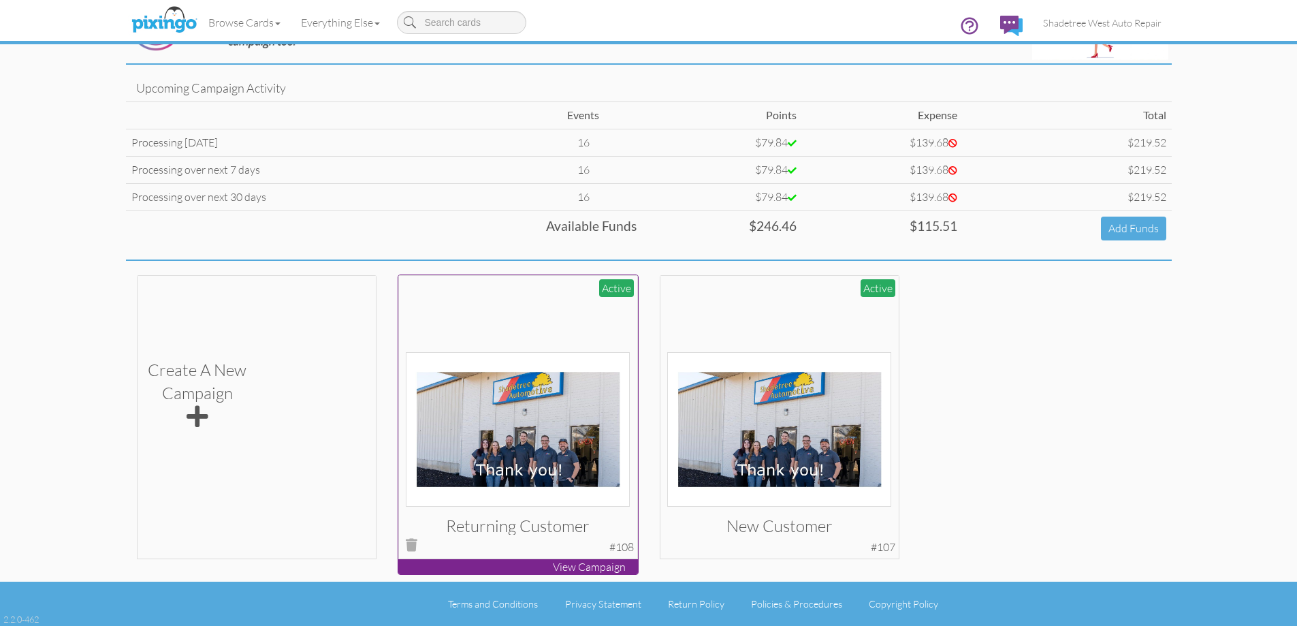
click at [552, 537] on div "Returning Customer" at bounding box center [518, 530] width 224 height 27
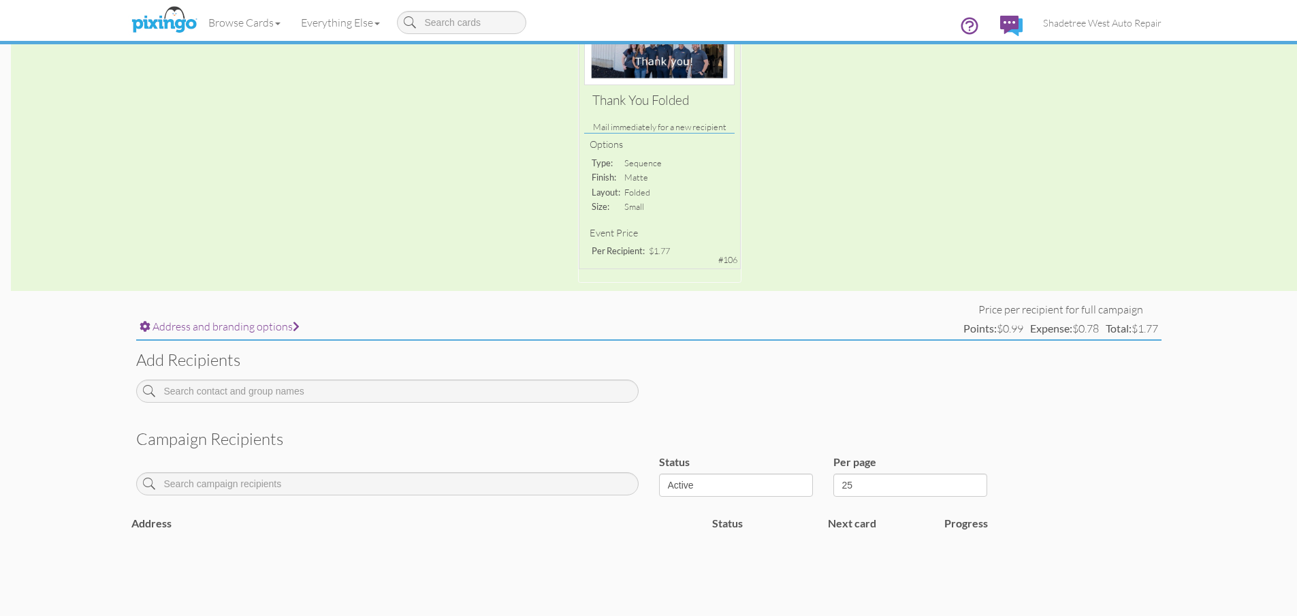
scroll to position [266, 0]
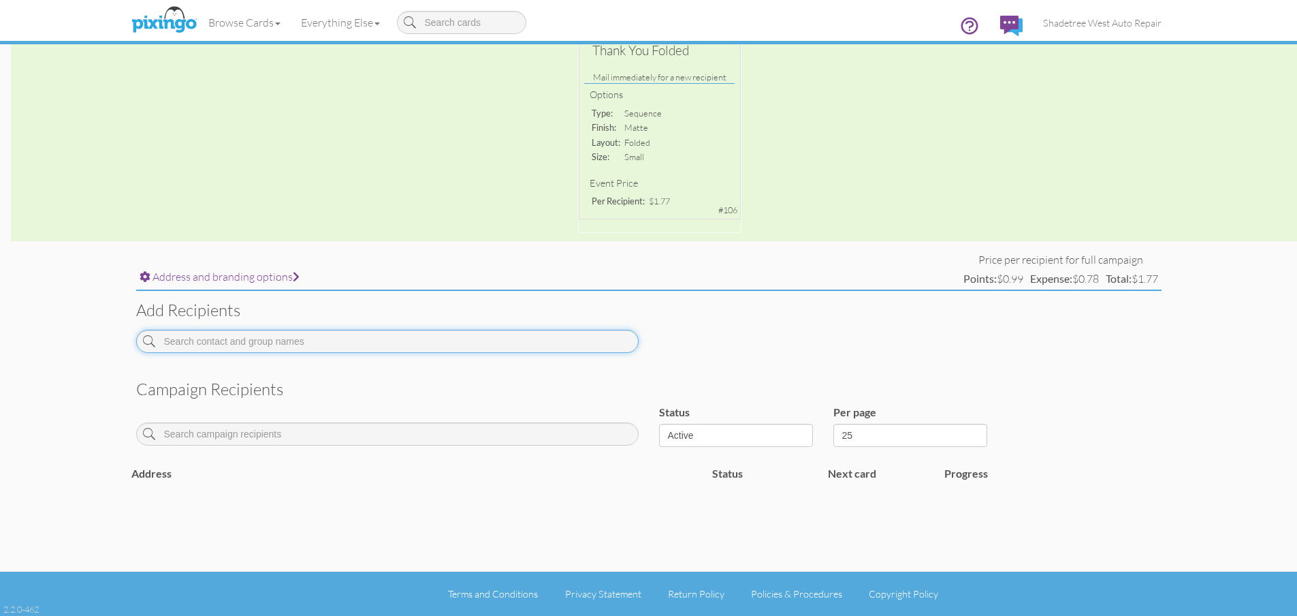
click at [421, 338] on input at bounding box center [387, 341] width 503 height 23
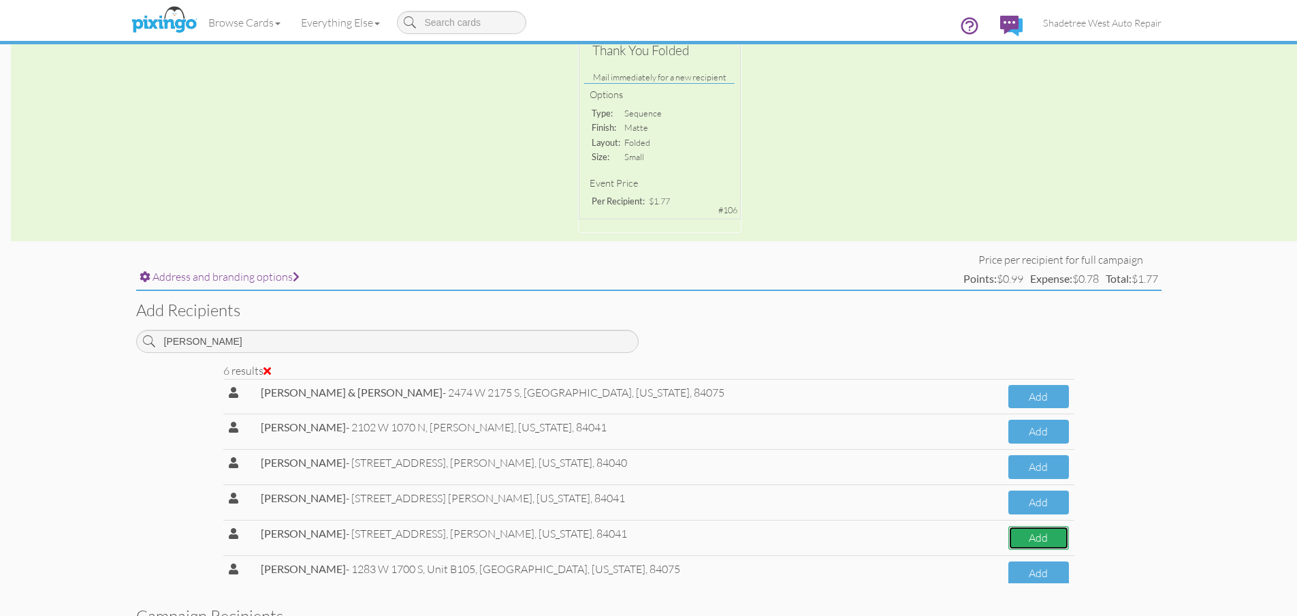
click at [1039, 532] on button "Add" at bounding box center [1039, 538] width 60 height 24
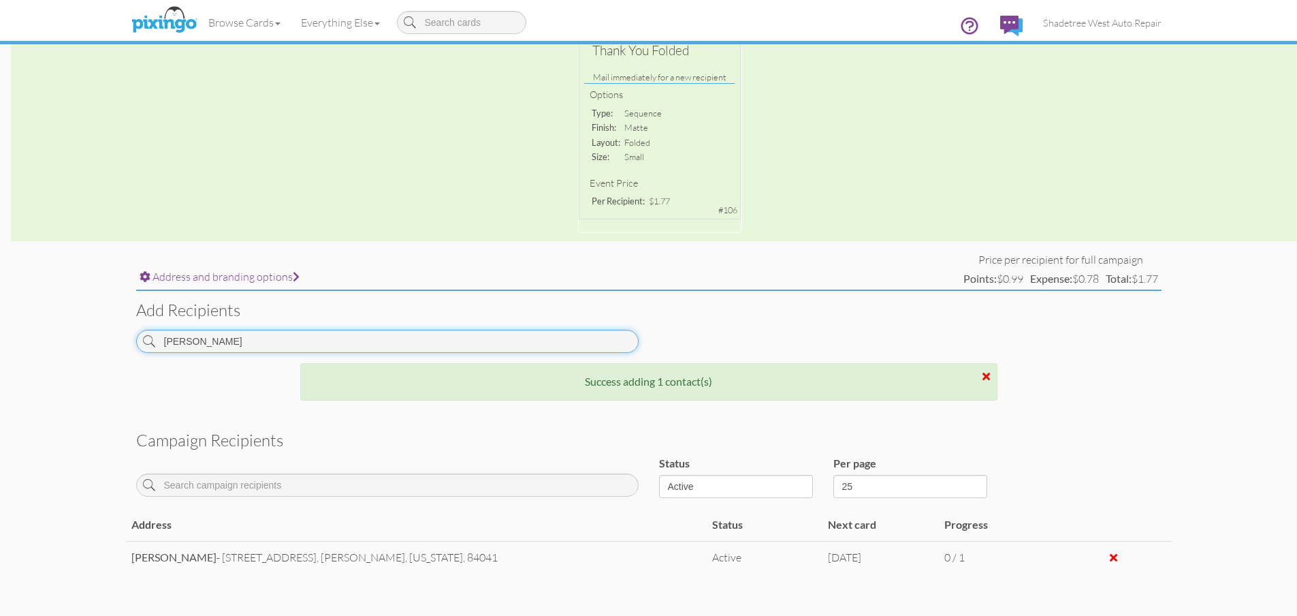
drag, startPoint x: 223, startPoint y: 336, endPoint x: 0, endPoint y: 332, distance: 223.4
click at [0, 332] on campaign-detail "Toggle navigation Visit Pixingo Mobile Browse Cards Business Accounting Automot…" at bounding box center [648, 216] width 1297 height 965
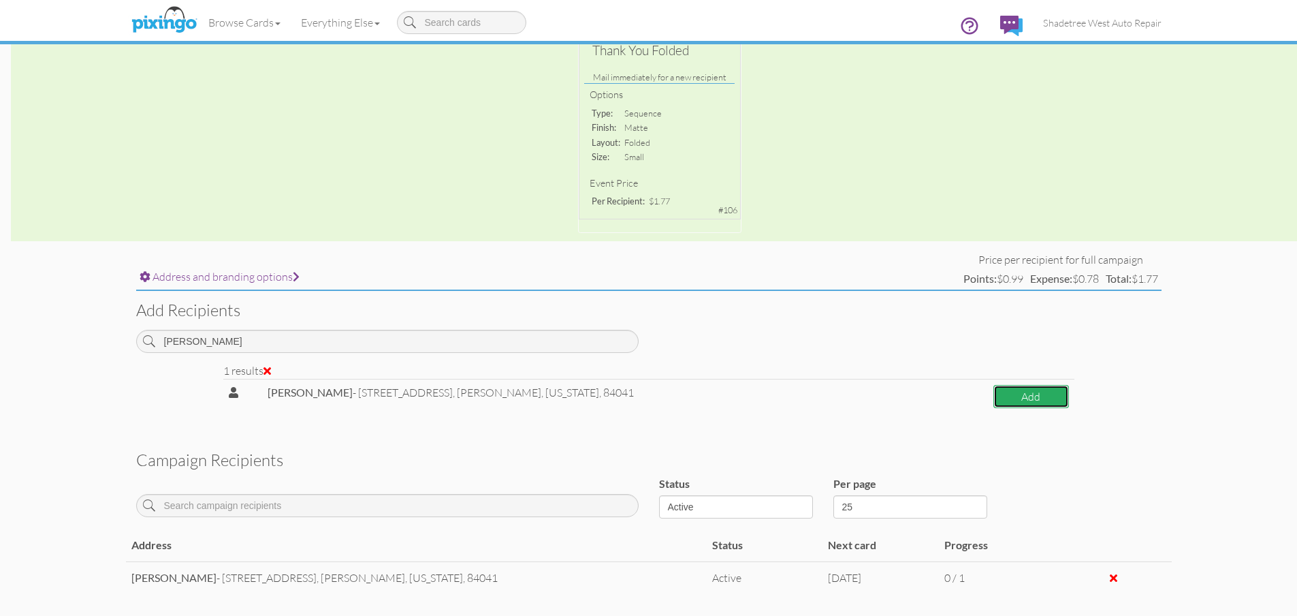
click at [1027, 395] on button "Add" at bounding box center [1032, 397] width 76 height 24
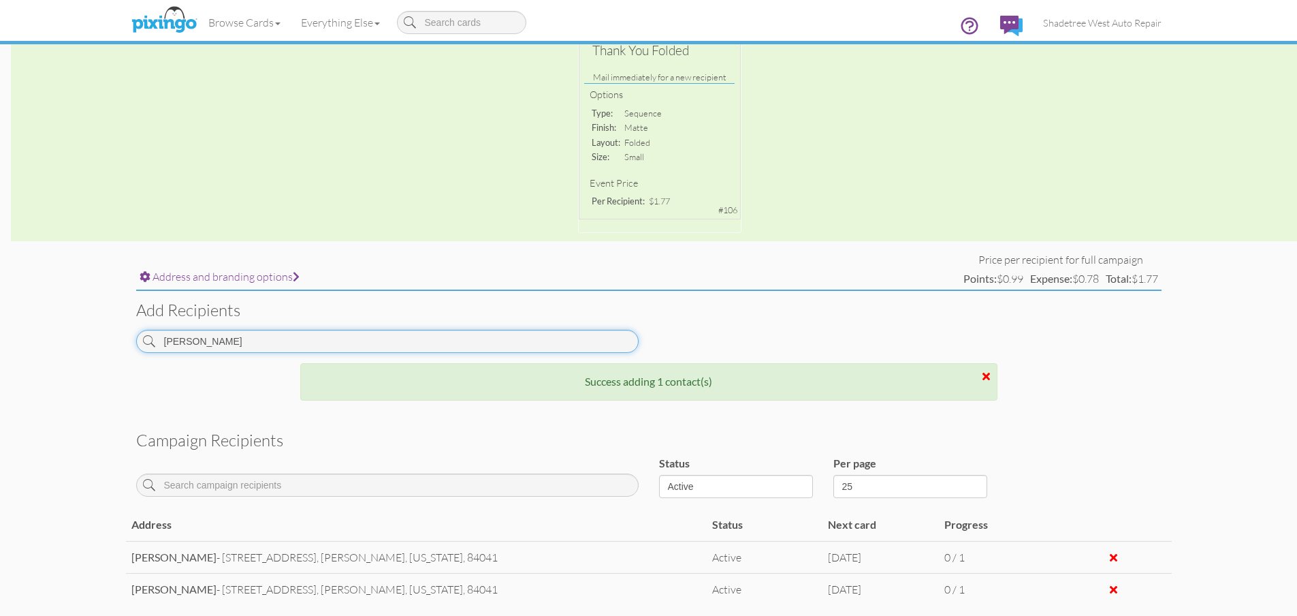
drag, startPoint x: 277, startPoint y: 336, endPoint x: 78, endPoint y: 333, distance: 199.6
click at [78, 333] on campaign-detail "Toggle navigation Visit Pixingo Mobile Browse Cards Business Accounting Automot…" at bounding box center [648, 233] width 1297 height 998
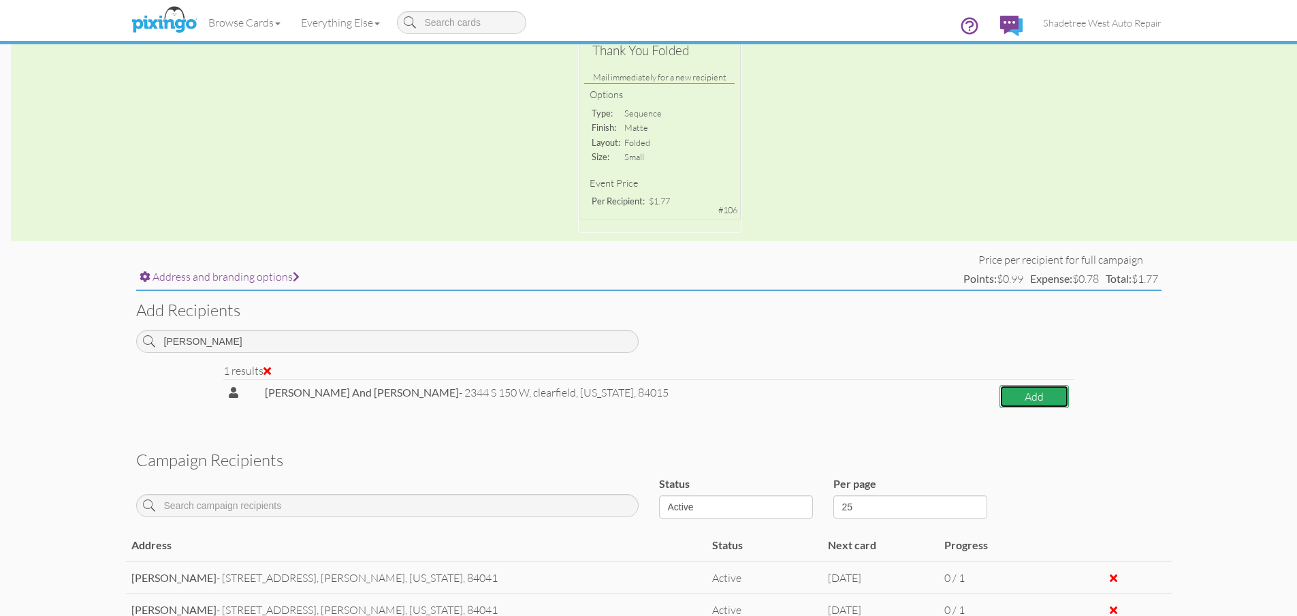
click at [1026, 400] on button "Add" at bounding box center [1034, 397] width 69 height 24
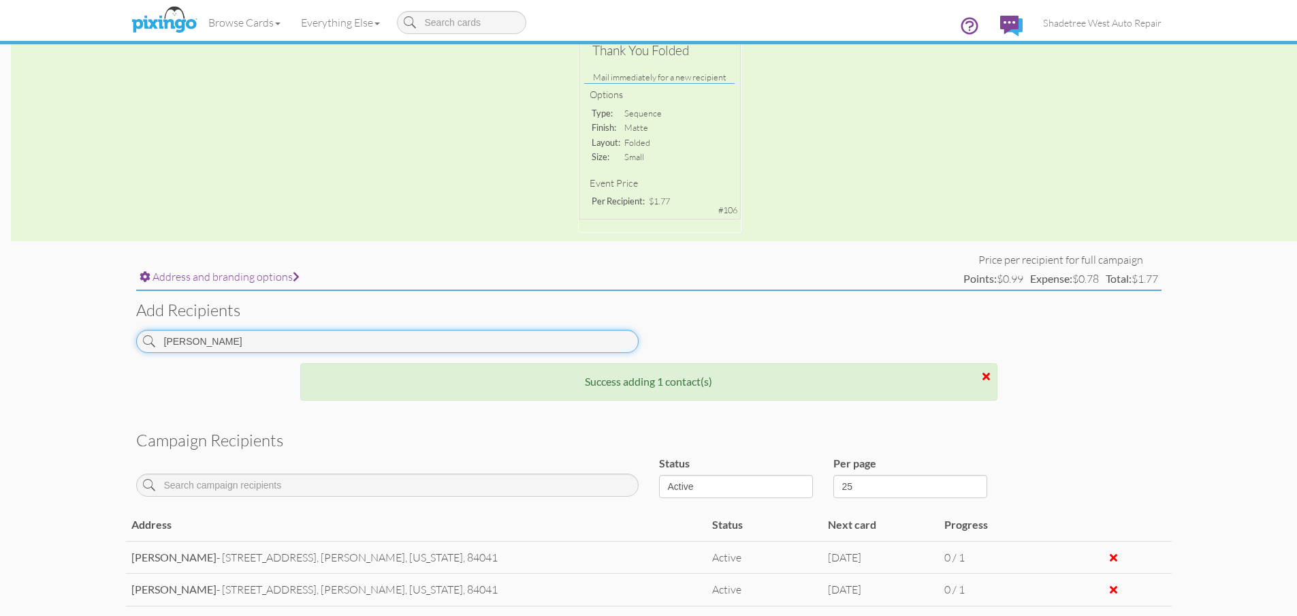
drag, startPoint x: 280, startPoint y: 345, endPoint x: 93, endPoint y: 350, distance: 187.4
click at [93, 350] on campaign-detail "Toggle navigation Visit Pixingo Mobile Browse Cards Business Accounting Automot…" at bounding box center [648, 249] width 1297 height 1030
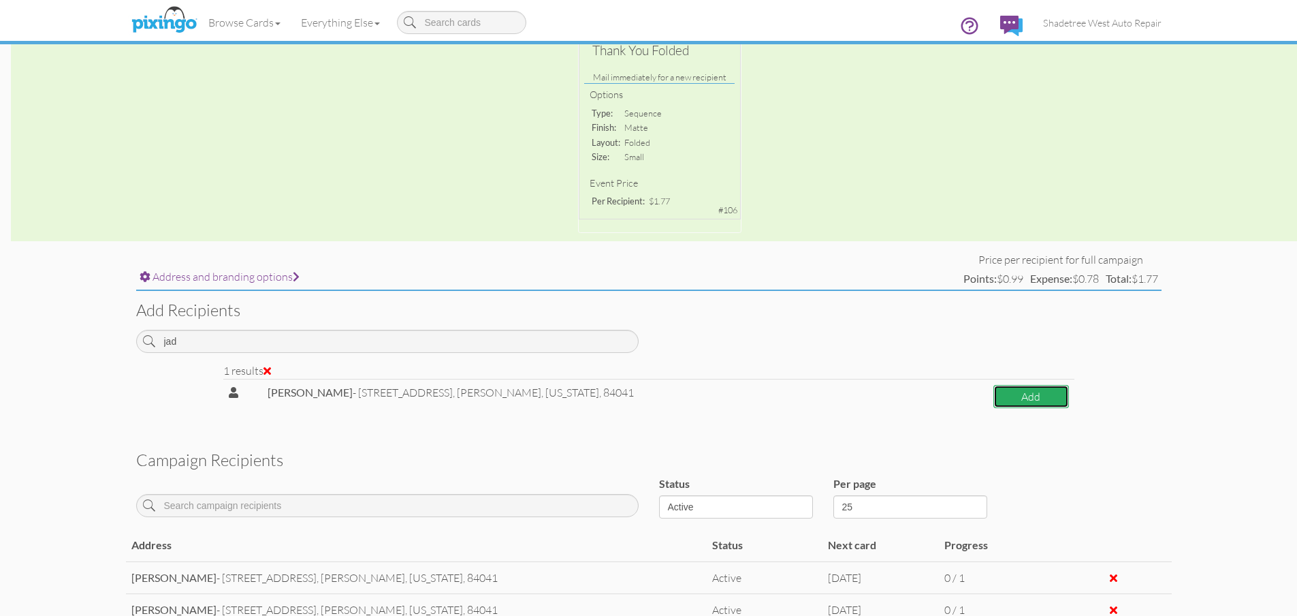
click at [1005, 396] on button "Add" at bounding box center [1032, 397] width 76 height 24
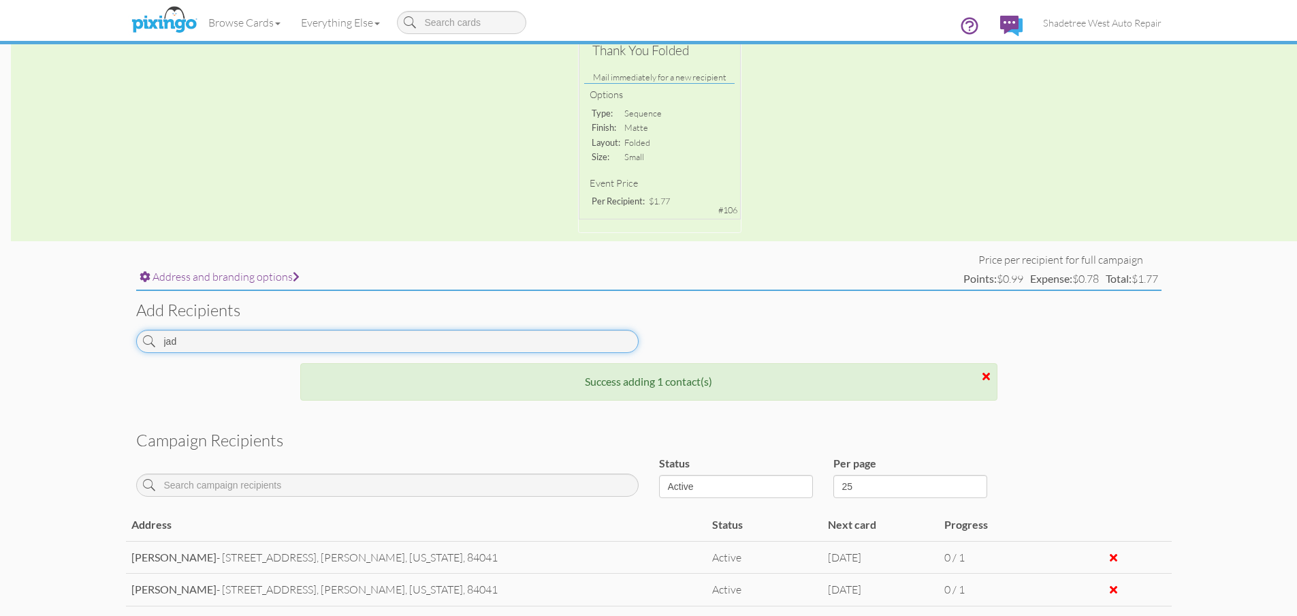
drag, startPoint x: 206, startPoint y: 343, endPoint x: 134, endPoint y: 343, distance: 72.2
click at [134, 343] on div "jad" at bounding box center [387, 346] width 523 height 33
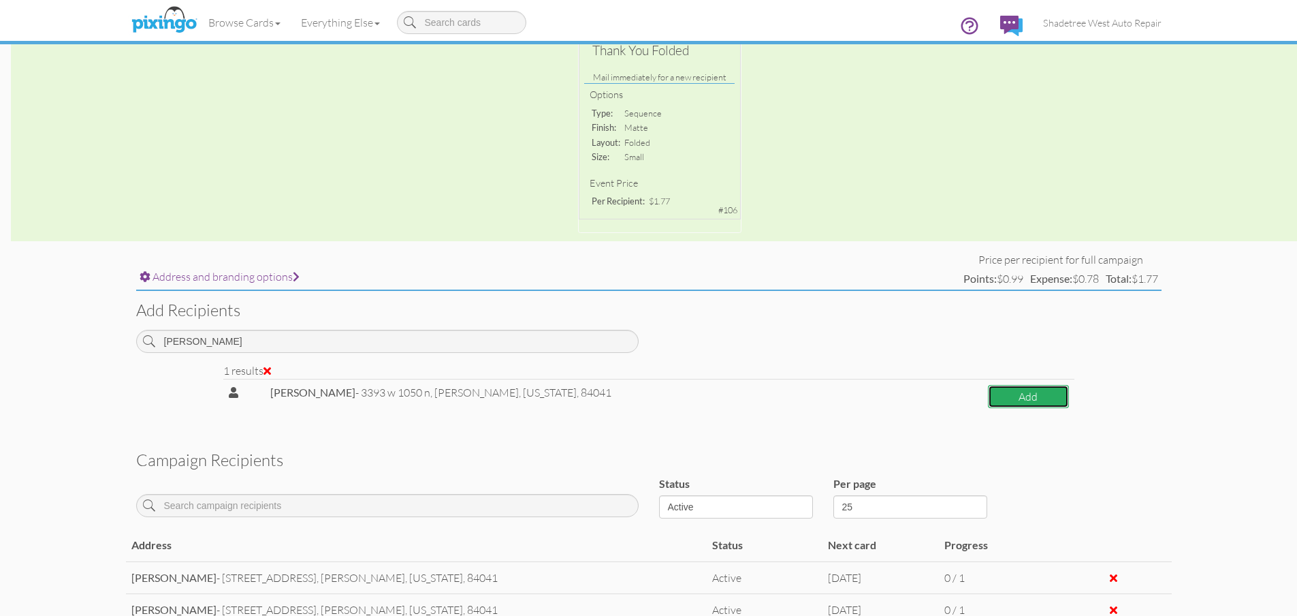
click at [1060, 391] on button "Add" at bounding box center [1028, 397] width 81 height 24
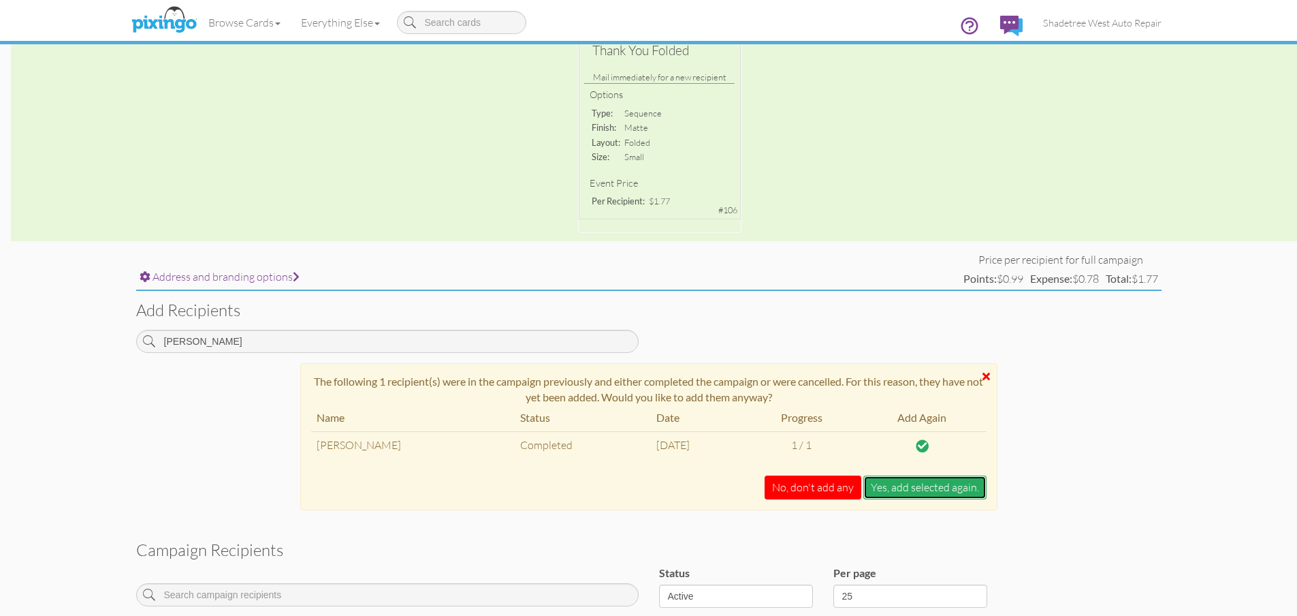
click at [977, 477] on button "Yes, add selected again." at bounding box center [925, 487] width 123 height 24
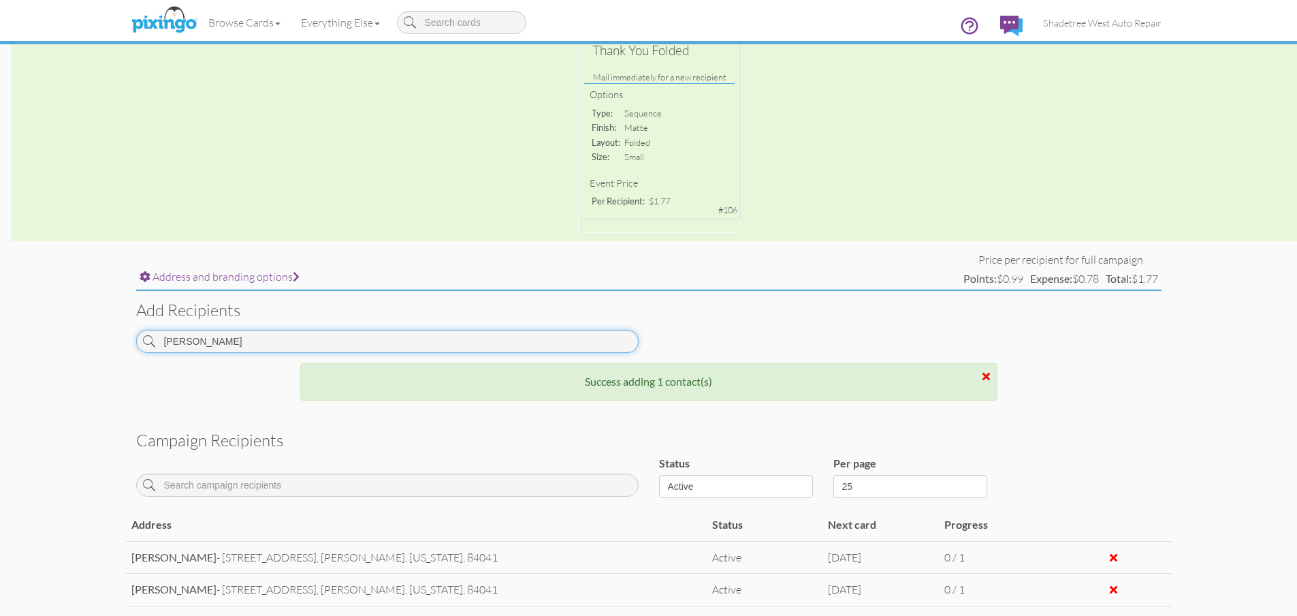
drag, startPoint x: 332, startPoint y: 334, endPoint x: 140, endPoint y: 349, distance: 192.7
click at [140, 349] on input "[PERSON_NAME]" at bounding box center [387, 341] width 503 height 23
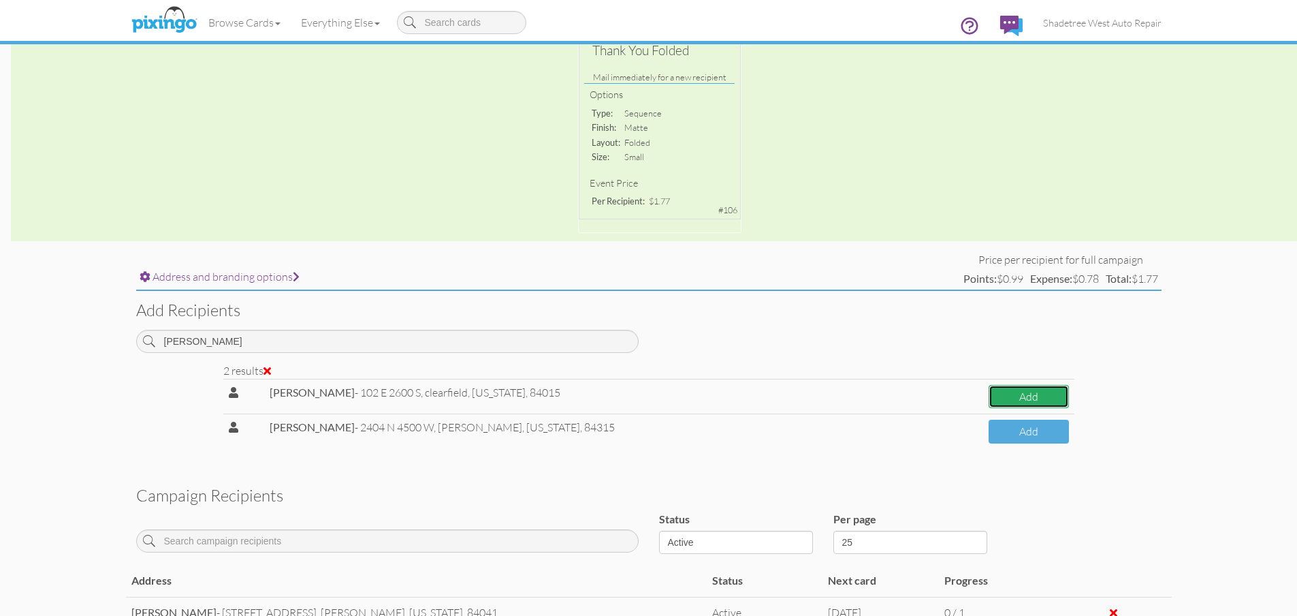
click at [989, 402] on button "Add" at bounding box center [1029, 397] width 80 height 24
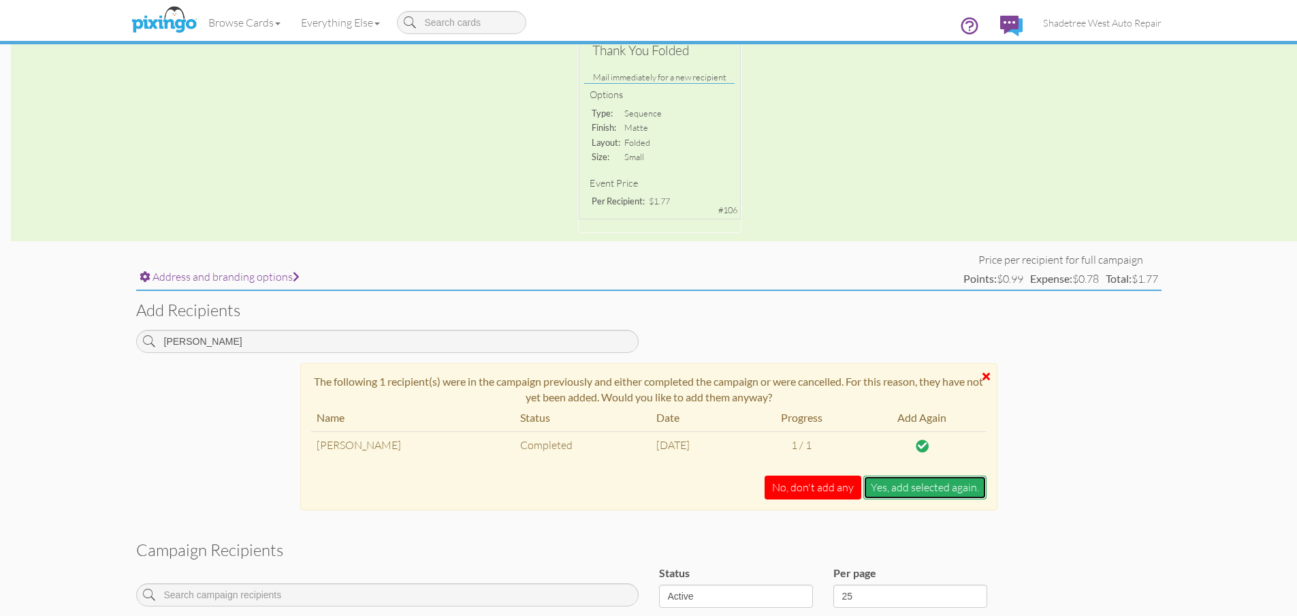
click at [930, 486] on button "Yes, add selected again." at bounding box center [925, 487] width 123 height 24
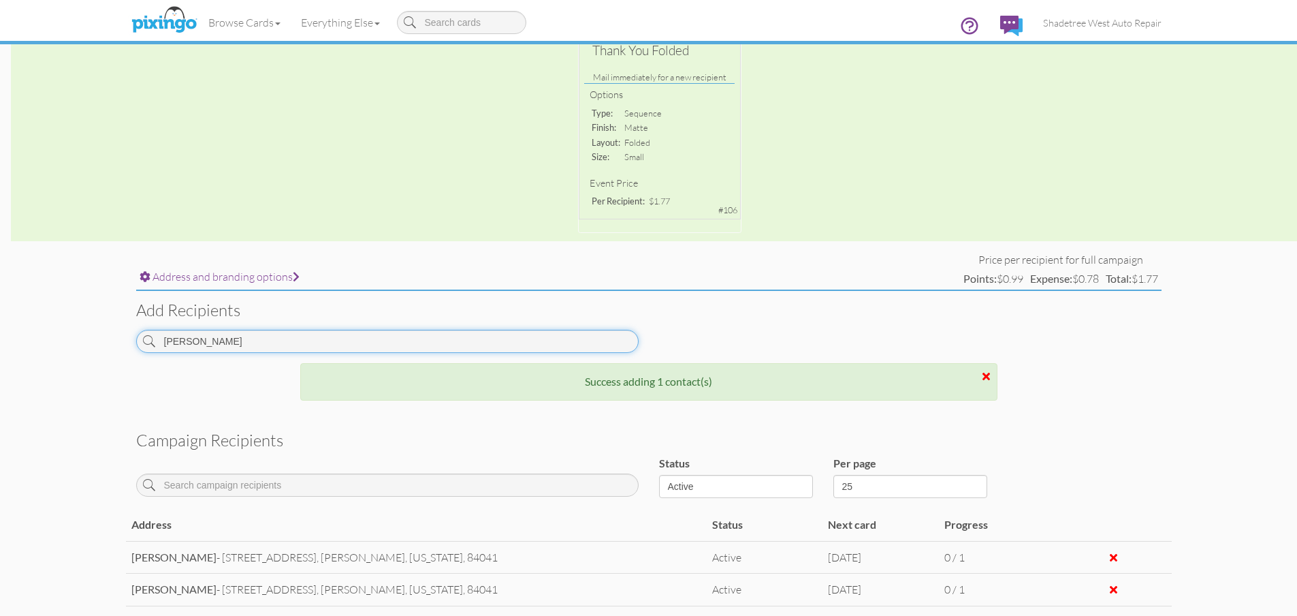
drag, startPoint x: 256, startPoint y: 339, endPoint x: 60, endPoint y: 339, distance: 196.2
click at [60, 339] on campaign-detail "Toggle navigation Visit Pixingo Mobile Browse Cards Business Accounting Automot…" at bounding box center [648, 298] width 1297 height 1128
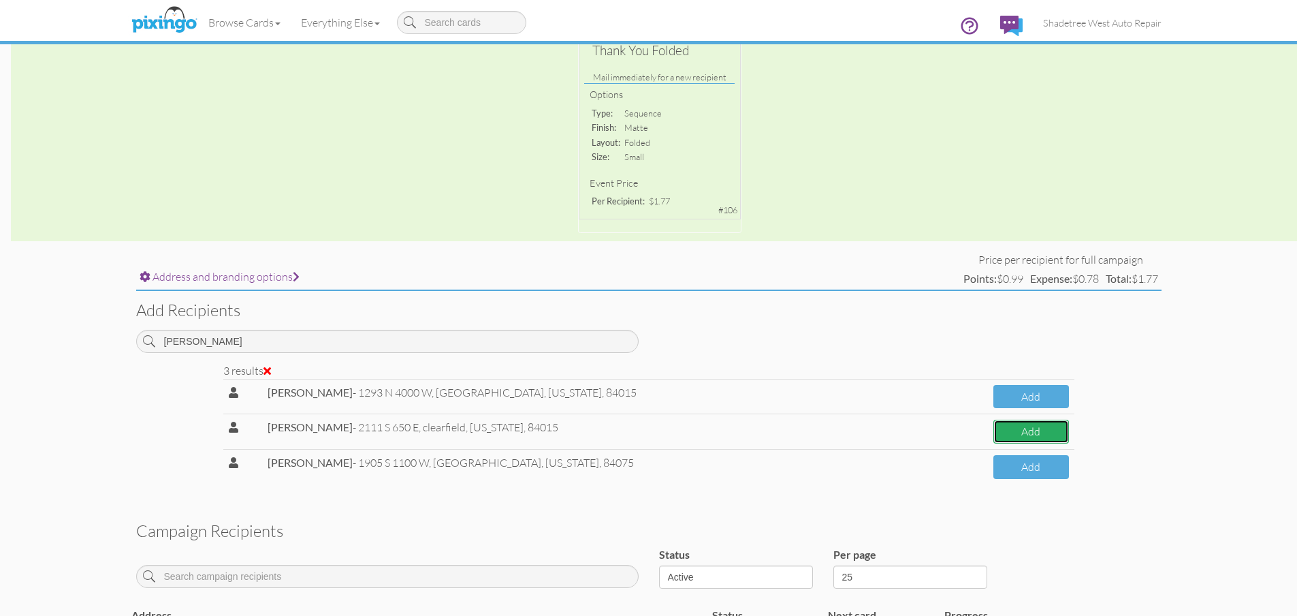
click at [1034, 428] on button "Add" at bounding box center [1031, 432] width 75 height 24
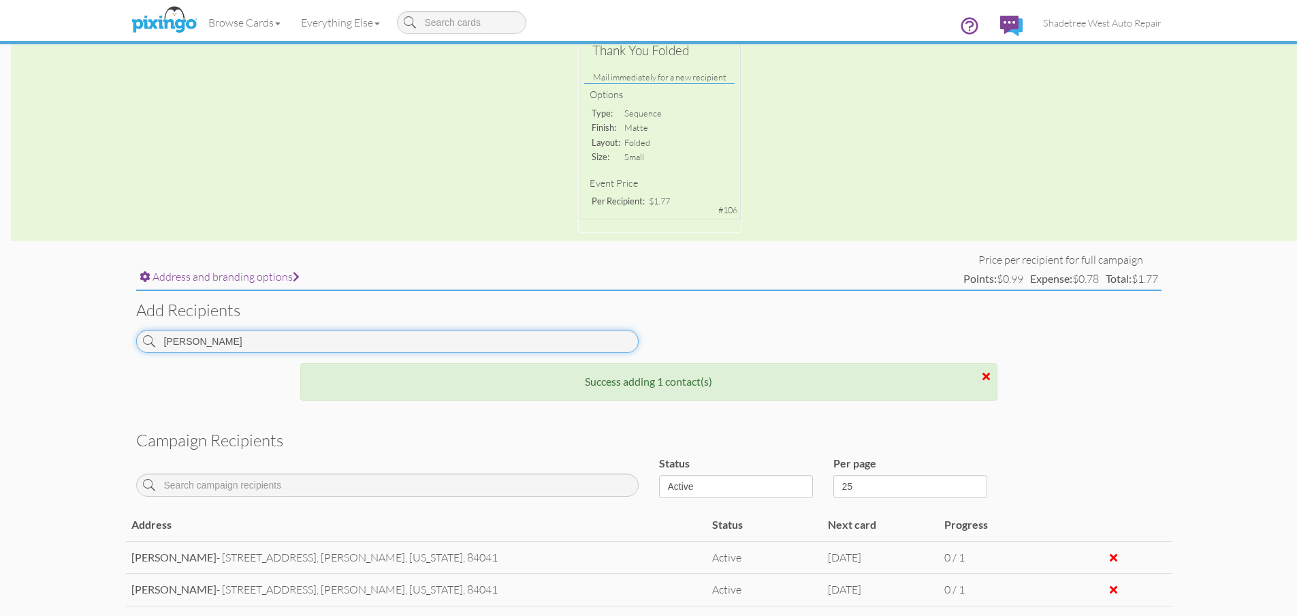
drag, startPoint x: 178, startPoint y: 346, endPoint x: 91, endPoint y: 346, distance: 87.9
click at [91, 346] on campaign-detail "Toggle navigation Visit Pixingo Mobile Browse Cards Business Accounting Automot…" at bounding box center [648, 314] width 1297 height 1160
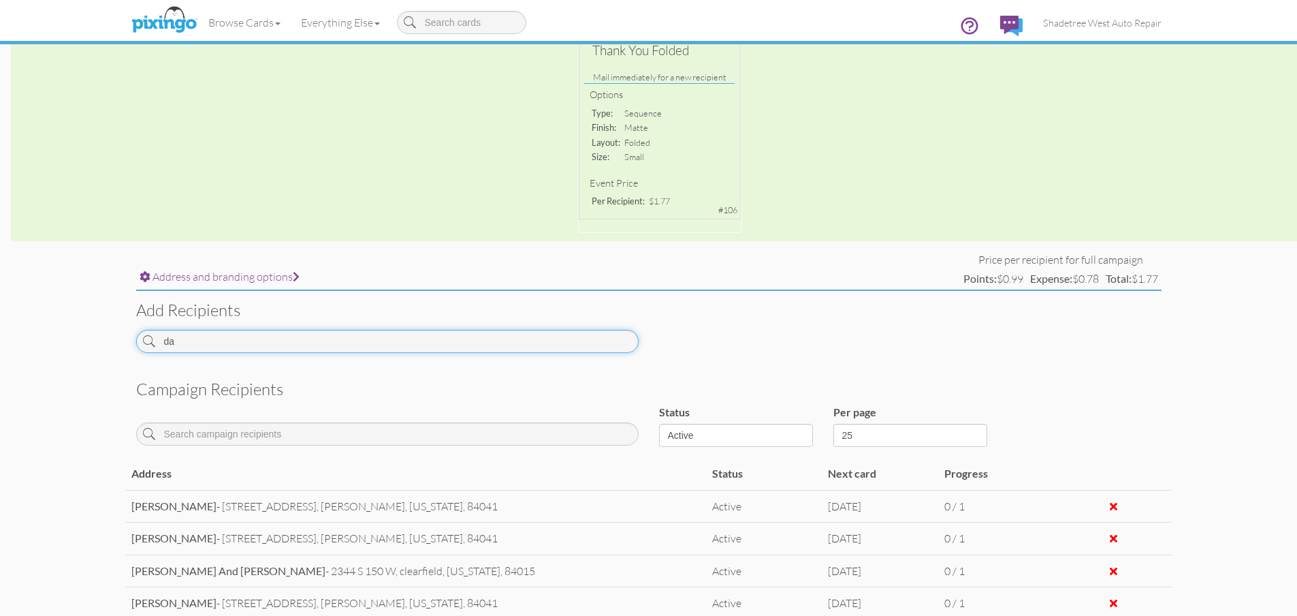
type input "d"
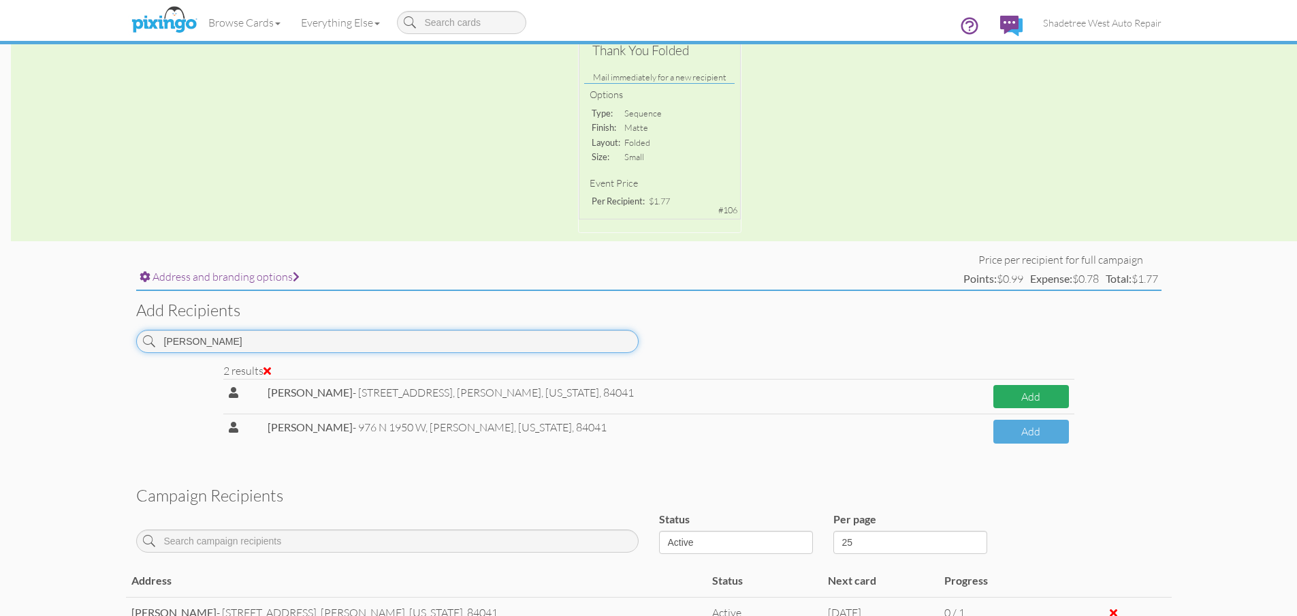
type input "[PERSON_NAME]"
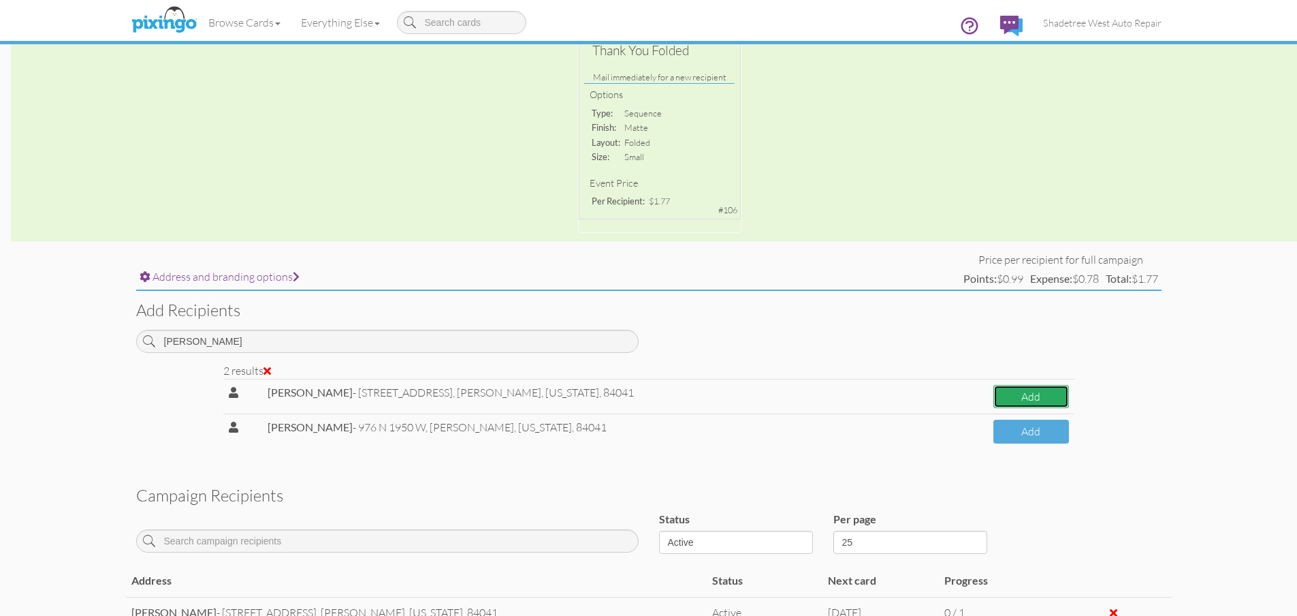
click at [1062, 396] on button "Add" at bounding box center [1032, 397] width 76 height 24
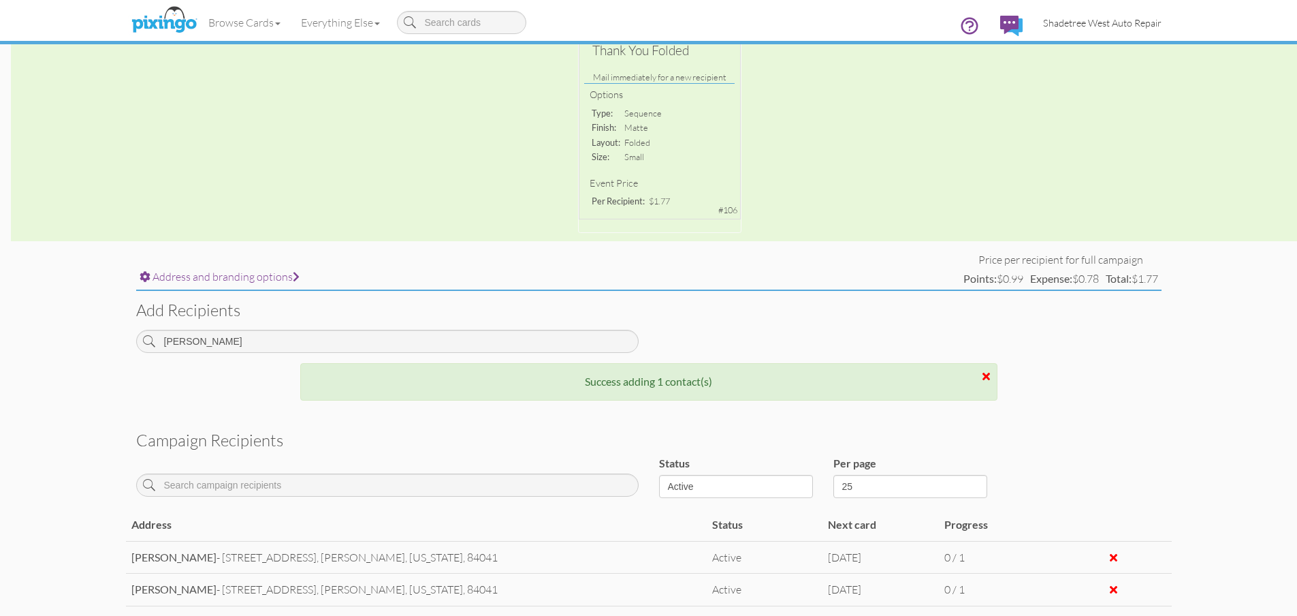
click at [1152, 30] on link "Shadetree West Auto Repair" at bounding box center [1102, 22] width 139 height 35
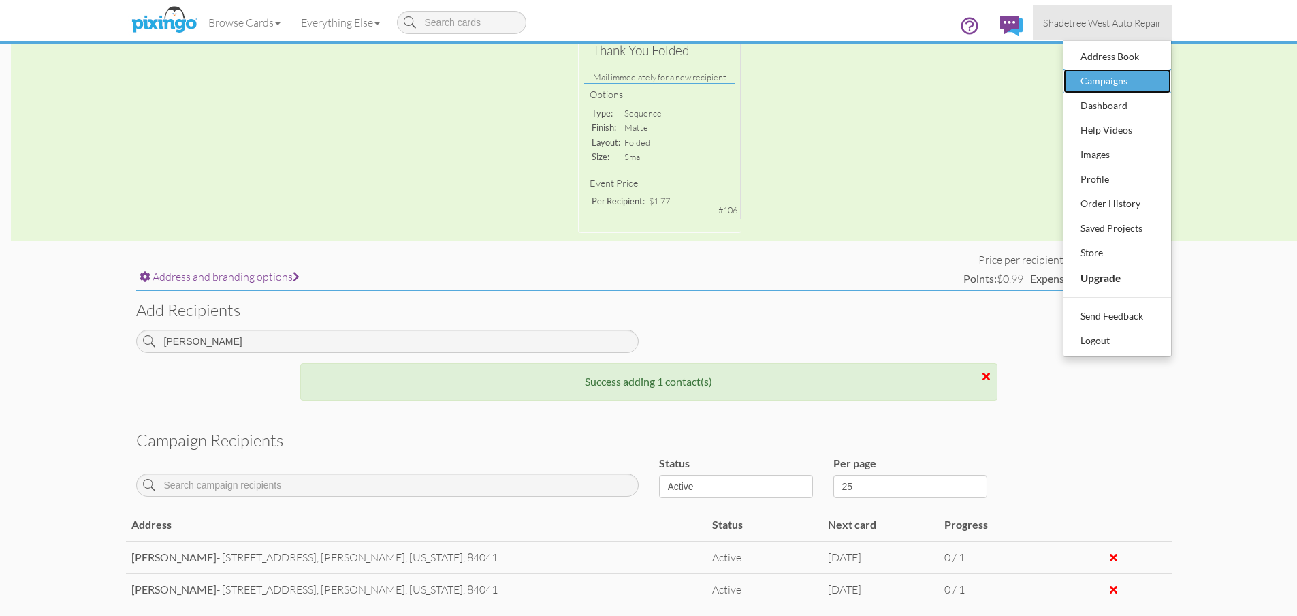
click at [1133, 78] on div "Campaigns" at bounding box center [1117, 81] width 80 height 20
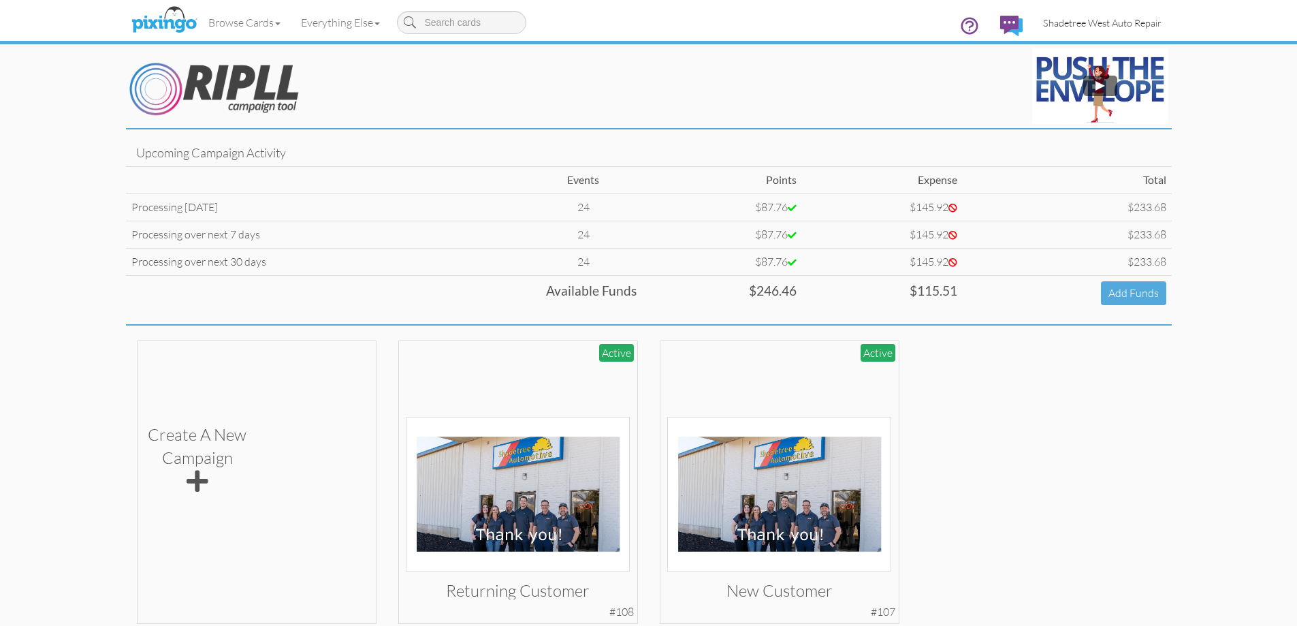
click at [1088, 32] on link "Shadetree West Auto Repair" at bounding box center [1102, 22] width 139 height 35
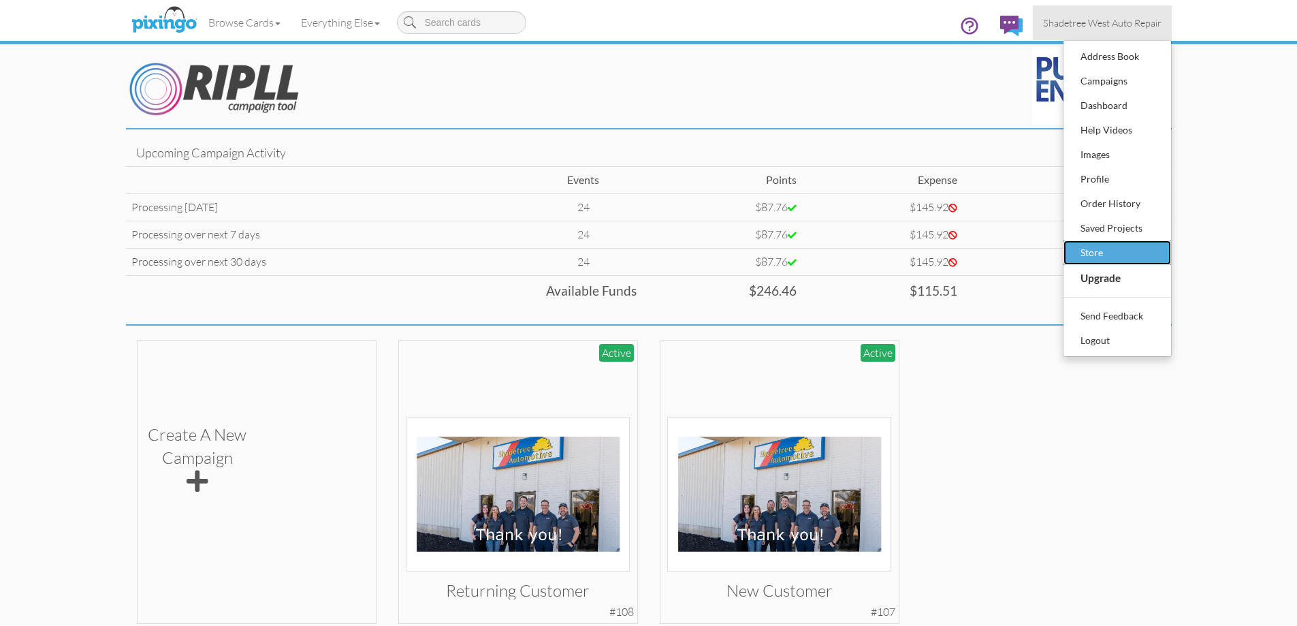
click at [1141, 249] on div "Store" at bounding box center [1117, 252] width 80 height 20
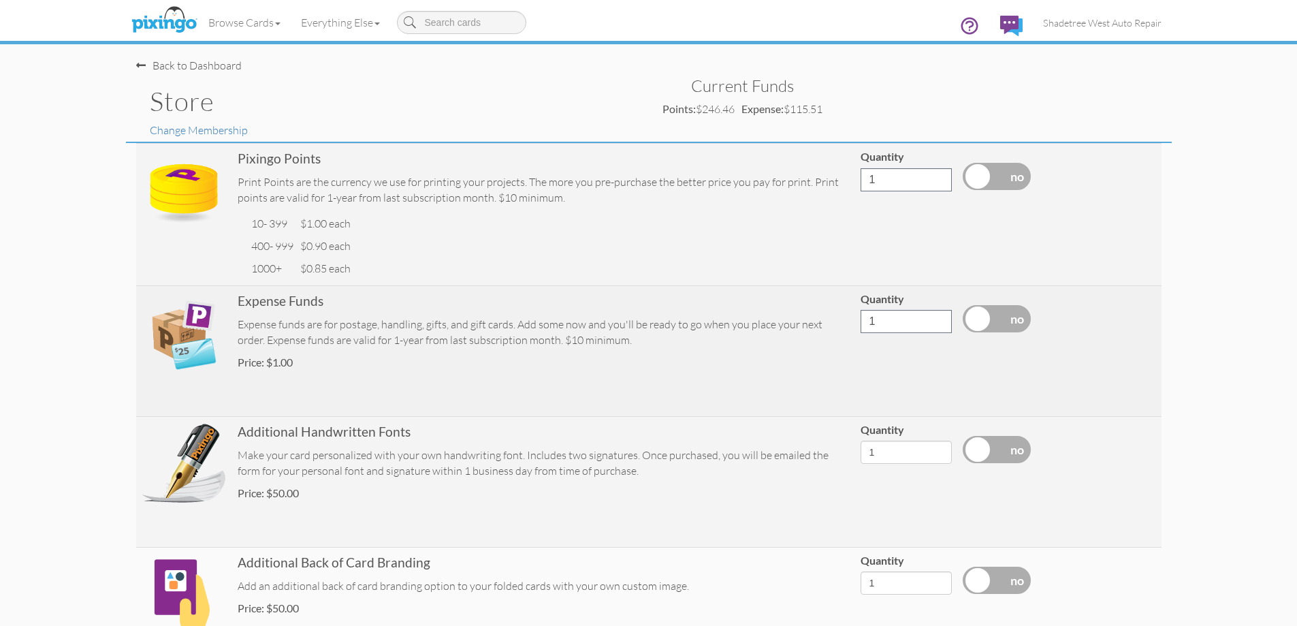
click at [979, 317] on label at bounding box center [997, 318] width 68 height 27
click at [0, 0] on input "checkbox" at bounding box center [0, 0] width 0 height 0
drag, startPoint x: 908, startPoint y: 322, endPoint x: 823, endPoint y: 327, distance: 85.3
click at [823, 327] on tr "Expense Funds Expense funds are for postage, handling, gifts, and gift cards. A…" at bounding box center [649, 350] width 1026 height 131
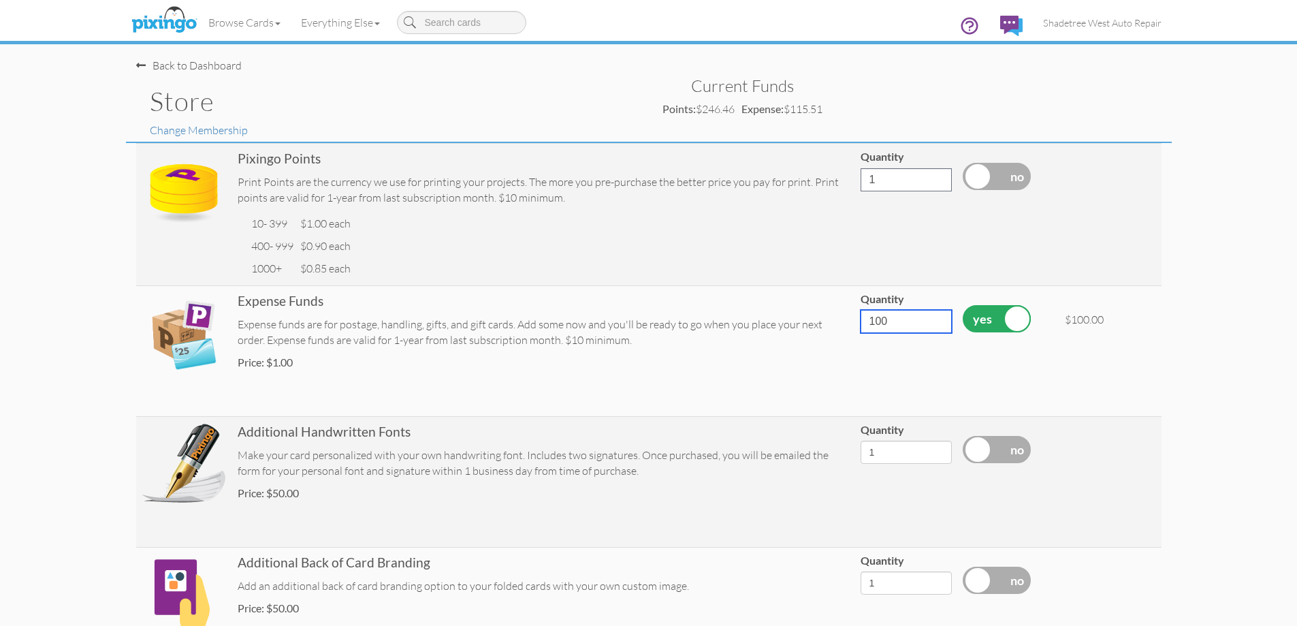
type input "100"
click at [1225, 391] on store "Toggle navigation Visit Pixingo Mobile Browse Cards Business Accounting Automot…" at bounding box center [648, 485] width 1297 height 970
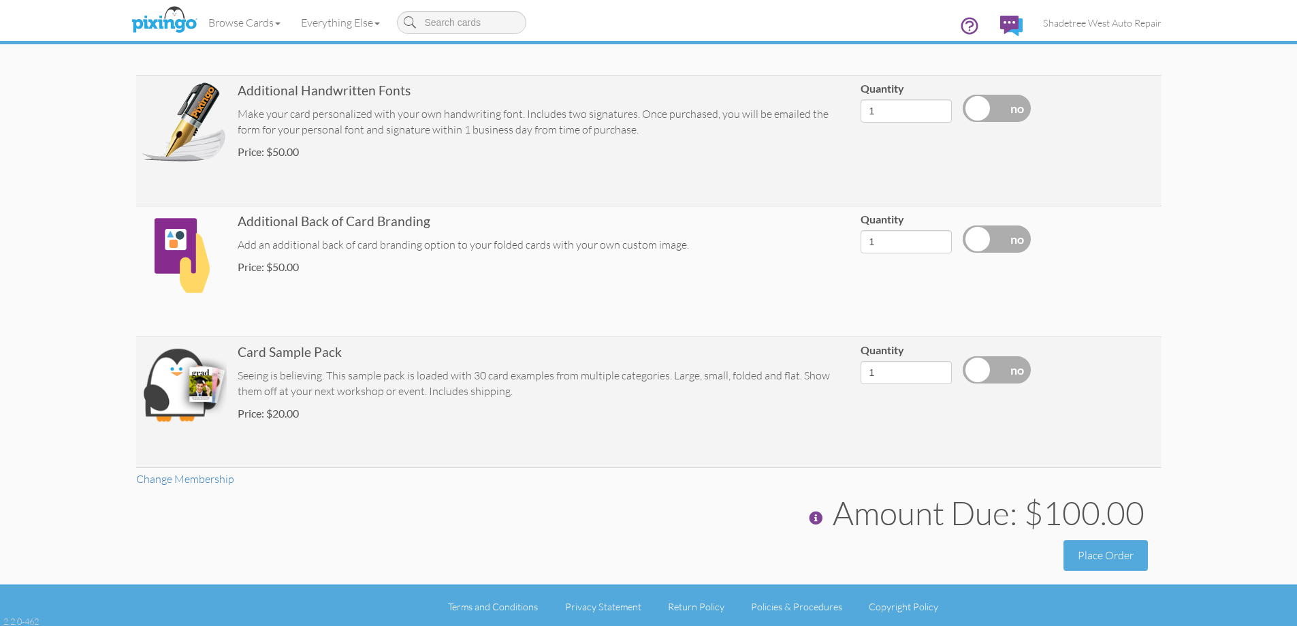
scroll to position [344, 0]
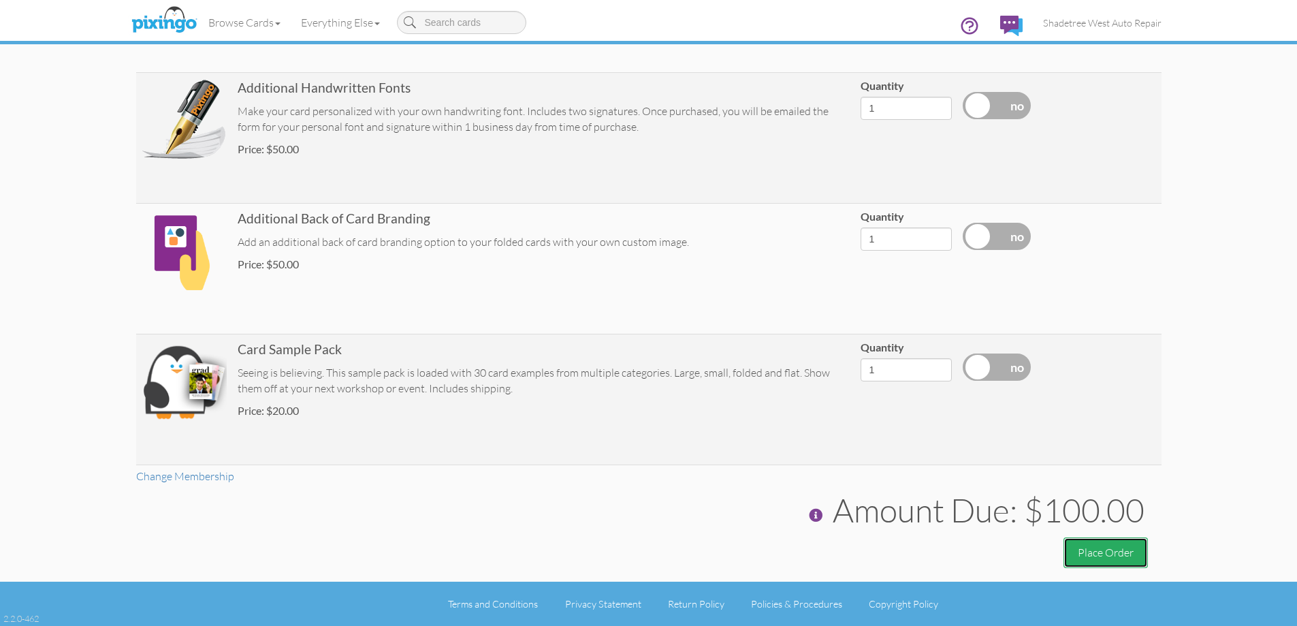
click at [1107, 555] on button "Place Order" at bounding box center [1106, 552] width 84 height 31
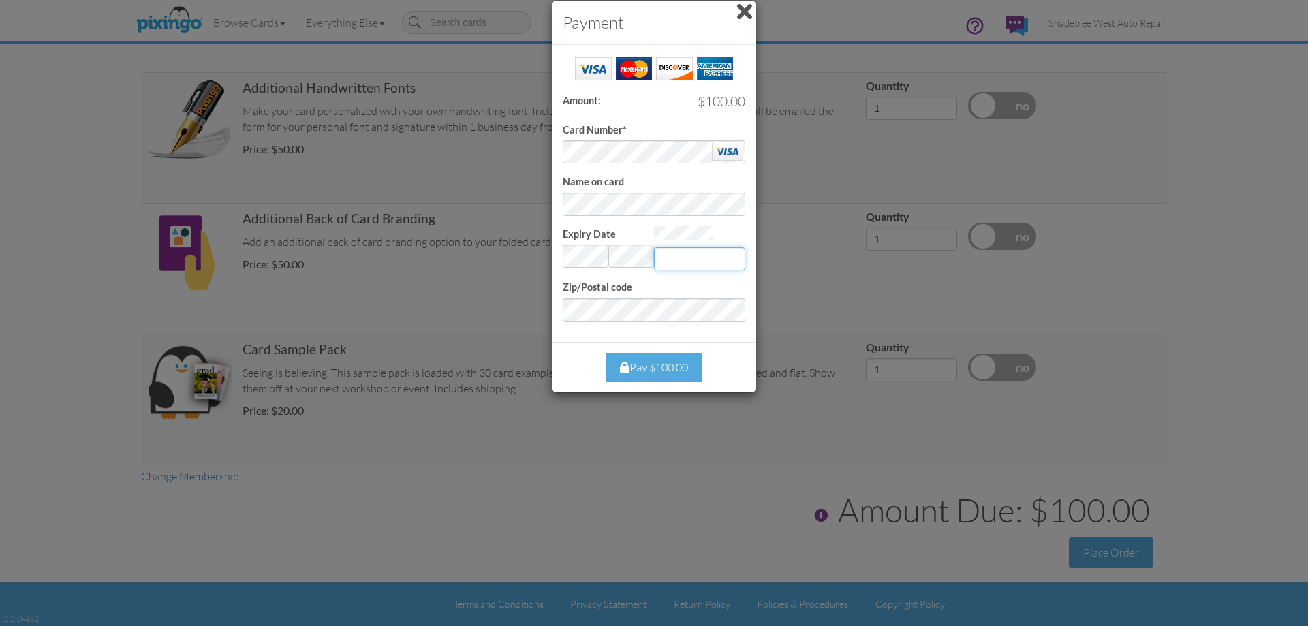
click at [691, 257] on input "Expiry Date" at bounding box center [699, 258] width 91 height 23
type input "493"
click at [683, 362] on div "Pay $100.00" at bounding box center [653, 367] width 95 height 29
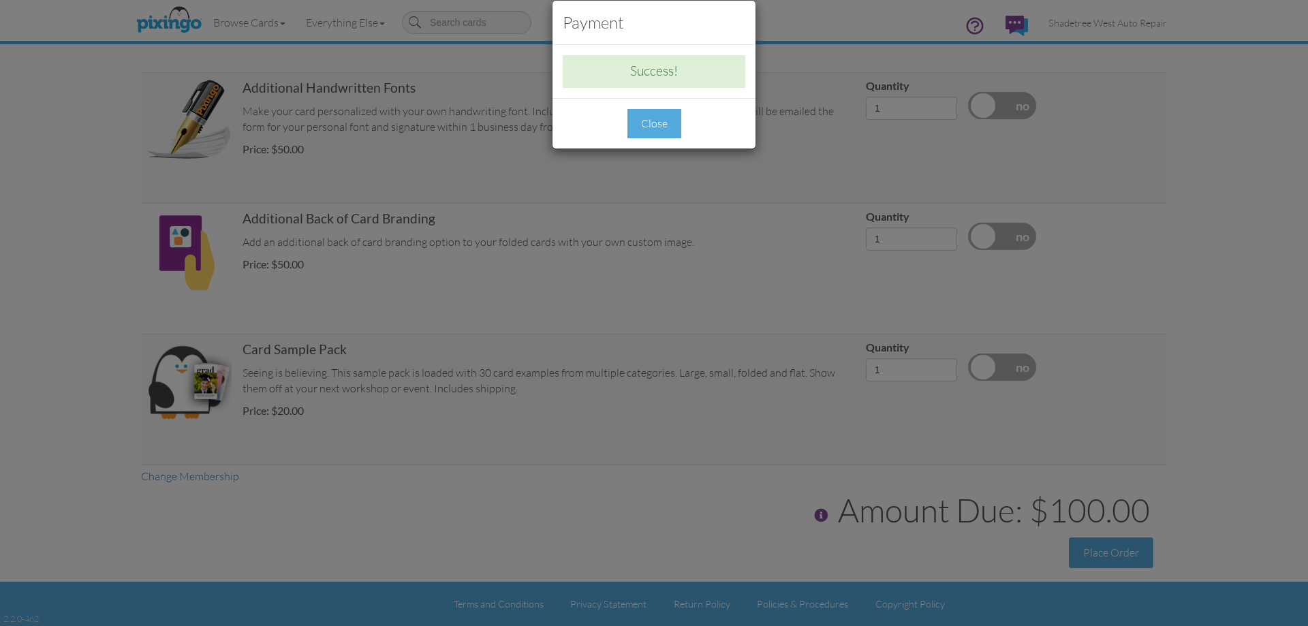
click at [637, 119] on div "Close" at bounding box center [654, 123] width 54 height 29
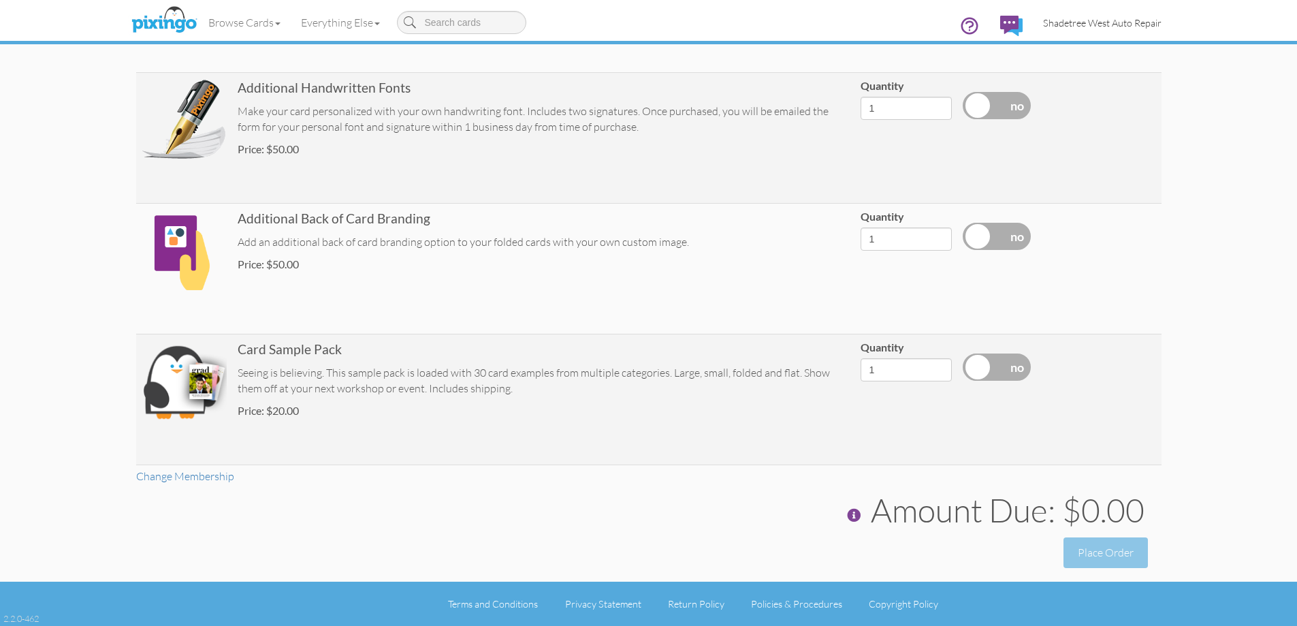
click at [1112, 25] on span "Shadetree West Auto Repair" at bounding box center [1102, 23] width 119 height 12
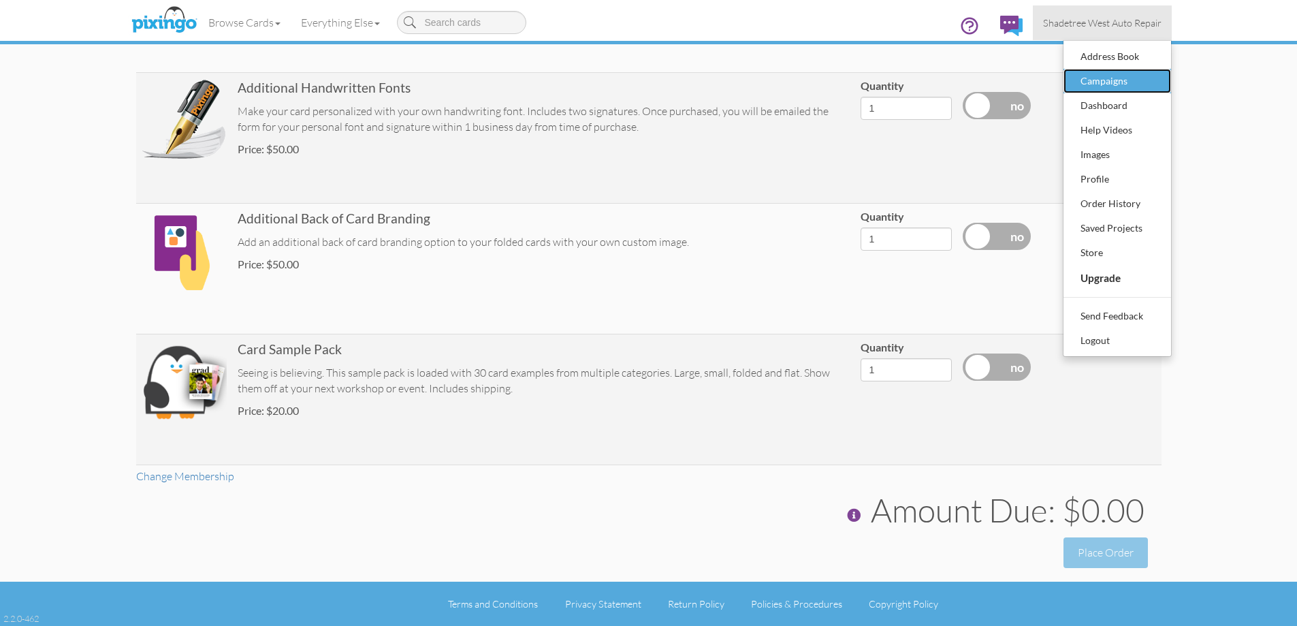
click at [1130, 78] on div "Campaigns" at bounding box center [1117, 81] width 80 height 20
